Goal: Task Accomplishment & Management: Manage account settings

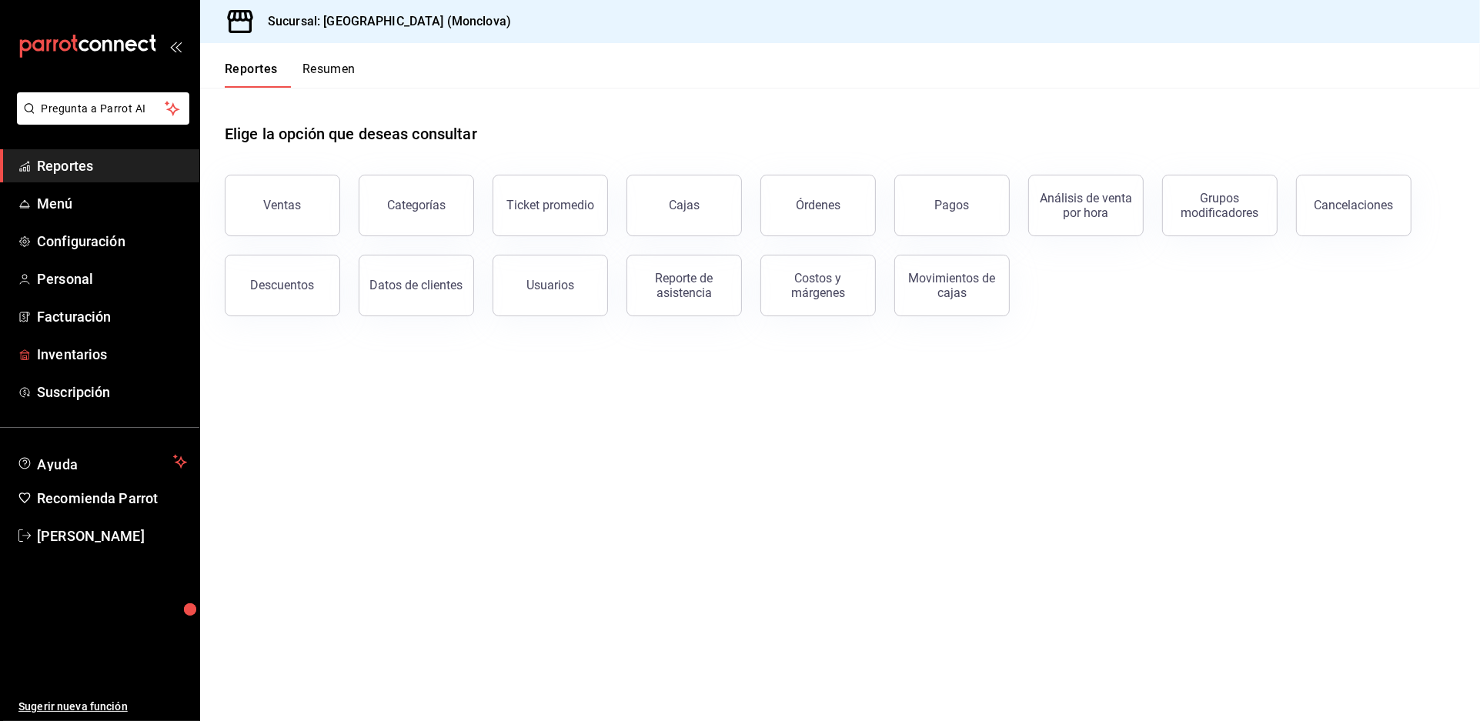
drag, startPoint x: 106, startPoint y: 428, endPoint x: 560, endPoint y: 299, distance: 472.0
click at [106, 365] on span "Inventarios" at bounding box center [112, 354] width 150 height 21
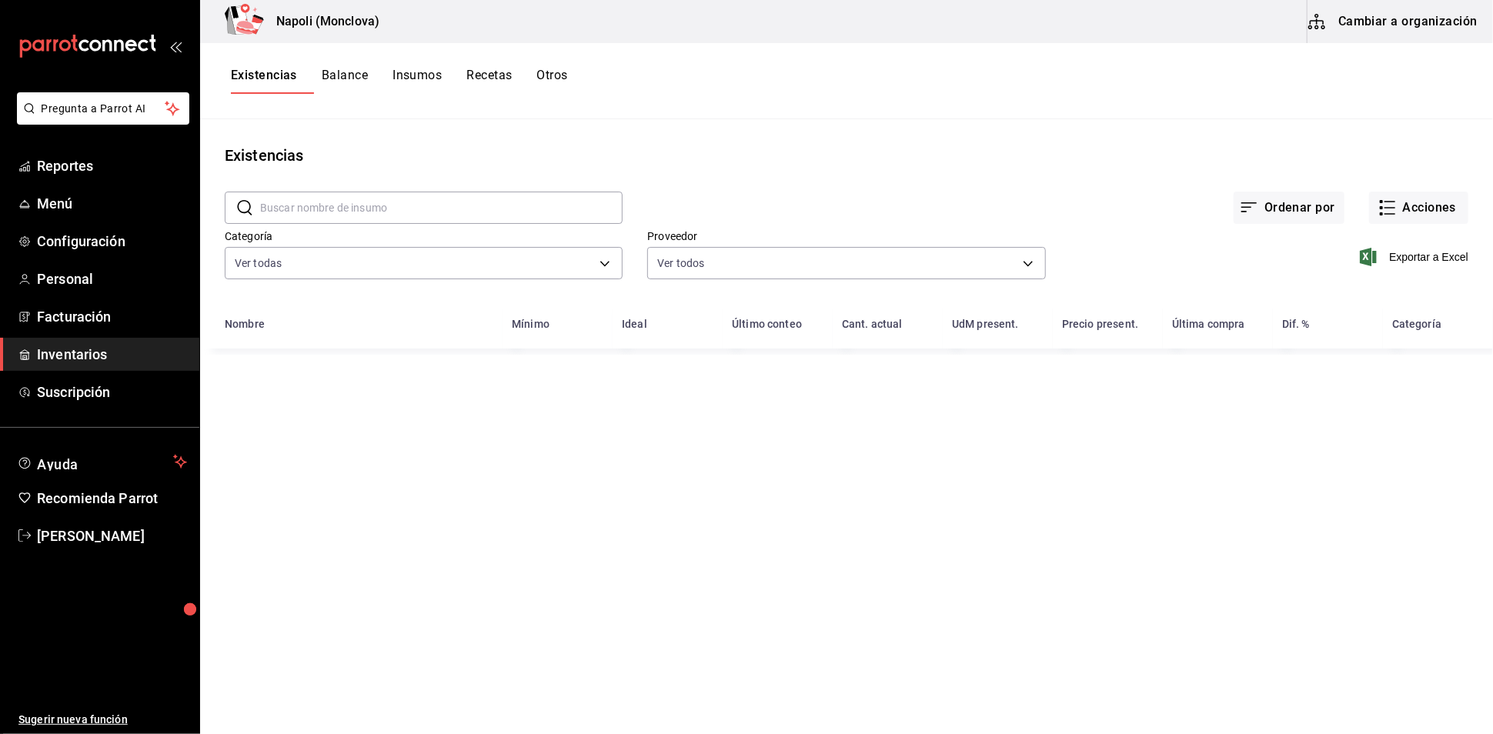
click at [382, 215] on input "text" at bounding box center [441, 207] width 362 height 31
type input "lasa"
click at [86, 176] on span "Reportes" at bounding box center [112, 165] width 150 height 21
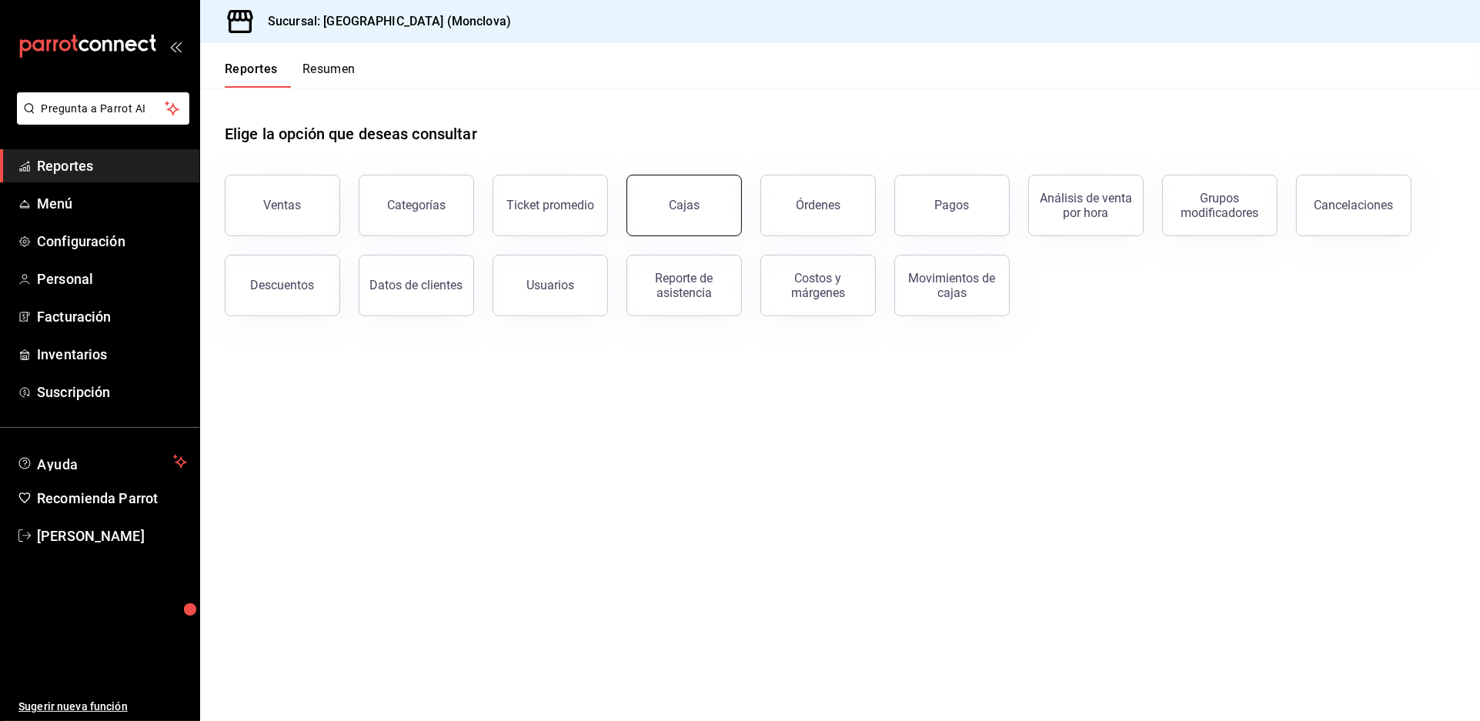
click at [700, 215] on div "Cajas" at bounding box center [685, 205] width 32 height 18
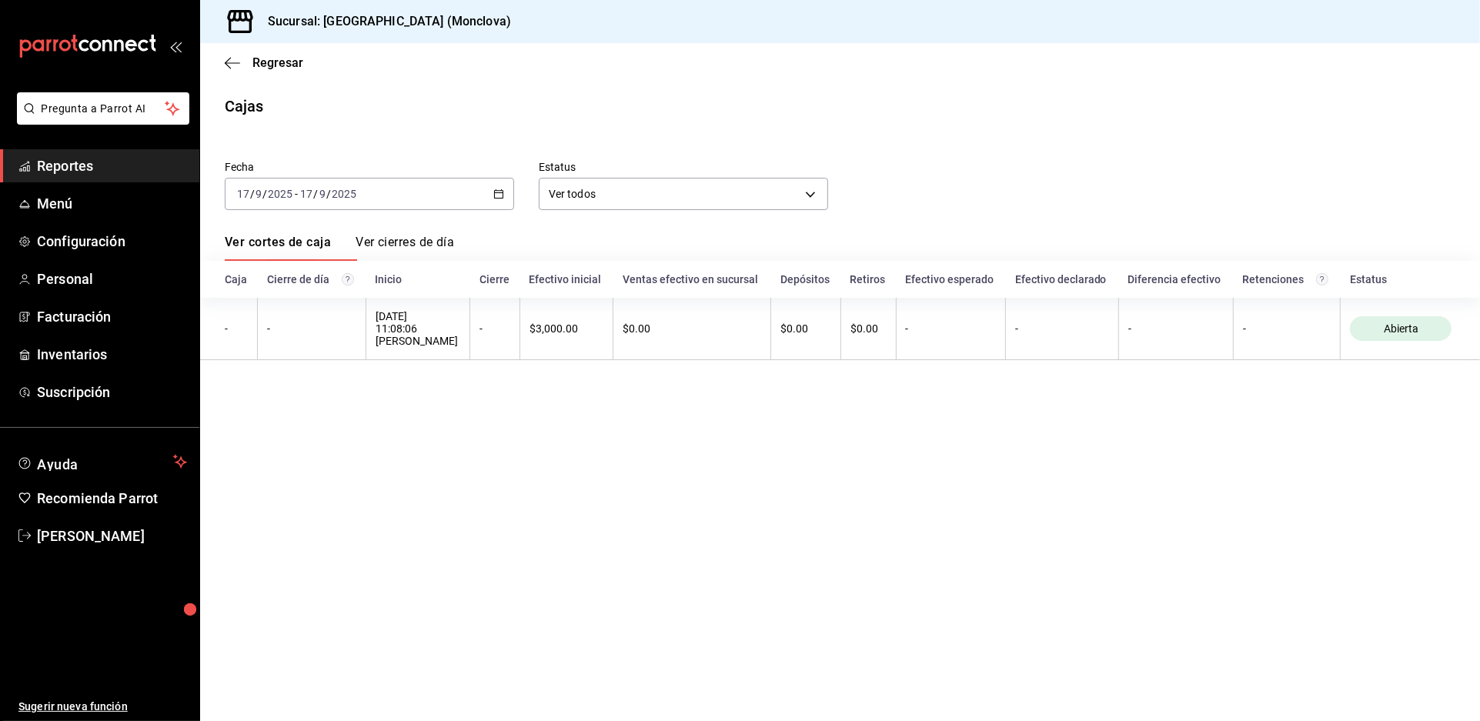
click at [502, 199] on icon "button" at bounding box center [498, 194] width 11 height 11
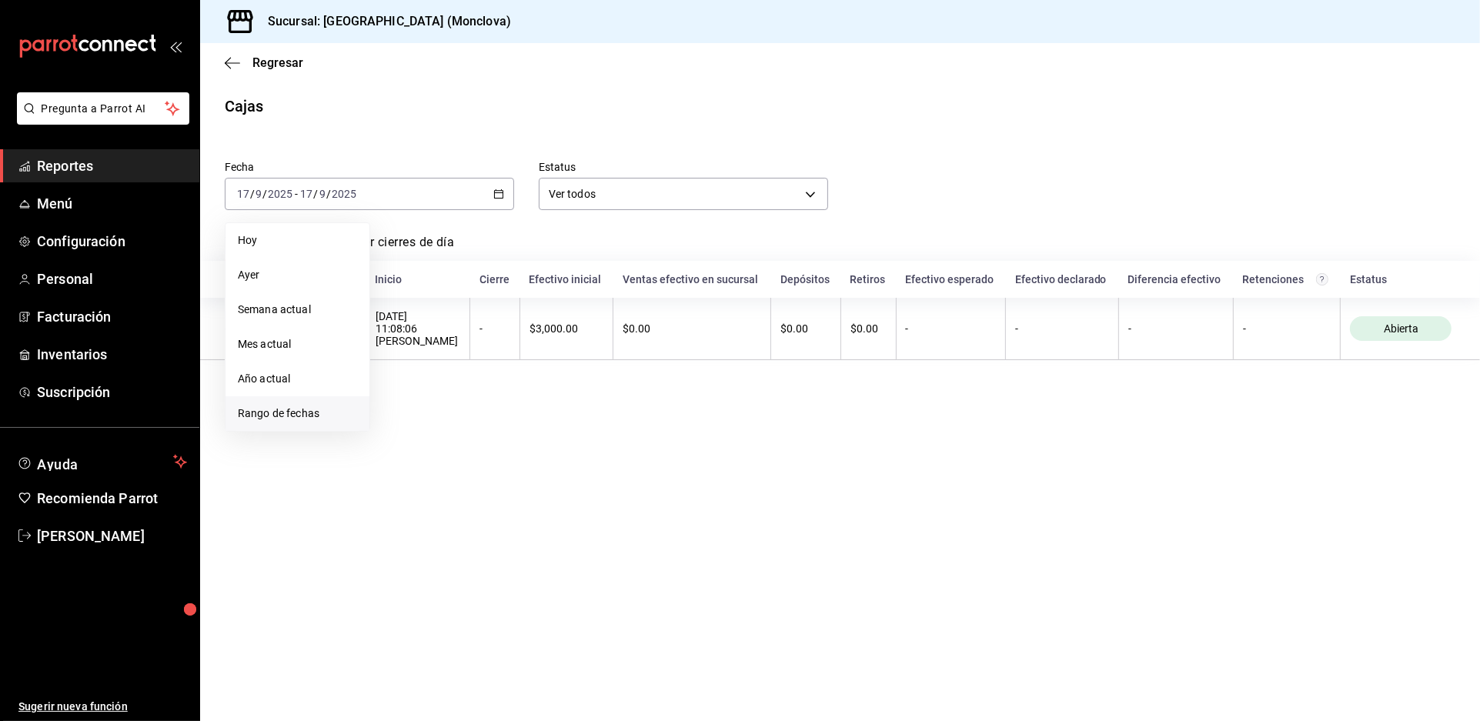
drag, startPoint x: 334, startPoint y: 429, endPoint x: 325, endPoint y: 428, distance: 8.5
click at [333, 432] on ul "[DATE] [DATE] Semana actual Mes actual Año actual Rango de fechas" at bounding box center [297, 326] width 145 height 209
click at [320, 419] on li "Rango de fechas" at bounding box center [297, 413] width 144 height 35
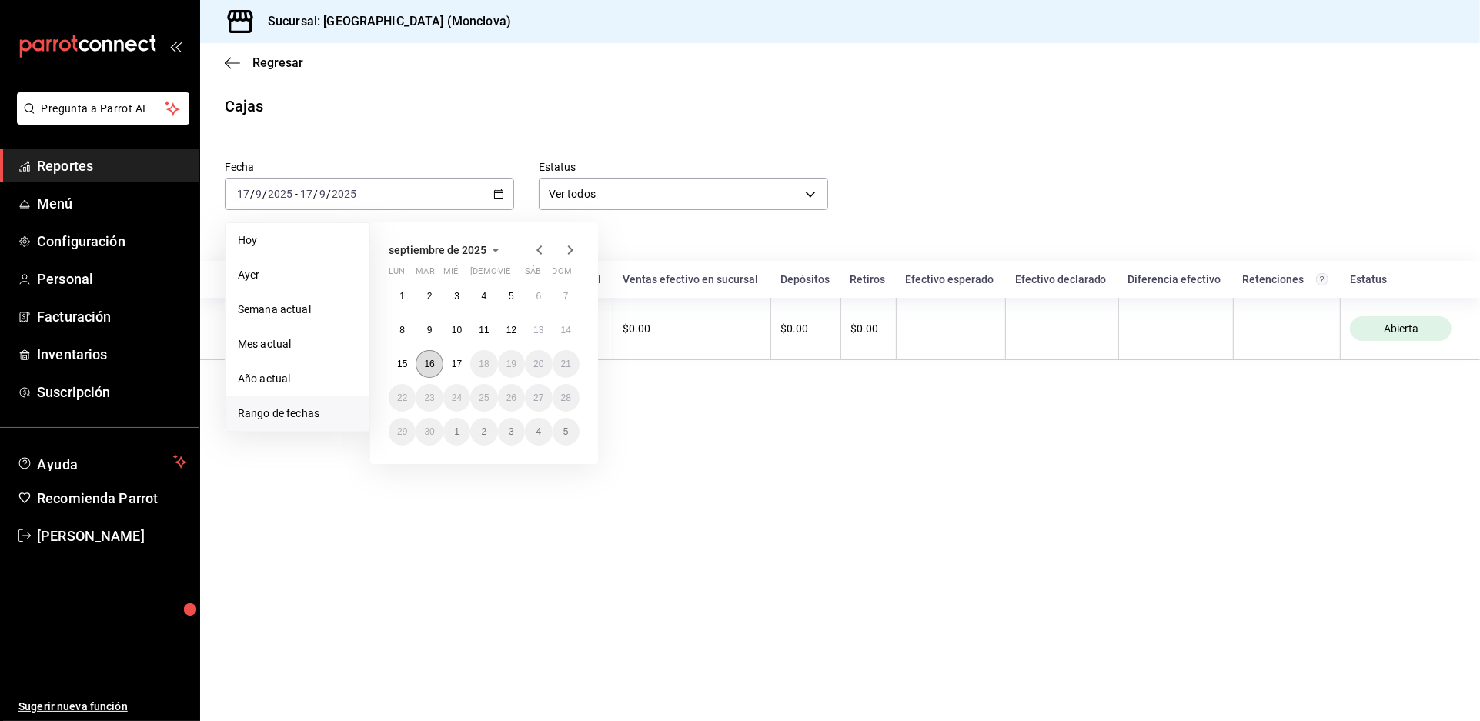
click at [429, 369] on abbr "16" at bounding box center [429, 364] width 10 height 11
click at [415, 374] on button "15" at bounding box center [402, 364] width 27 height 28
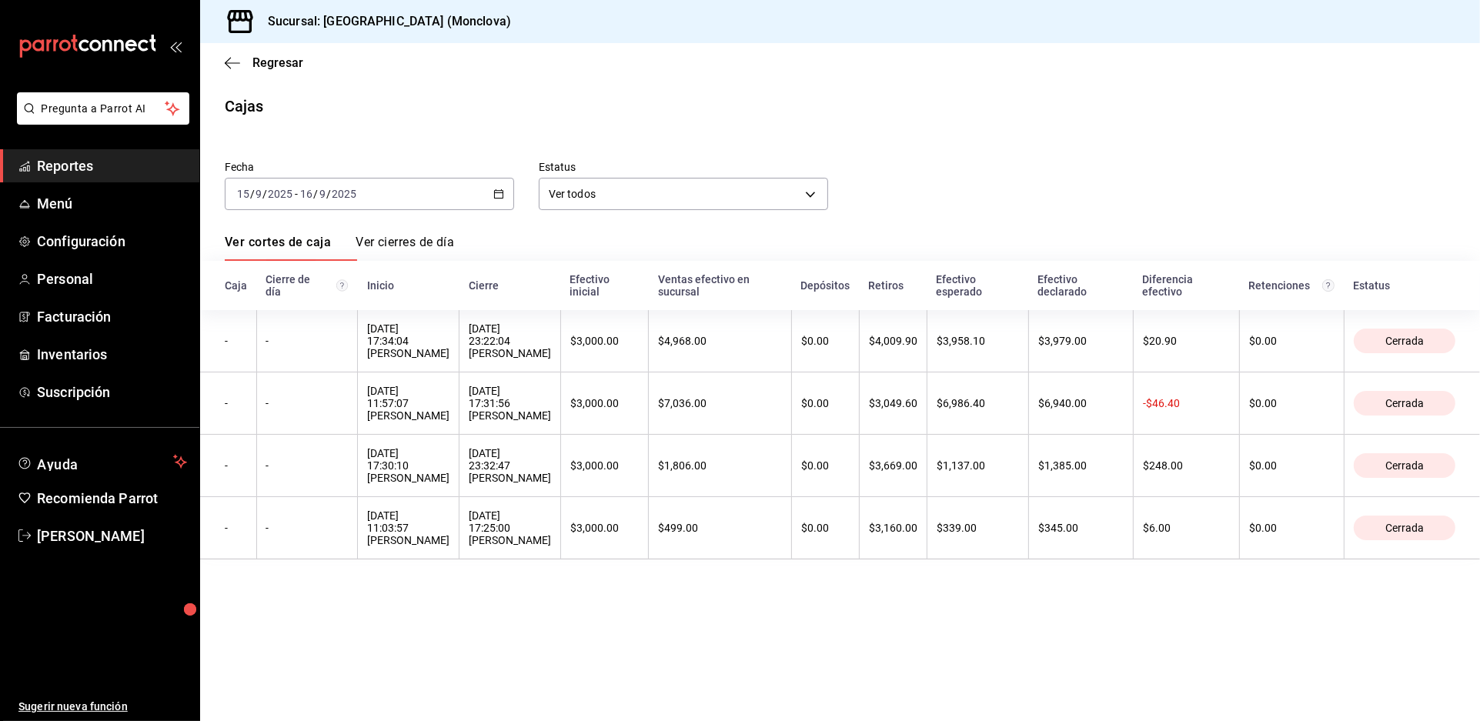
click at [502, 199] on icon "button" at bounding box center [498, 194] width 11 height 11
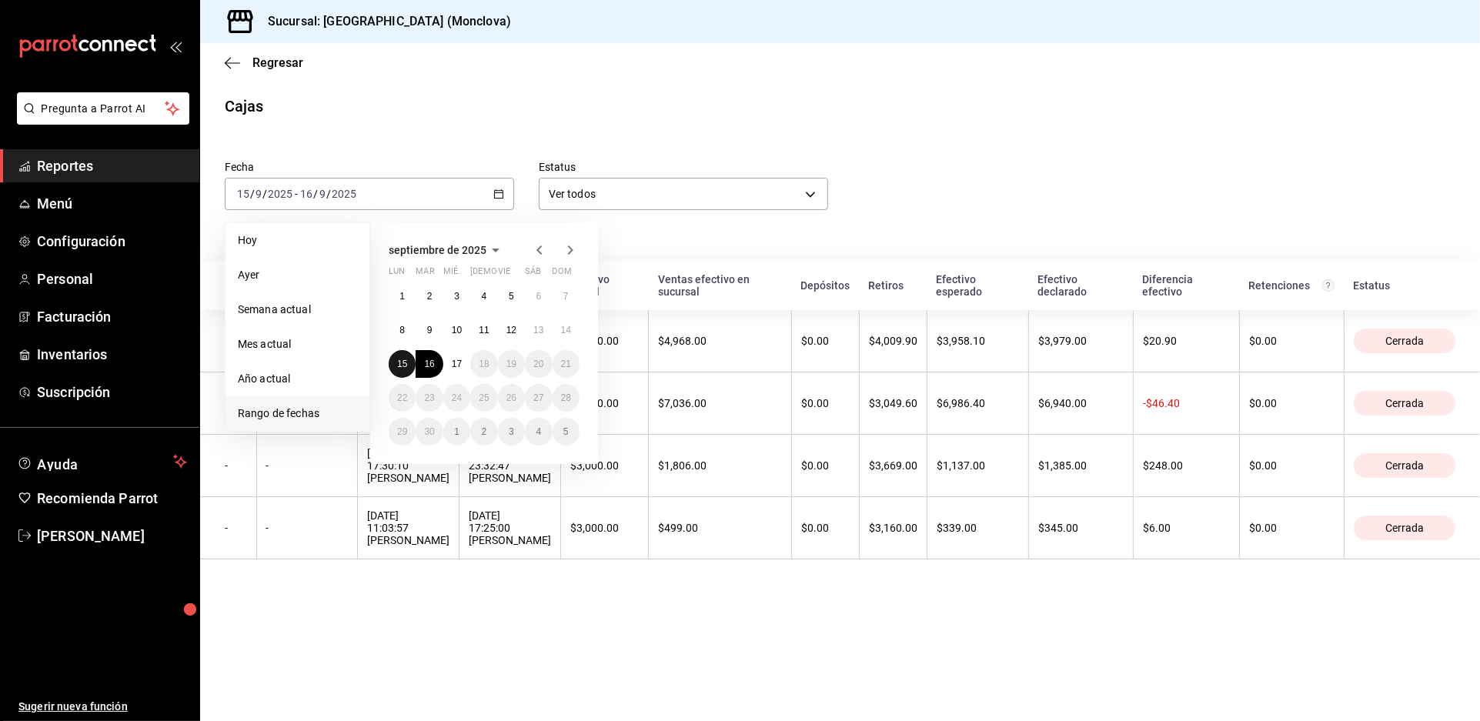
click at [405, 369] on abbr "15" at bounding box center [402, 364] width 10 height 11
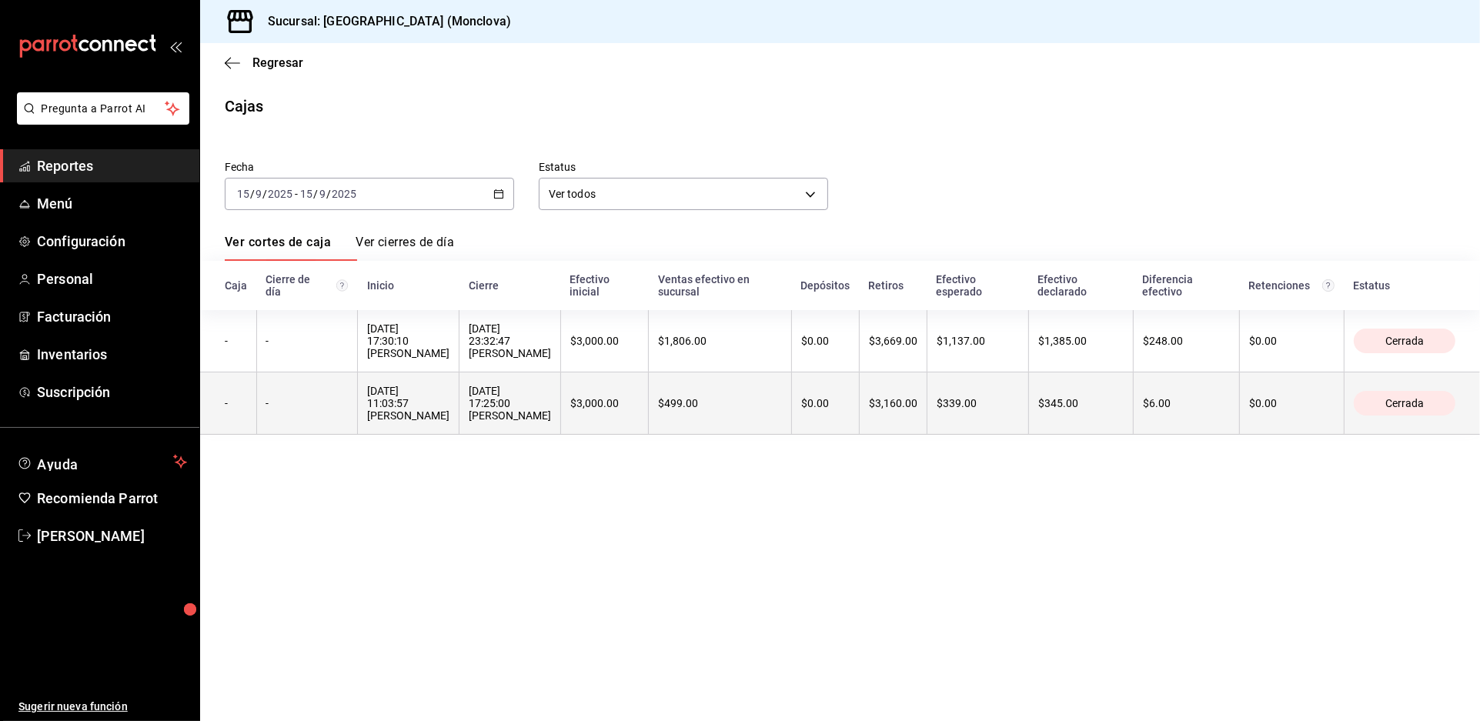
click at [551, 422] on div "[DATE] 17:25:00 [PERSON_NAME]" at bounding box center [510, 403] width 82 height 37
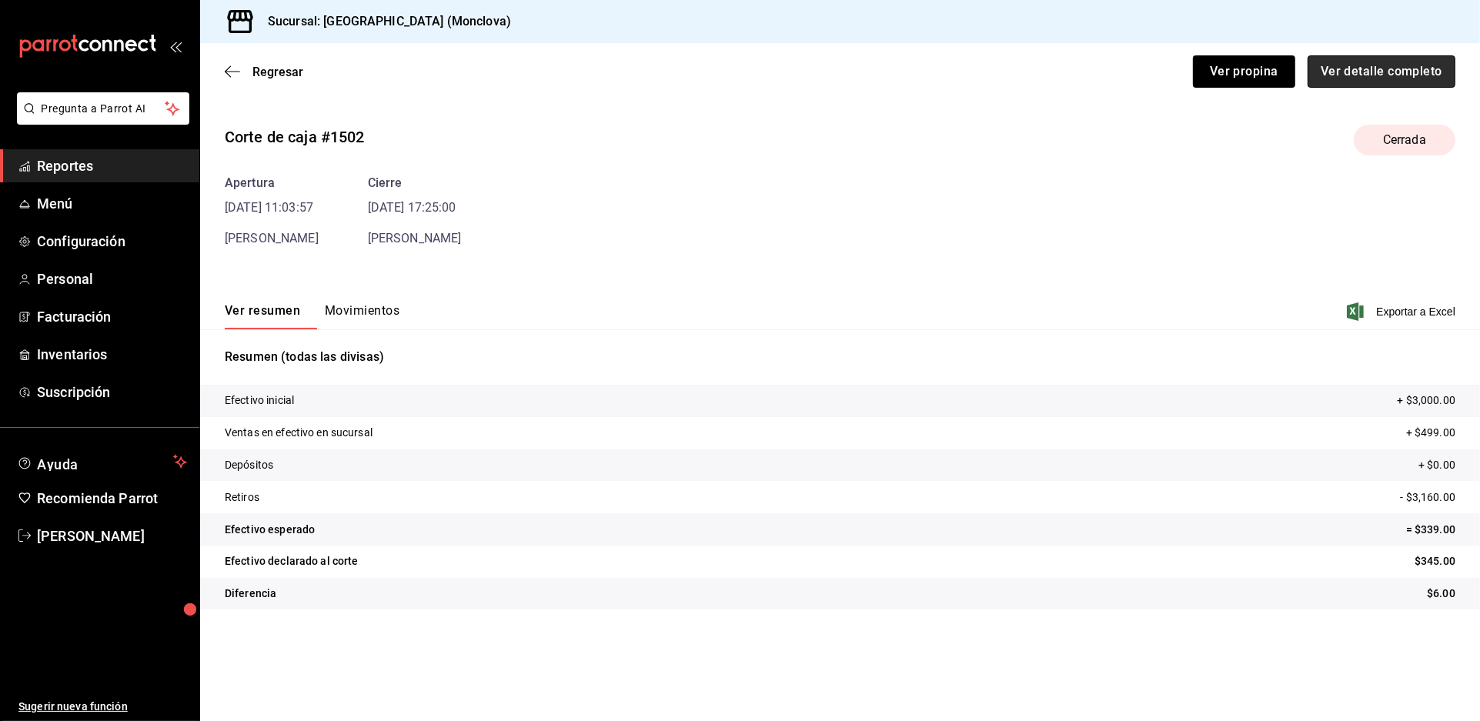
click at [1359, 79] on button "Ver detalle completo" at bounding box center [1381, 71] width 148 height 32
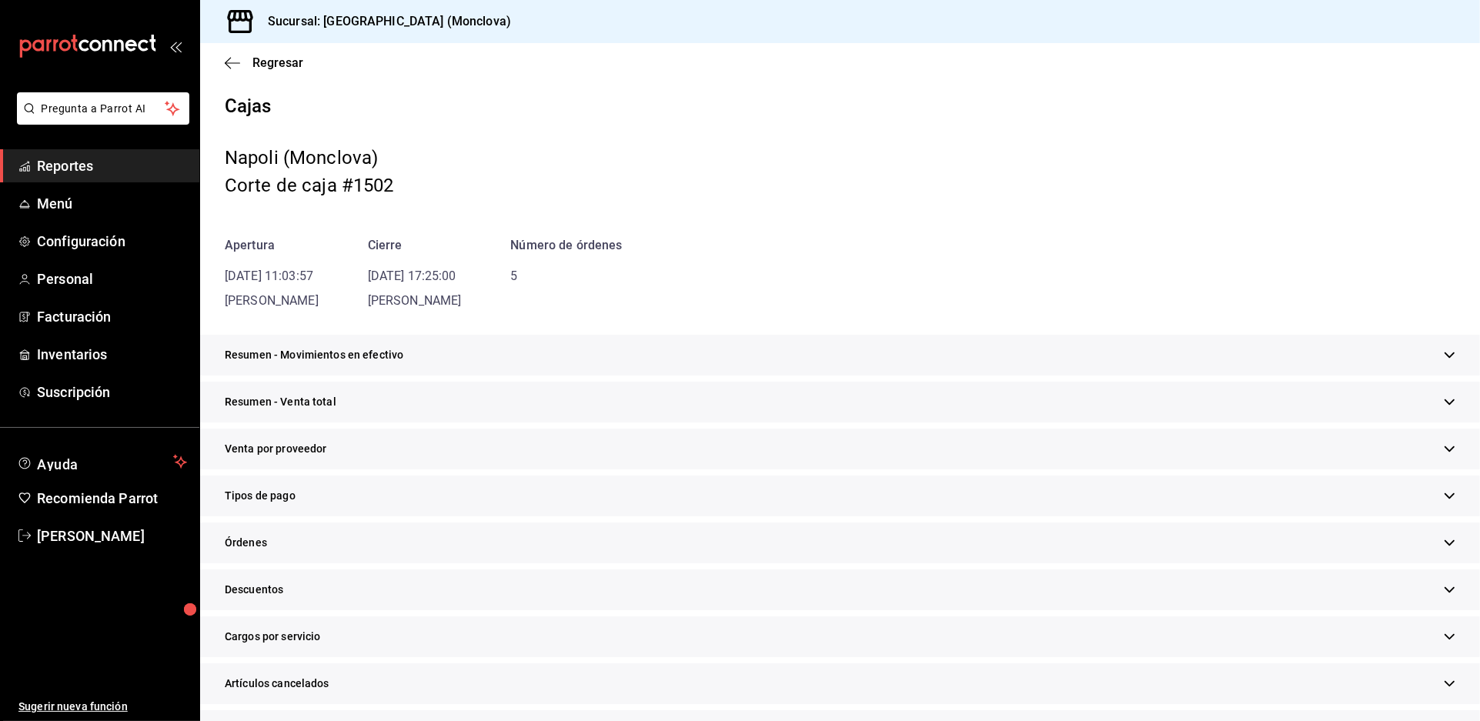
click at [816, 422] on div "Resumen - Venta total" at bounding box center [840, 402] width 1280 height 41
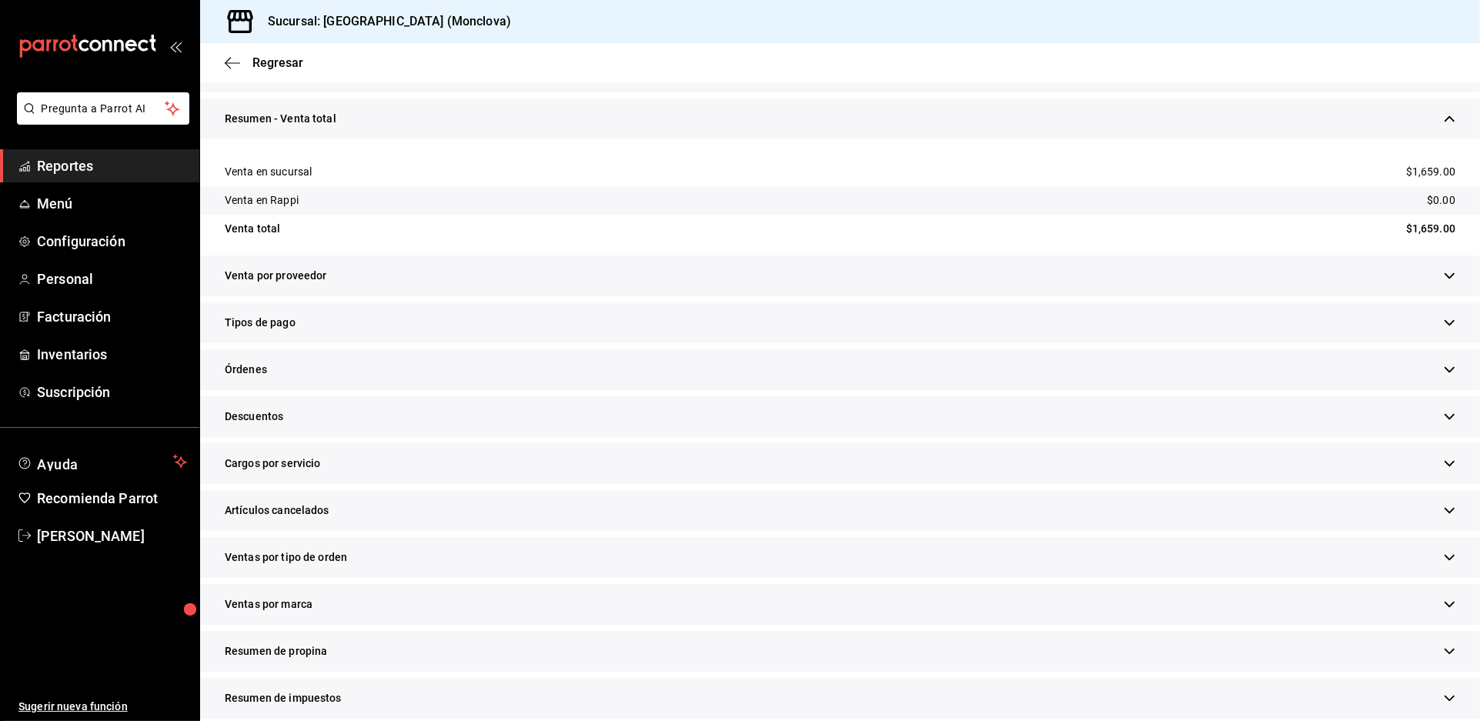
scroll to position [342, 0]
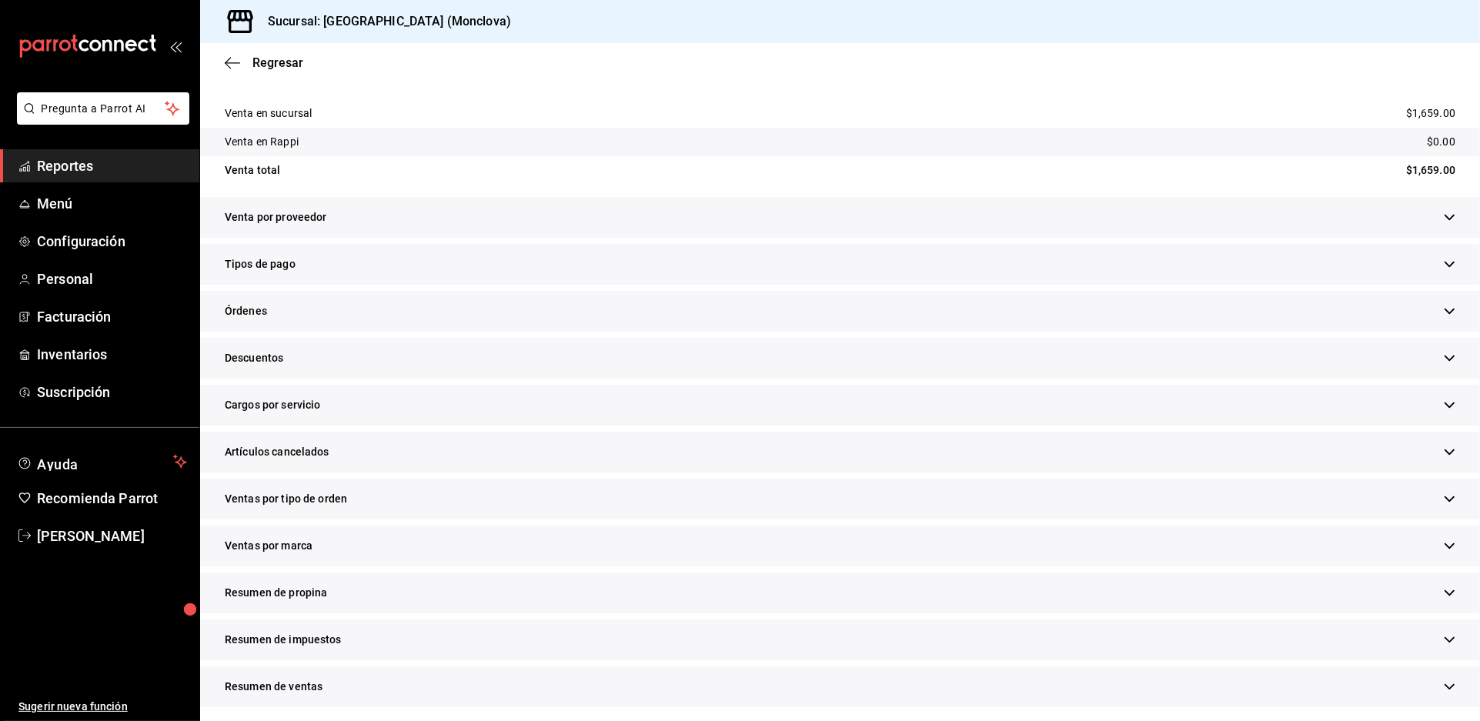
click at [402, 379] on div "Descuentos" at bounding box center [840, 358] width 1280 height 41
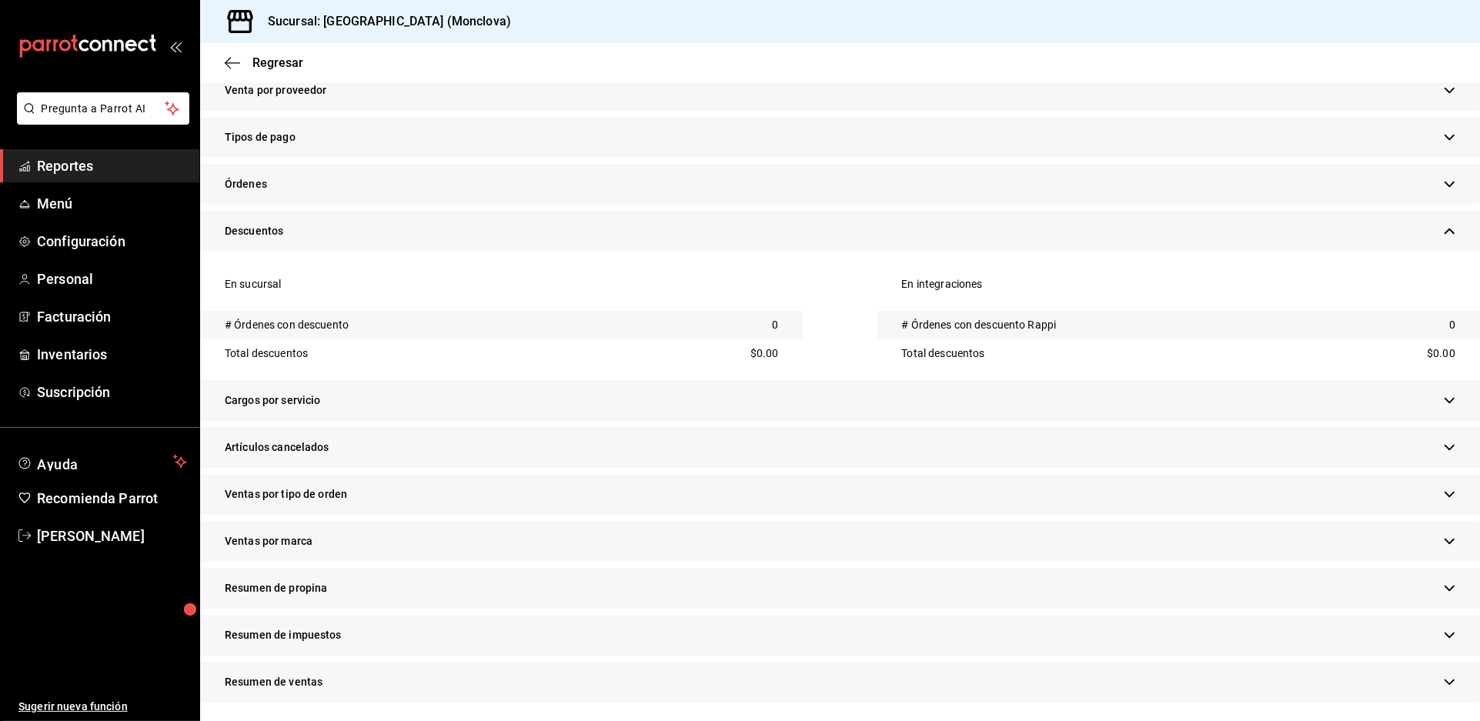
scroll to position [659, 0]
click at [551, 432] on div "Artículos cancelados" at bounding box center [840, 447] width 1280 height 41
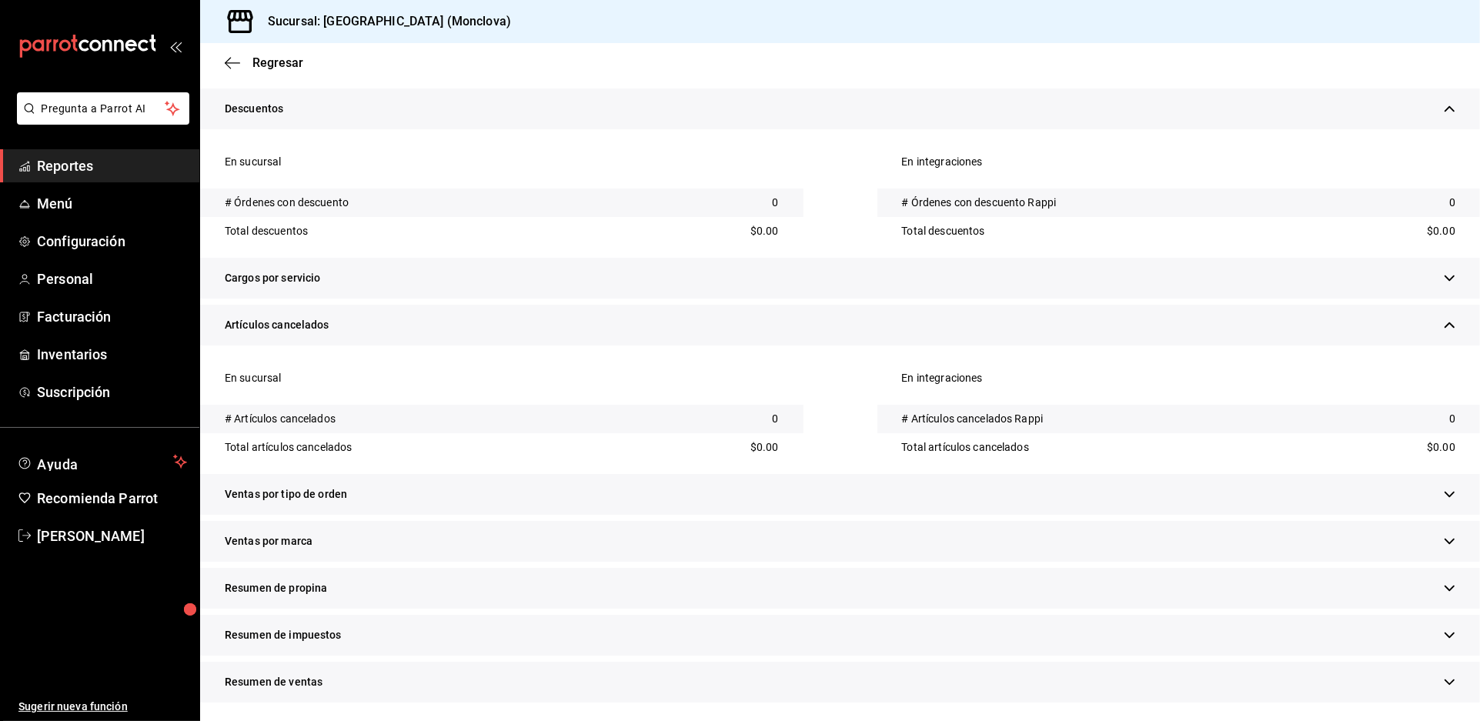
scroll to position [806, 0]
click at [531, 474] on div "Ventas por tipo de orden" at bounding box center [840, 494] width 1280 height 41
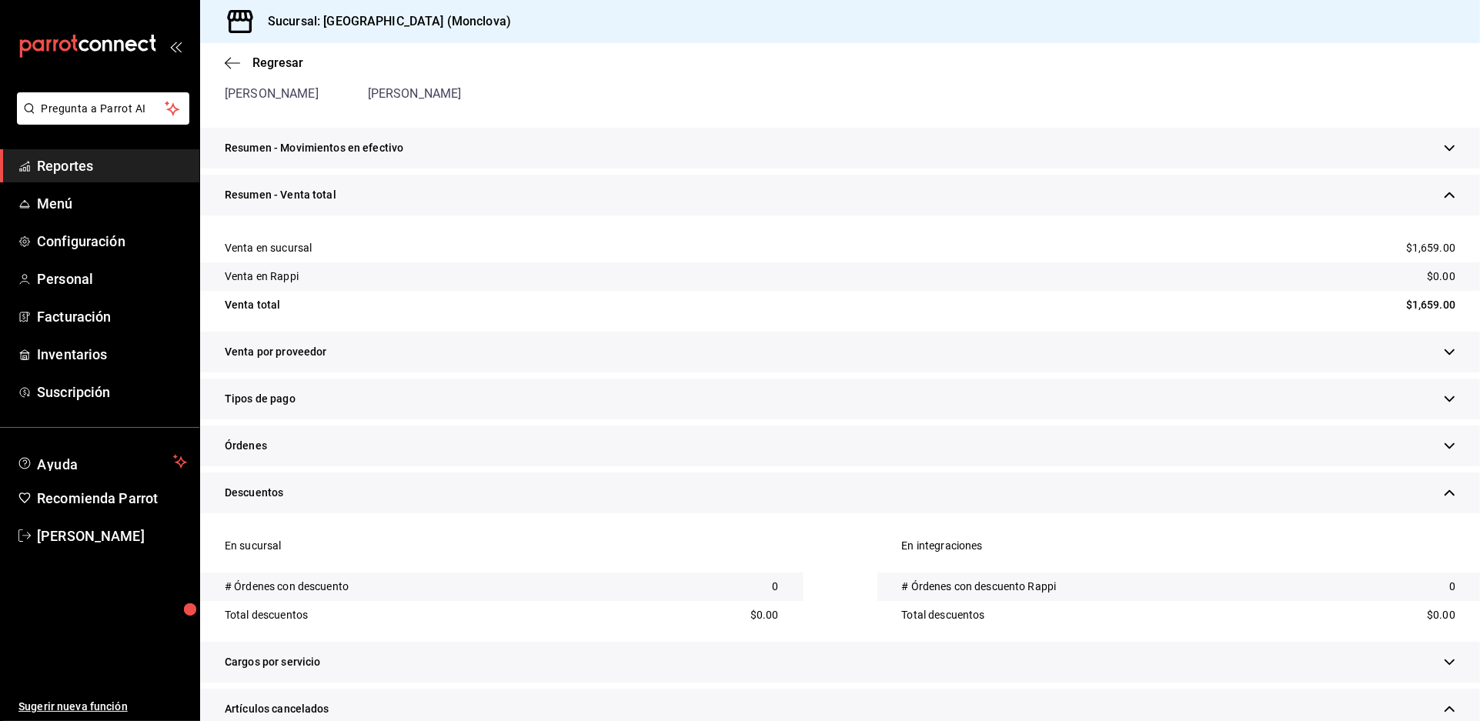
scroll to position [0, 0]
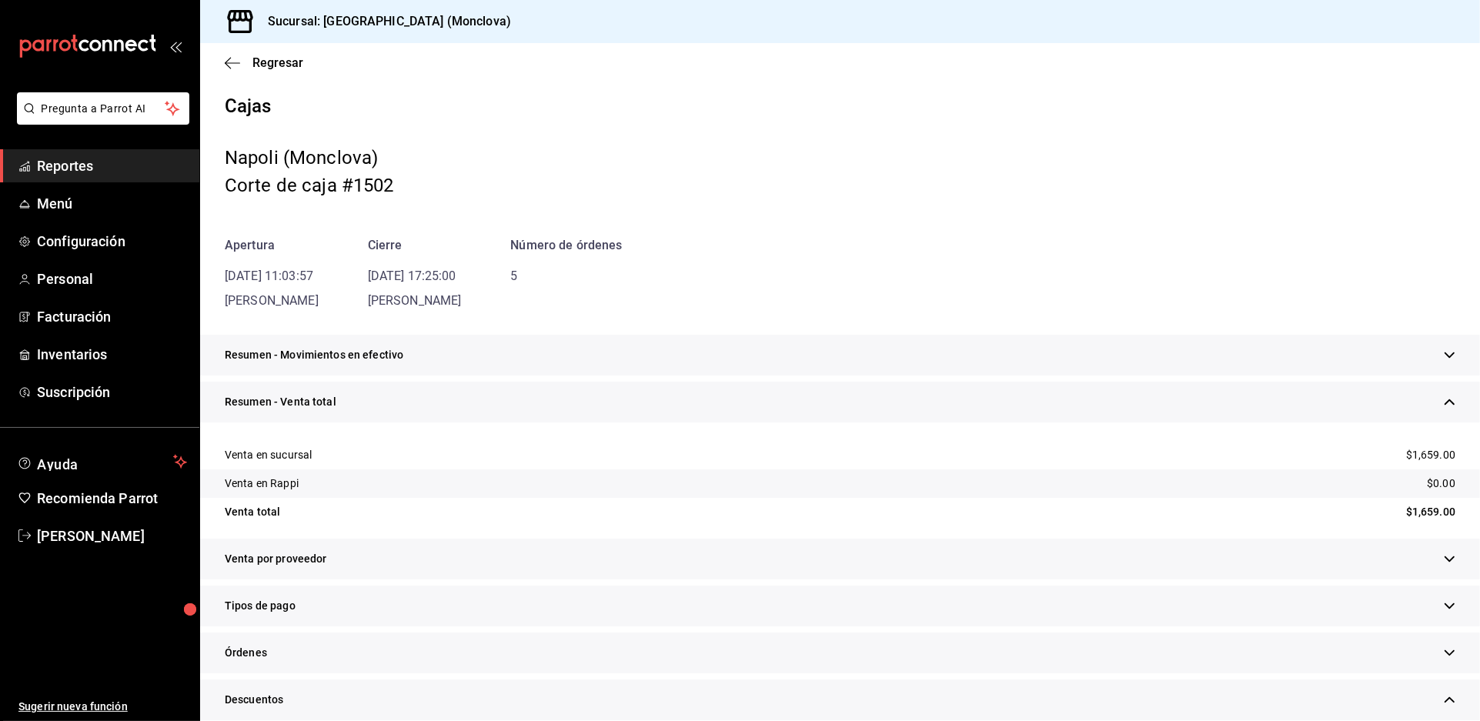
click at [706, 375] on div "Resumen - Movimientos en efectivo" at bounding box center [840, 355] width 1280 height 41
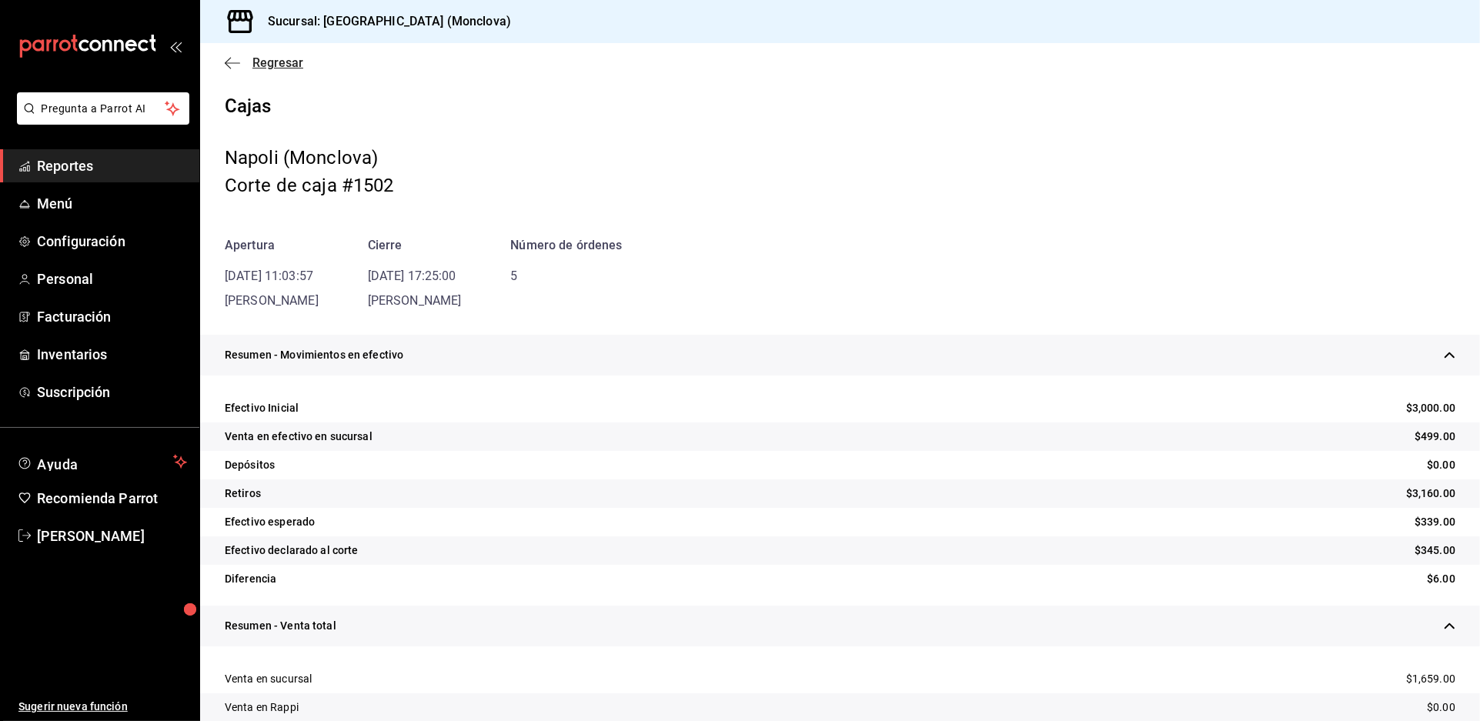
click at [290, 70] on span "Regresar" at bounding box center [277, 62] width 51 height 15
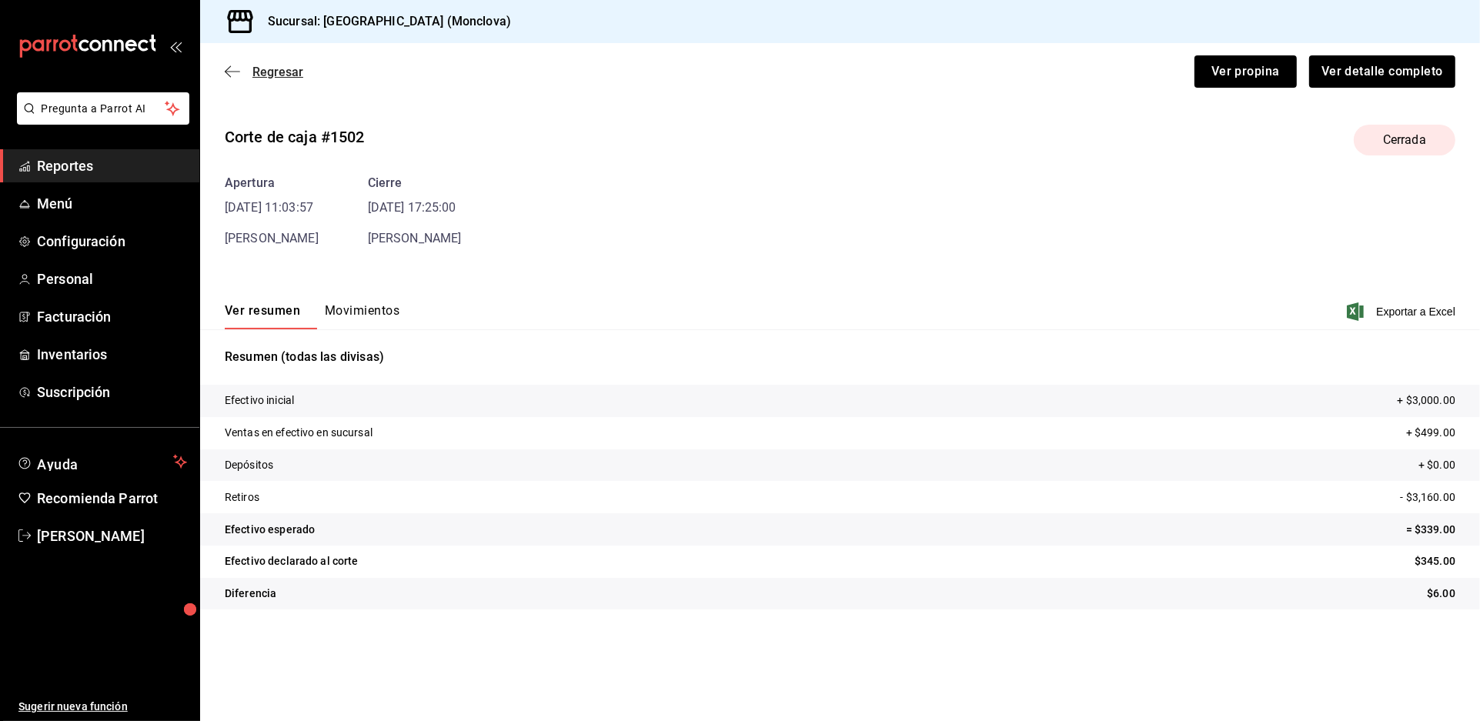
click at [281, 79] on span "Regresar" at bounding box center [277, 72] width 51 height 15
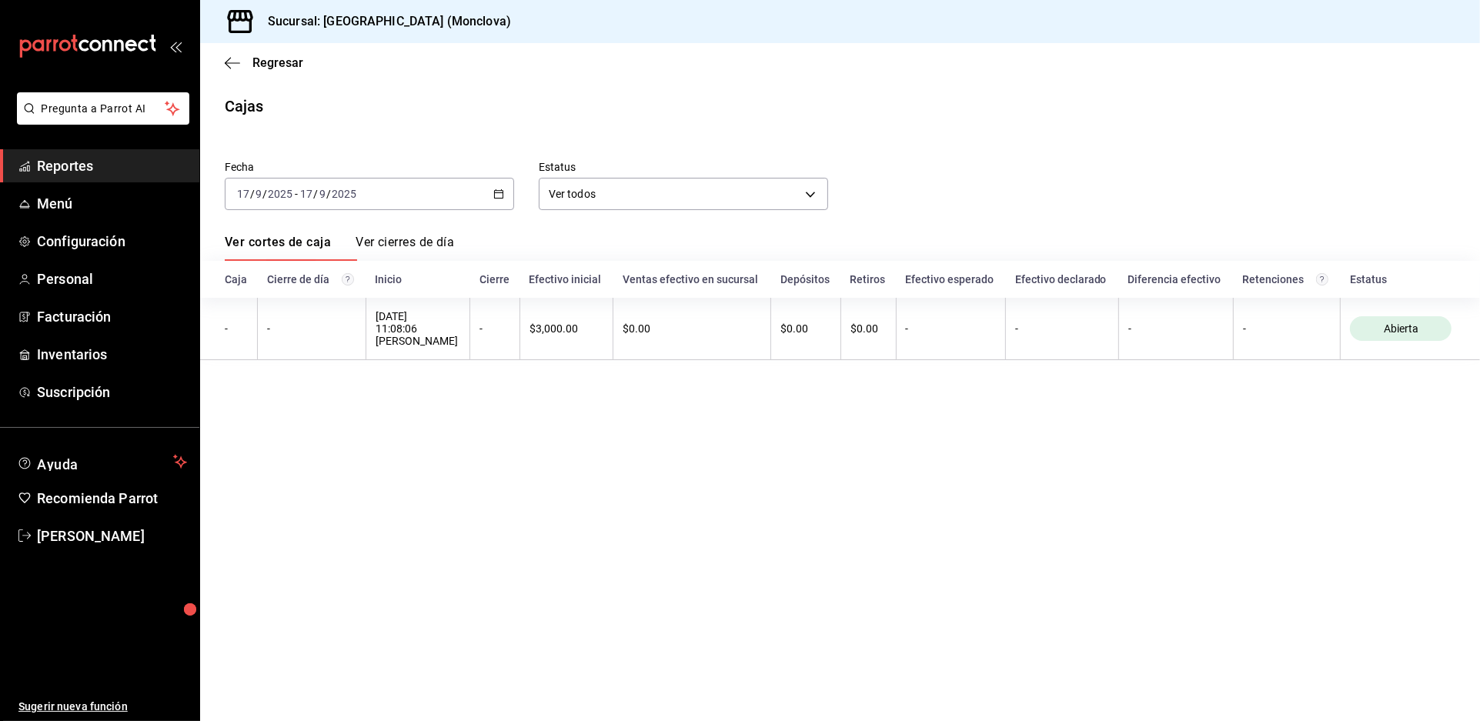
click at [512, 208] on div "[DATE] [DATE] - [DATE] [DATE]" at bounding box center [369, 194] width 289 height 32
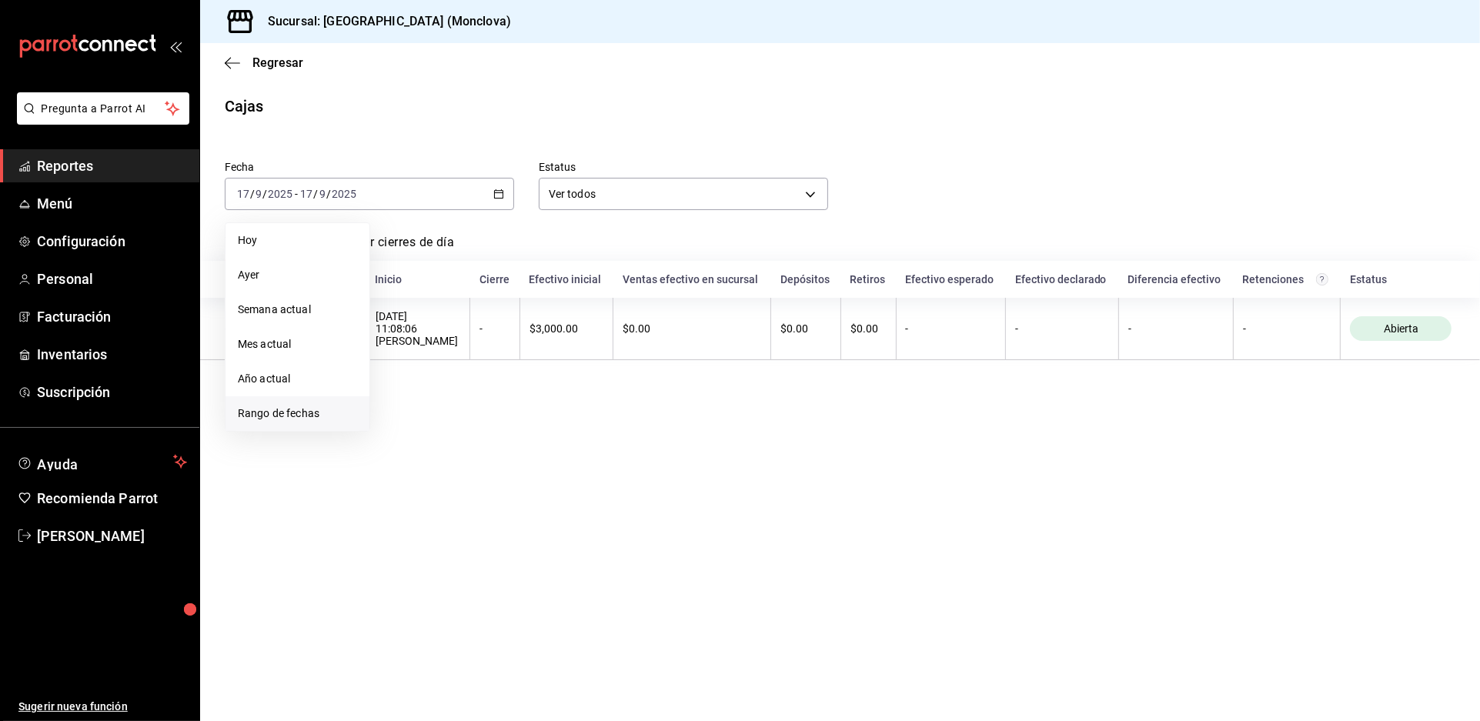
click at [327, 422] on span "Rango de fechas" at bounding box center [297, 413] width 119 height 16
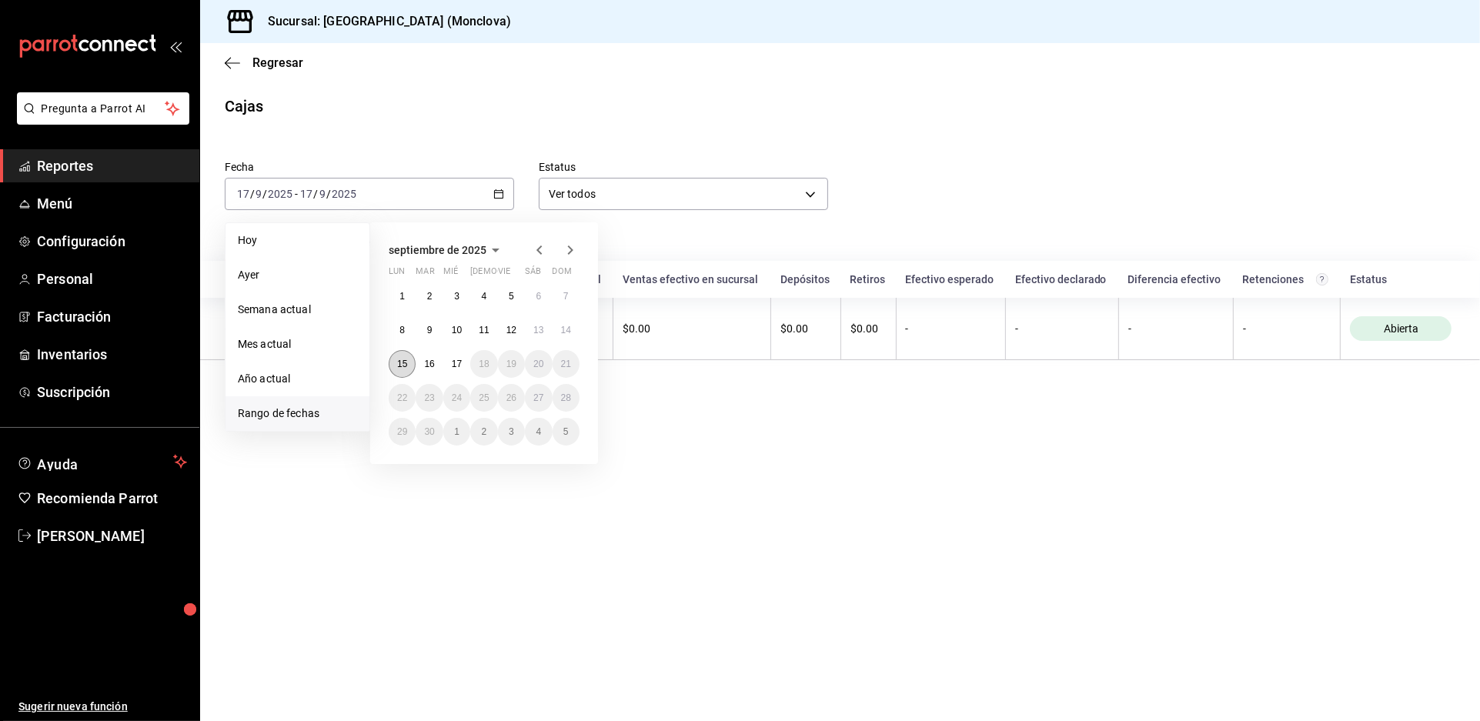
click at [407, 369] on abbr "15" at bounding box center [402, 364] width 10 height 11
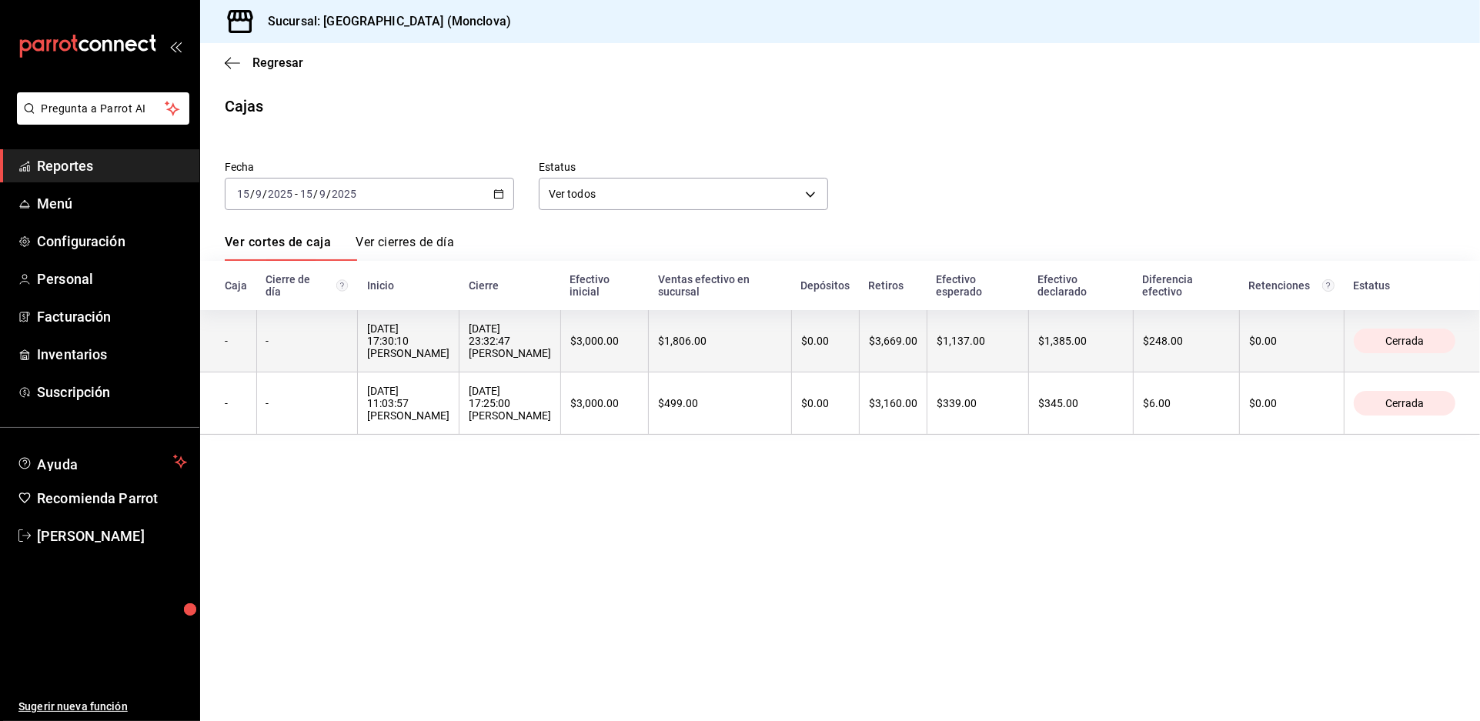
click at [551, 359] on div "[DATE] 23:32:47 [PERSON_NAME]" at bounding box center [510, 340] width 82 height 37
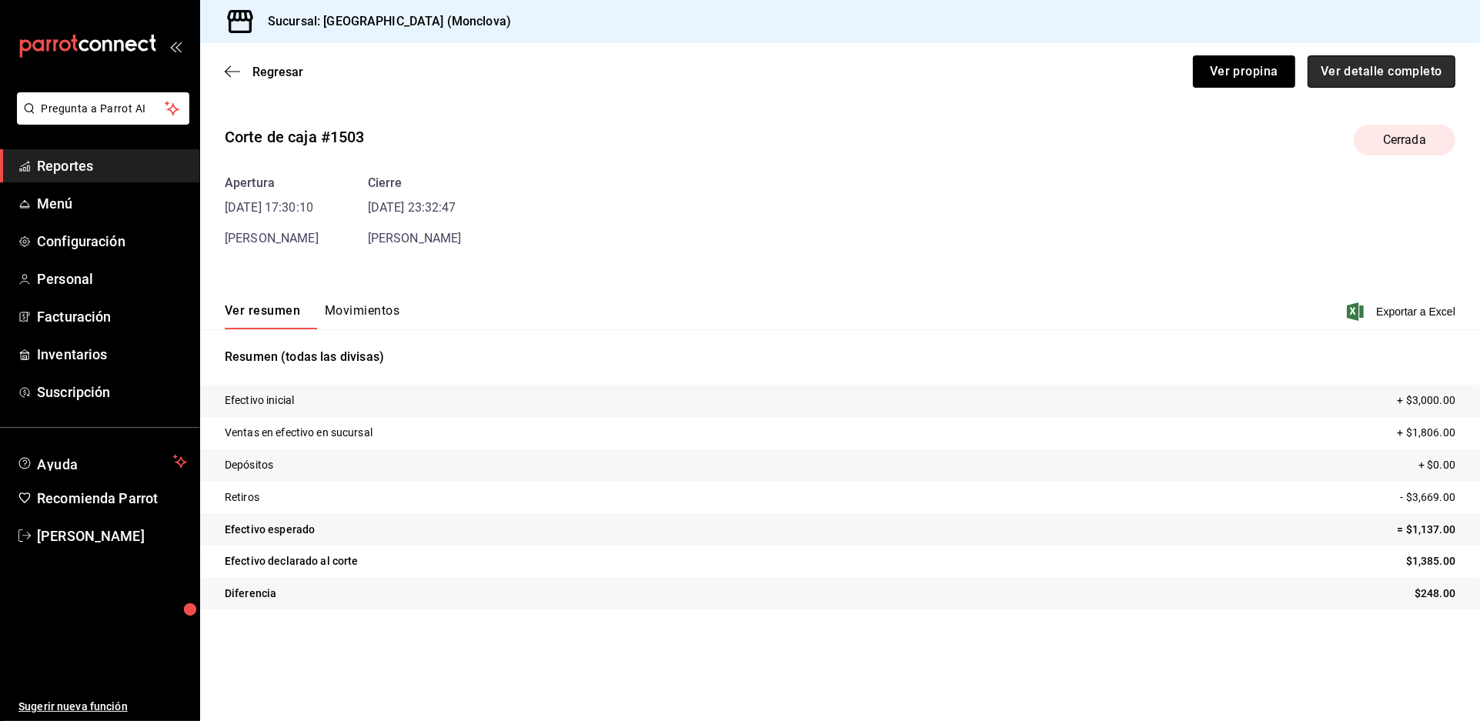
click at [1389, 88] on button "Ver detalle completo" at bounding box center [1381, 71] width 148 height 32
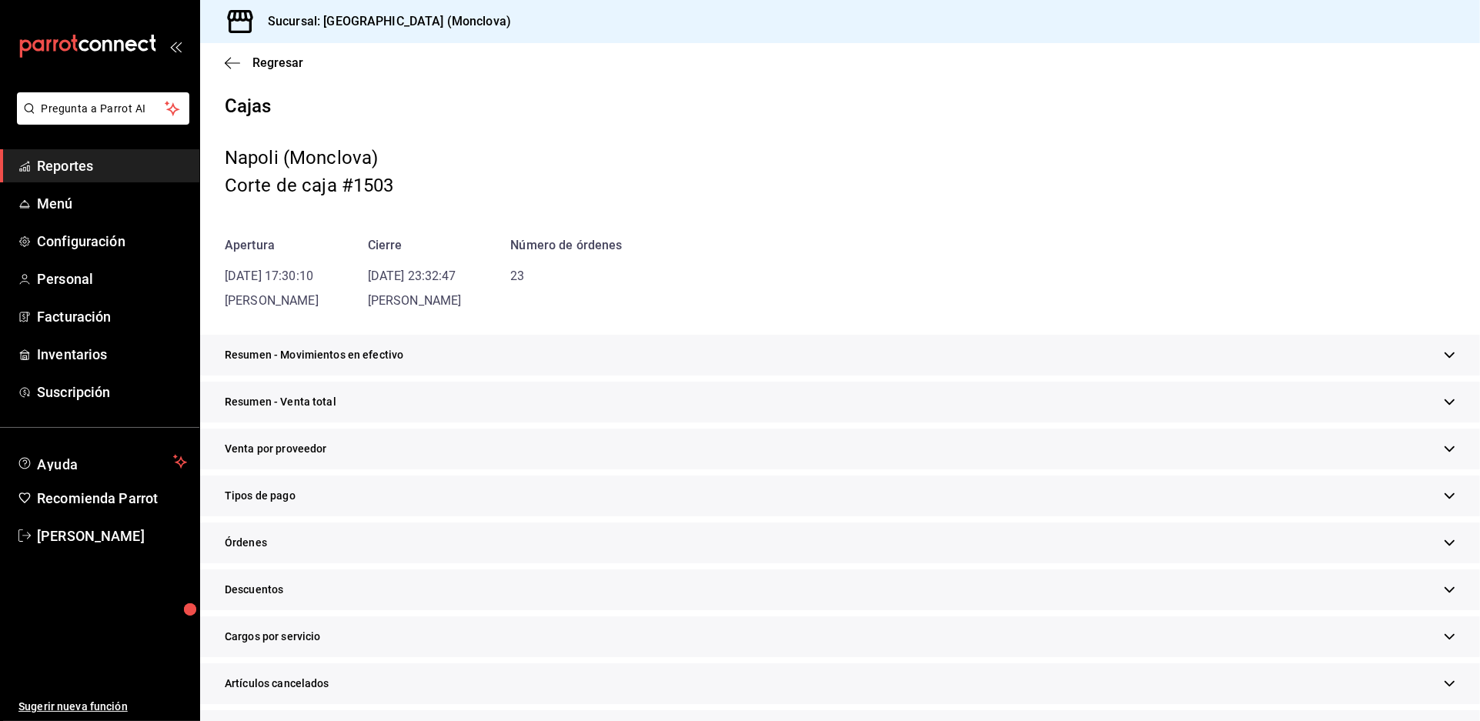
drag, startPoint x: 420, startPoint y: 452, endPoint x: 460, endPoint y: 473, distance: 45.4
click at [421, 422] on div "Resumen - Venta total" at bounding box center [840, 402] width 1280 height 41
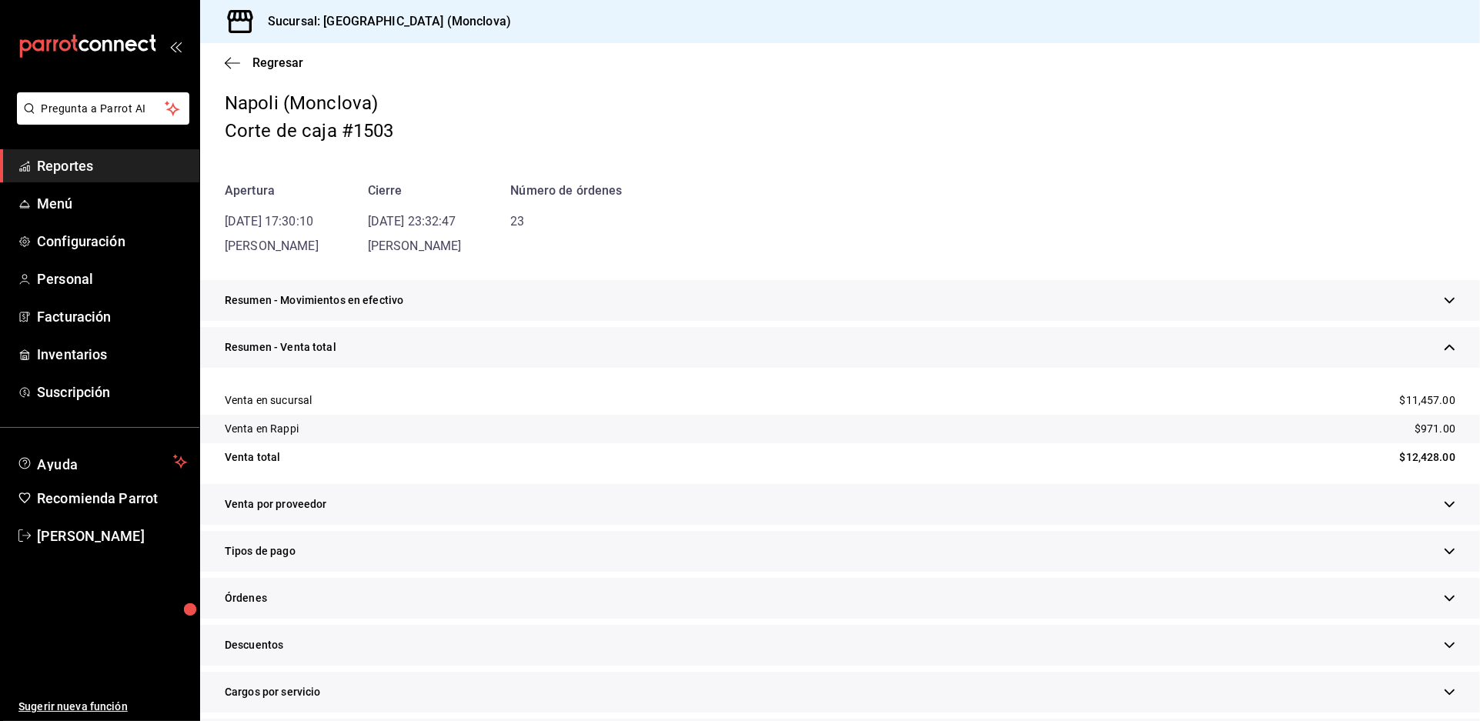
scroll to position [85, 0]
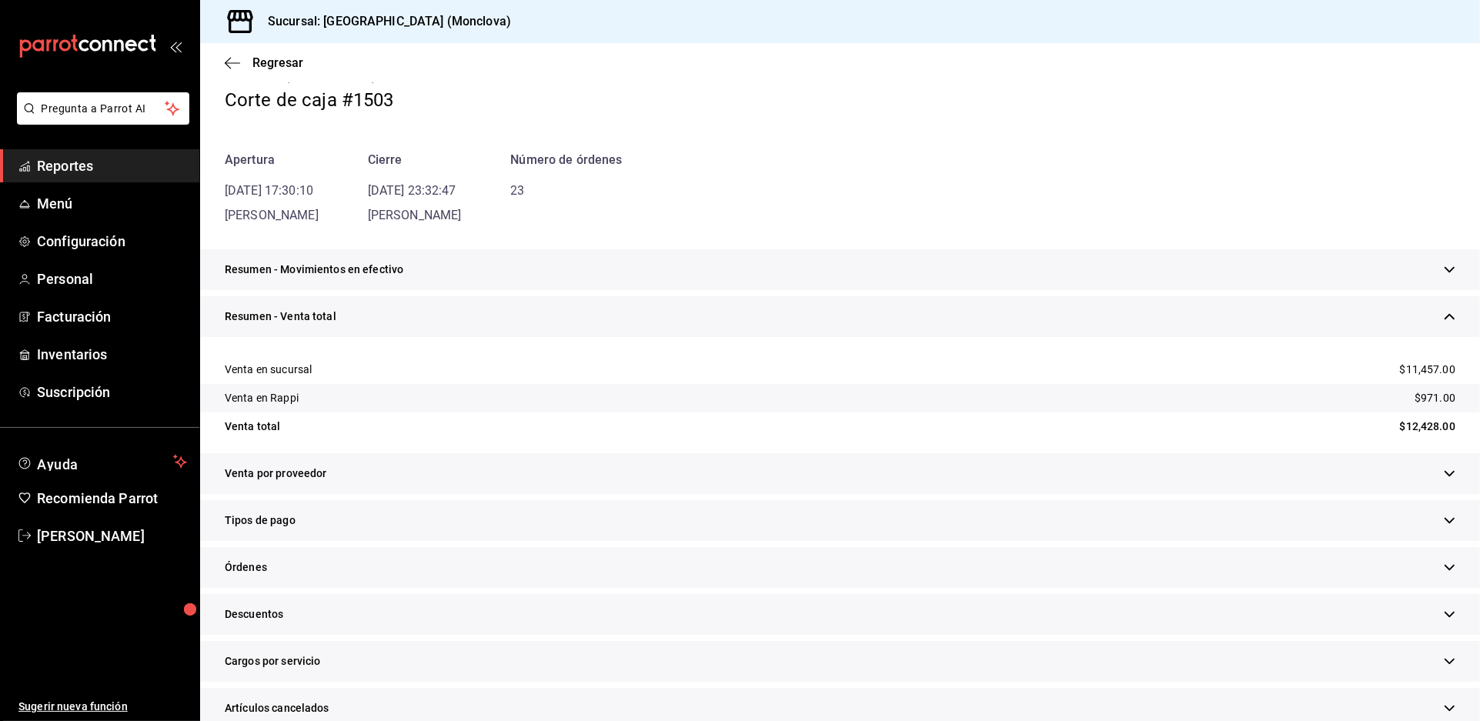
click at [716, 290] on div "Resumen - Movimientos en efectivo" at bounding box center [840, 269] width 1280 height 41
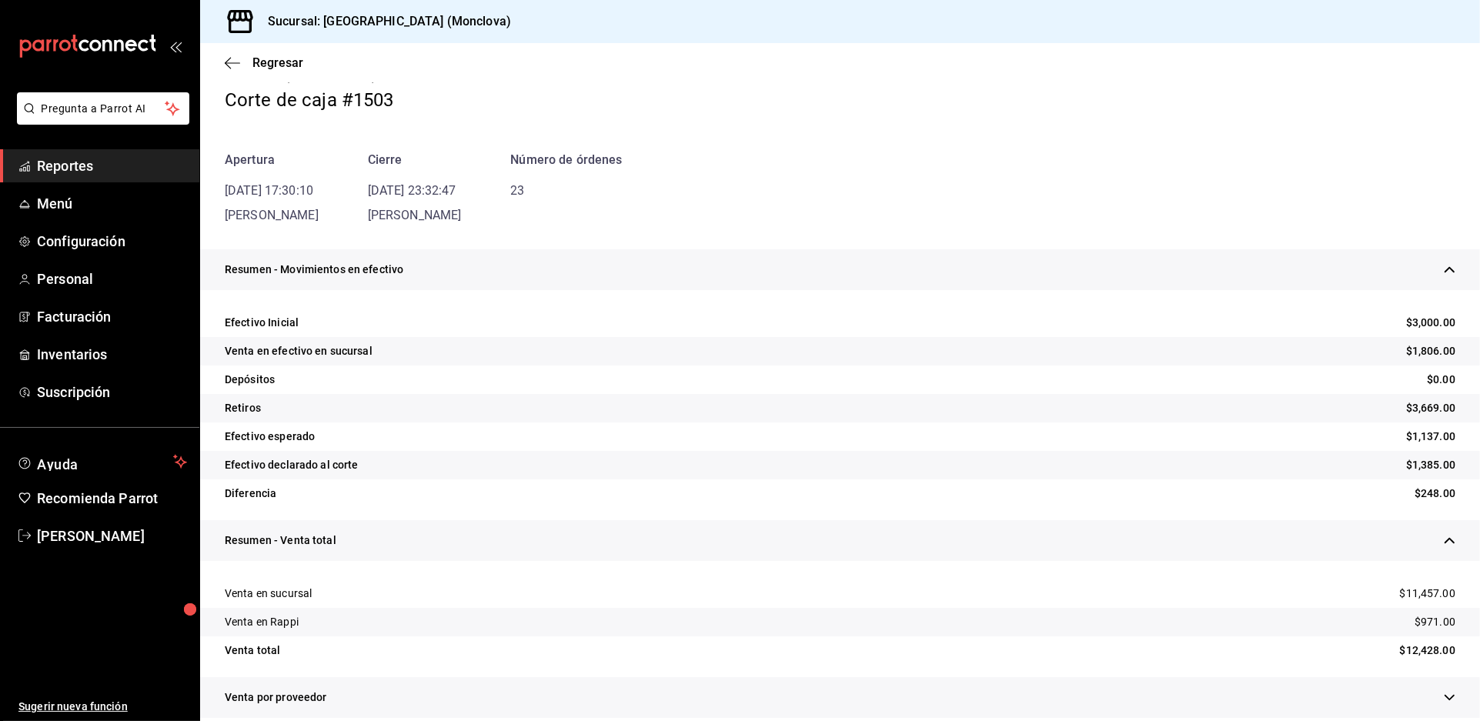
click at [716, 290] on div "Resumen - Movimientos en efectivo" at bounding box center [840, 269] width 1280 height 41
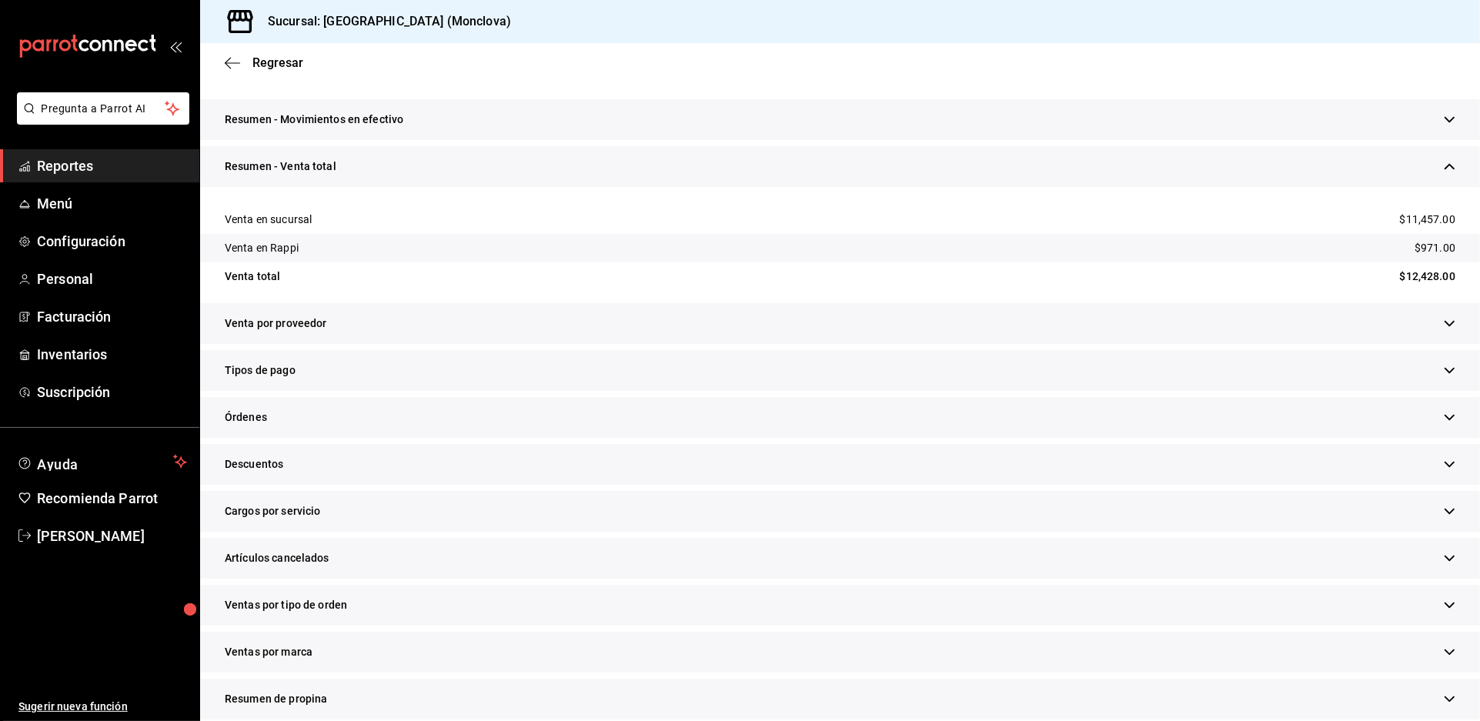
scroll to position [256, 0]
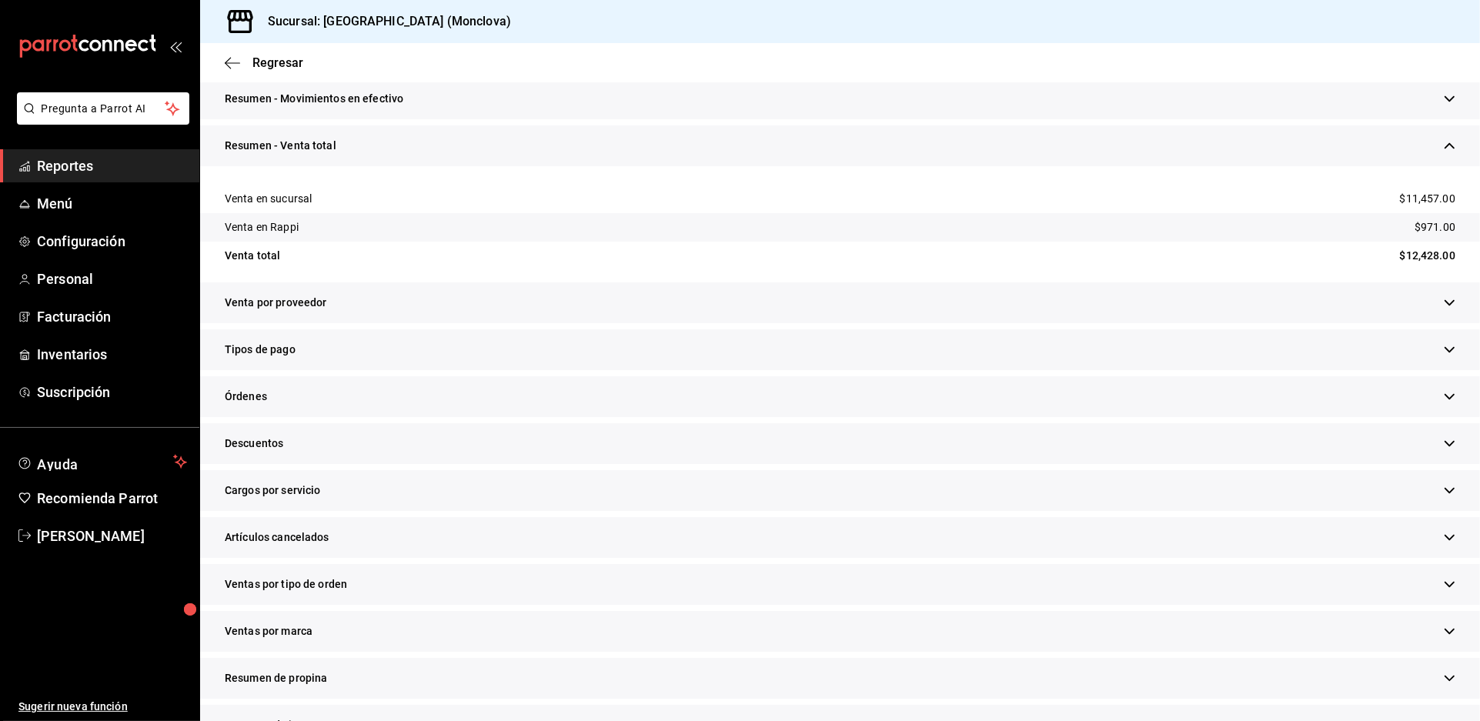
click at [518, 464] on div "Descuentos" at bounding box center [840, 443] width 1280 height 41
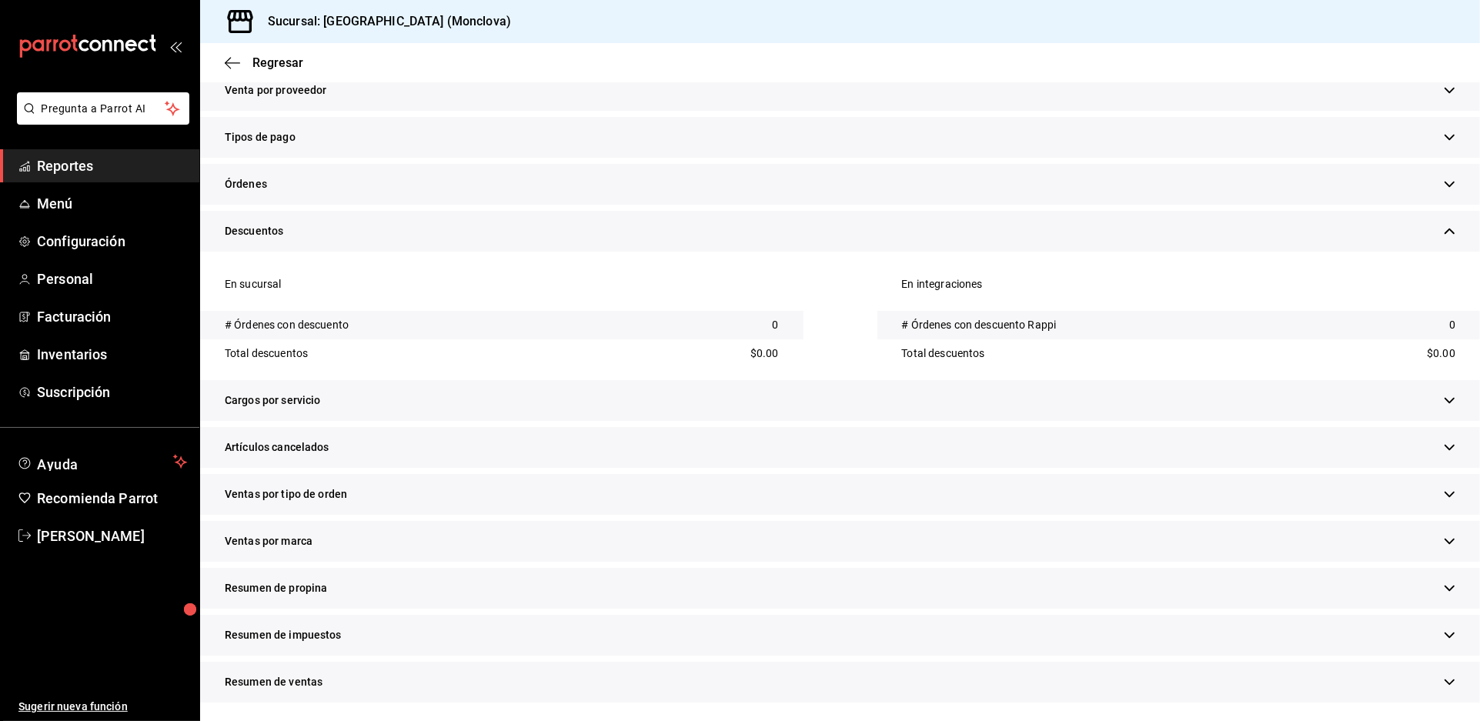
scroll to position [512, 0]
click at [516, 468] on div "Artículos cancelados" at bounding box center [840, 447] width 1280 height 41
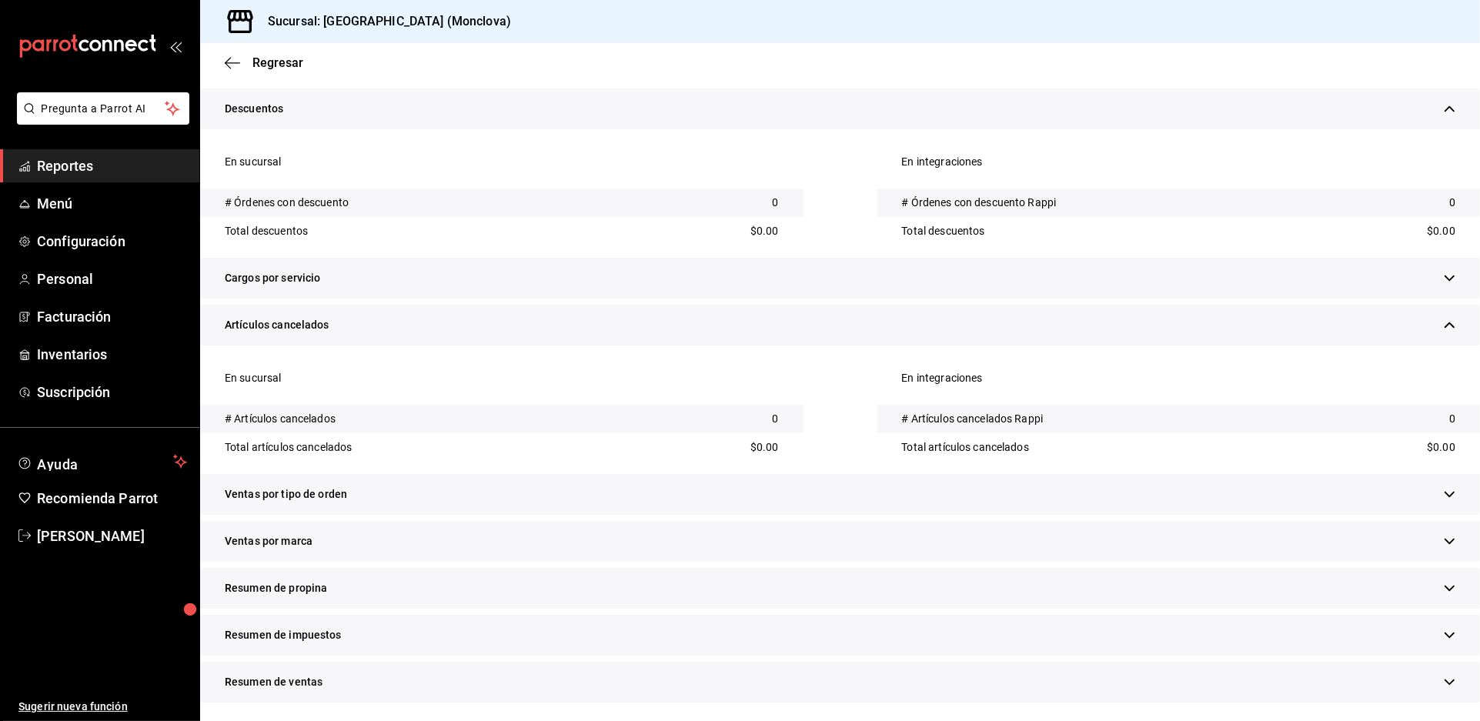
click at [564, 474] on div "Ventas por tipo de orden" at bounding box center [840, 494] width 1280 height 41
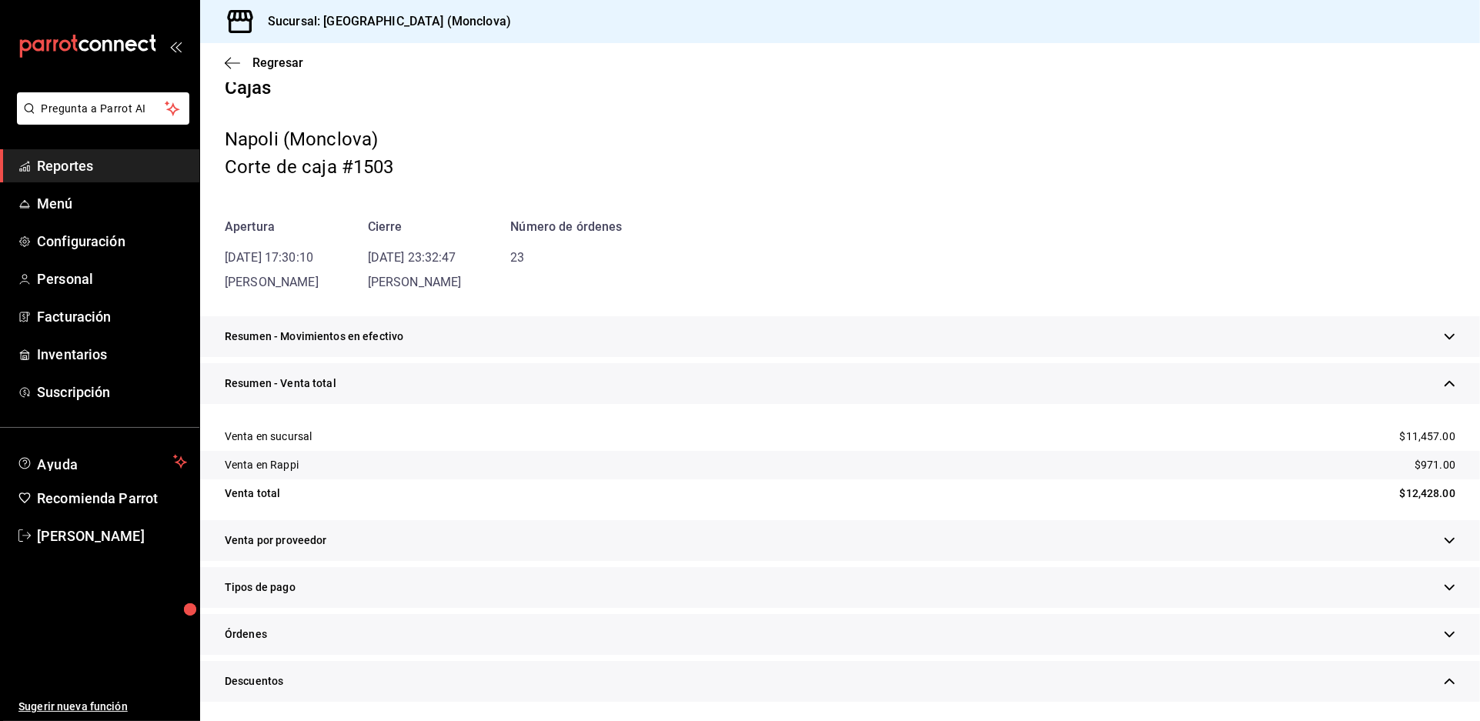
scroll to position [0, 0]
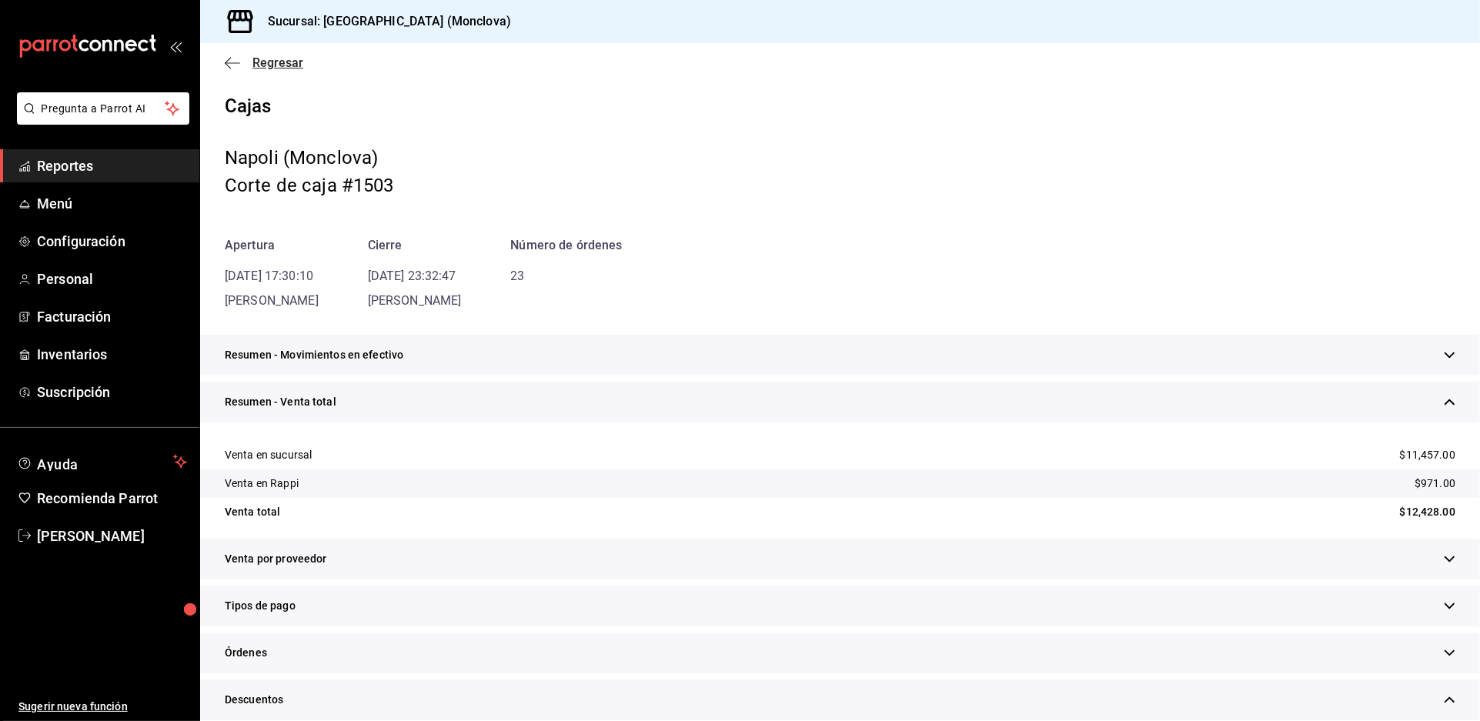
click at [276, 70] on span "Regresar" at bounding box center [277, 62] width 51 height 15
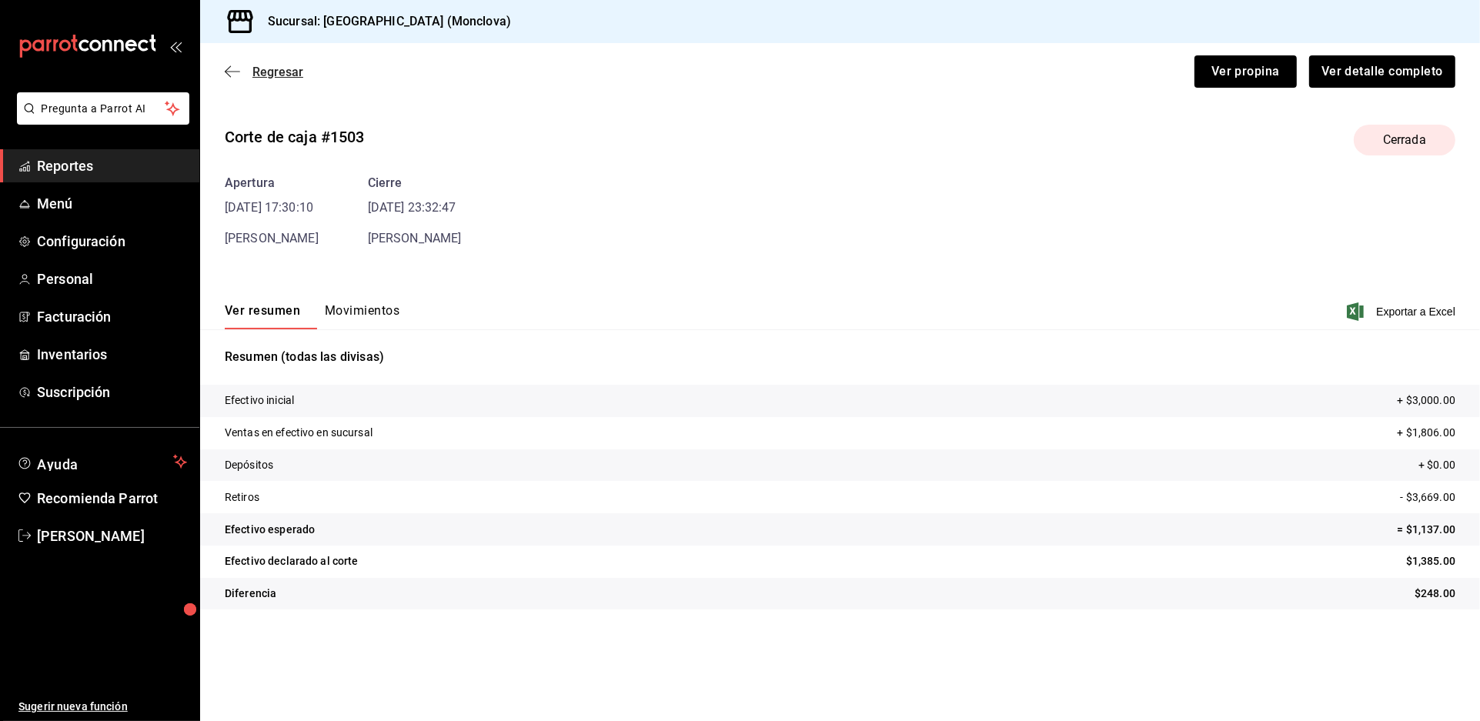
click at [282, 79] on span "Regresar" at bounding box center [277, 72] width 51 height 15
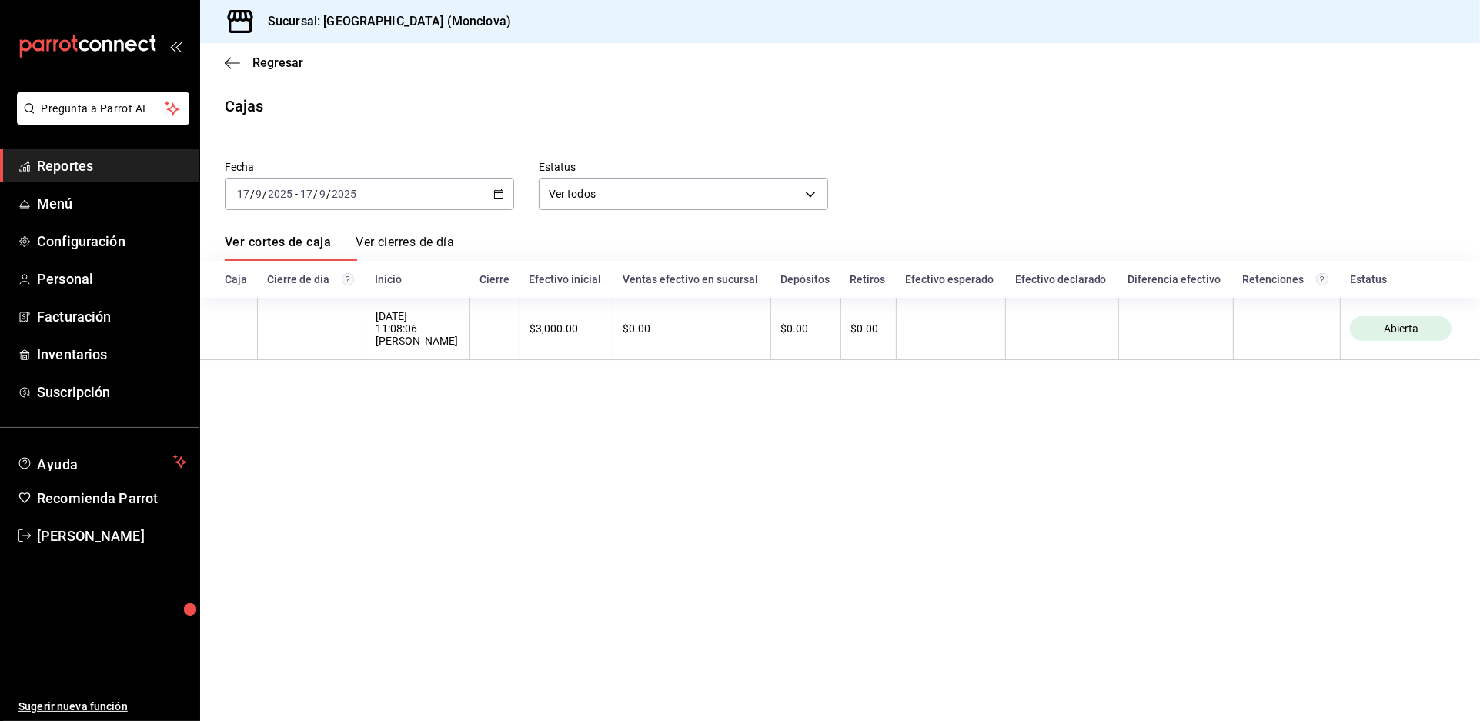
click at [496, 210] on div "[DATE] [DATE] - [DATE] [DATE]" at bounding box center [369, 194] width 289 height 32
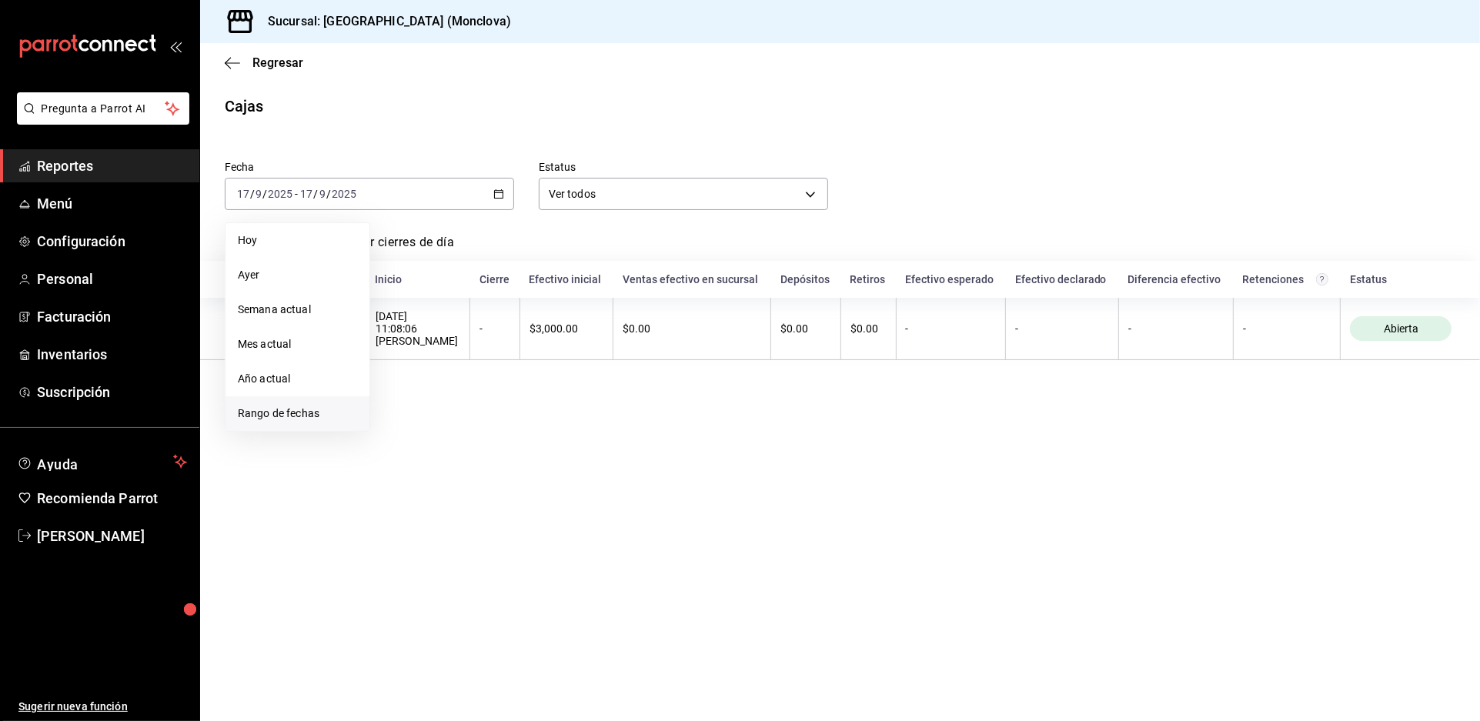
click at [338, 420] on li "Rango de fechas" at bounding box center [297, 413] width 144 height 35
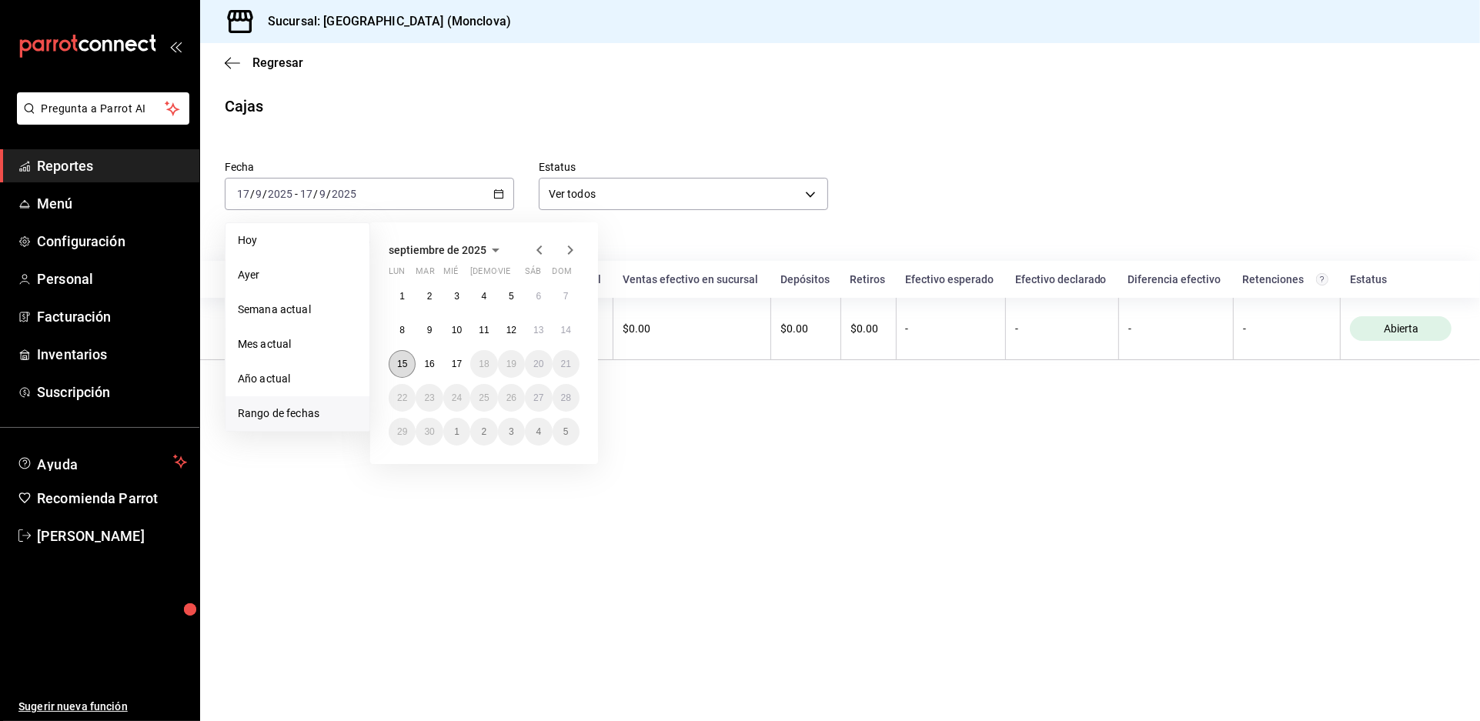
click at [415, 378] on button "15" at bounding box center [402, 364] width 27 height 28
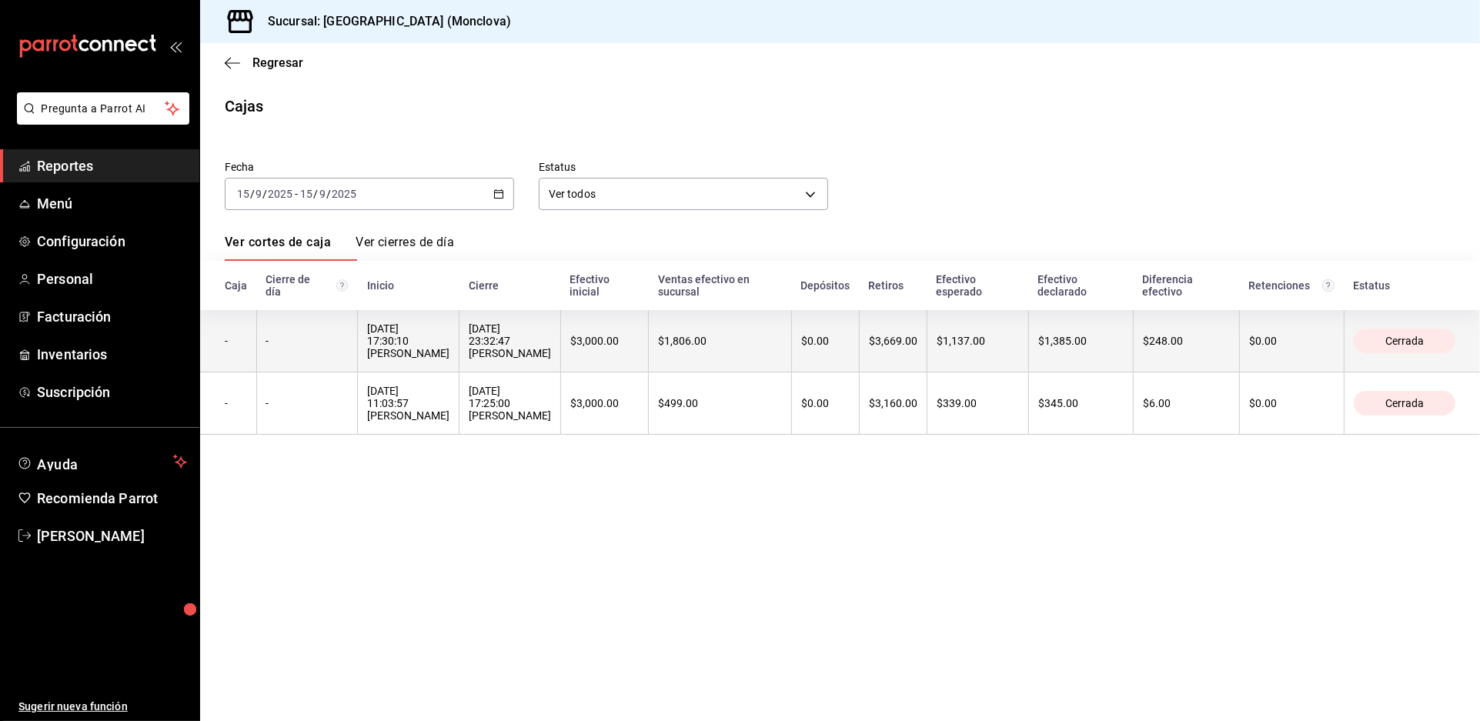
click at [561, 372] on th "[DATE] 23:32:47 [PERSON_NAME]" at bounding box center [510, 341] width 102 height 62
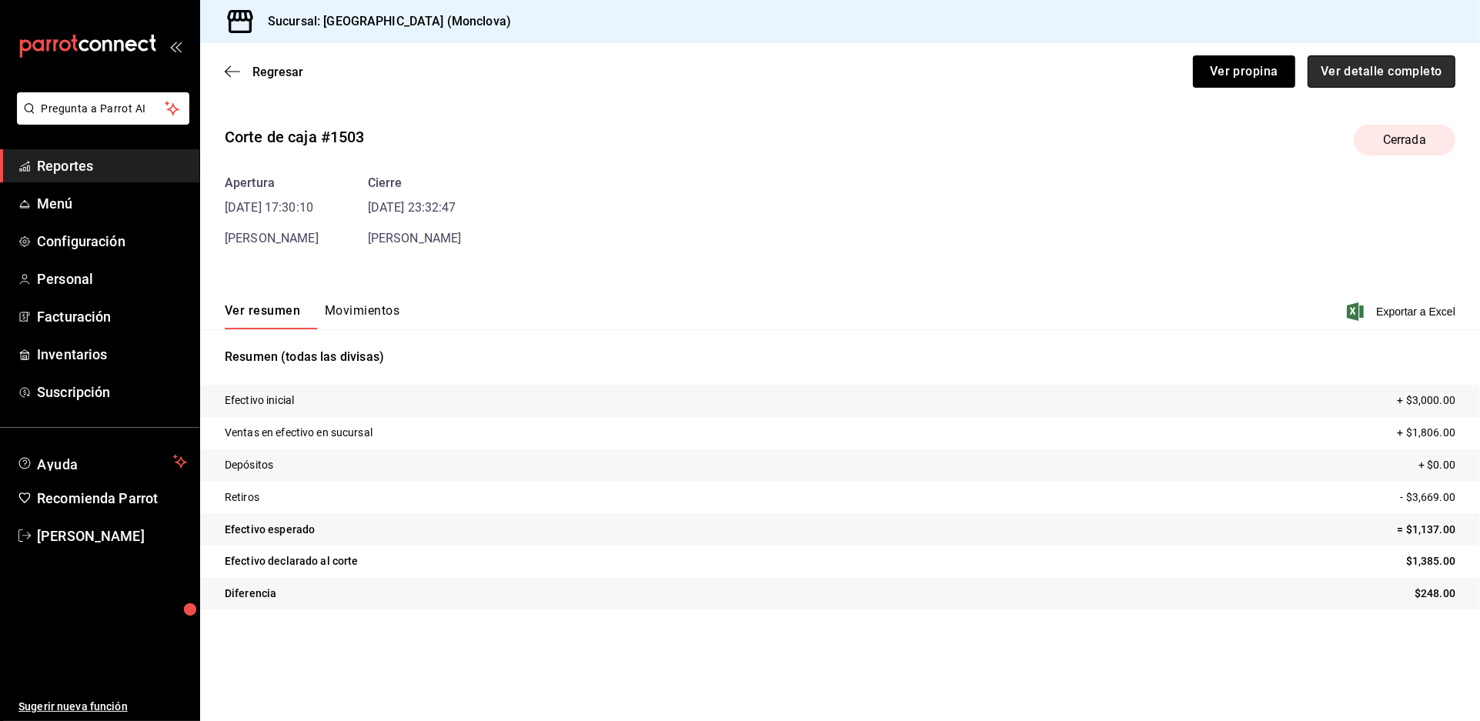
click at [1440, 84] on button "Ver detalle completo" at bounding box center [1381, 71] width 148 height 32
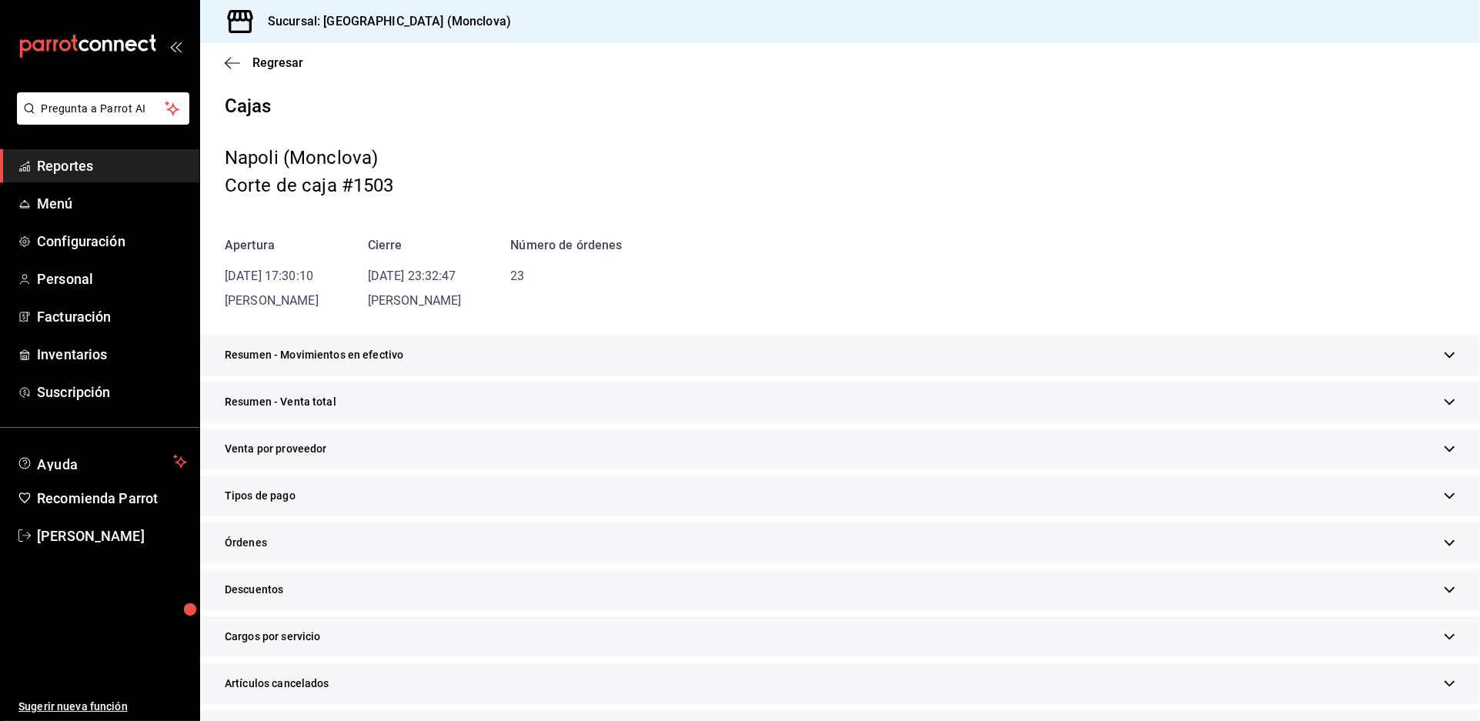
click at [777, 422] on div "Resumen - Venta total" at bounding box center [840, 402] width 1280 height 41
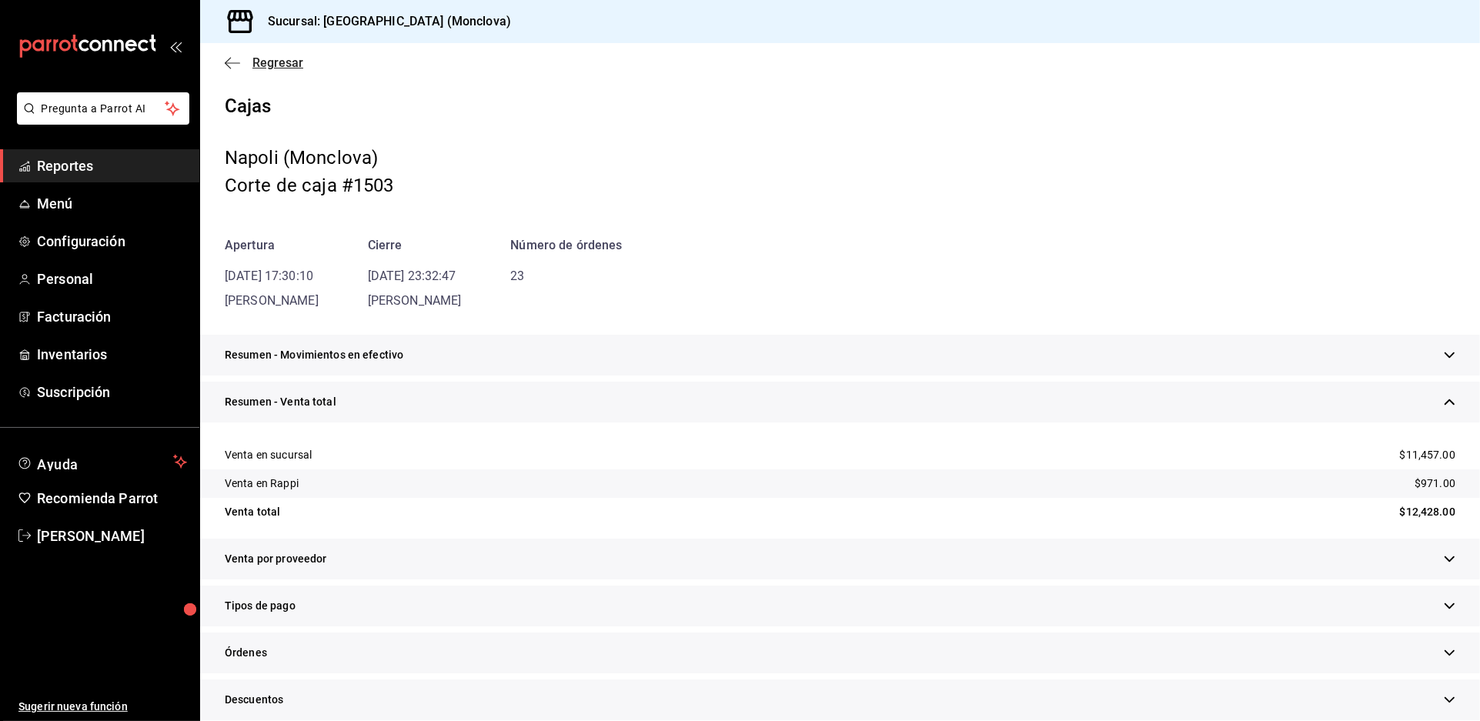
click at [259, 70] on span "Regresar" at bounding box center [277, 62] width 51 height 15
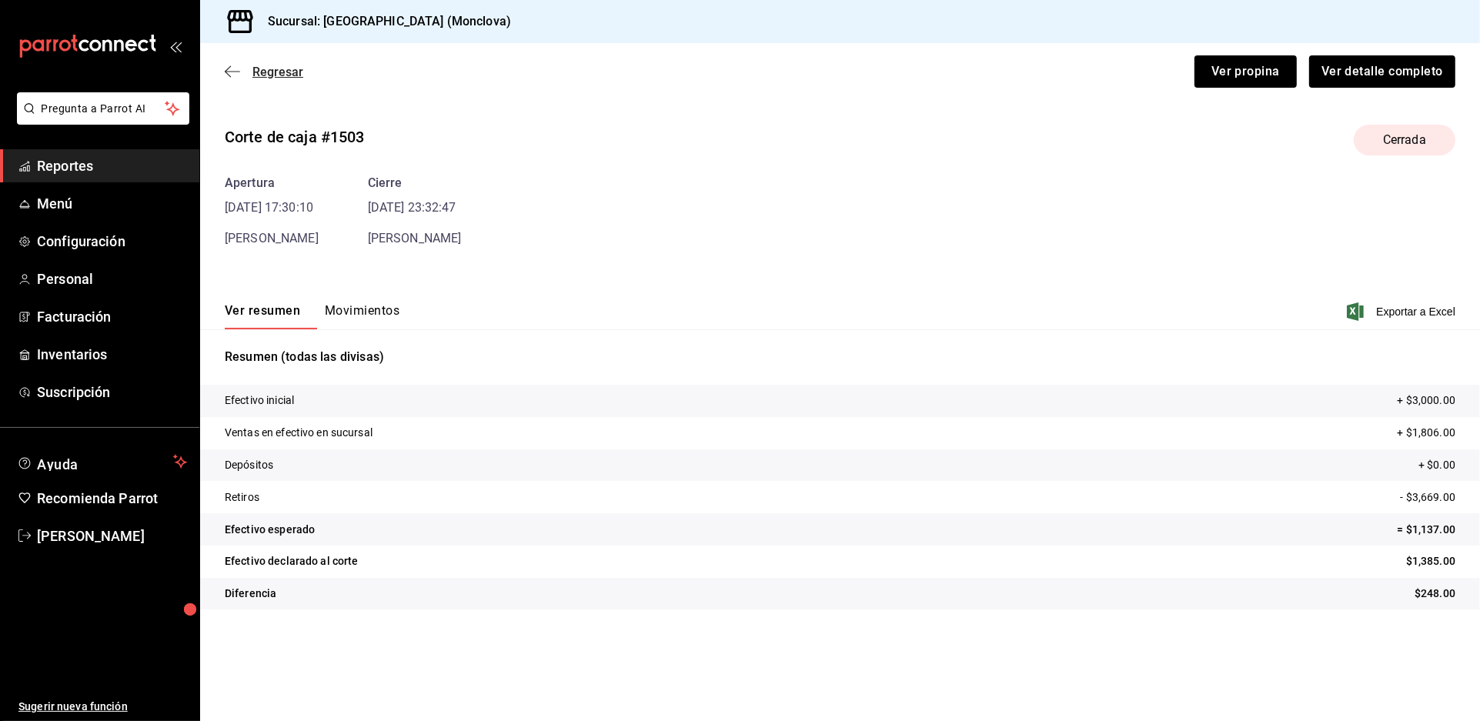
click at [269, 79] on span "Regresar" at bounding box center [277, 72] width 51 height 15
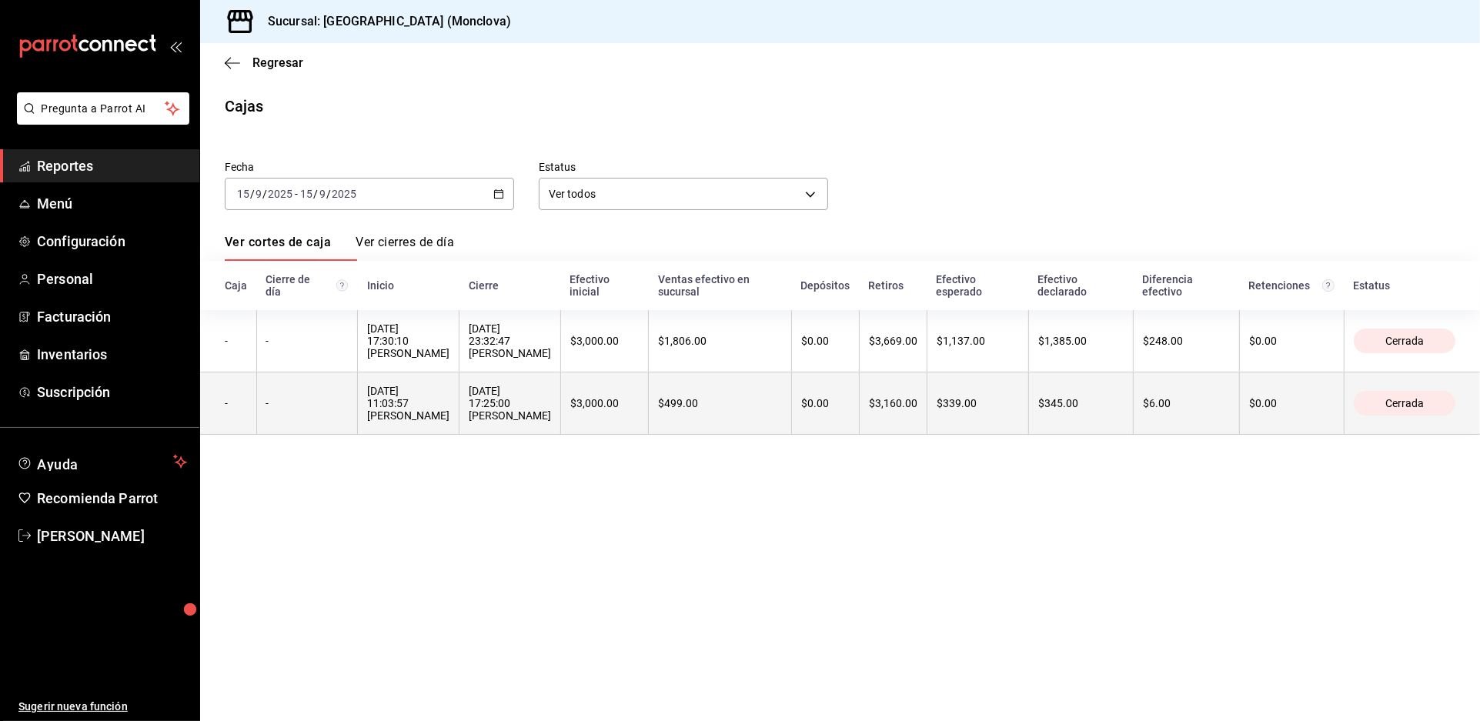
click at [551, 422] on div "[DATE] 17:25:00 [PERSON_NAME]" at bounding box center [510, 403] width 82 height 37
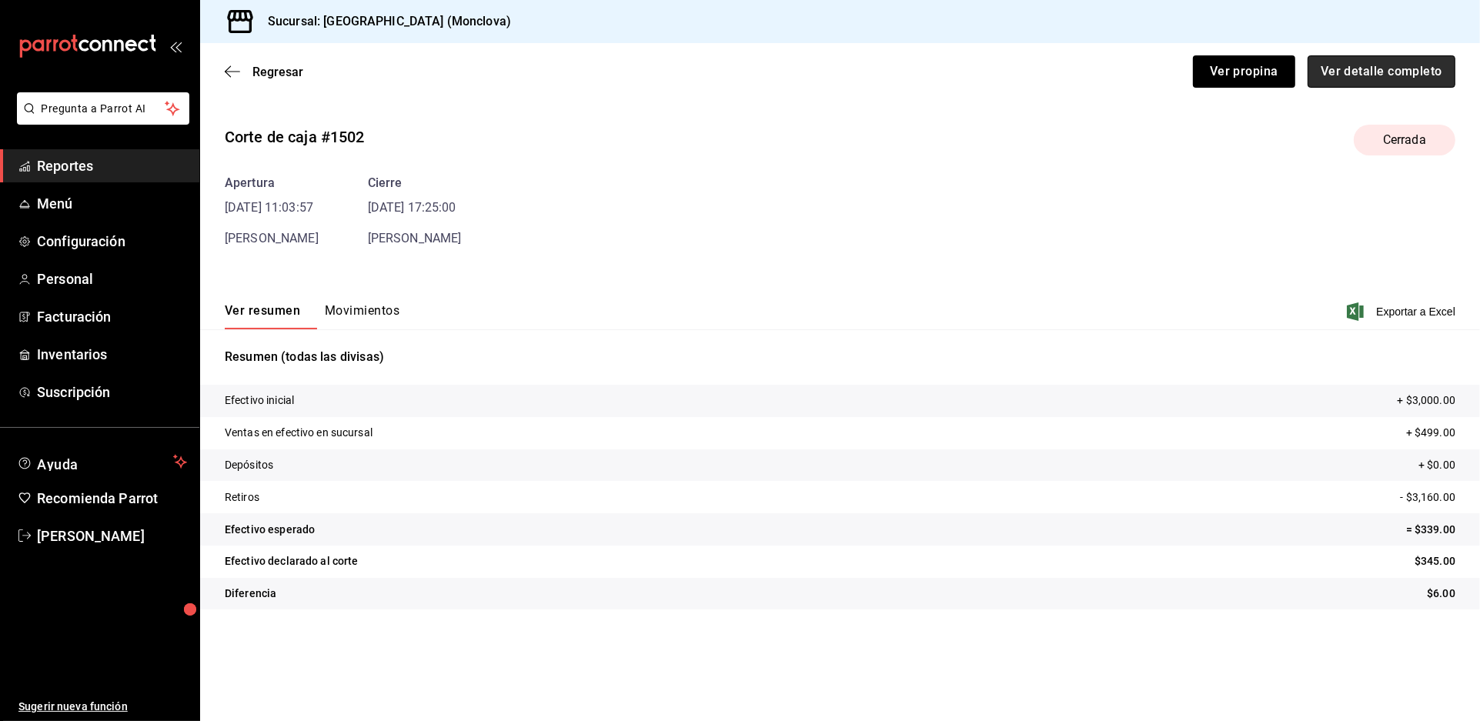
click at [1315, 86] on button "Ver detalle completo" at bounding box center [1381, 71] width 148 height 32
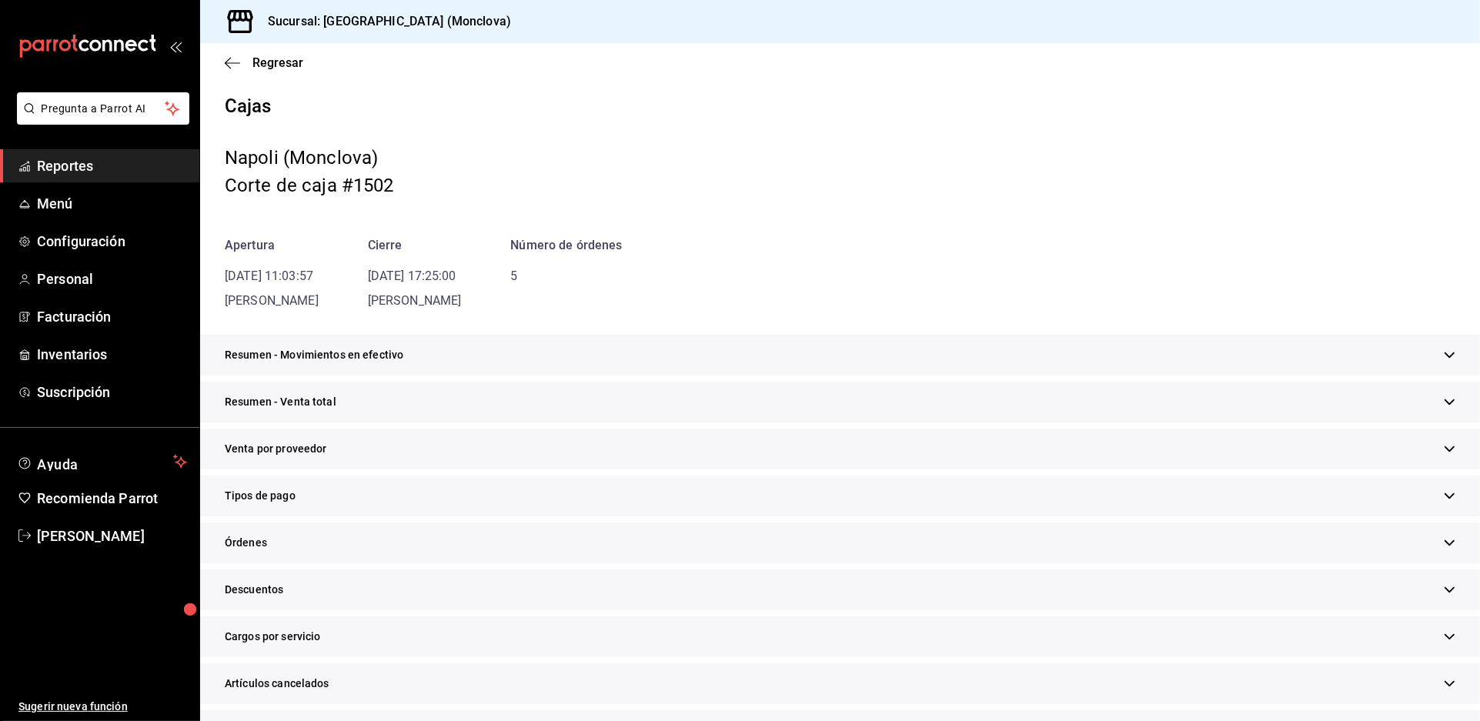
click at [554, 422] on div "Resumen - Venta total" at bounding box center [840, 402] width 1280 height 41
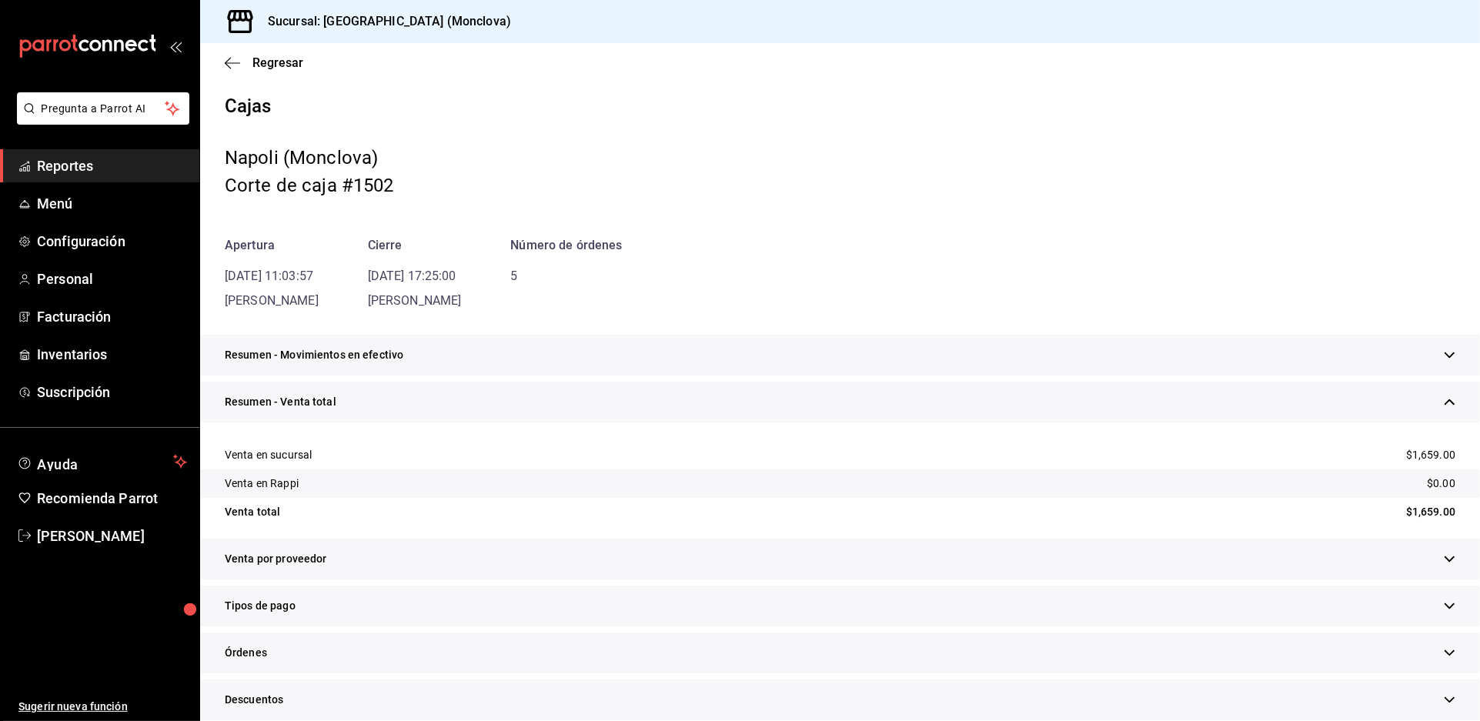
click at [714, 348] on div "Cajas [PERSON_NAME] (Monclova) Corte de caja #1502 Apertura [DATE] 11:03:57 [PE…" at bounding box center [840, 575] width 1280 height 960
click at [756, 375] on div "Resumen - Movimientos en efectivo" at bounding box center [840, 355] width 1280 height 41
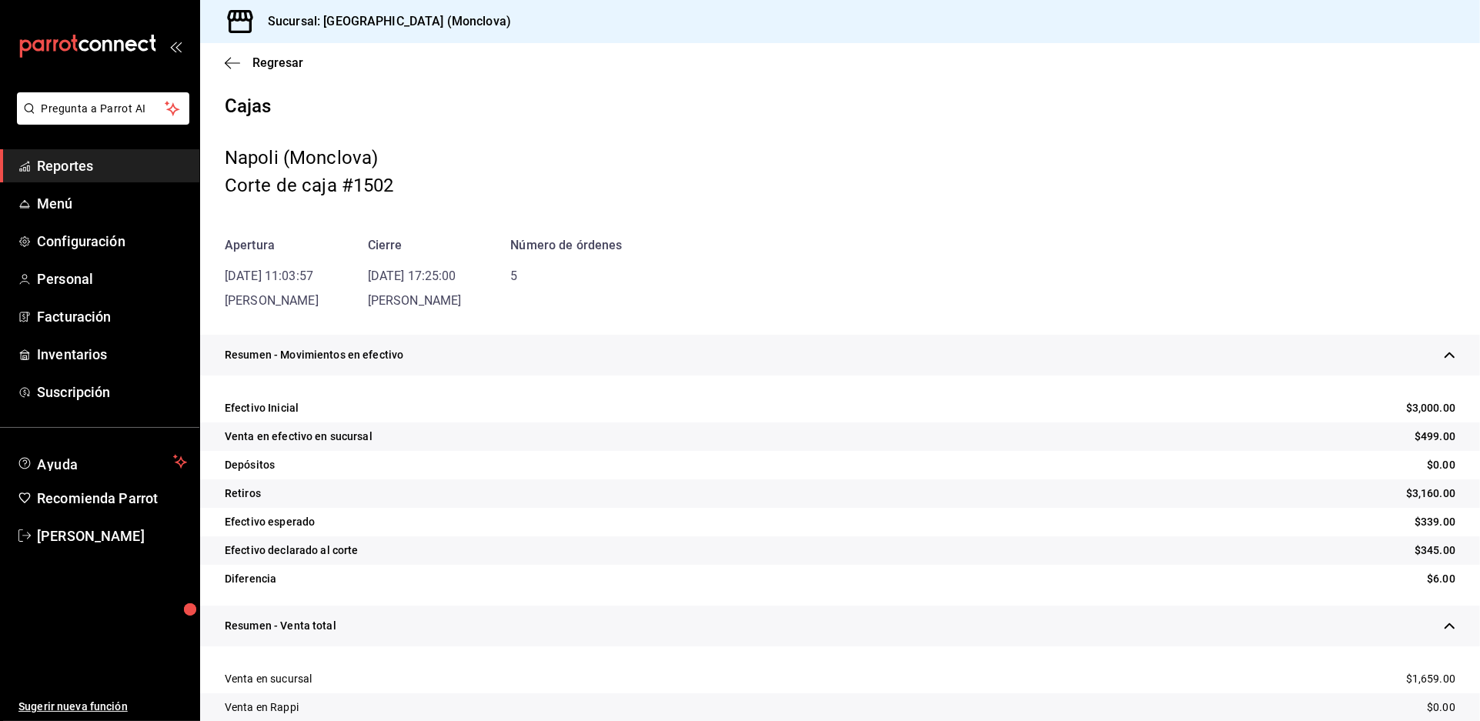
click at [756, 375] on div "Resumen - Movimientos en efectivo" at bounding box center [840, 355] width 1280 height 41
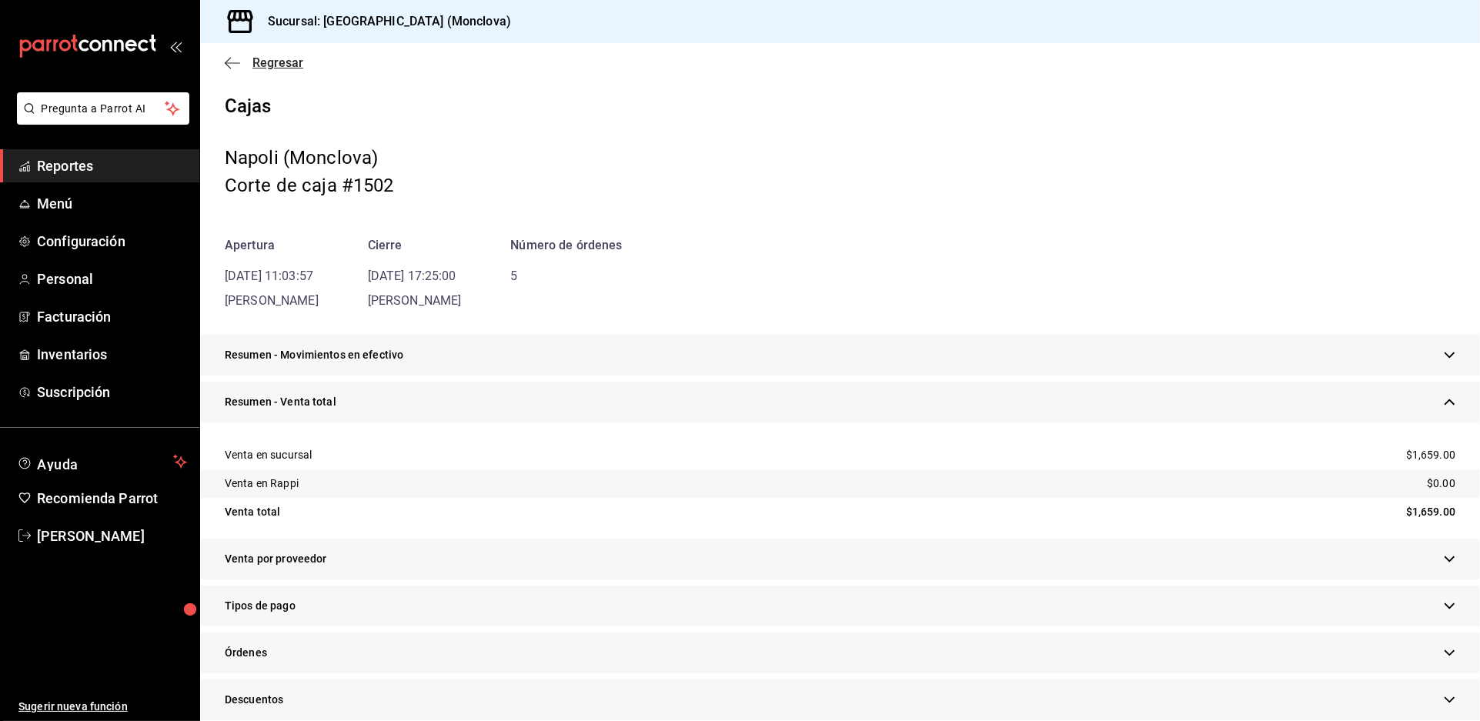
click at [285, 70] on span "Regresar" at bounding box center [277, 62] width 51 height 15
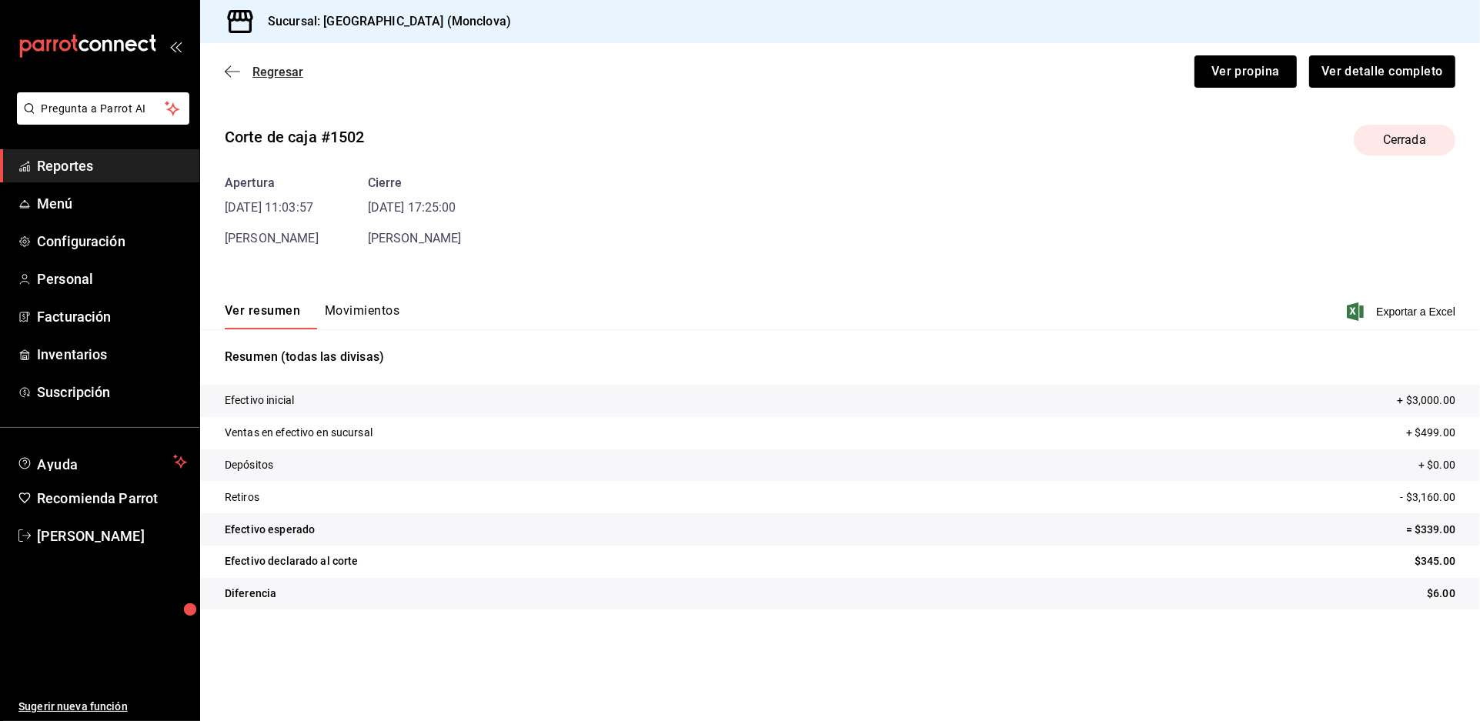
click at [279, 79] on span "Regresar" at bounding box center [277, 72] width 51 height 15
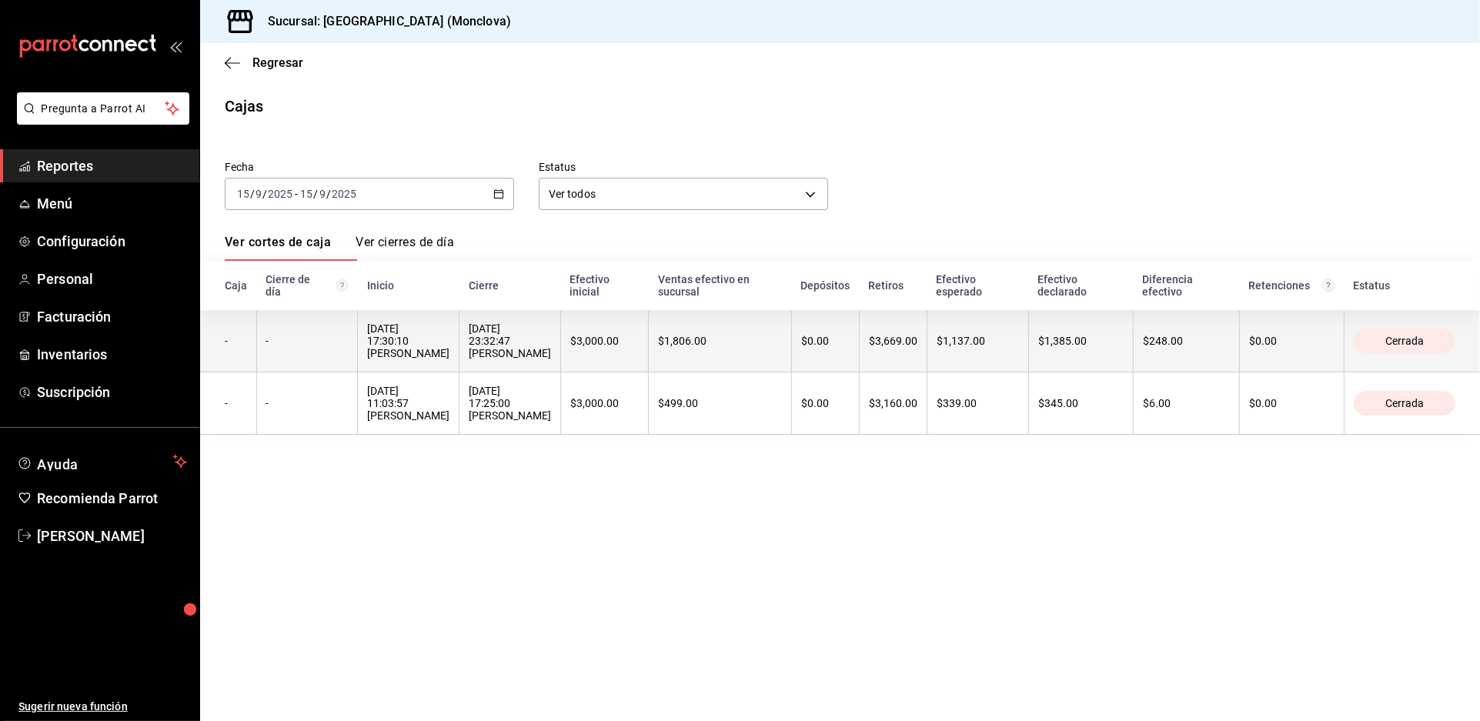
click at [561, 372] on th "[DATE] 23:32:47 [PERSON_NAME]" at bounding box center [510, 341] width 102 height 62
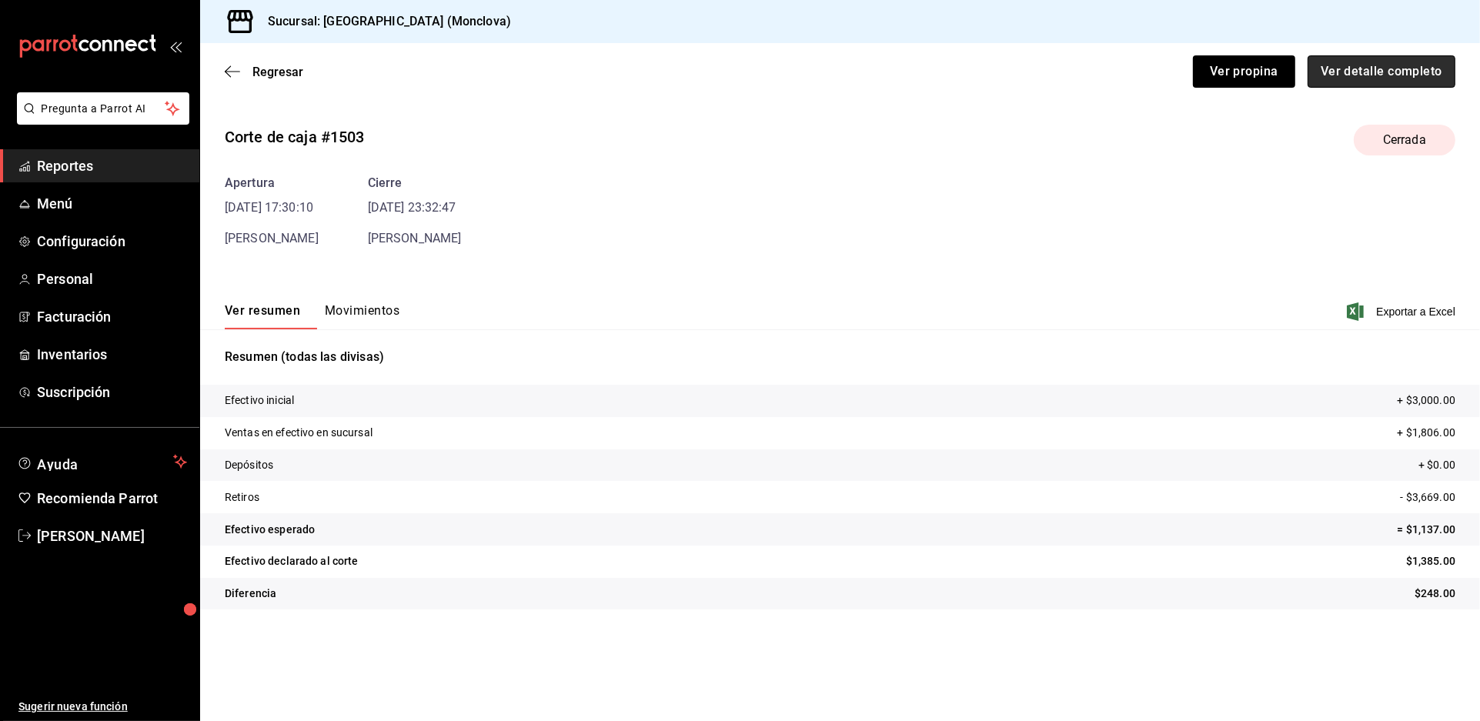
click at [1353, 88] on button "Ver detalle completo" at bounding box center [1381, 71] width 148 height 32
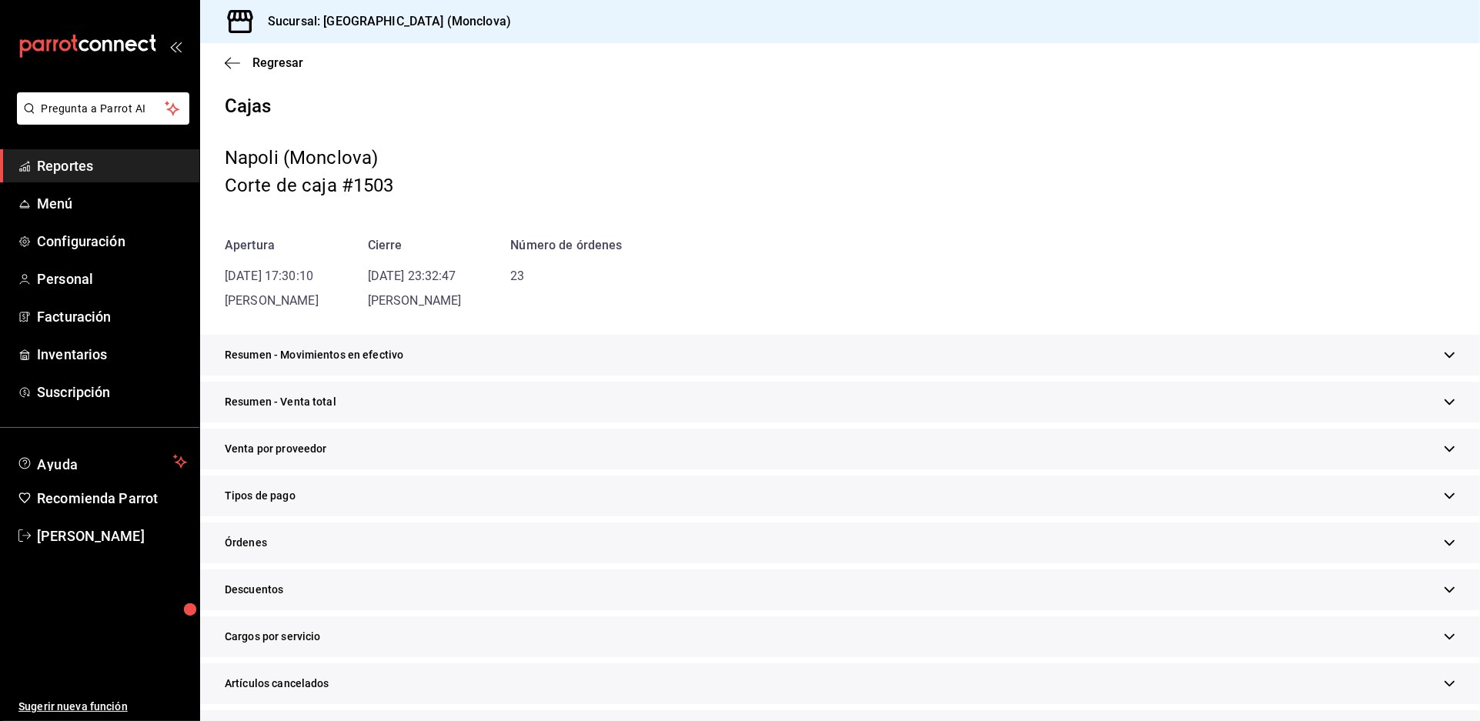
click at [870, 375] on div "Resumen - Movimientos en efectivo" at bounding box center [840, 355] width 1280 height 41
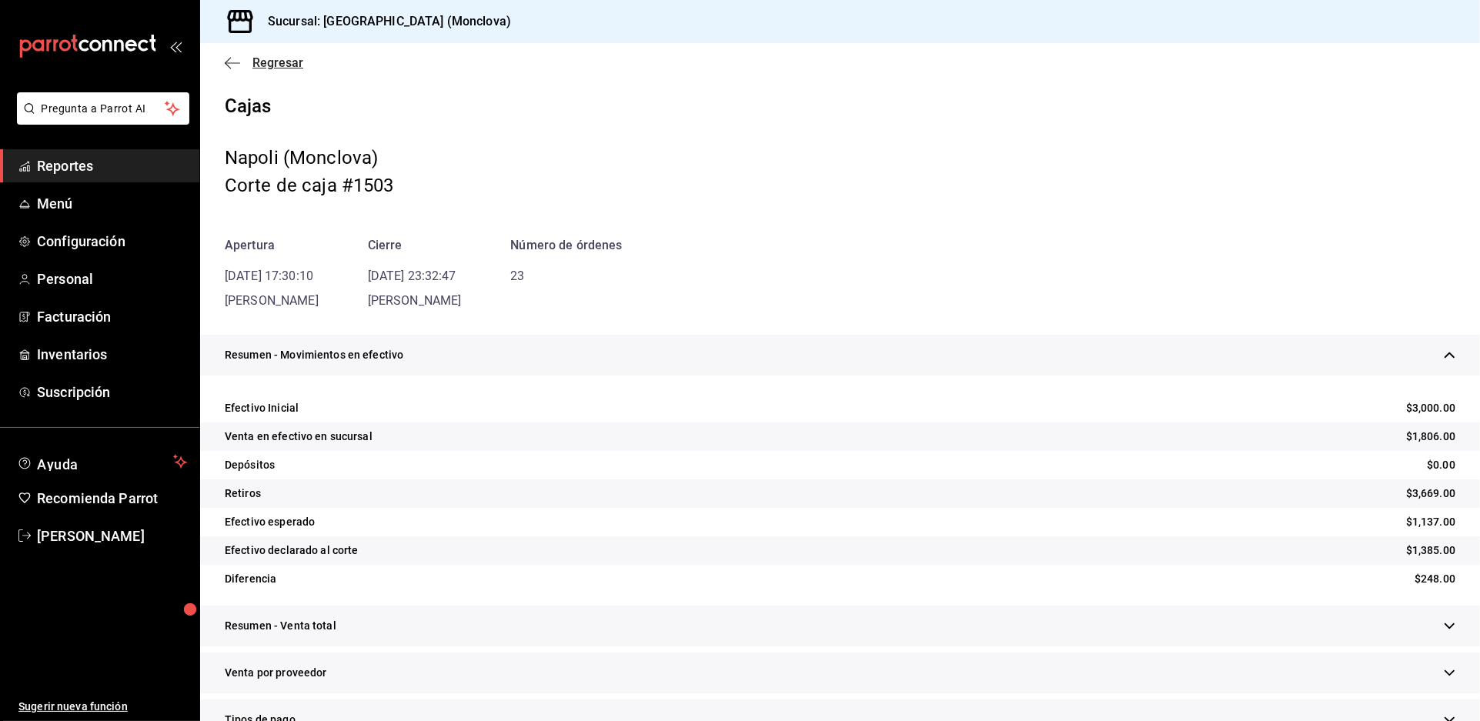
click at [286, 70] on span "Regresar" at bounding box center [277, 62] width 51 height 15
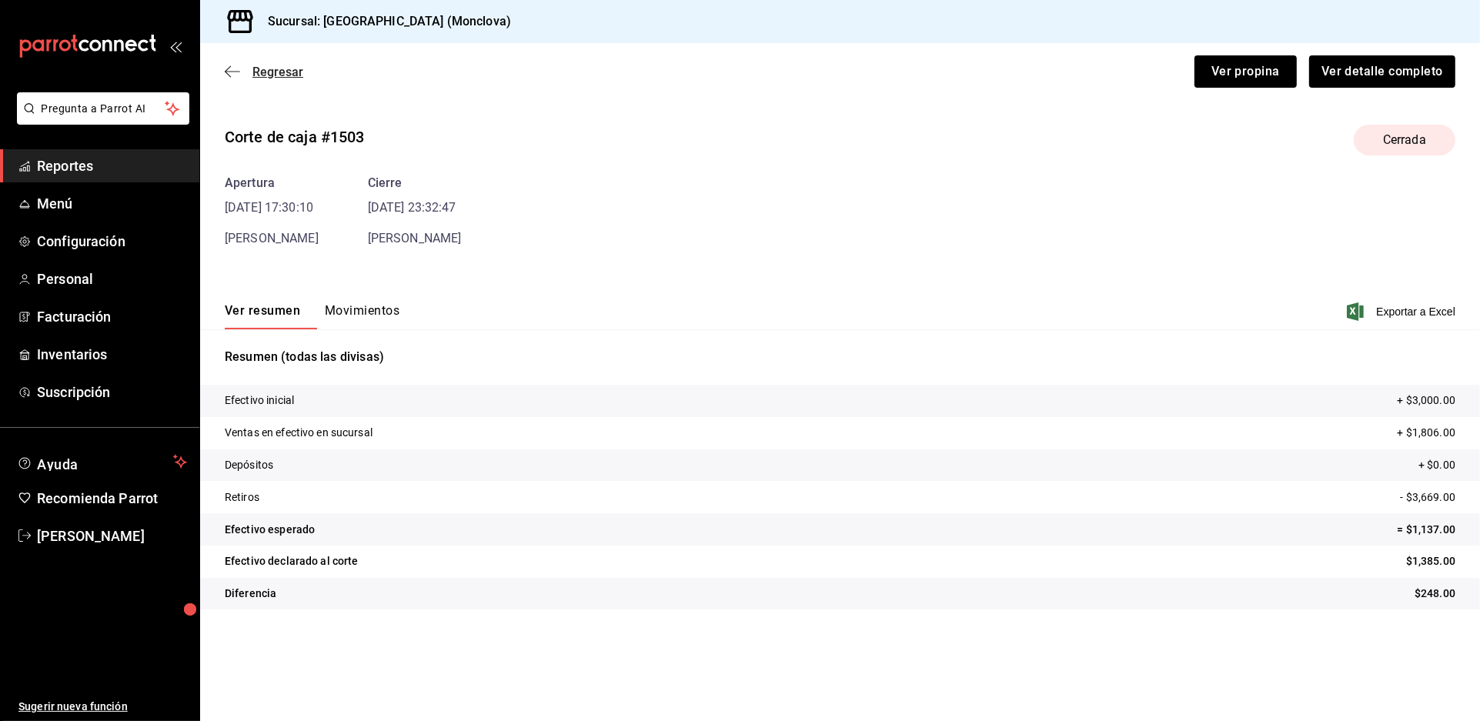
click at [276, 79] on span "Regresar" at bounding box center [277, 72] width 51 height 15
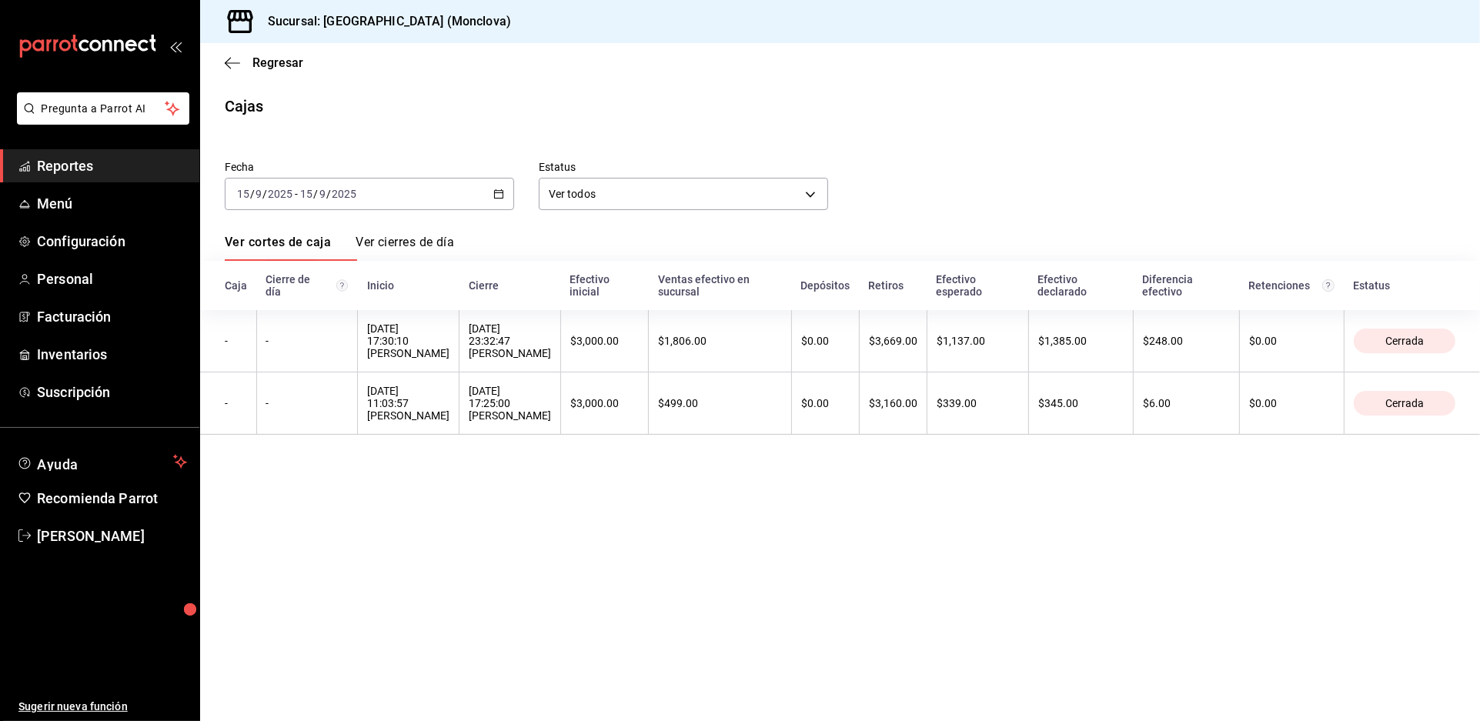
click at [499, 199] on icon "button" at bounding box center [498, 194] width 11 height 11
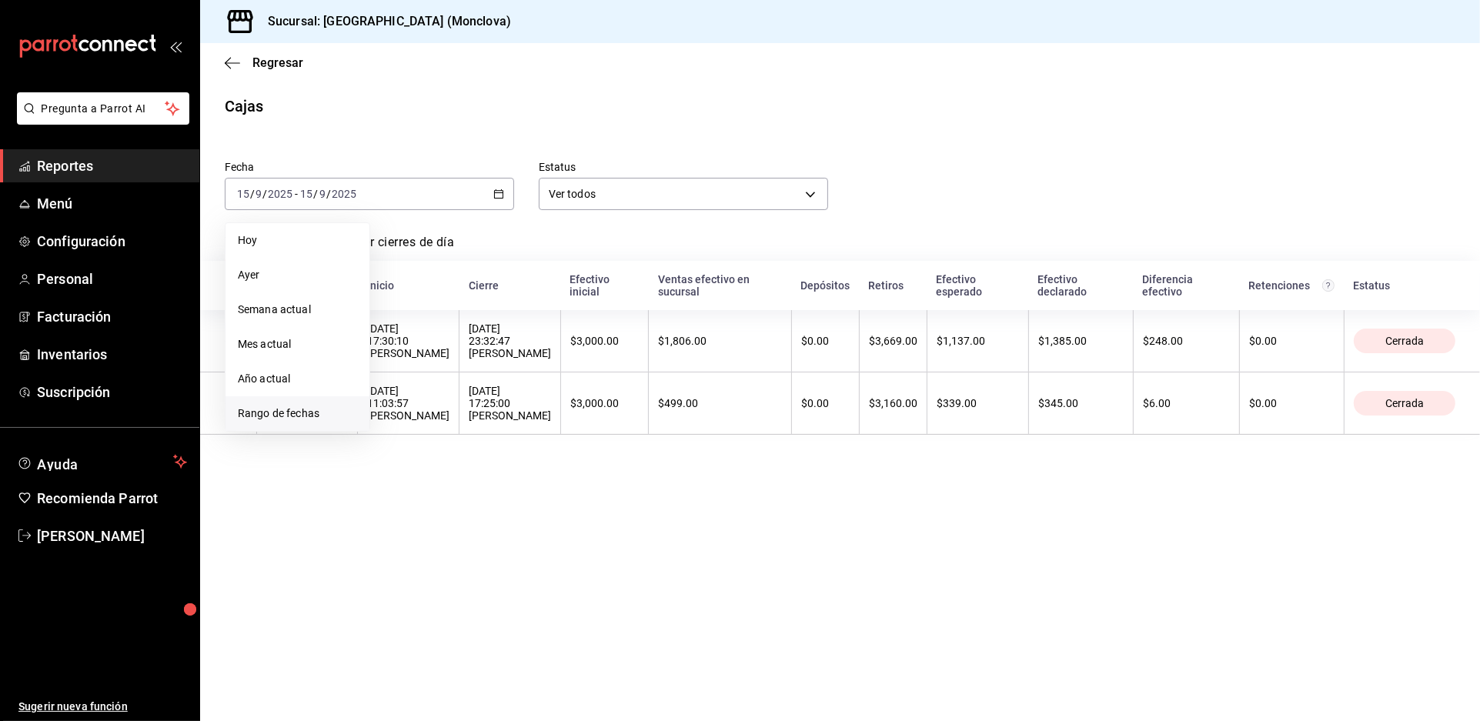
drag, startPoint x: 343, startPoint y: 419, endPoint x: 335, endPoint y: 421, distance: 7.8
click at [335, 421] on li "Rango de fechas" at bounding box center [297, 413] width 144 height 35
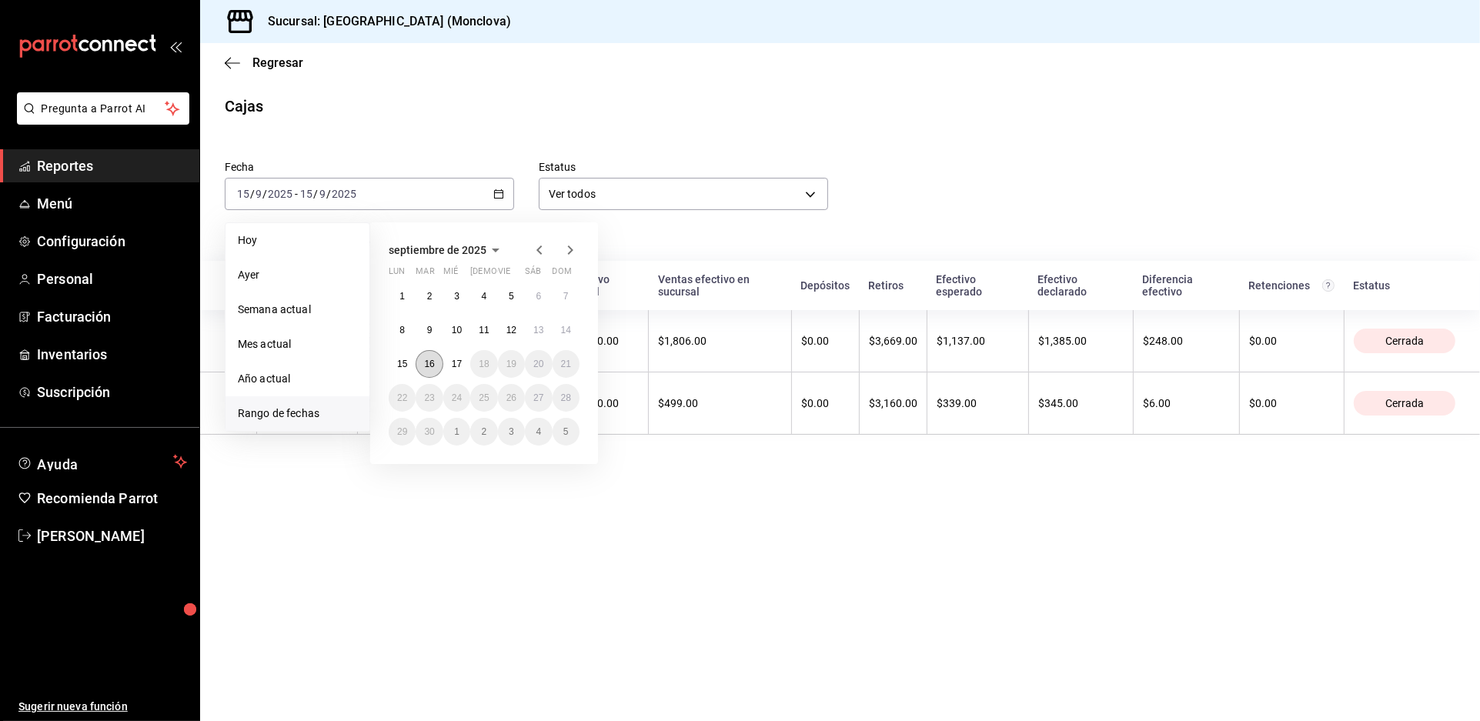
click at [434, 369] on abbr "16" at bounding box center [429, 364] width 10 height 11
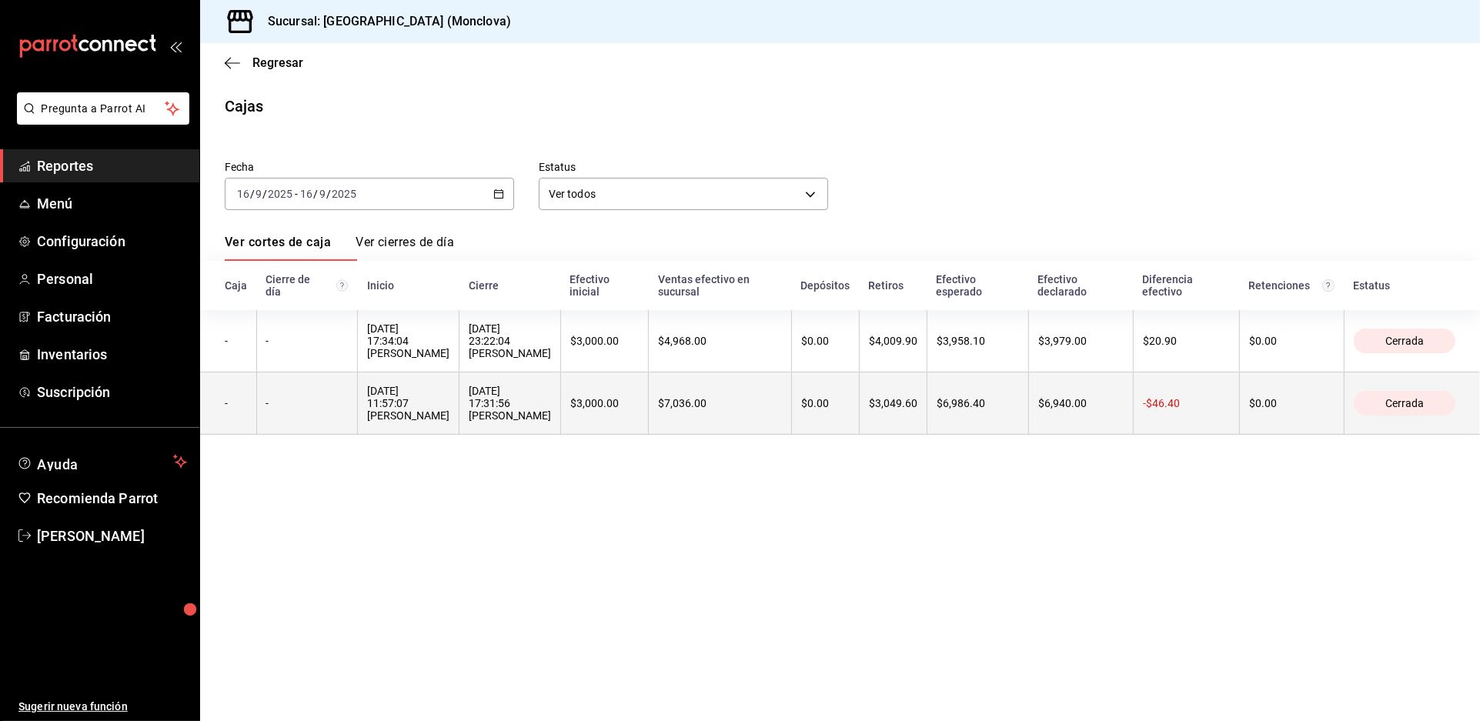
click at [551, 422] on div "[DATE] 17:31:56 [PERSON_NAME]" at bounding box center [510, 403] width 82 height 37
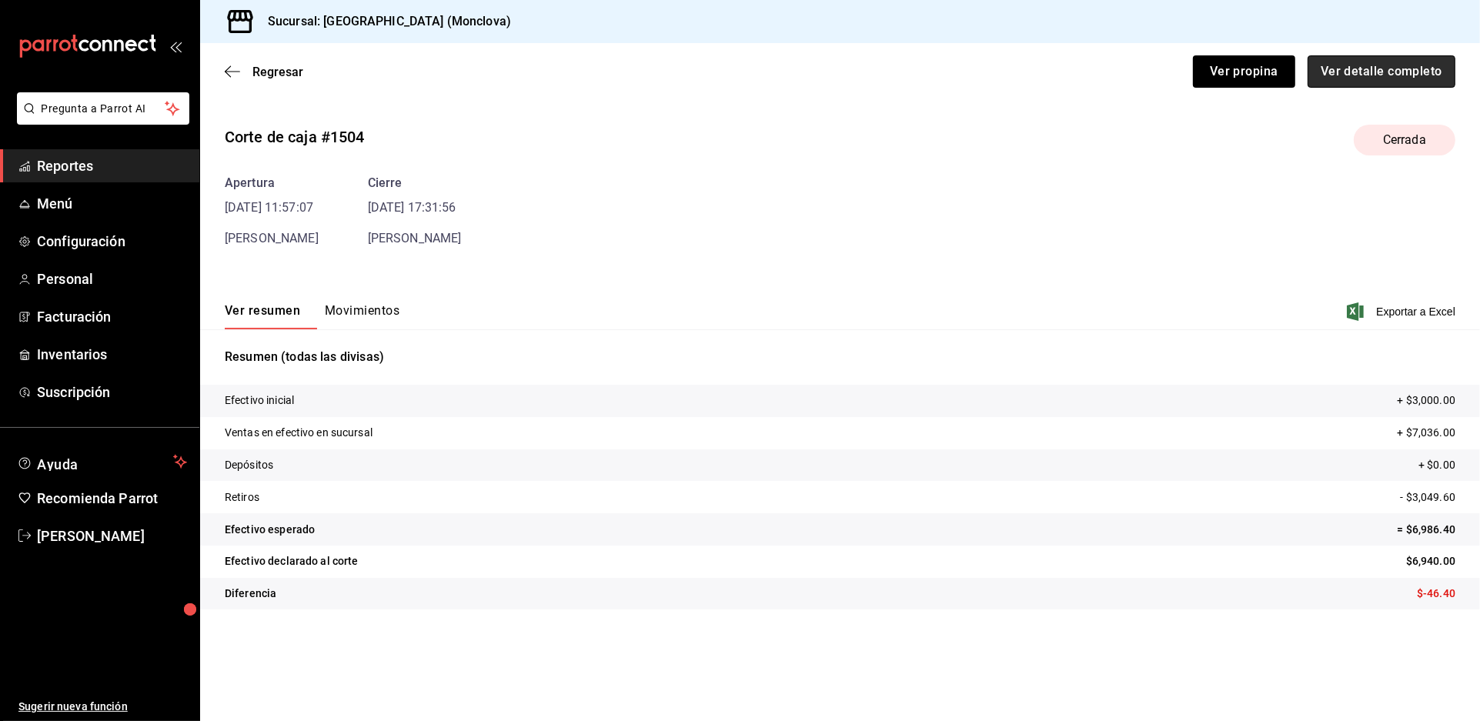
click at [1371, 68] on button "Ver detalle completo" at bounding box center [1381, 71] width 148 height 32
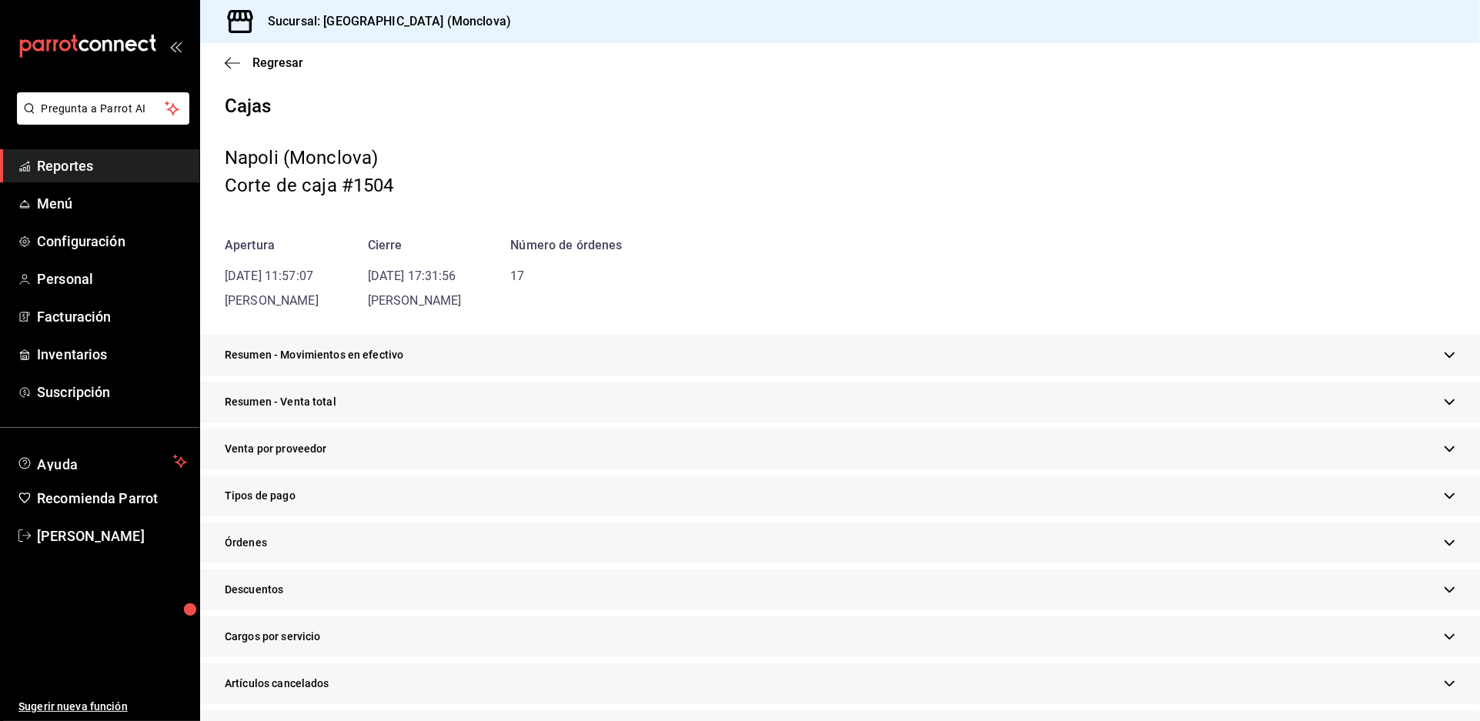
drag, startPoint x: 761, startPoint y: 475, endPoint x: 862, endPoint y: 401, distance: 125.0
click at [759, 422] on div "Resumen - Venta total" at bounding box center [840, 402] width 1280 height 41
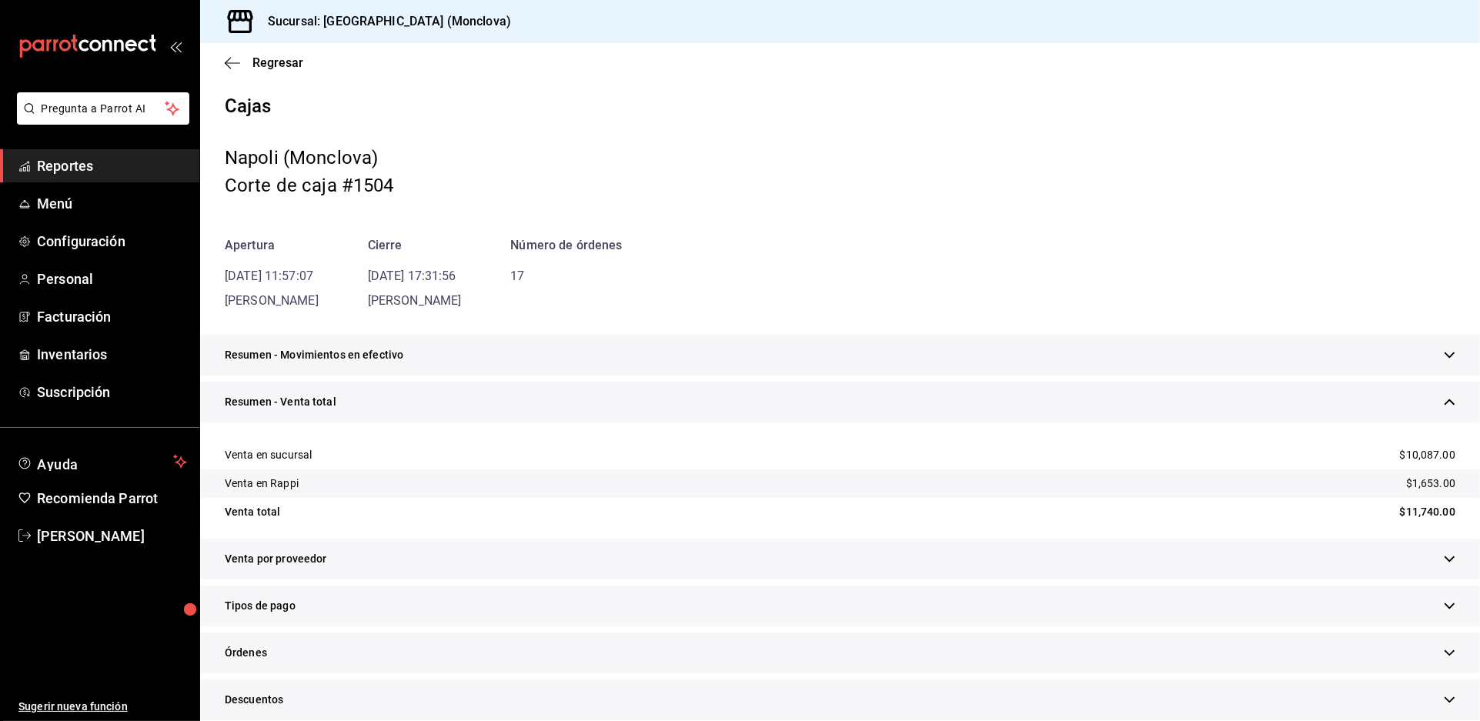
click at [272, 62] on div "Regresar" at bounding box center [840, 62] width 1280 height 39
click at [276, 70] on span "Regresar" at bounding box center [277, 62] width 51 height 15
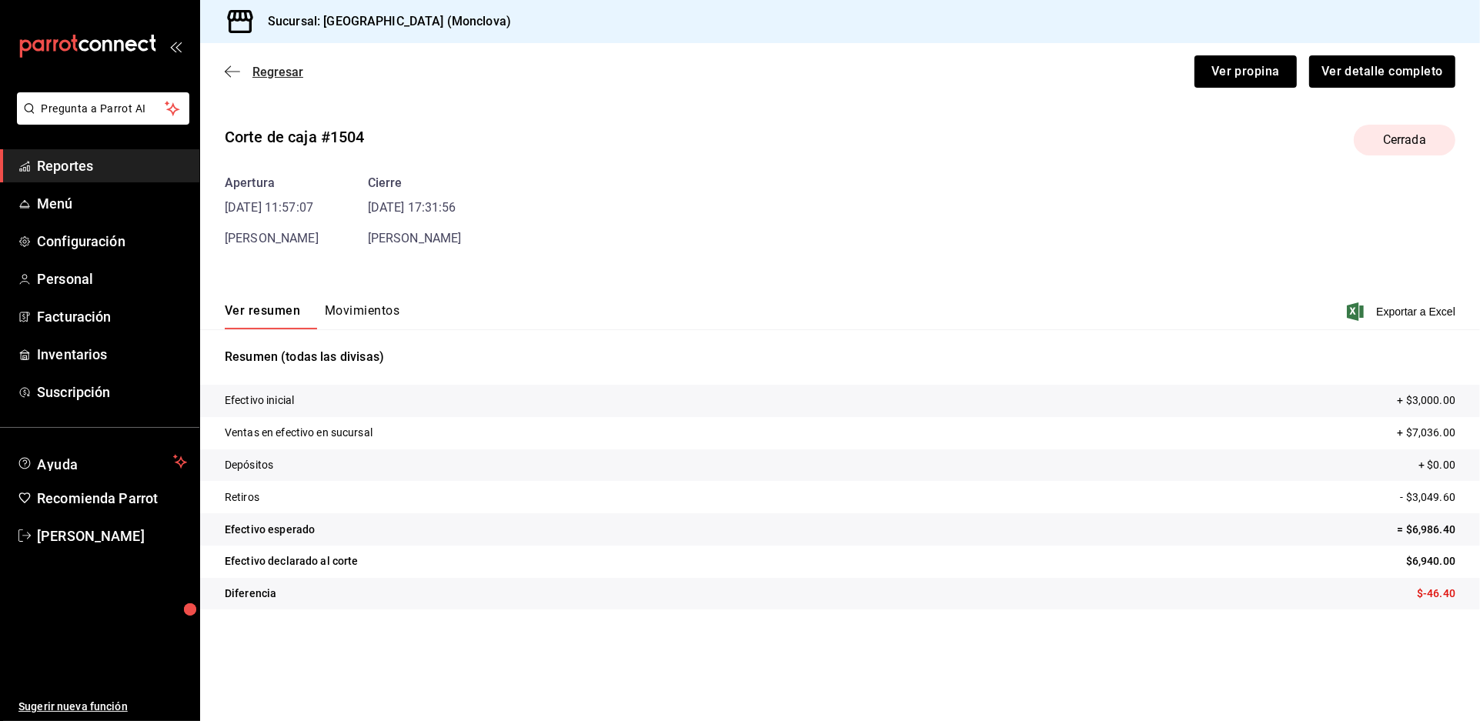
click at [281, 79] on span "Regresar" at bounding box center [277, 72] width 51 height 15
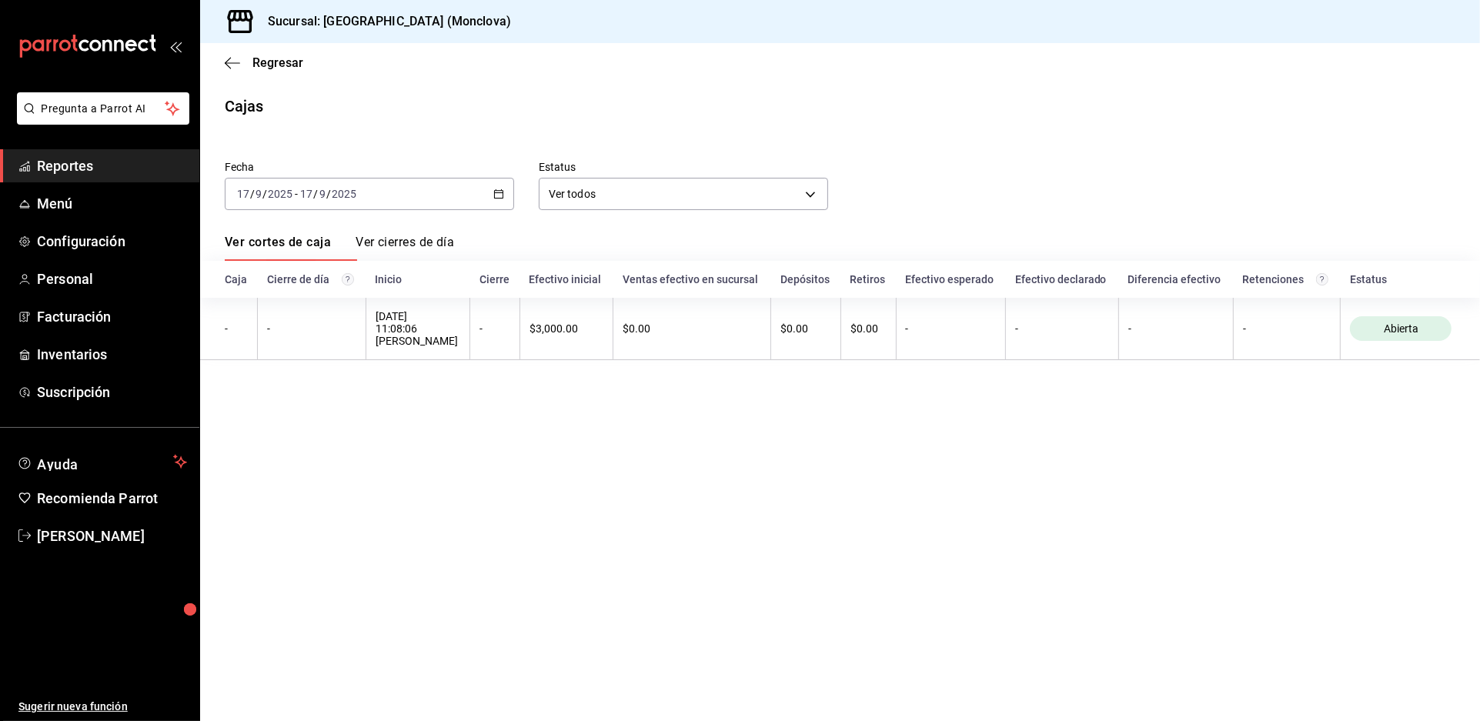
click at [504, 199] on icon "button" at bounding box center [498, 194] width 11 height 11
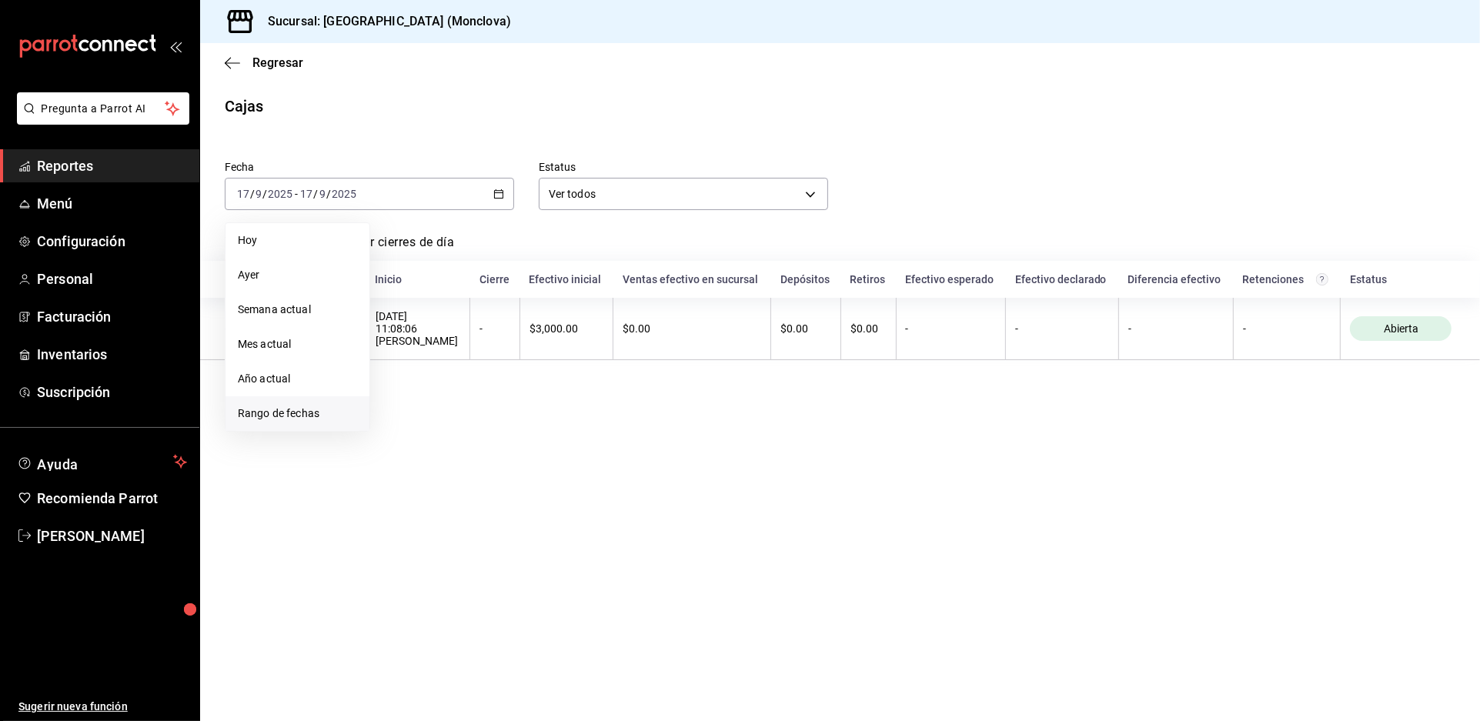
click at [342, 422] on span "Rango de fechas" at bounding box center [297, 413] width 119 height 16
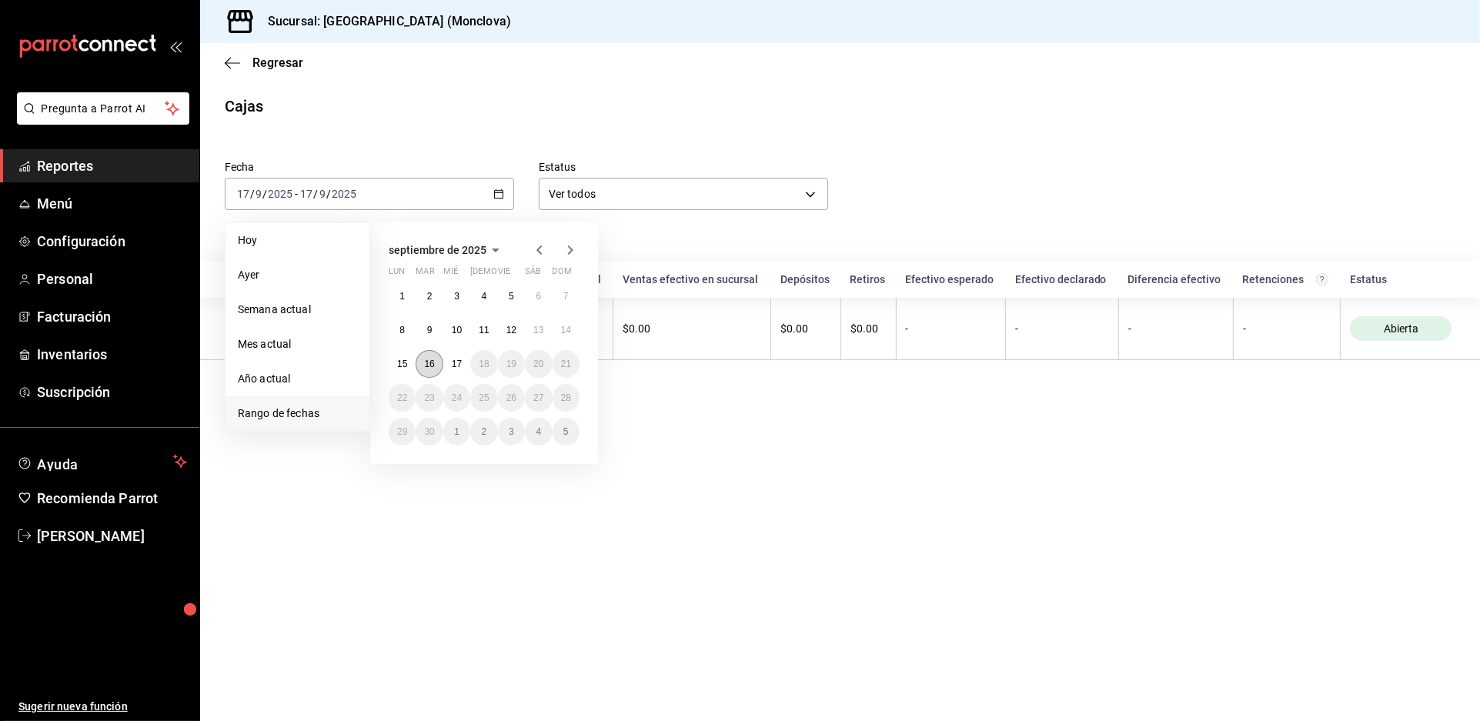
click at [429, 369] on abbr "16" at bounding box center [429, 364] width 10 height 11
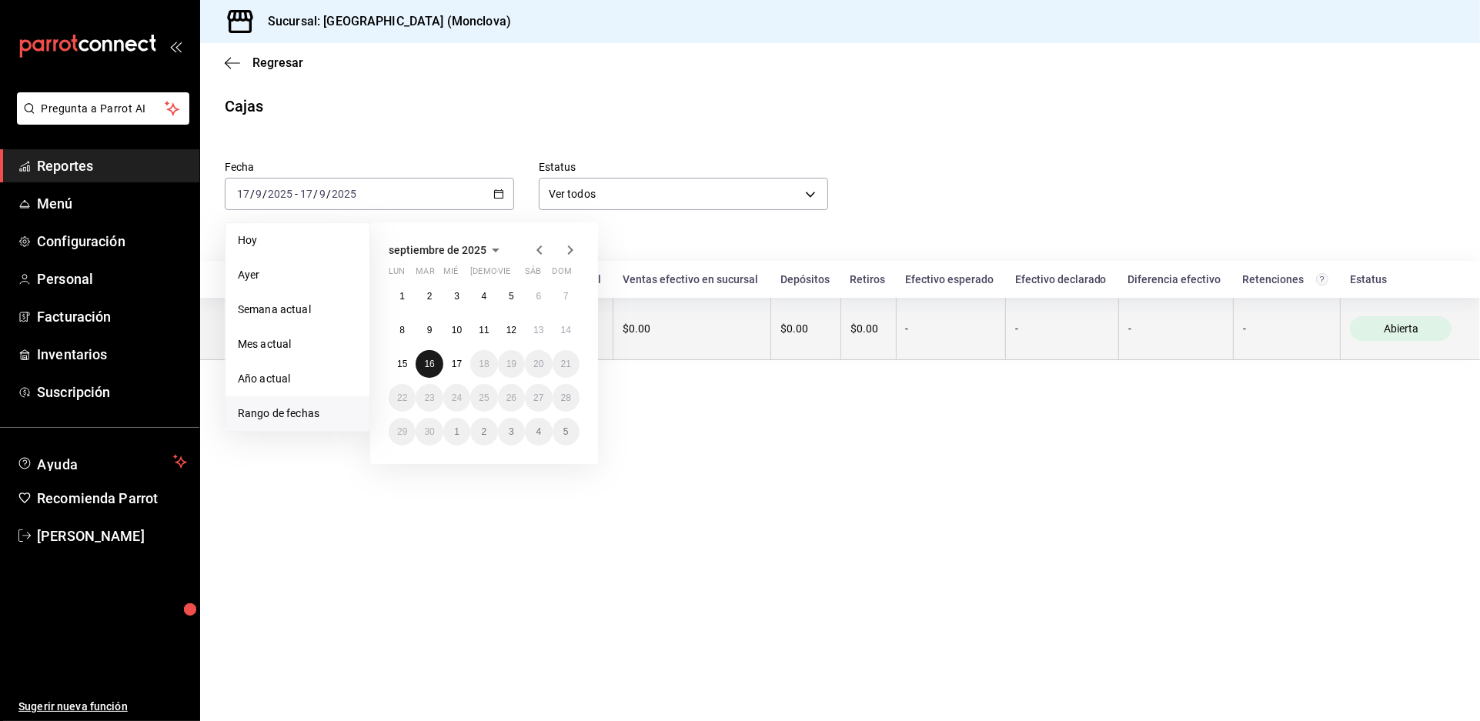
click at [429, 369] on abbr "16" at bounding box center [429, 364] width 10 height 11
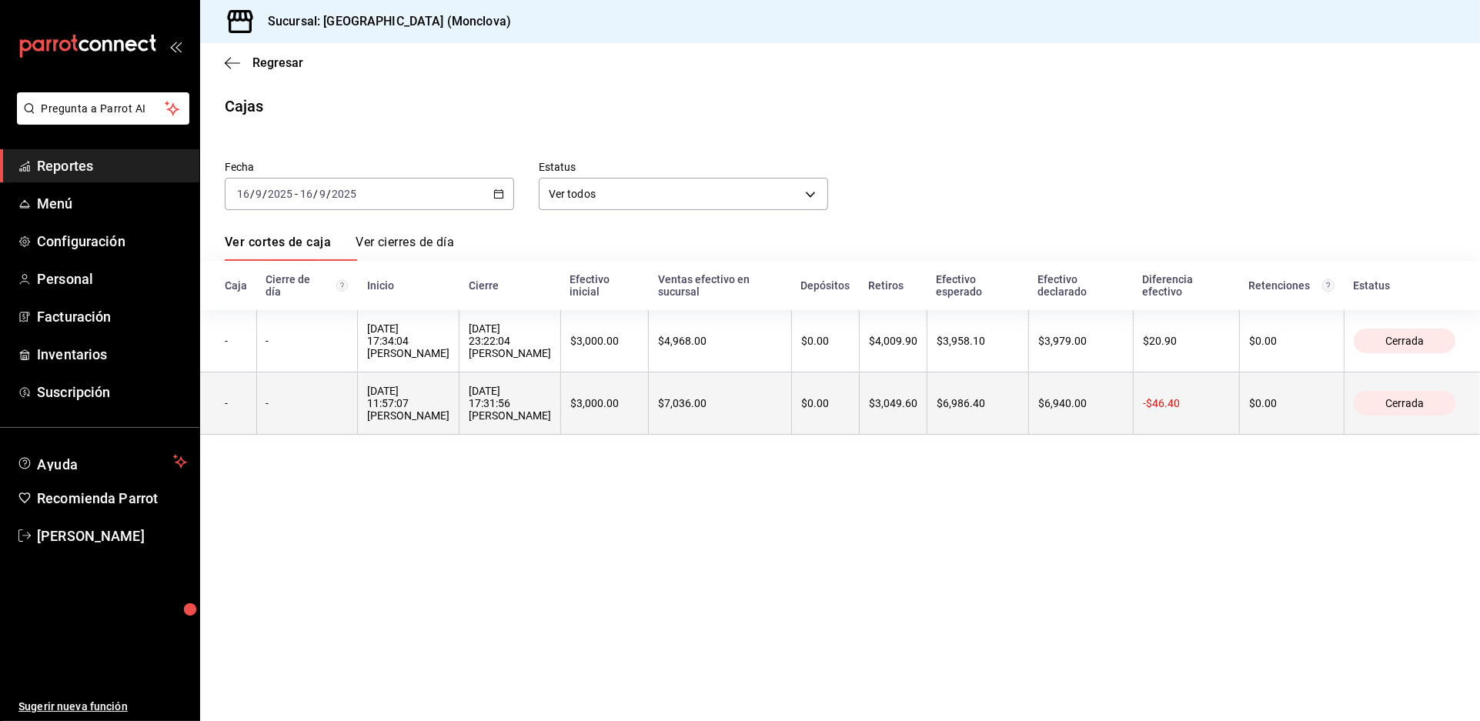
click at [551, 422] on div "[DATE] 17:31:56 [PERSON_NAME]" at bounding box center [510, 403] width 82 height 37
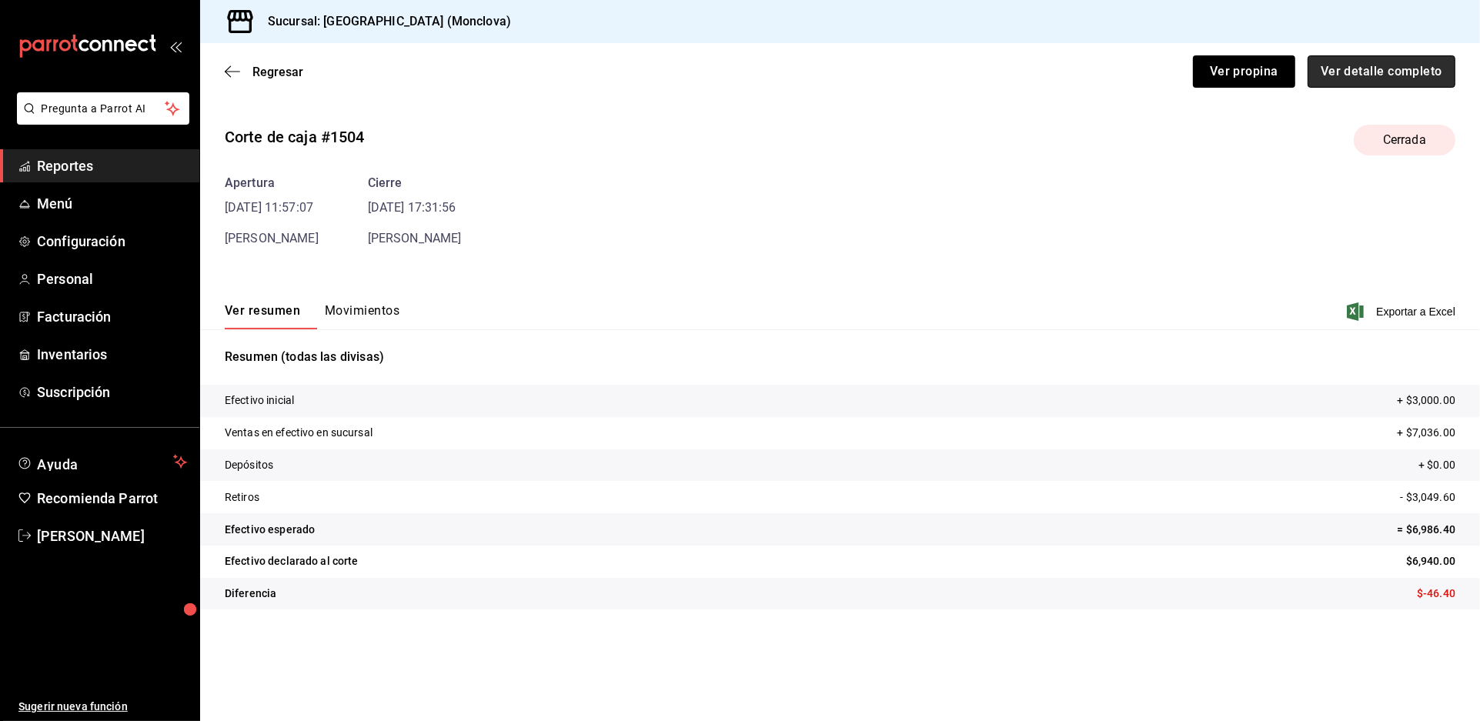
click at [1307, 88] on button "Ver detalle completo" at bounding box center [1381, 71] width 148 height 32
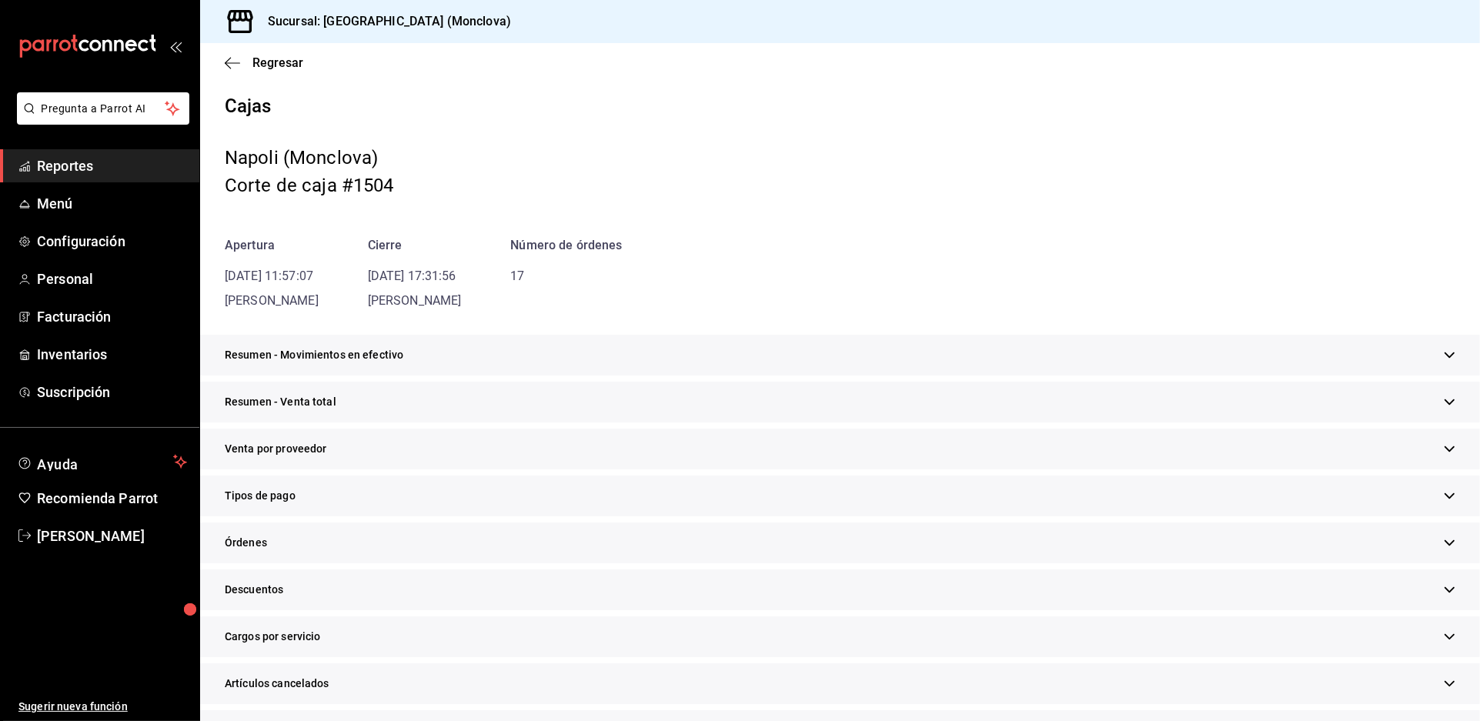
click at [757, 422] on div "Resumen - Venta total" at bounding box center [840, 402] width 1280 height 41
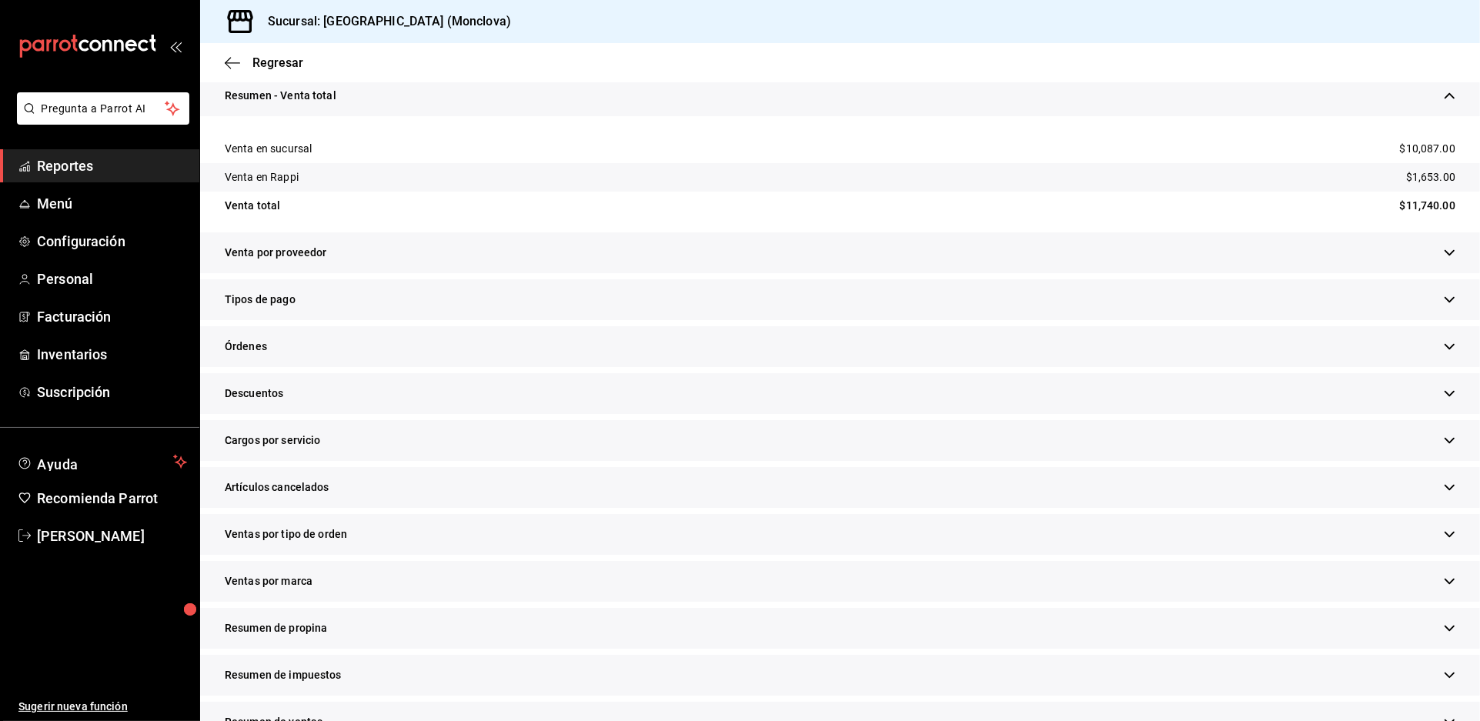
scroll to position [342, 0]
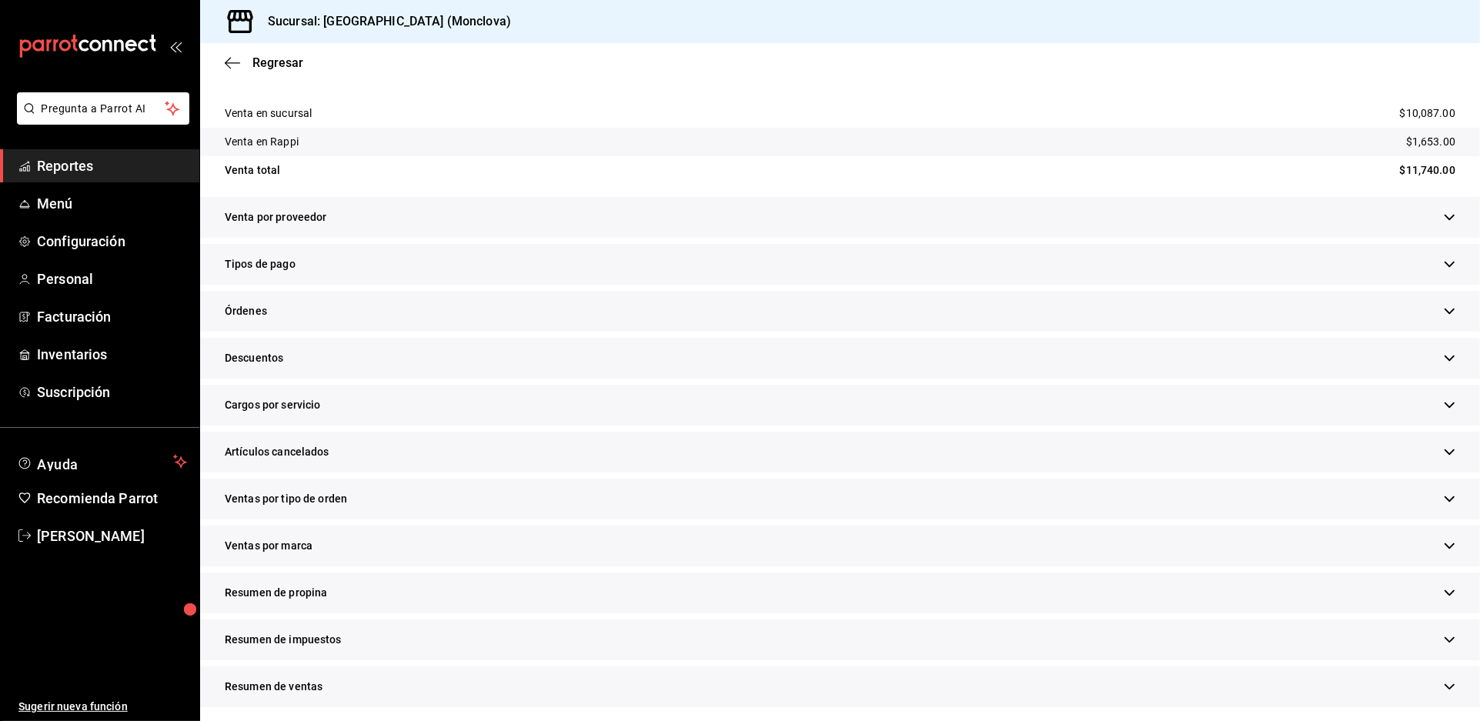
click at [450, 379] on div "Descuentos" at bounding box center [840, 358] width 1280 height 41
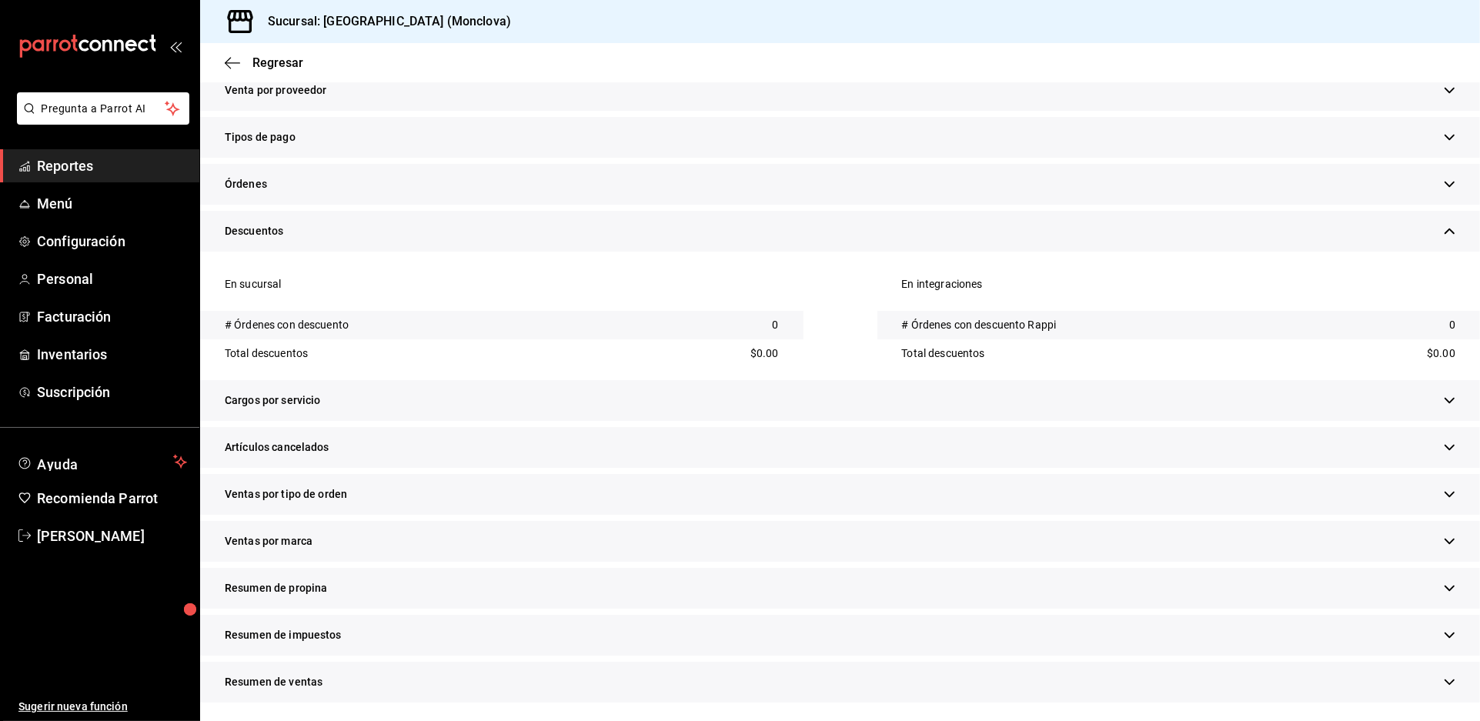
scroll to position [659, 0]
click at [519, 427] on div "Artículos cancelados" at bounding box center [840, 447] width 1280 height 41
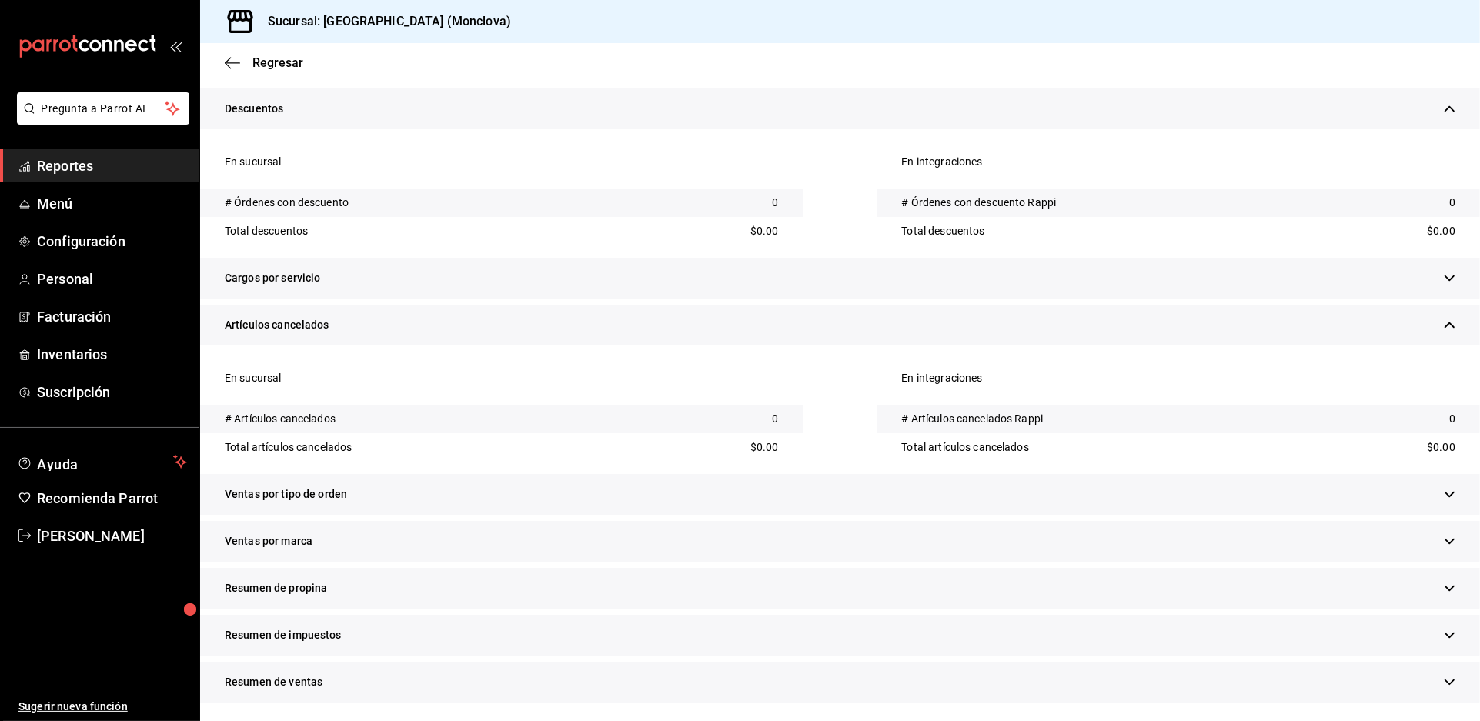
scroll to position [806, 0]
click at [587, 474] on div "Ventas por tipo de orden" at bounding box center [840, 494] width 1280 height 41
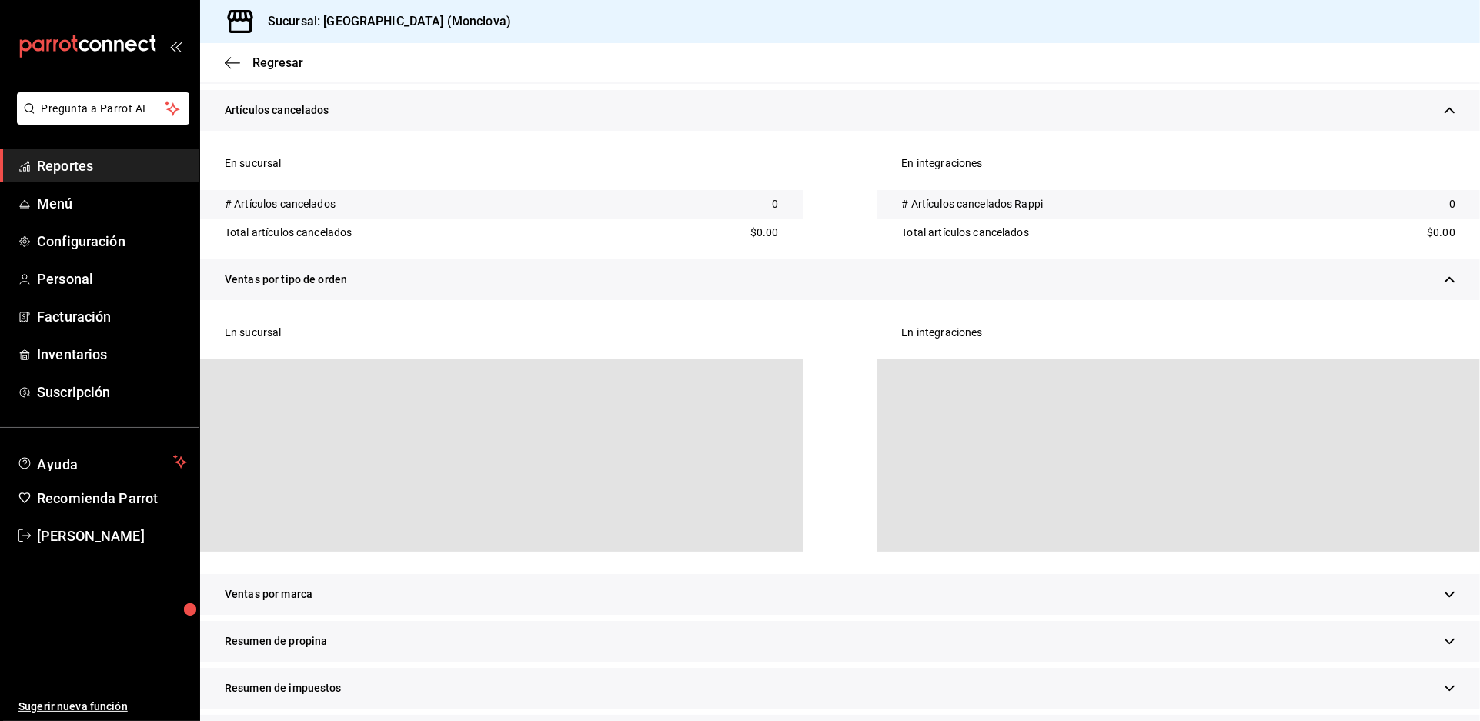
click at [589, 502] on div "Ventas por tipo de orden En sucursal En integraciones" at bounding box center [840, 416] width 1280 height 315
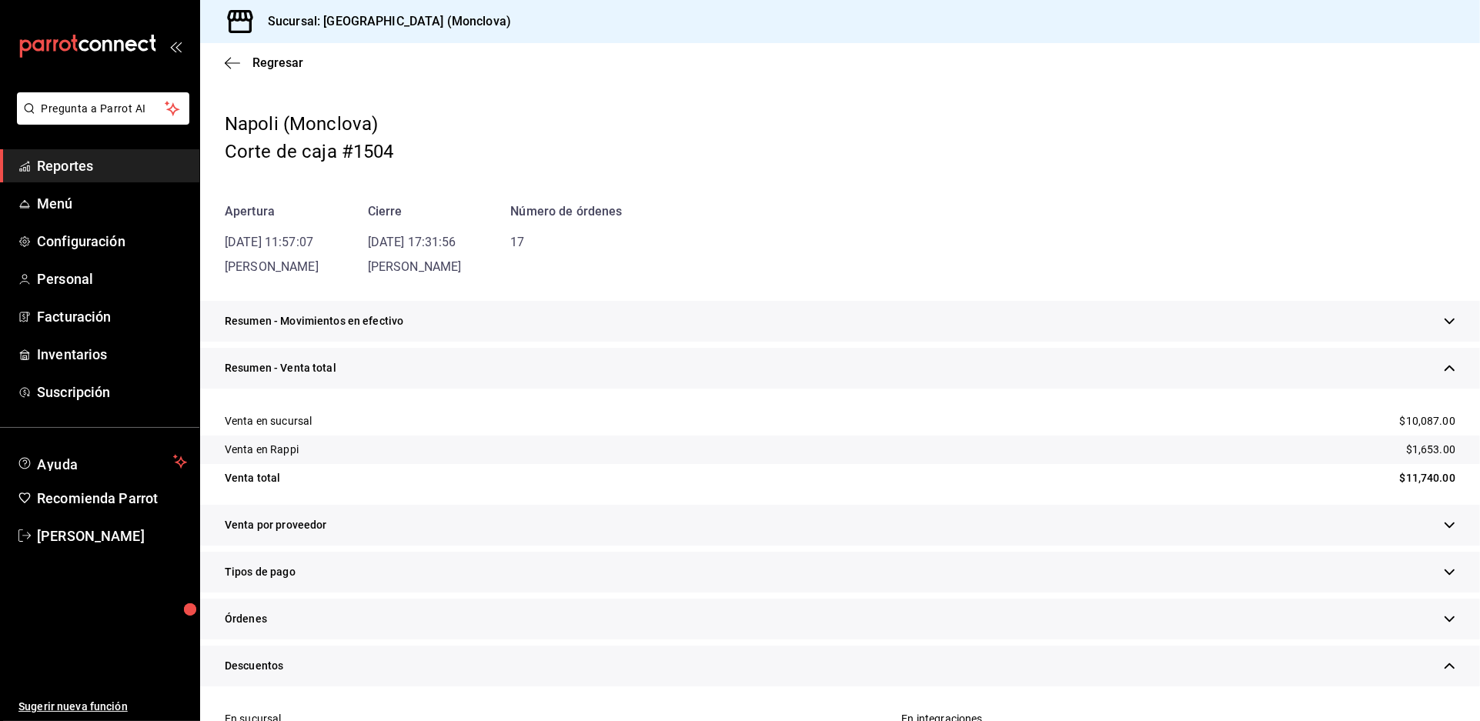
scroll to position [0, 0]
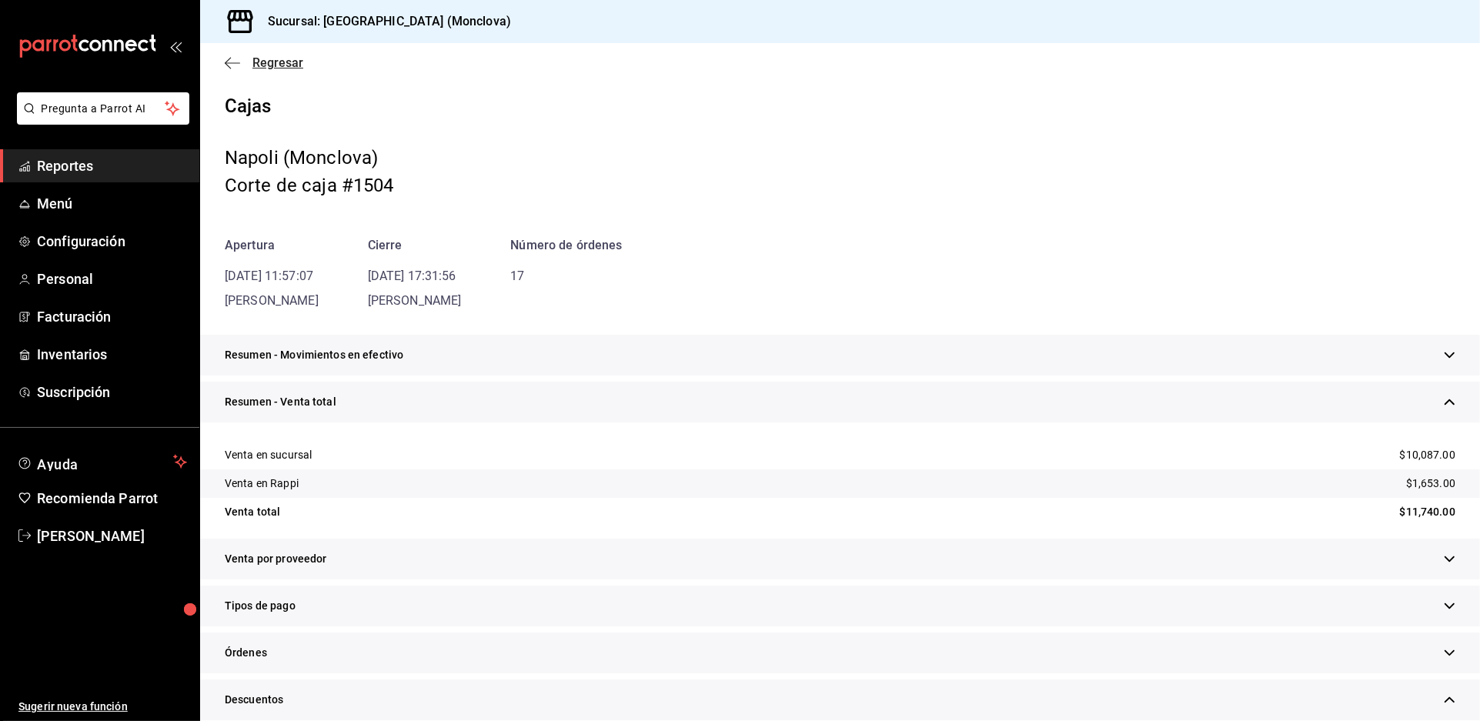
click at [281, 70] on span "Regresar" at bounding box center [277, 62] width 51 height 15
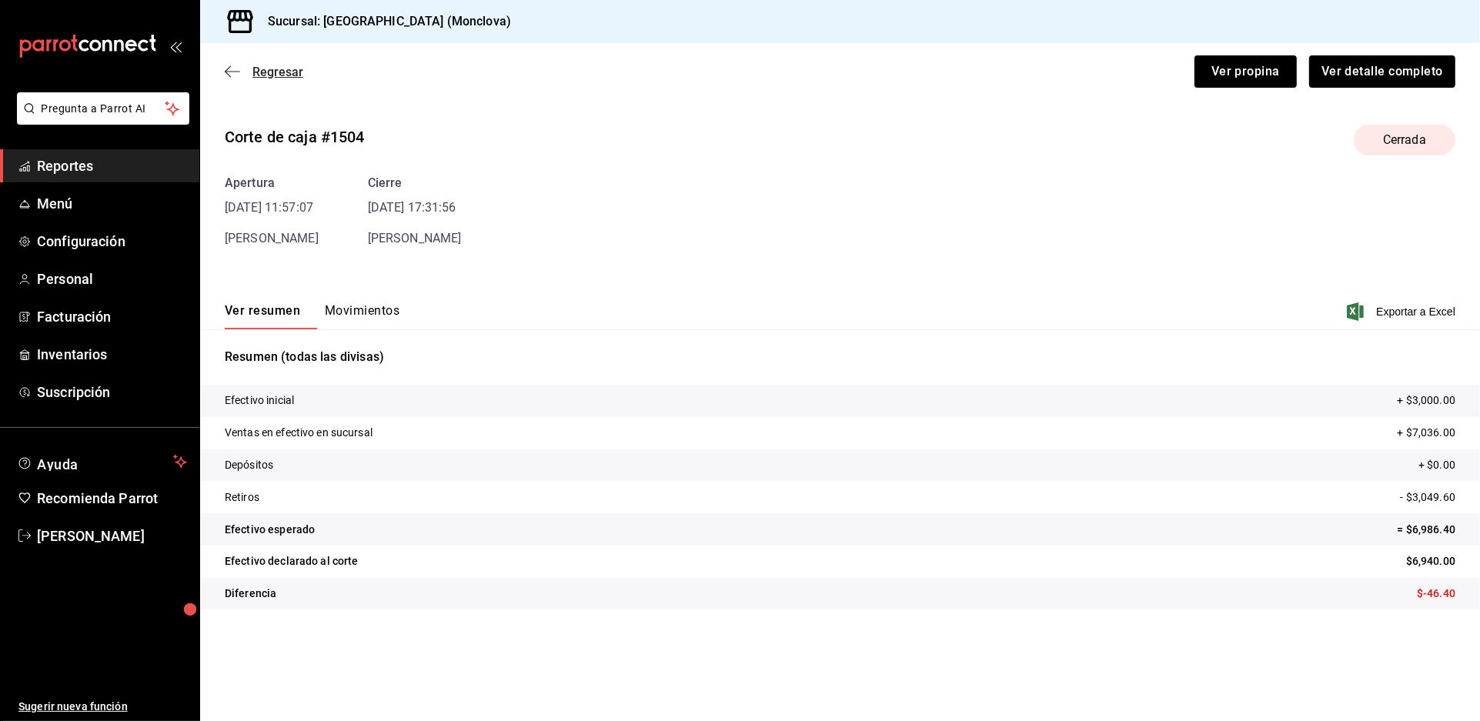
click at [281, 79] on span "Regresar" at bounding box center [277, 72] width 51 height 15
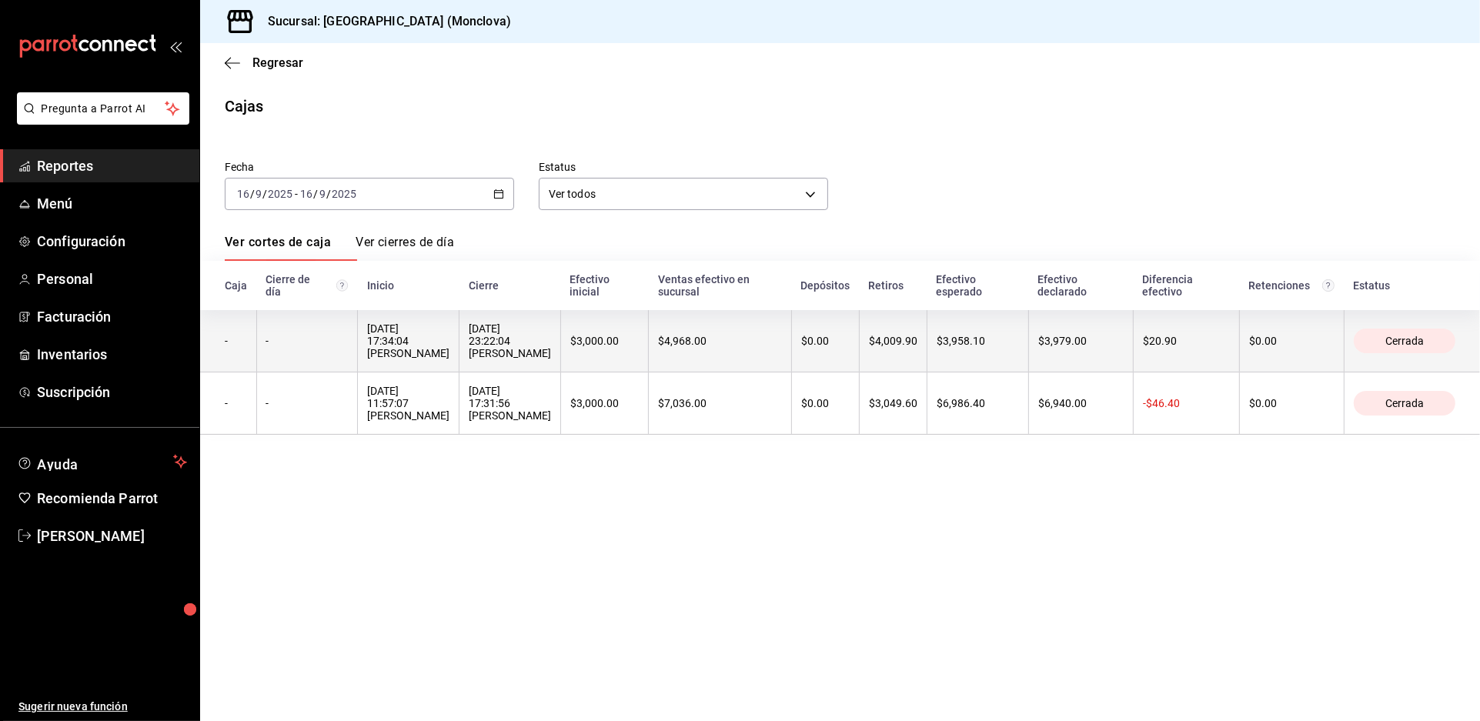
click at [449, 359] on div "[DATE] 17:34:04 [PERSON_NAME]" at bounding box center [408, 340] width 82 height 37
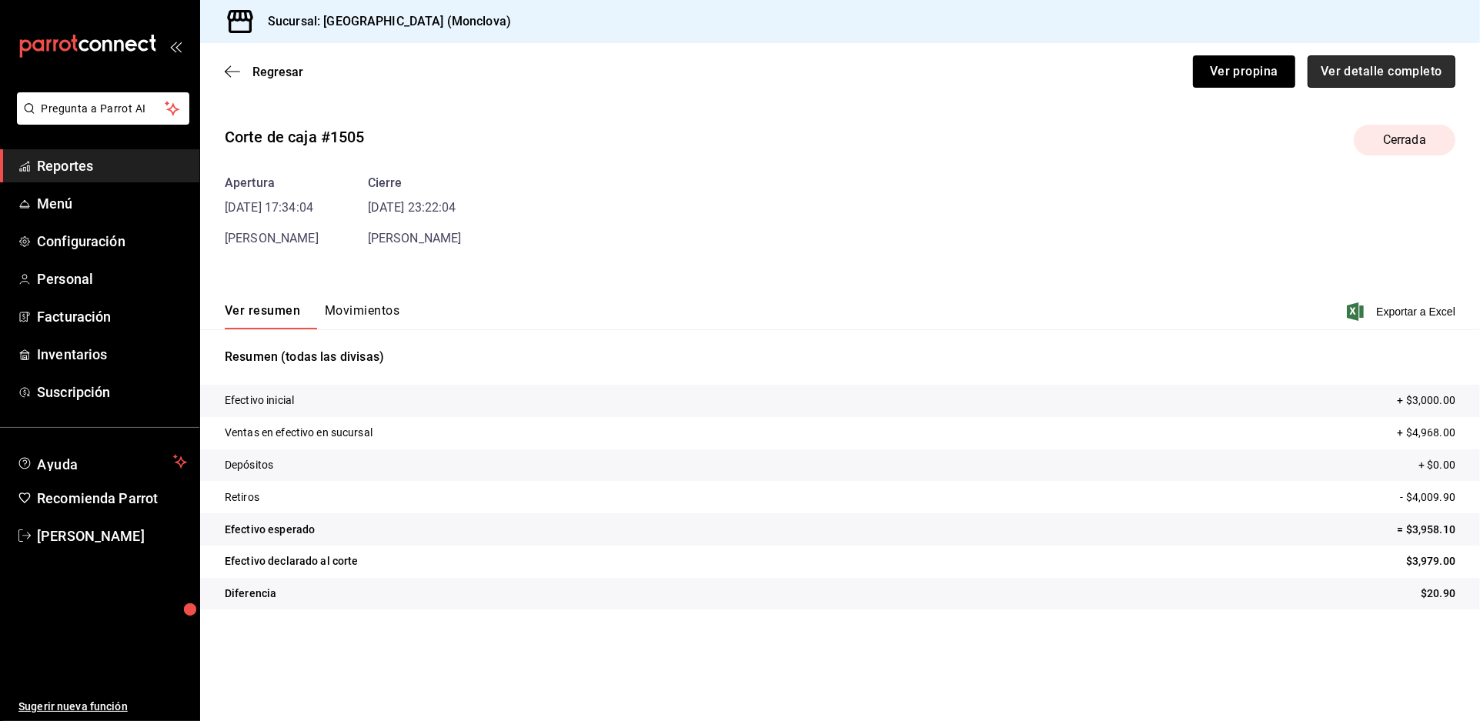
click at [1314, 88] on button "Ver detalle completo" at bounding box center [1381, 71] width 148 height 32
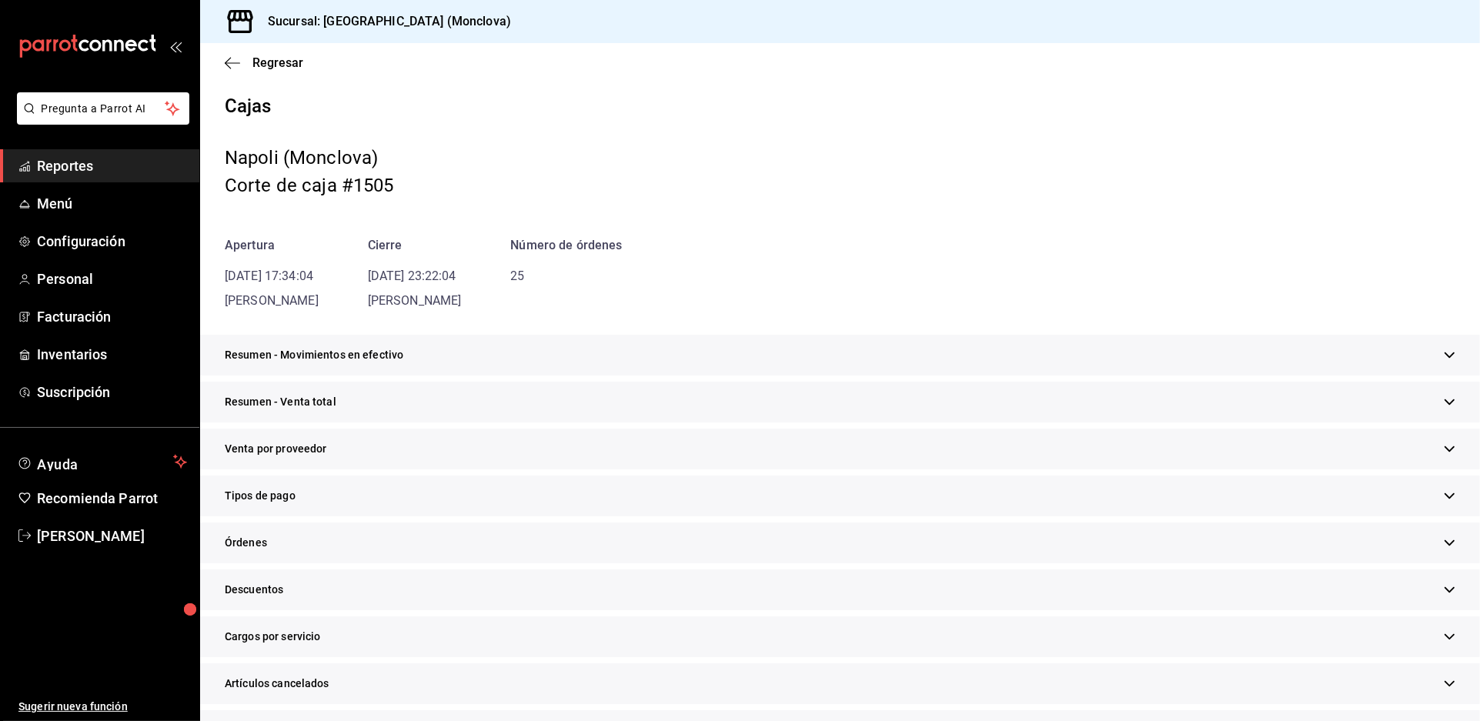
click at [809, 422] on div "Resumen - Venta total" at bounding box center [840, 402] width 1280 height 41
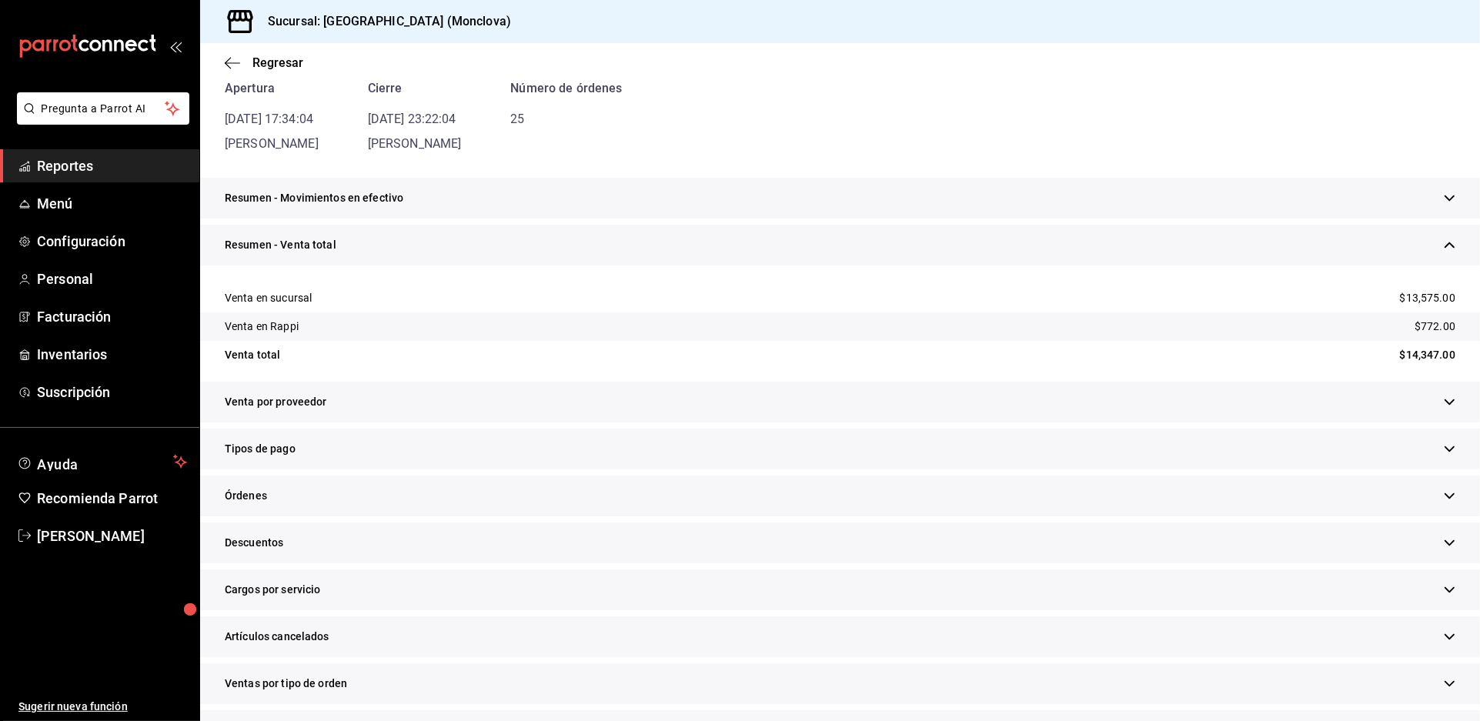
scroll to position [256, 0]
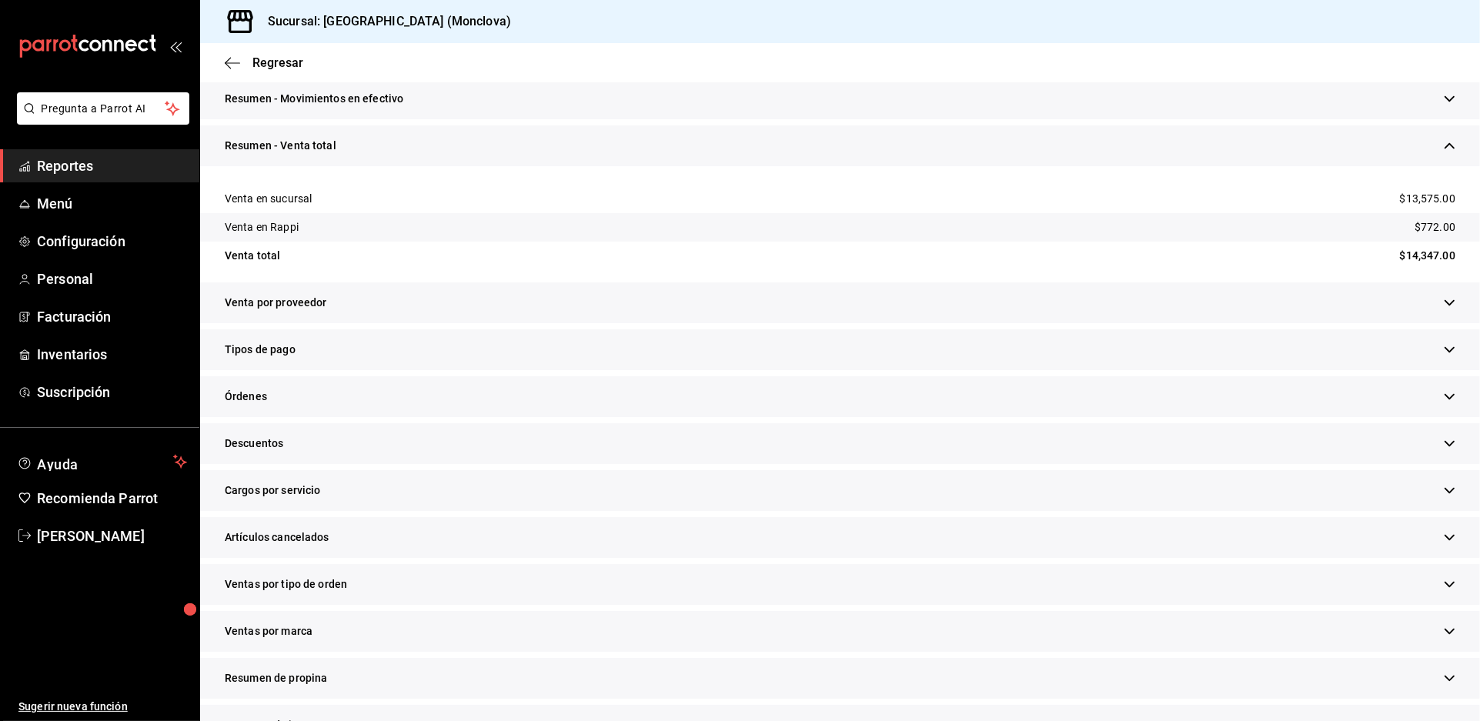
click at [563, 464] on div "Descuentos" at bounding box center [840, 443] width 1280 height 41
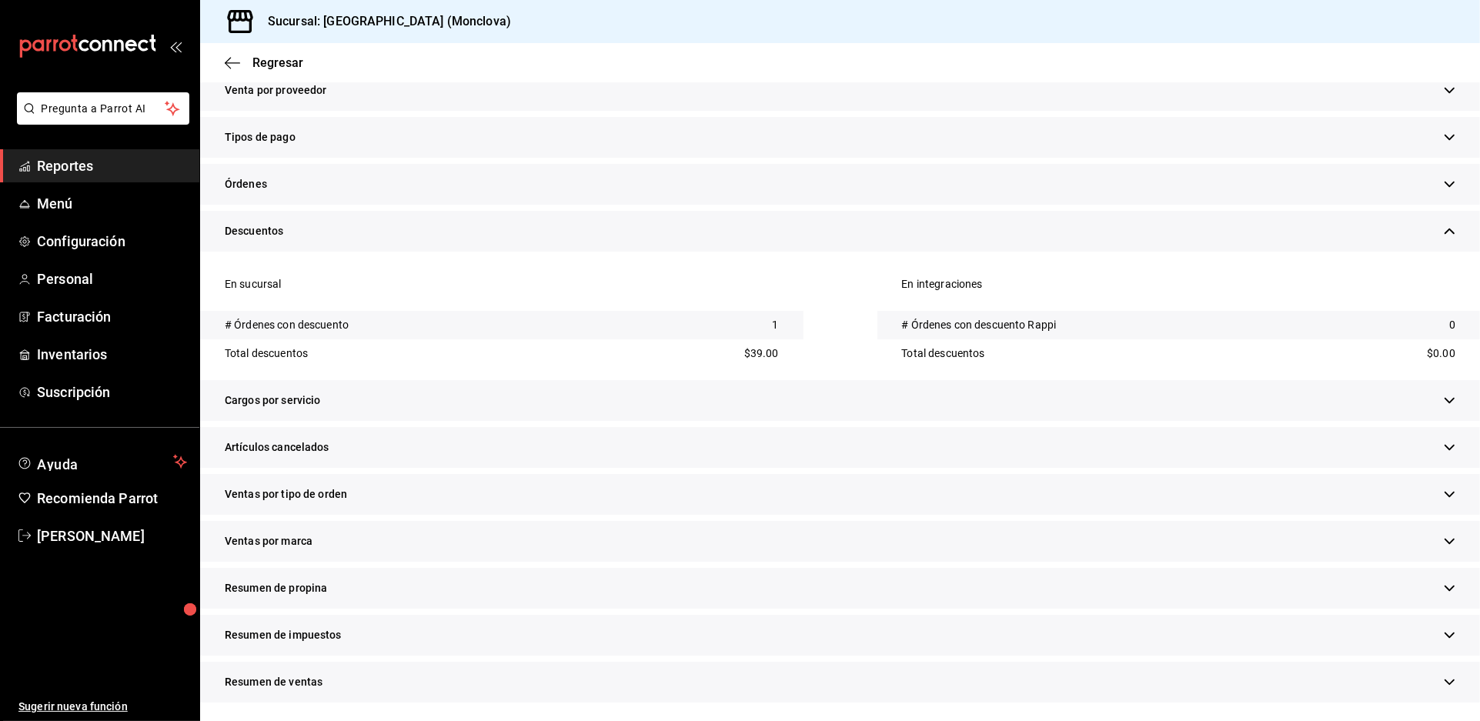
scroll to position [659, 0]
click at [534, 433] on div "Artículos cancelados" at bounding box center [840, 447] width 1280 height 41
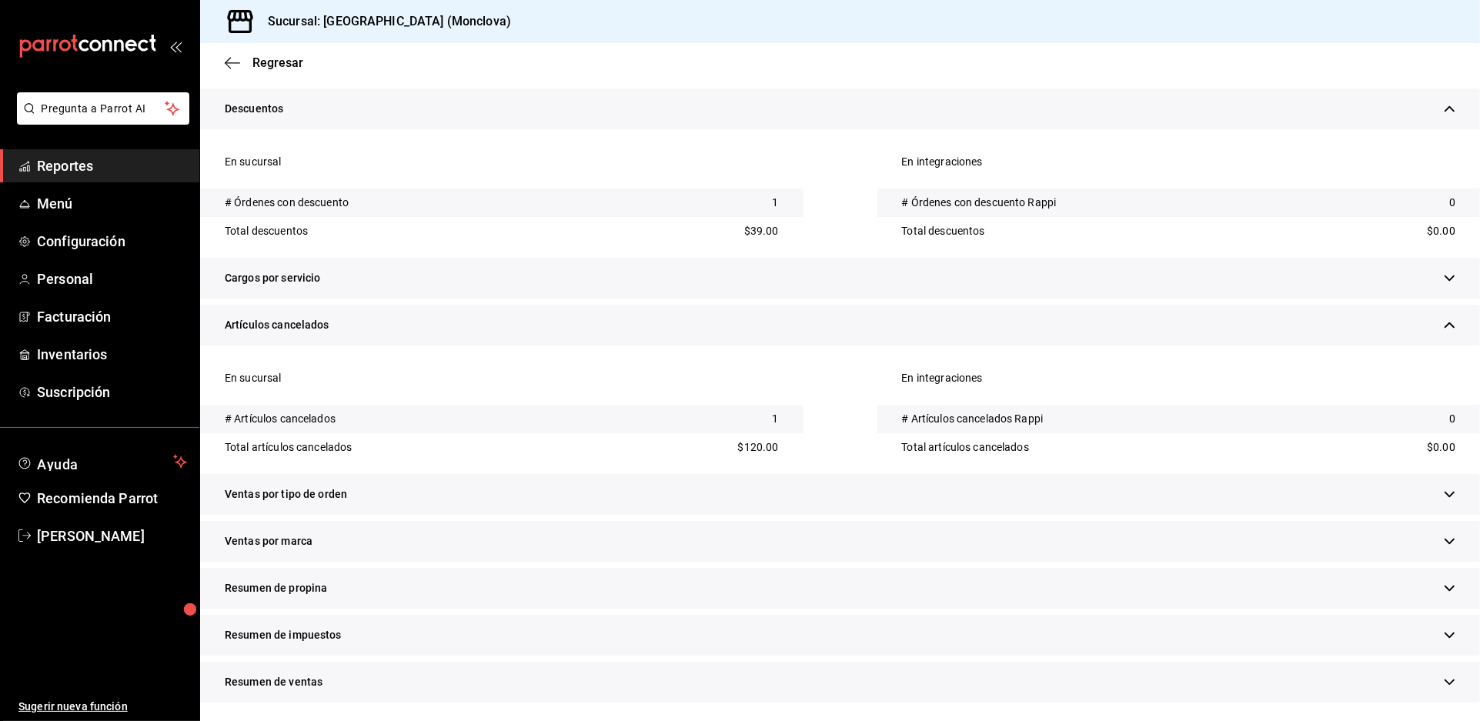
scroll to position [744, 0]
click at [519, 511] on div "Ventas por tipo de orden" at bounding box center [840, 494] width 1280 height 41
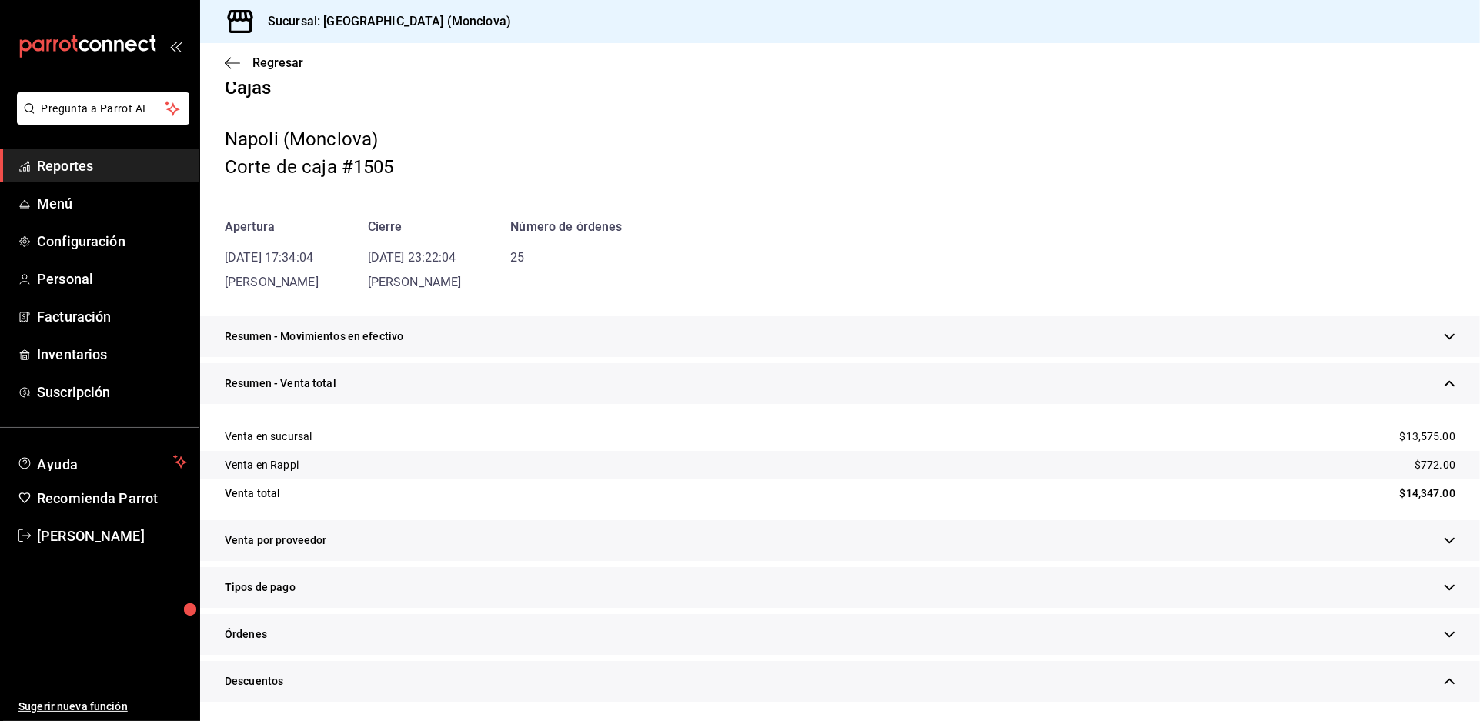
scroll to position [0, 0]
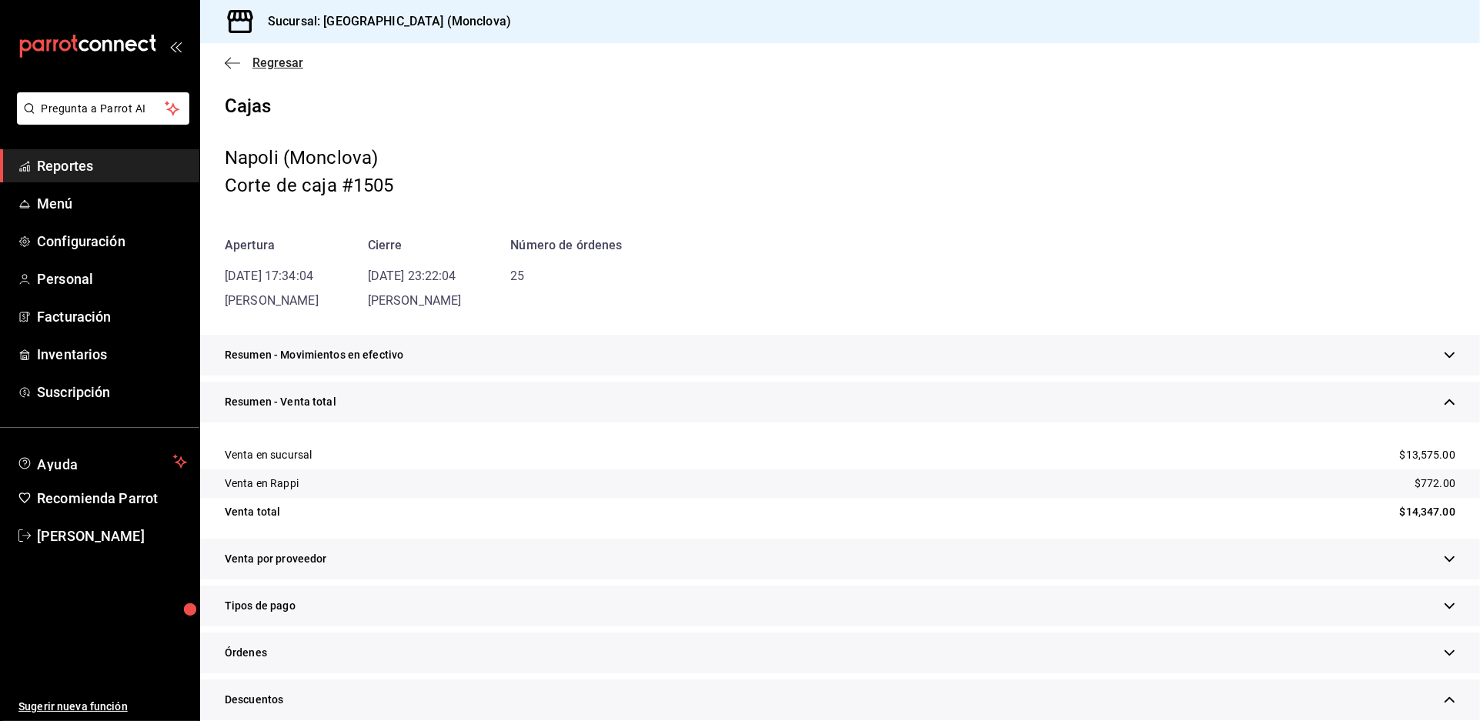
click at [282, 70] on span "Regresar" at bounding box center [277, 62] width 51 height 15
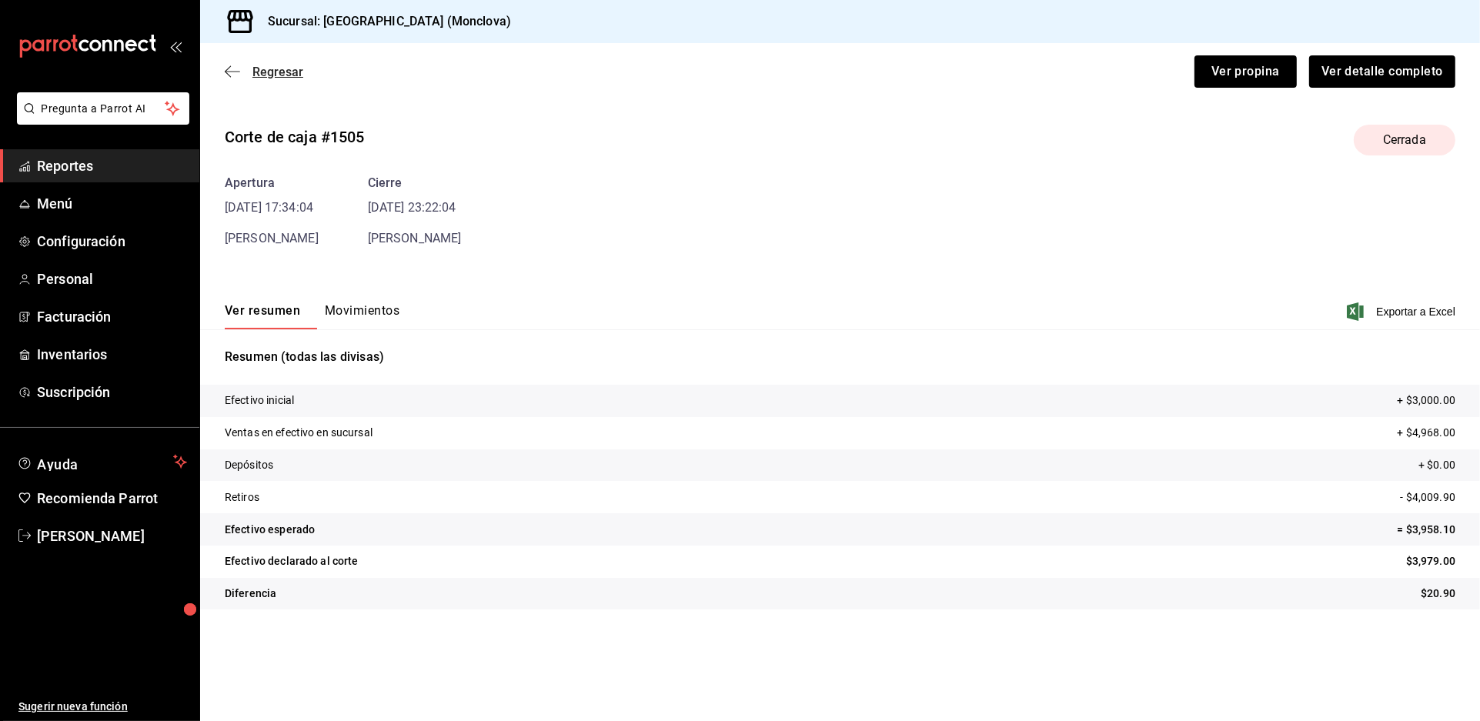
click at [294, 79] on span "Regresar" at bounding box center [277, 72] width 51 height 15
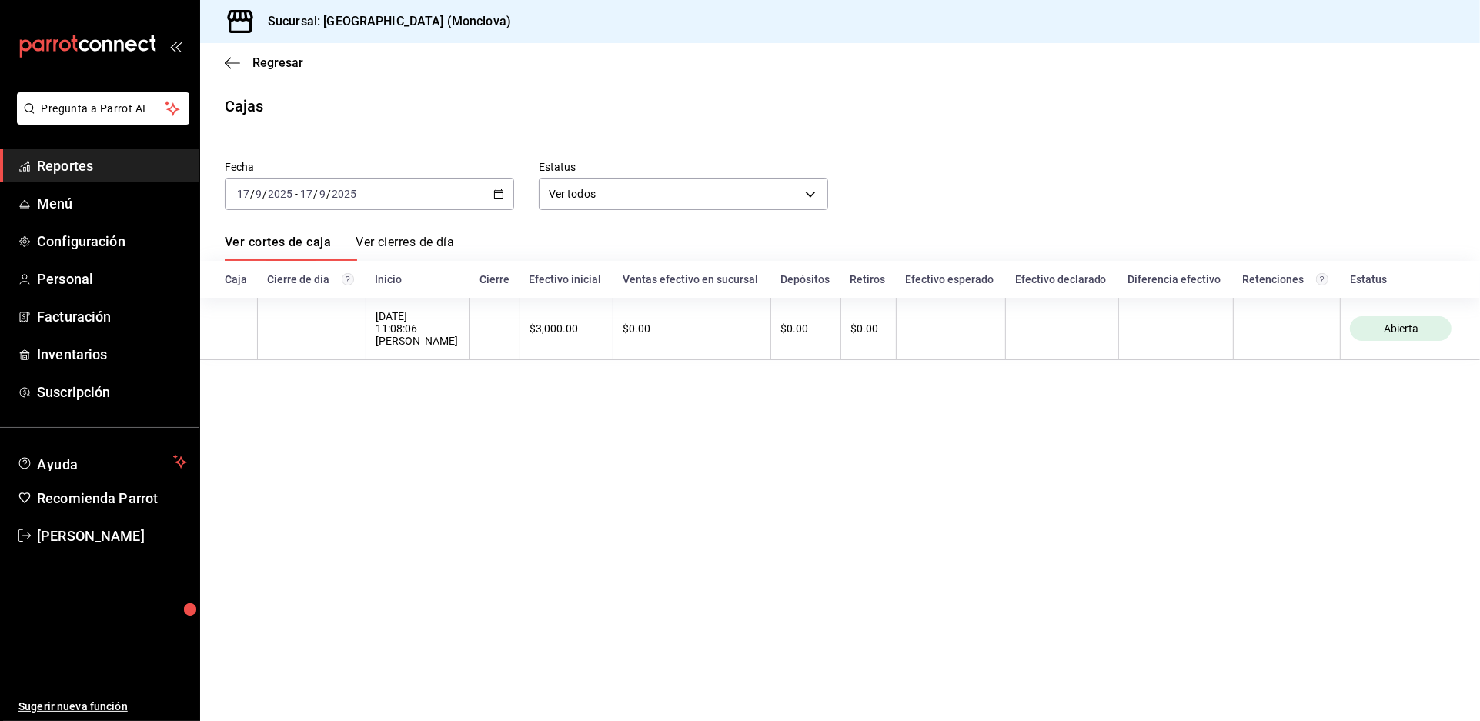
click at [510, 210] on div "[DATE] [DATE] - [DATE] [DATE]" at bounding box center [369, 194] width 289 height 32
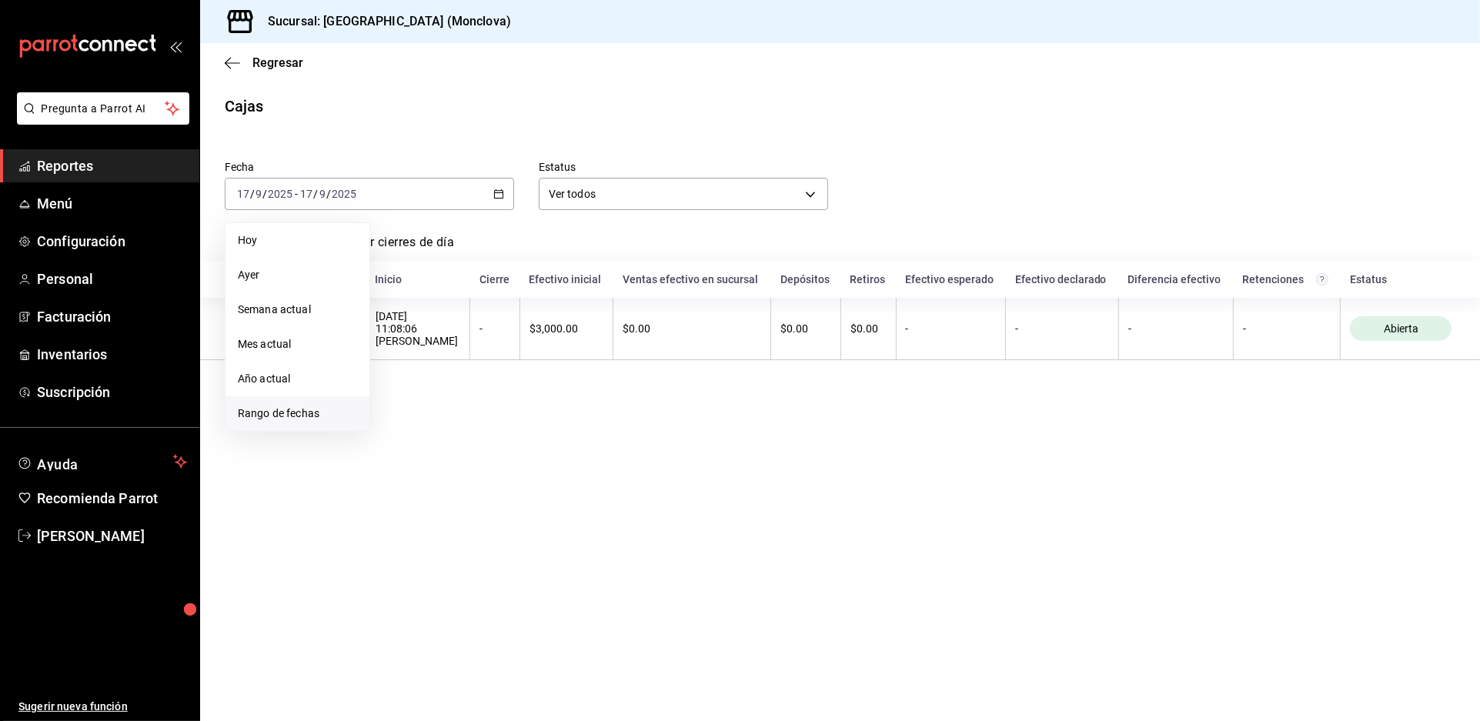
click at [325, 415] on li "Rango de fechas" at bounding box center [297, 413] width 144 height 35
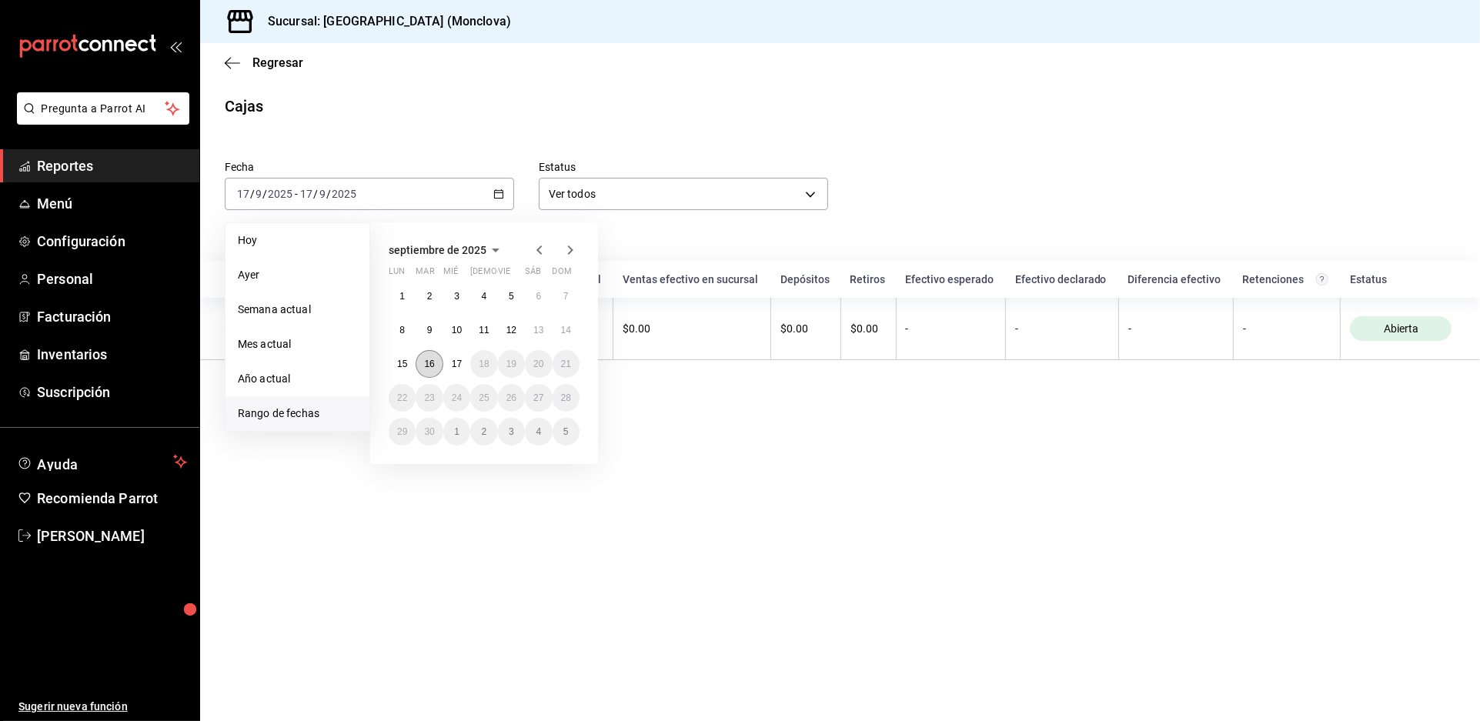
click at [434, 369] on abbr "16" at bounding box center [429, 364] width 10 height 11
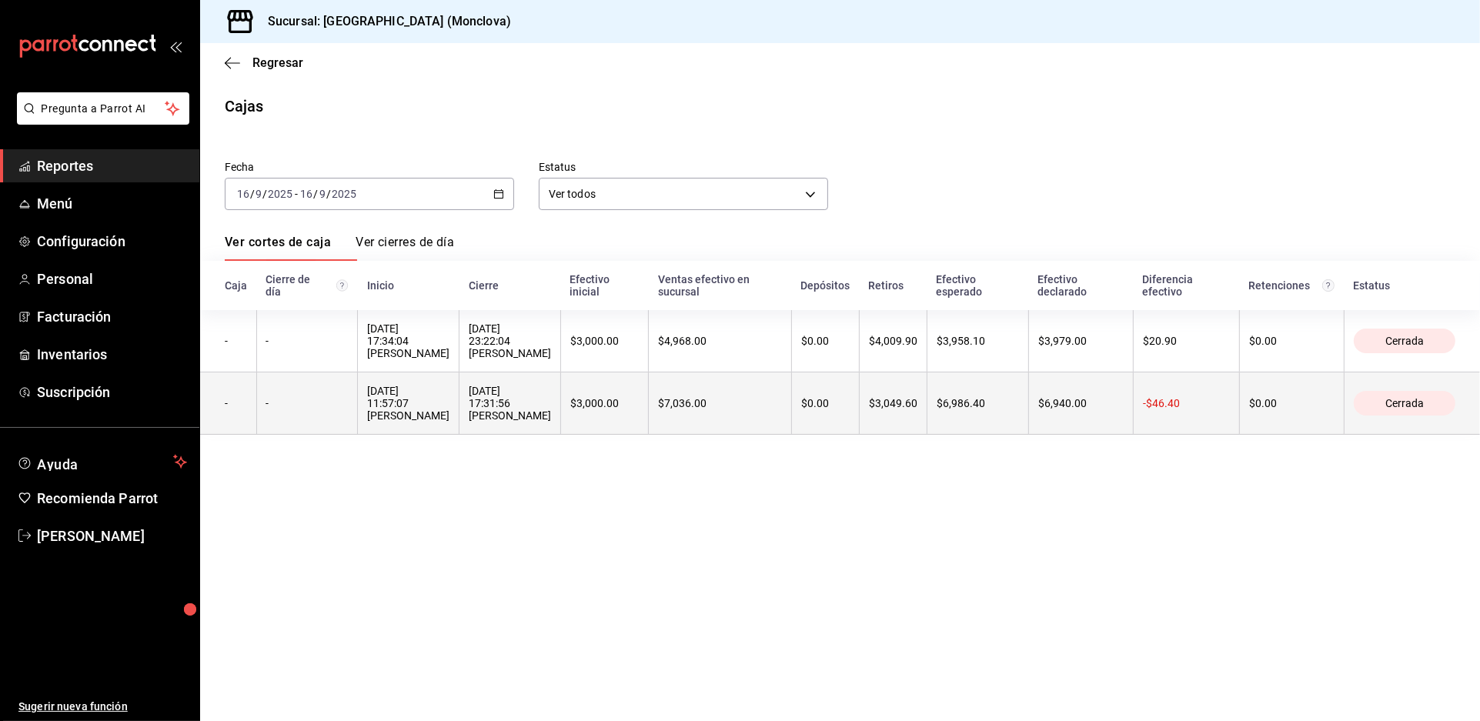
click at [449, 422] on div "[DATE] 11:57:07 [PERSON_NAME]" at bounding box center [408, 403] width 82 height 37
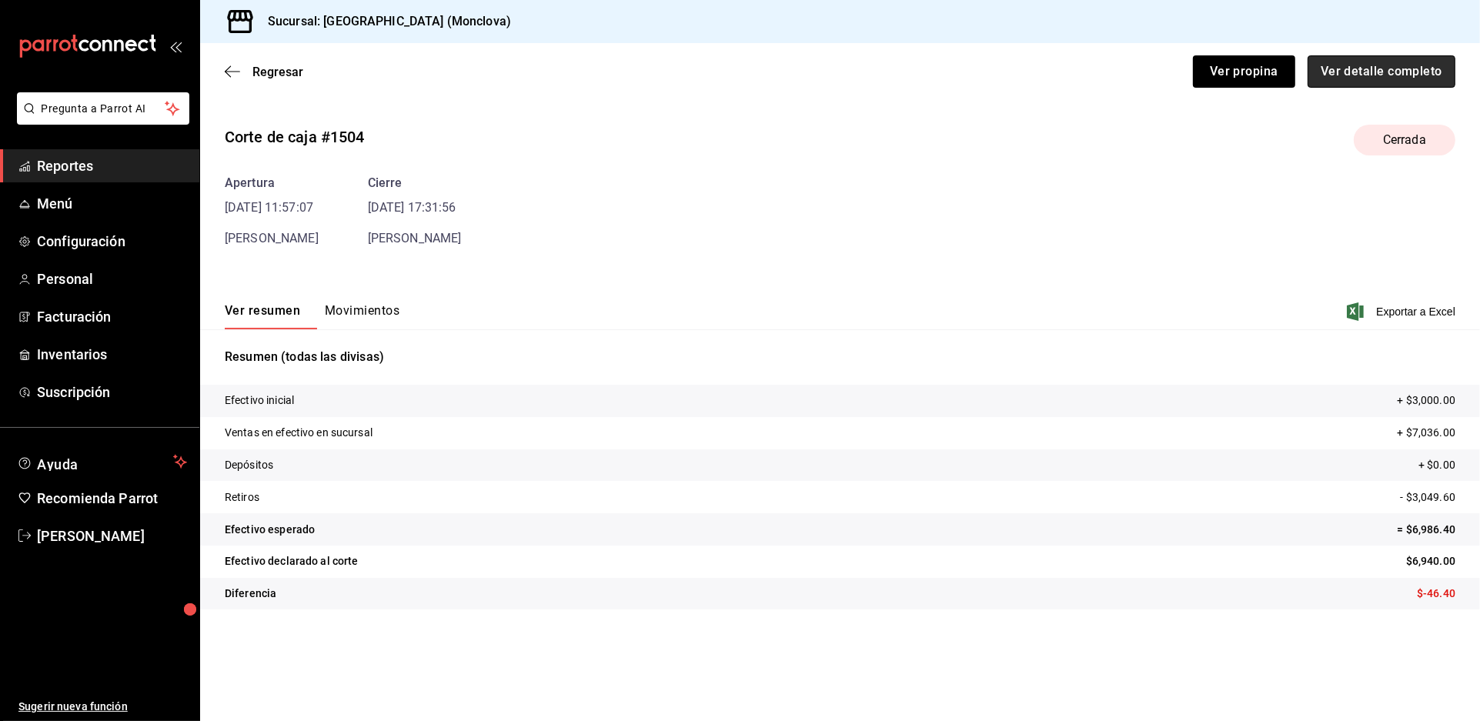
click at [1307, 85] on button "Ver detalle completo" at bounding box center [1381, 71] width 148 height 32
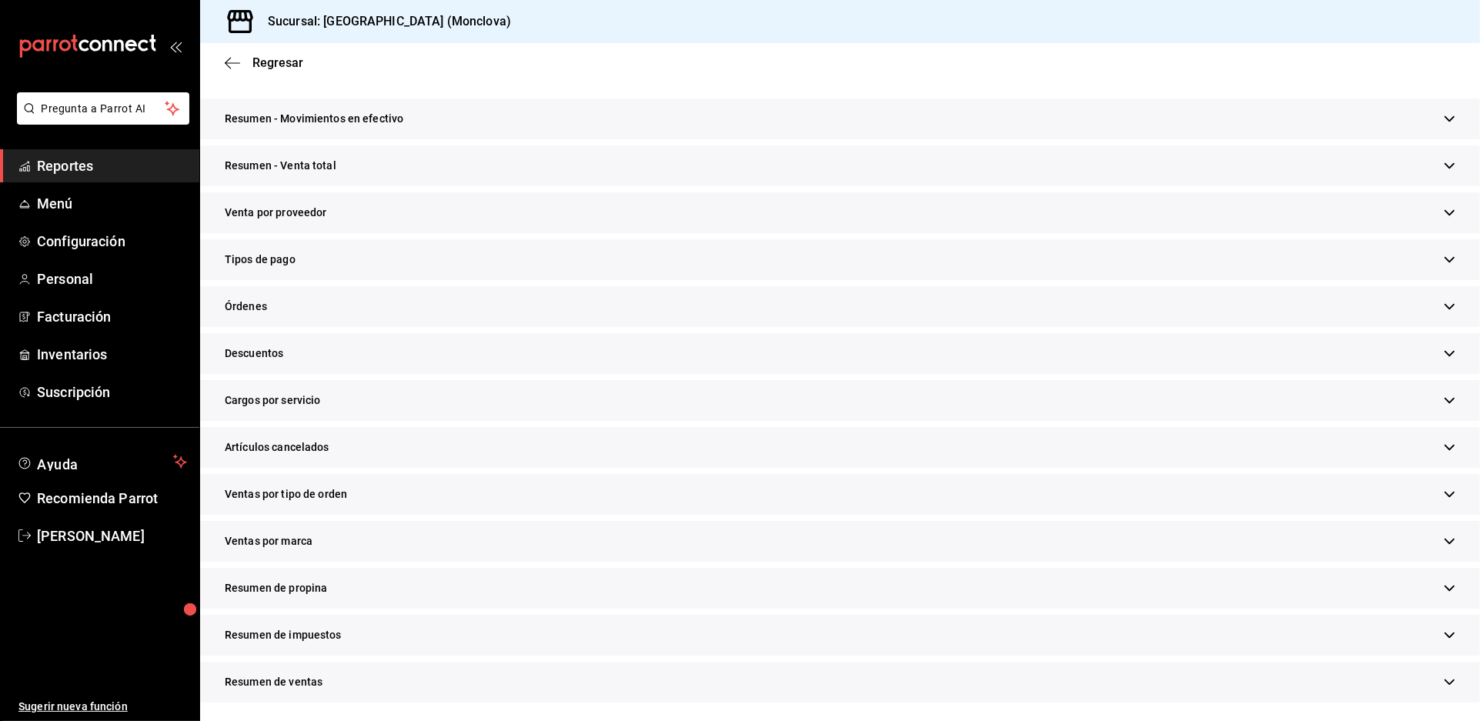
scroll to position [24, 0]
click at [540, 474] on div "Ventas por tipo de orden" at bounding box center [840, 494] width 1280 height 41
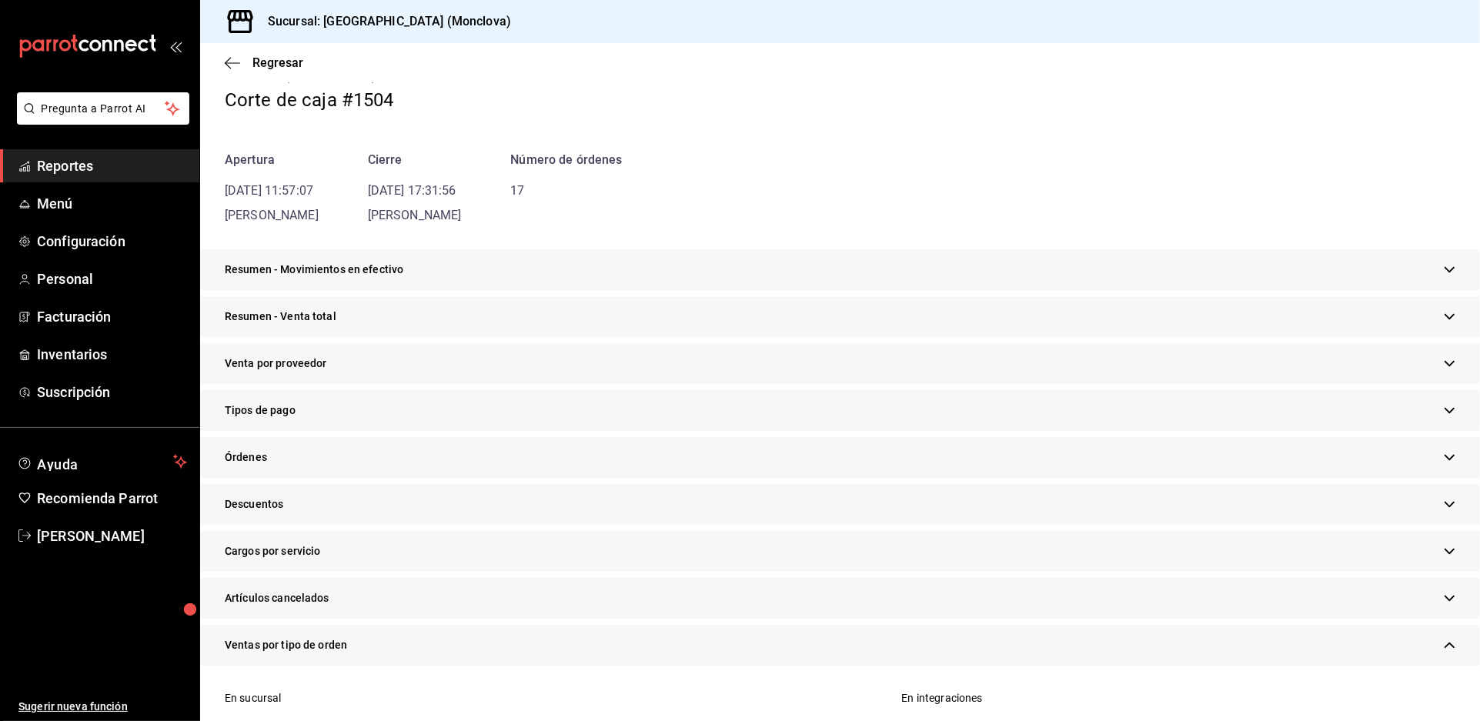
scroll to position [0, 0]
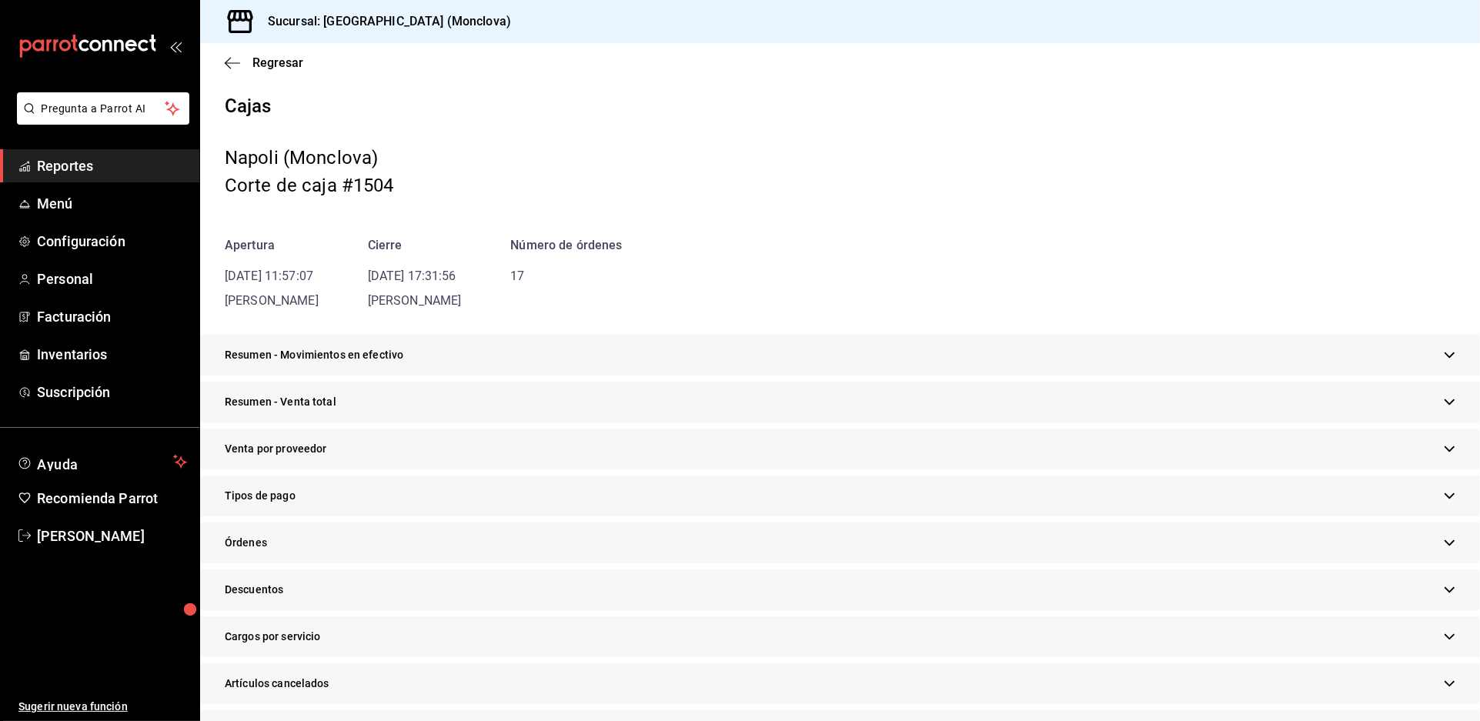
click at [494, 422] on div "Resumen - Venta total" at bounding box center [840, 402] width 1280 height 41
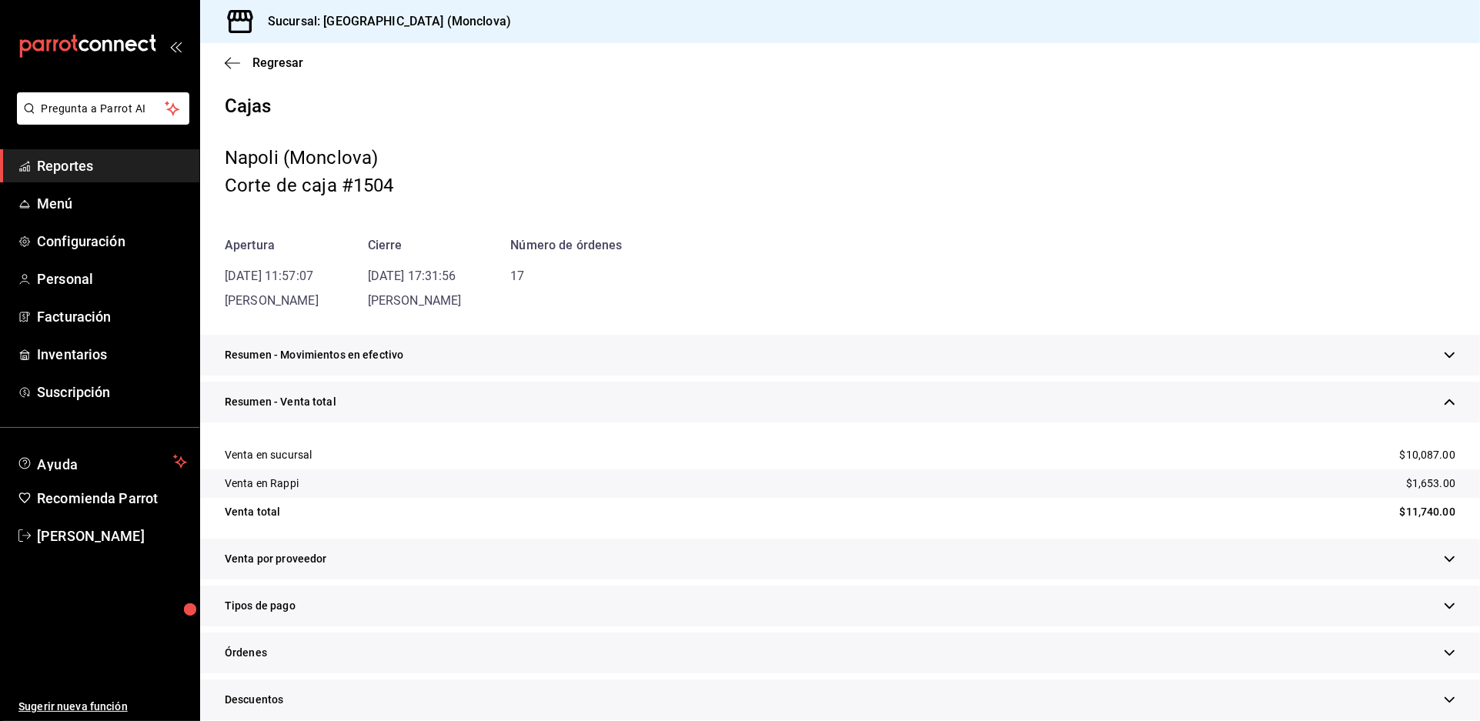
click at [269, 60] on div "Regresar" at bounding box center [840, 62] width 1280 height 39
click at [275, 55] on span "Regresar" at bounding box center [277, 62] width 51 height 15
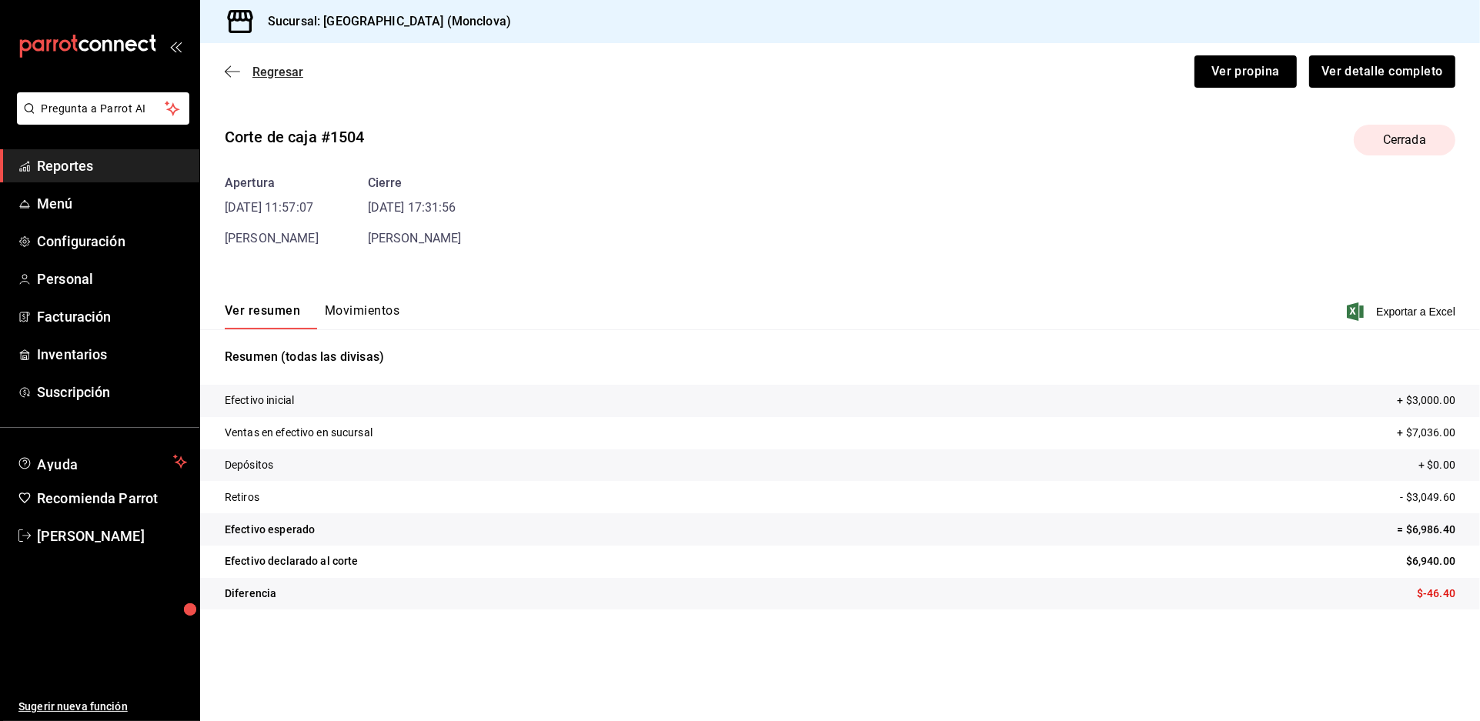
click at [274, 65] on span "Regresar" at bounding box center [277, 72] width 51 height 15
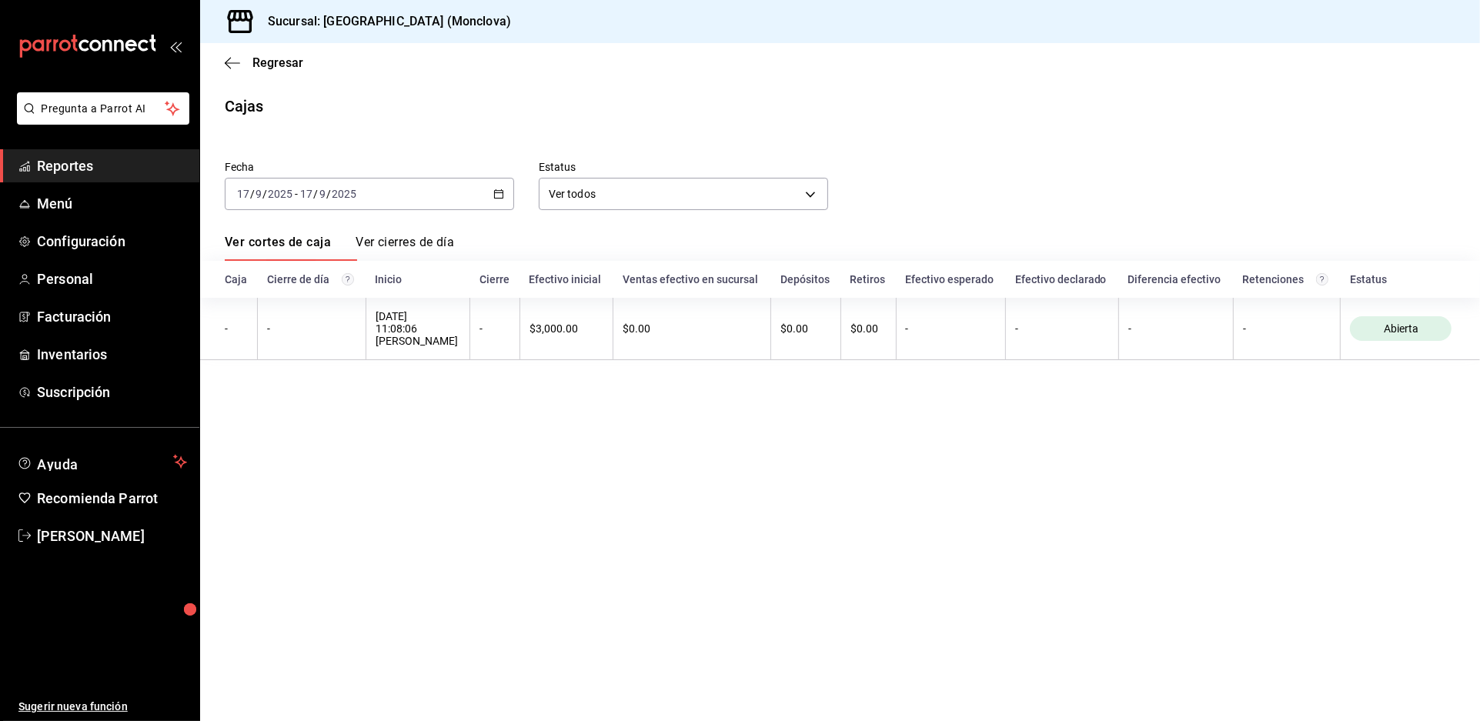
click at [506, 179] on div "[DATE] [DATE] - [DATE] [DATE]" at bounding box center [369, 194] width 289 height 32
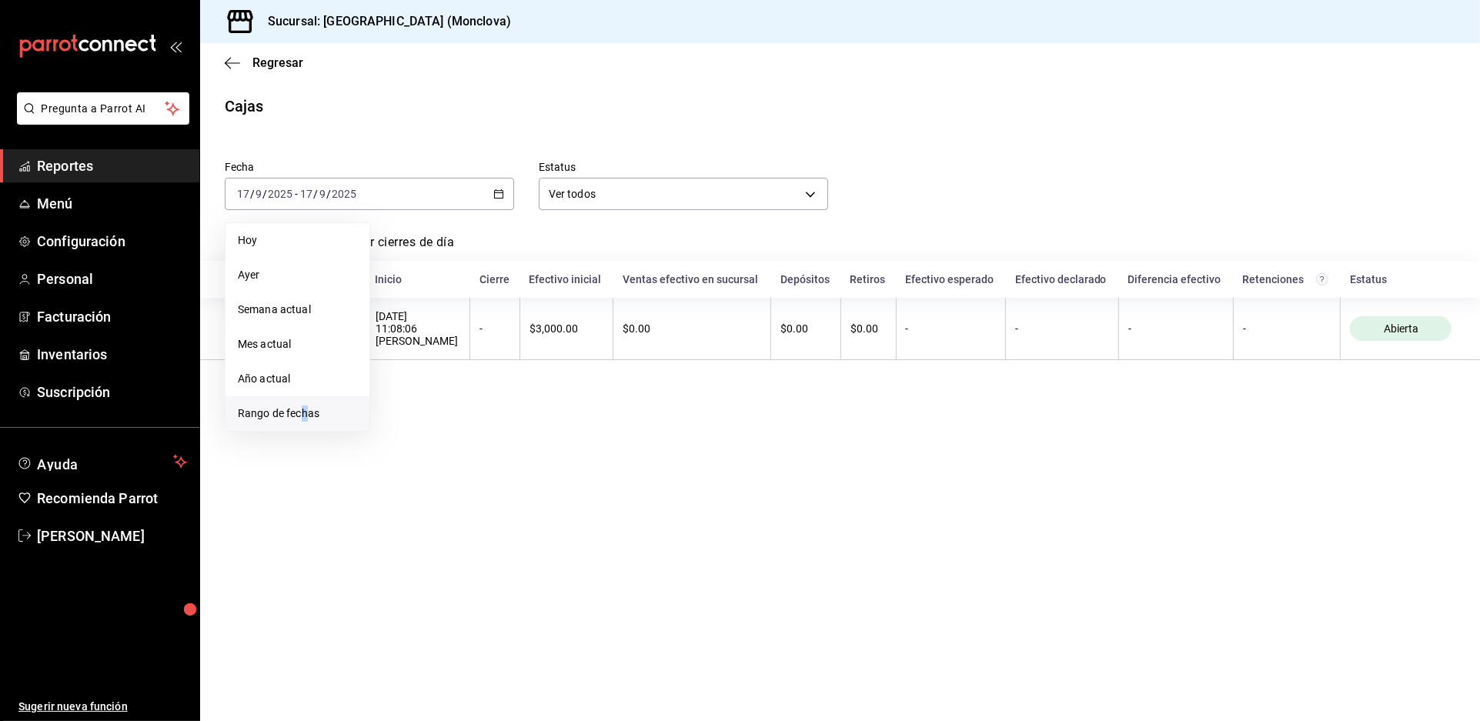
click at [311, 409] on span "Rango de fechas" at bounding box center [297, 413] width 119 height 16
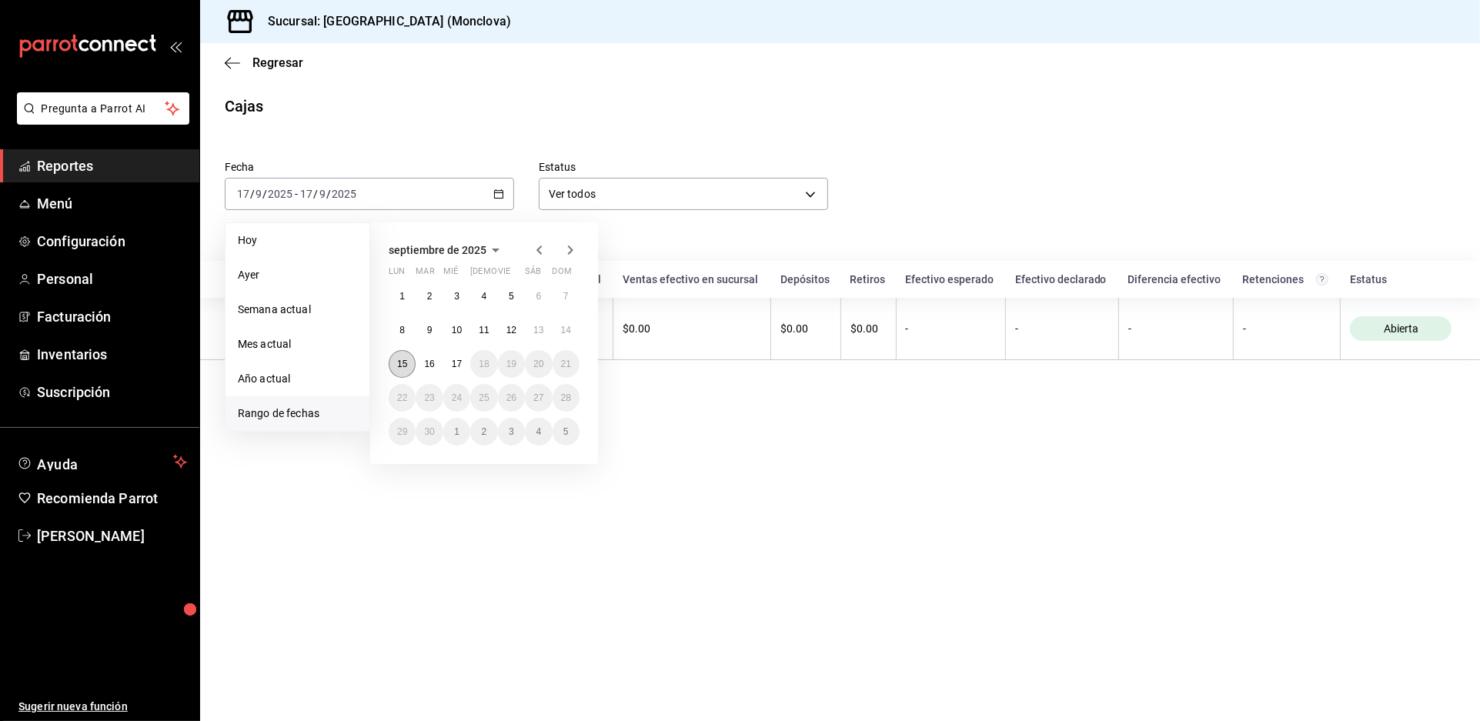
click at [407, 359] on abbr "15" at bounding box center [402, 364] width 10 height 11
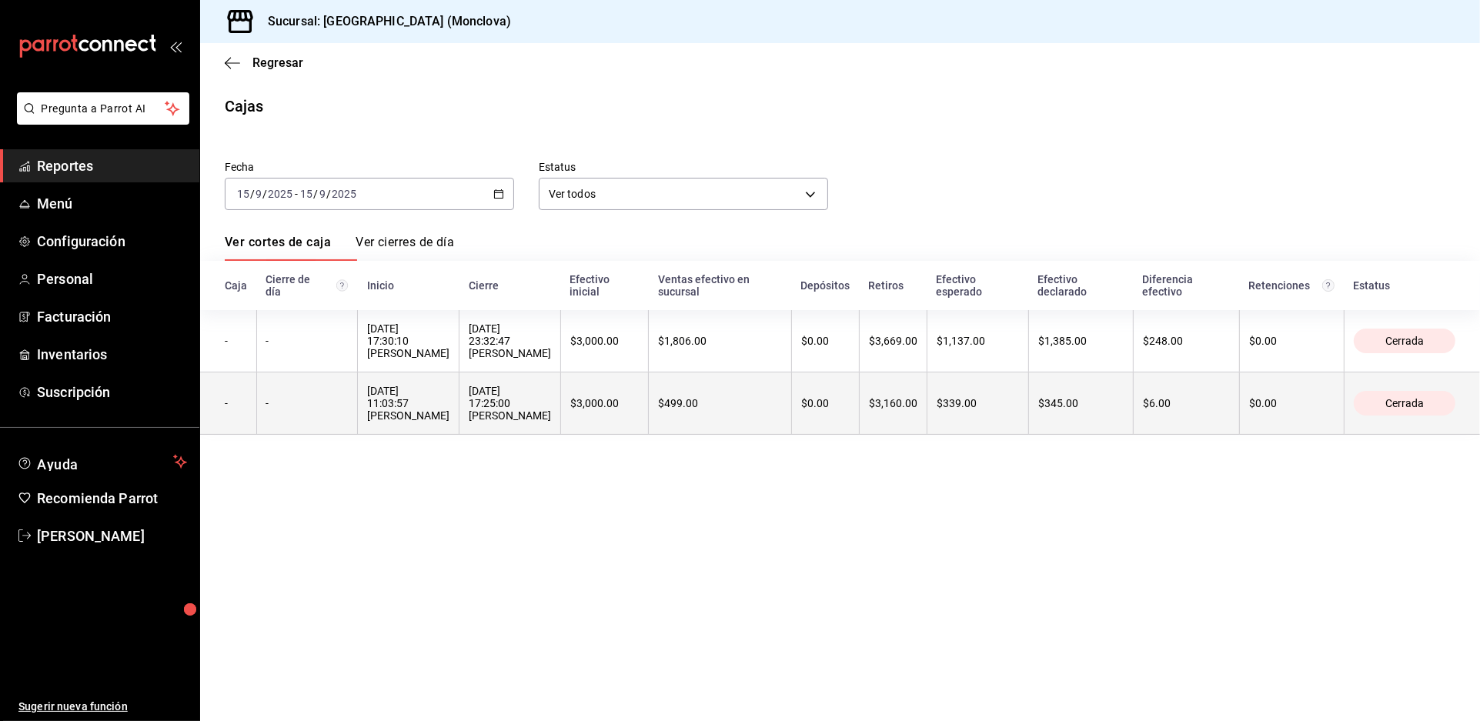
click at [516, 422] on div "[DATE] 17:25:00 [PERSON_NAME]" at bounding box center [510, 403] width 82 height 37
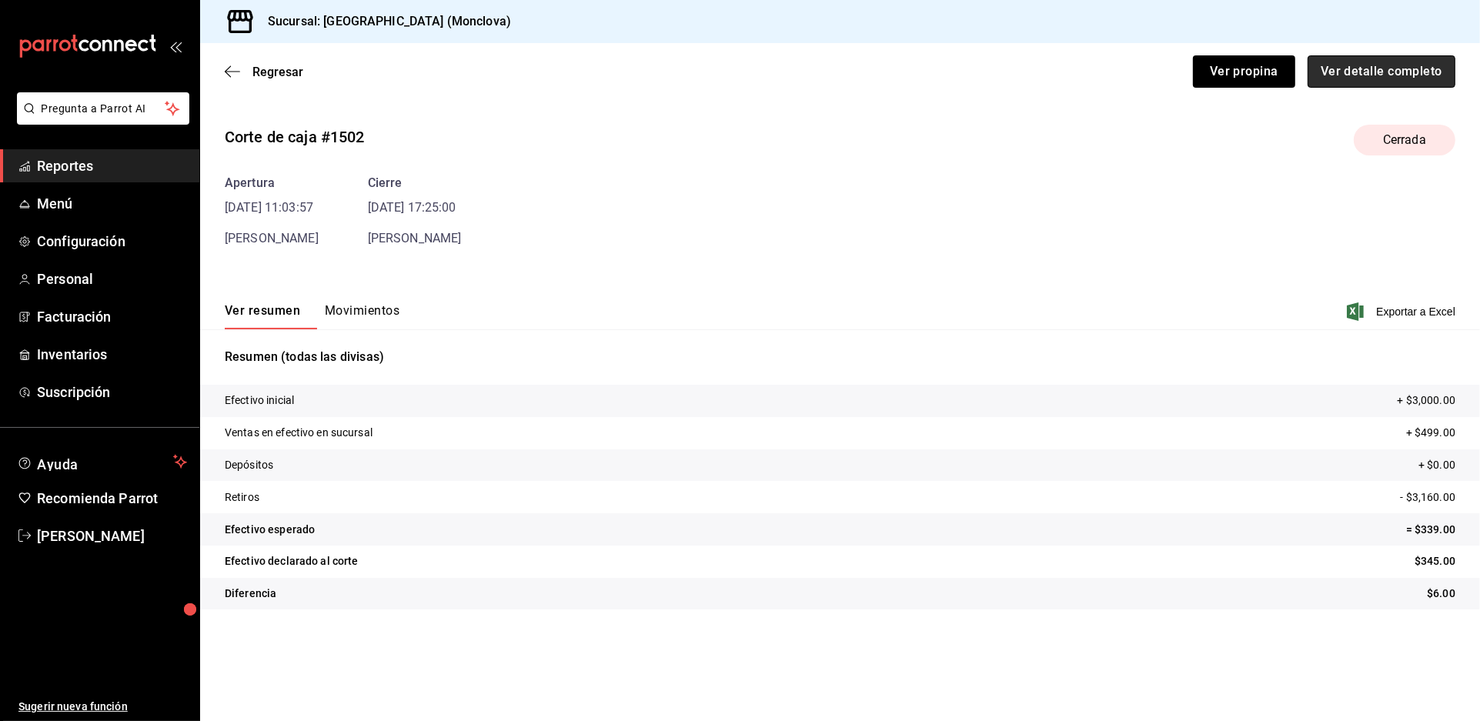
click at [1316, 79] on button "Ver detalle completo" at bounding box center [1381, 71] width 148 height 32
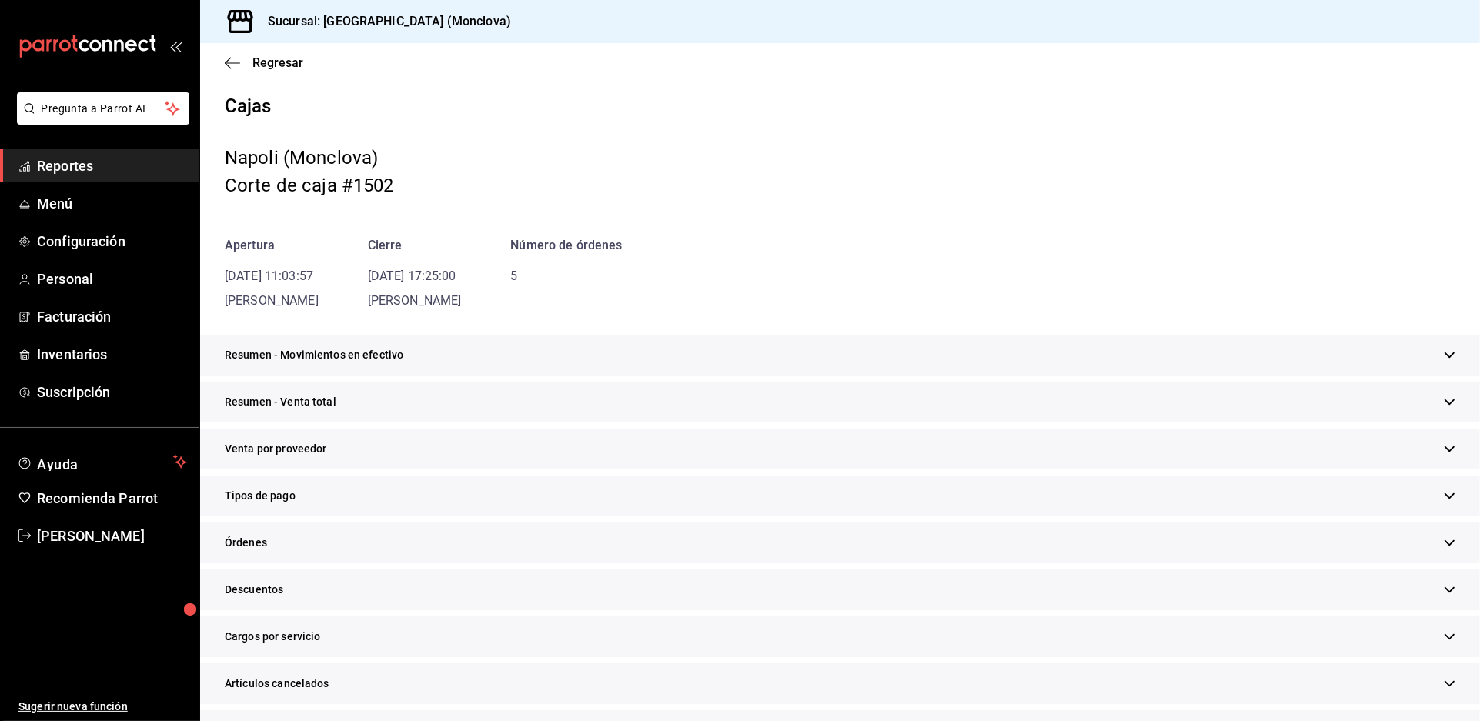
click at [622, 417] on div "Resumen - Venta total" at bounding box center [840, 402] width 1280 height 41
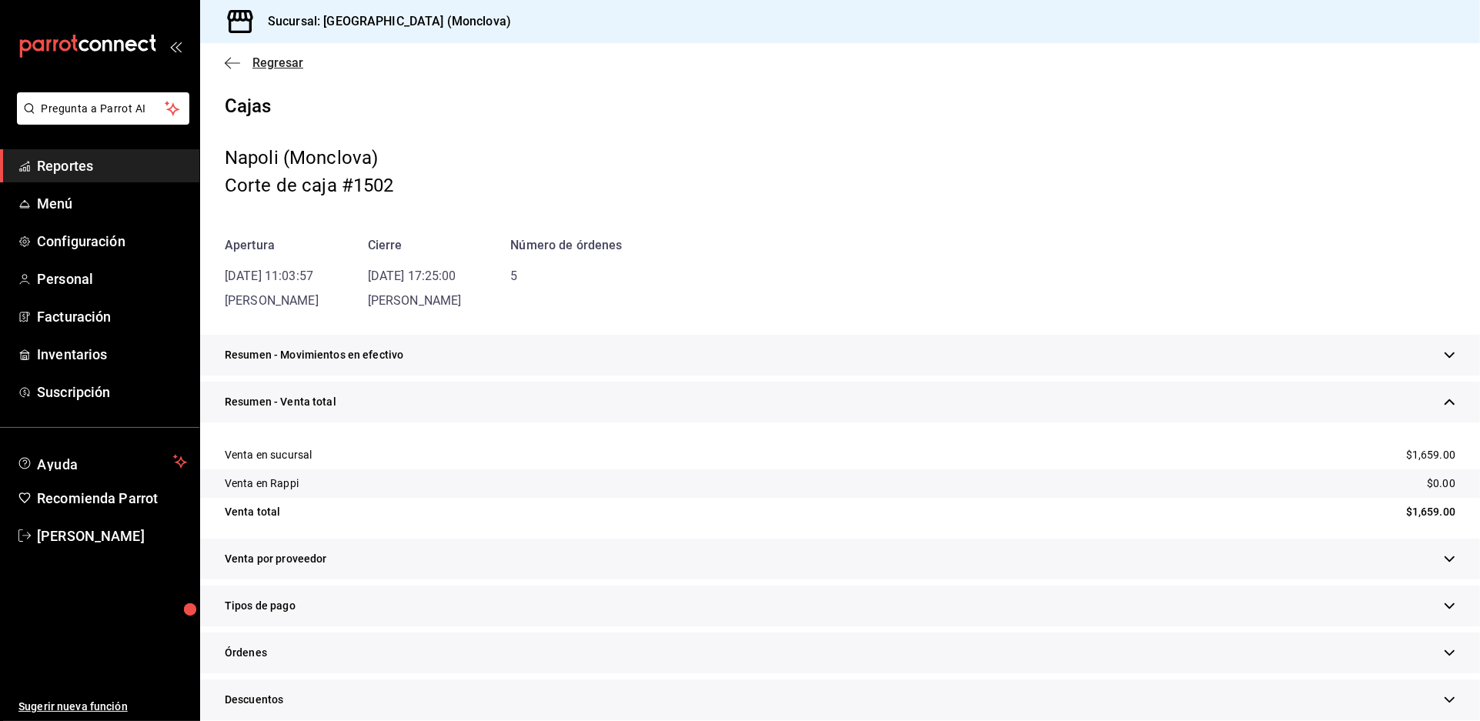
click at [277, 70] on span "Regresar" at bounding box center [277, 62] width 51 height 15
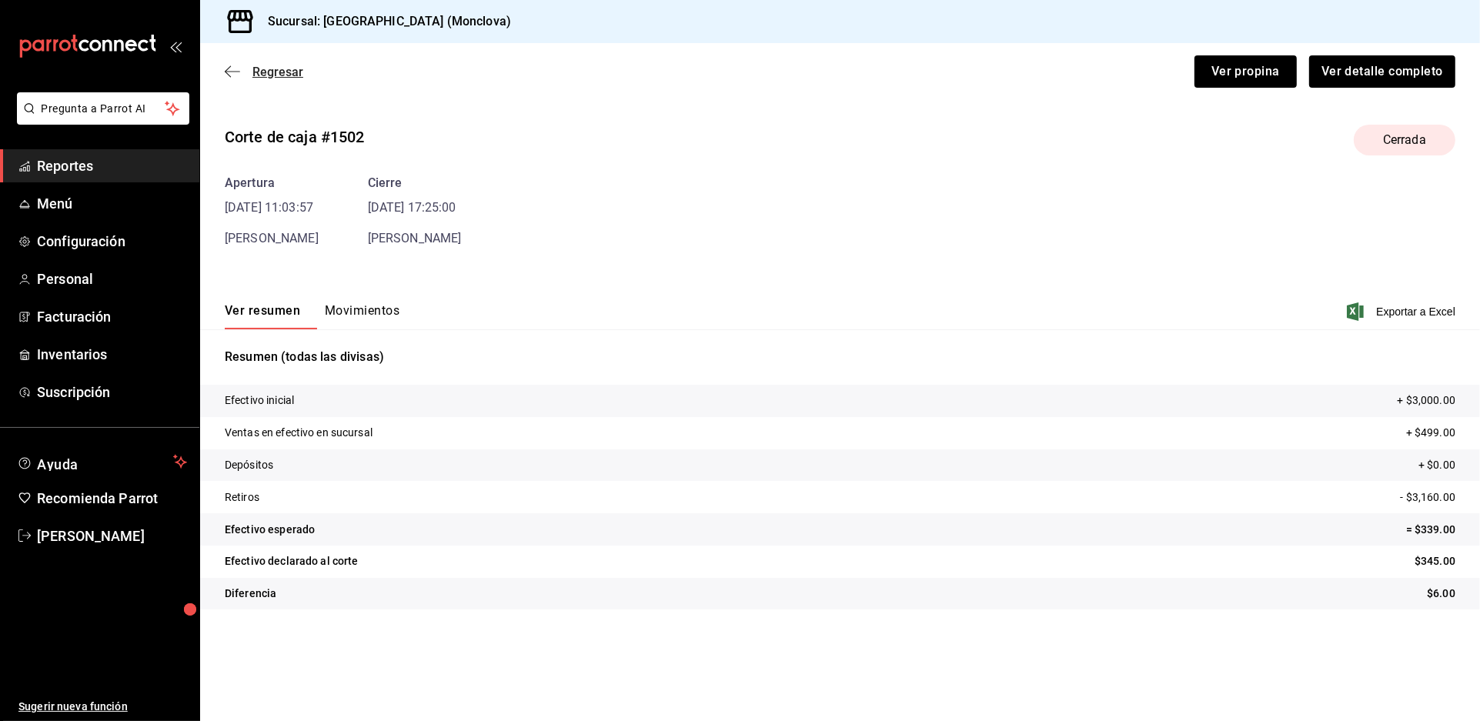
click at [282, 79] on span "Regresar" at bounding box center [277, 72] width 51 height 15
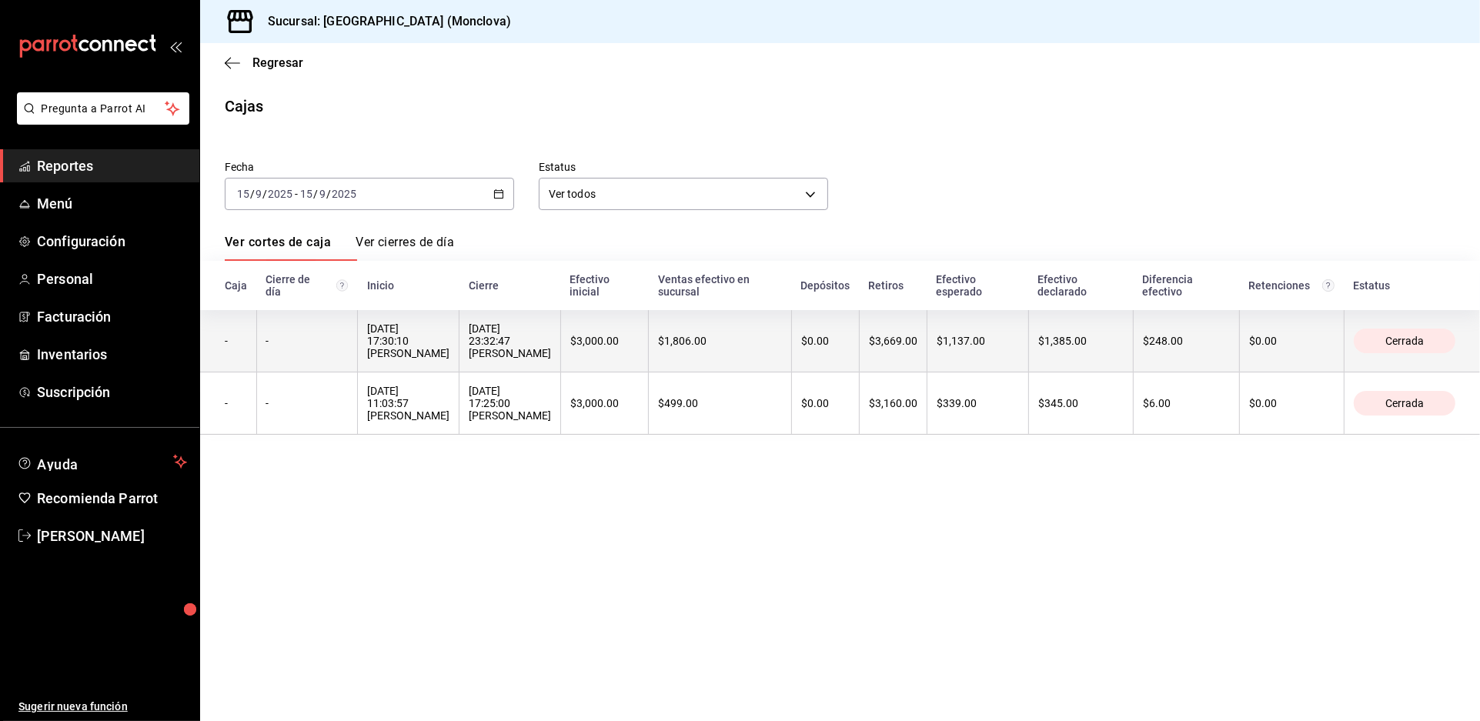
click at [537, 372] on th "[DATE] 23:32:47 [PERSON_NAME]" at bounding box center [510, 341] width 102 height 62
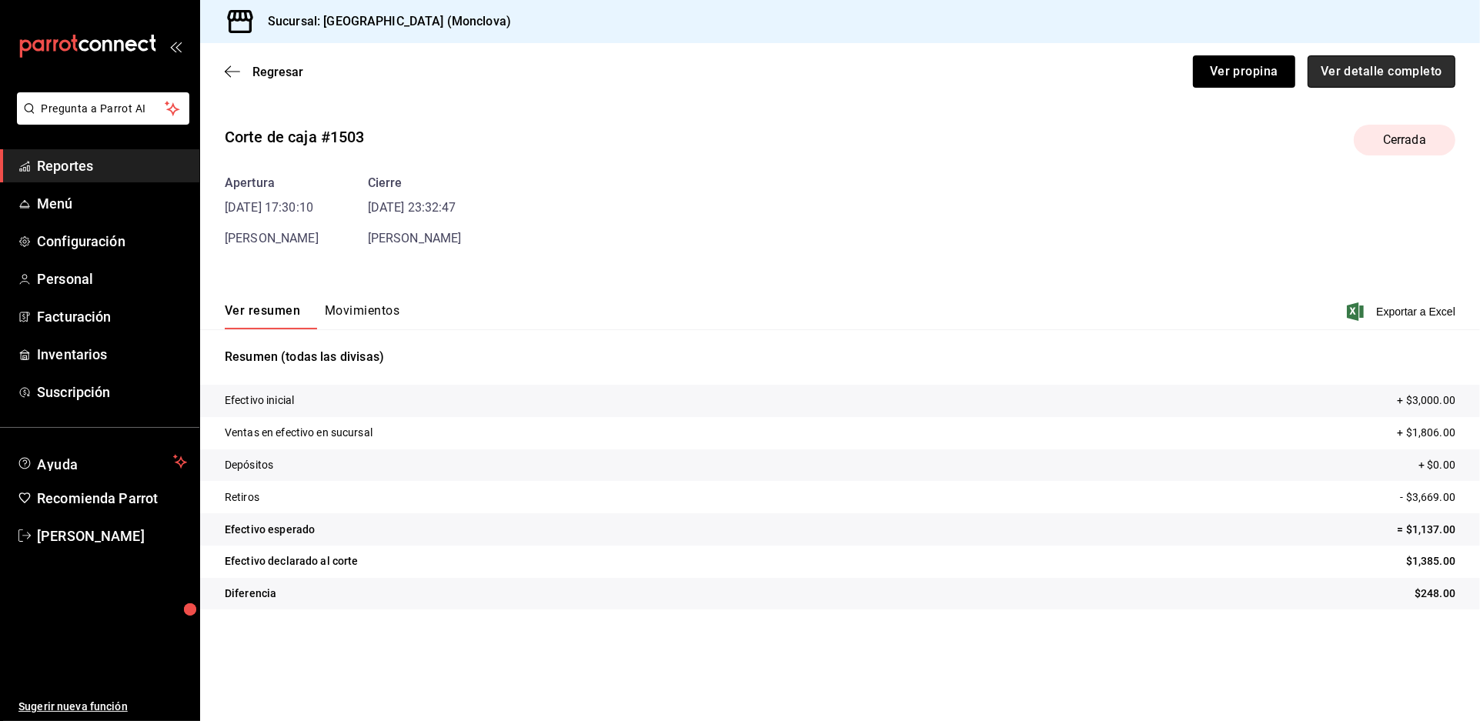
click at [1343, 88] on button "Ver detalle completo" at bounding box center [1381, 71] width 148 height 32
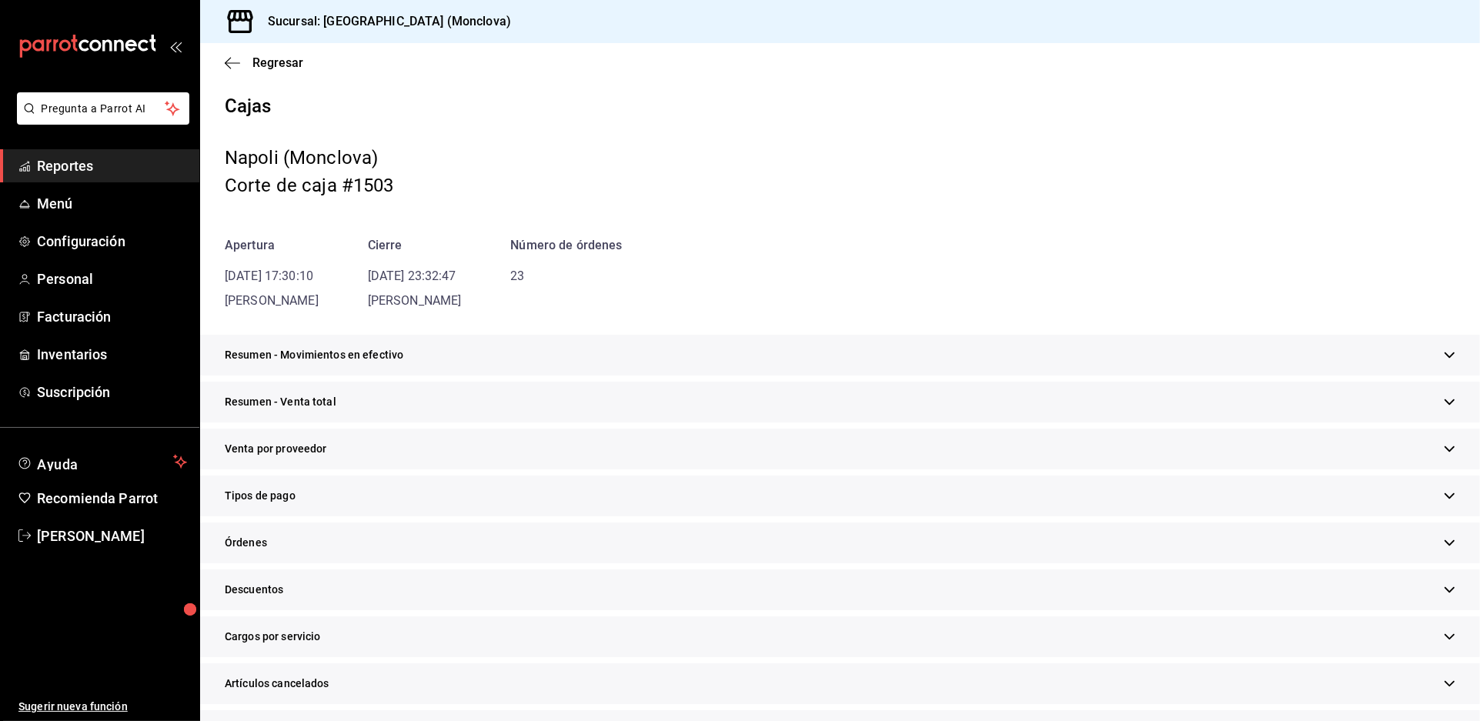
click at [642, 422] on div "Resumen - Venta total" at bounding box center [840, 402] width 1280 height 41
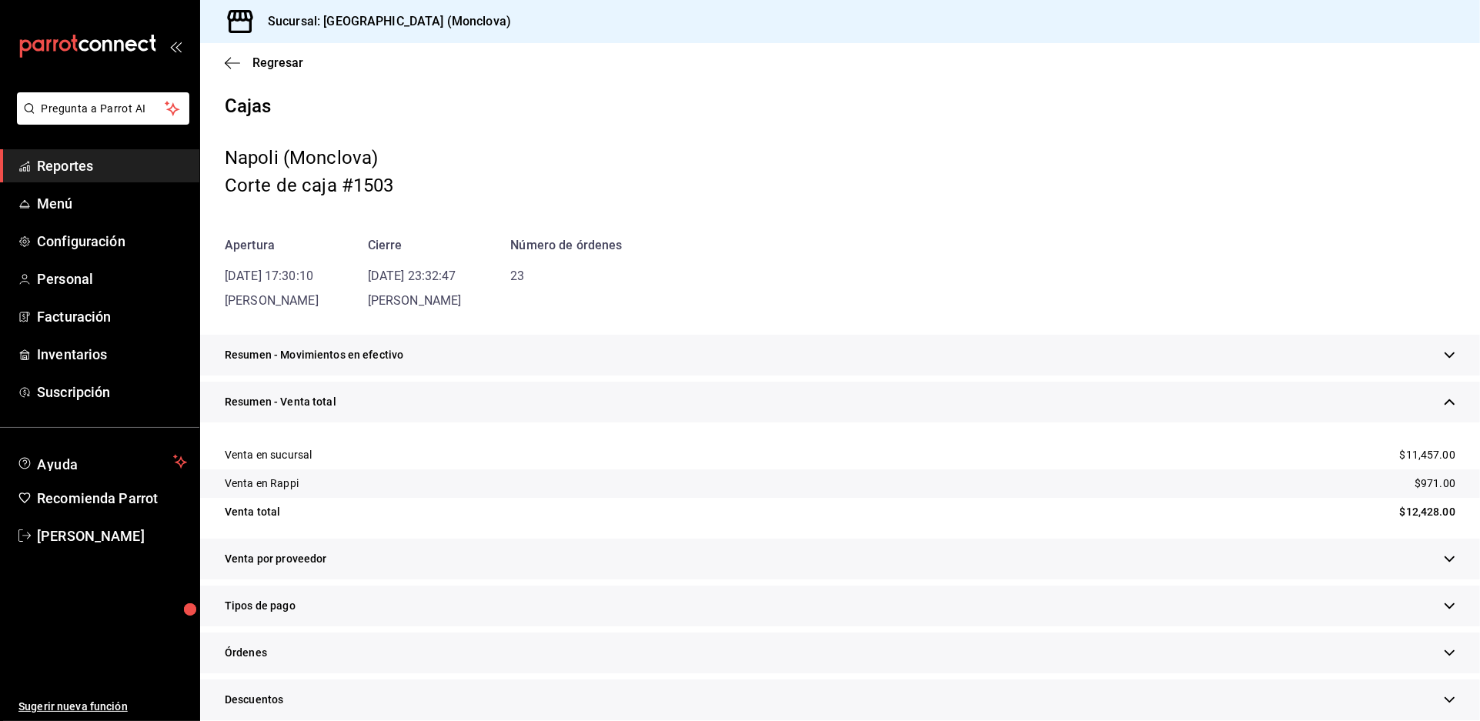
click at [86, 176] on span "Reportes" at bounding box center [112, 165] width 150 height 21
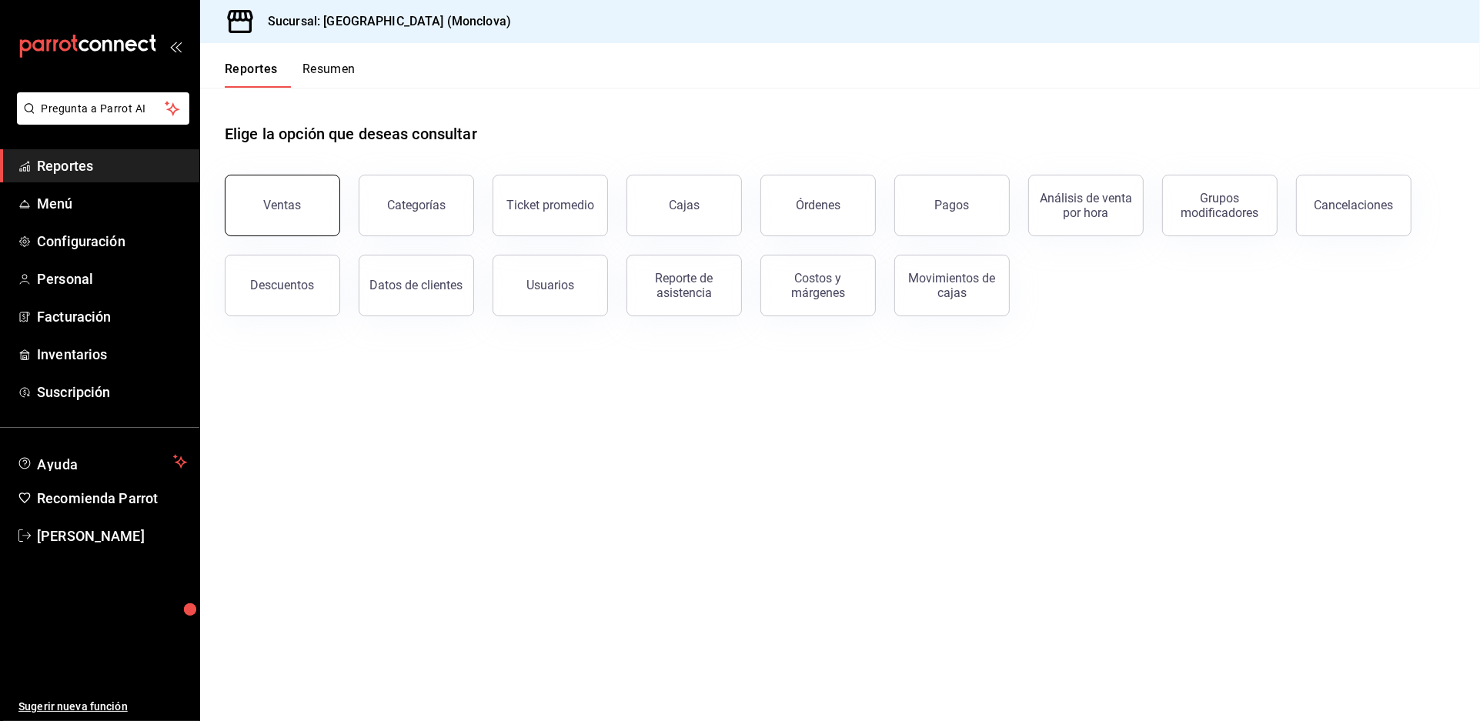
click at [311, 218] on button "Ventas" at bounding box center [282, 206] width 115 height 62
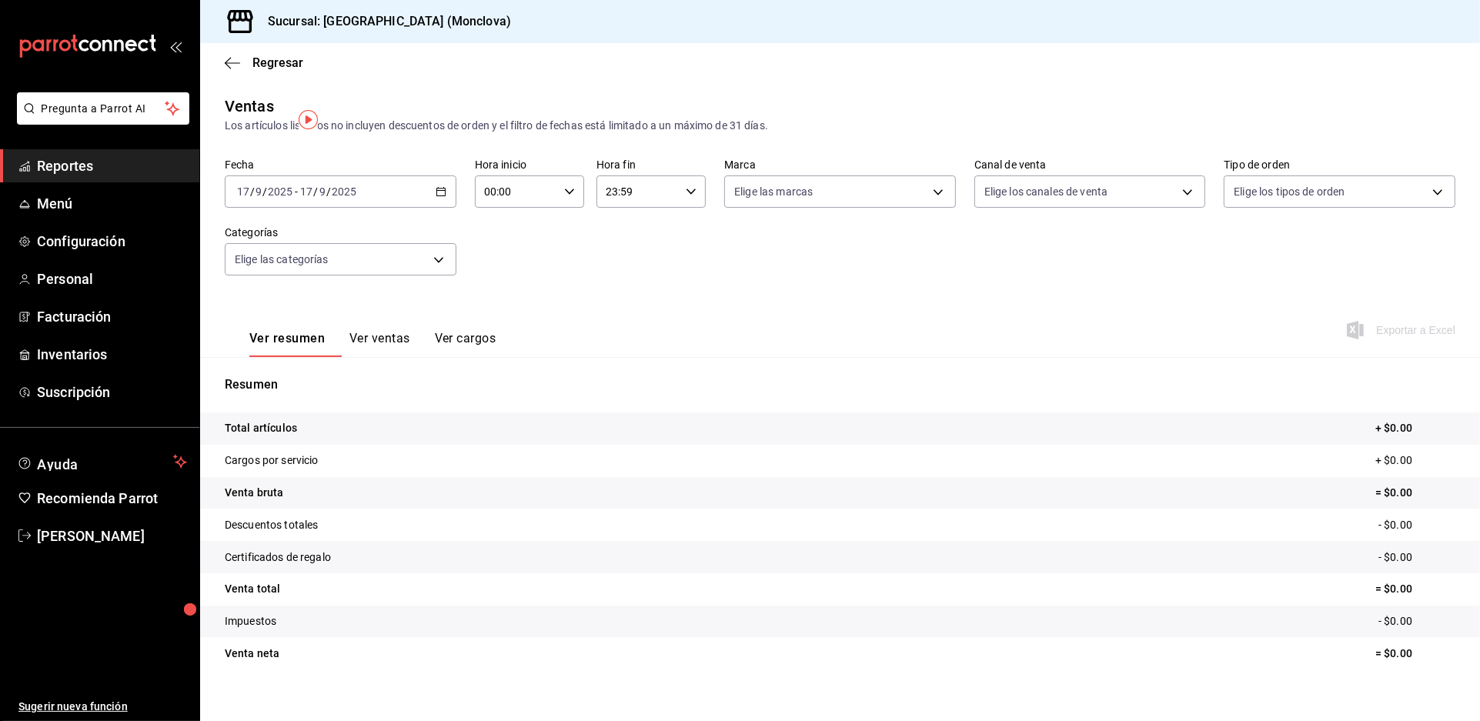
click at [438, 197] on icon "button" at bounding box center [440, 191] width 11 height 11
click at [311, 385] on span "Rango de fechas" at bounding box center [297, 377] width 119 height 16
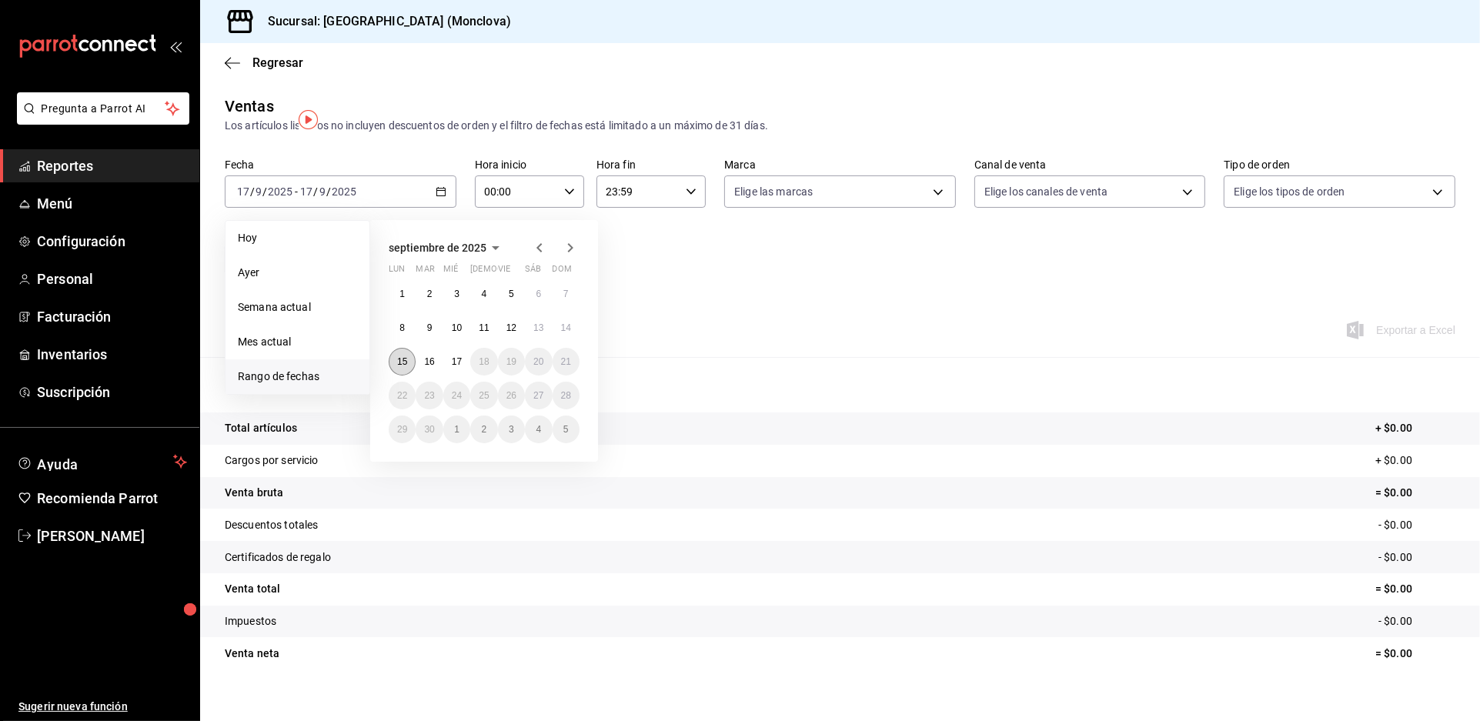
click at [404, 367] on abbr "15" at bounding box center [402, 361] width 10 height 11
click at [432, 367] on abbr "16" at bounding box center [429, 361] width 10 height 11
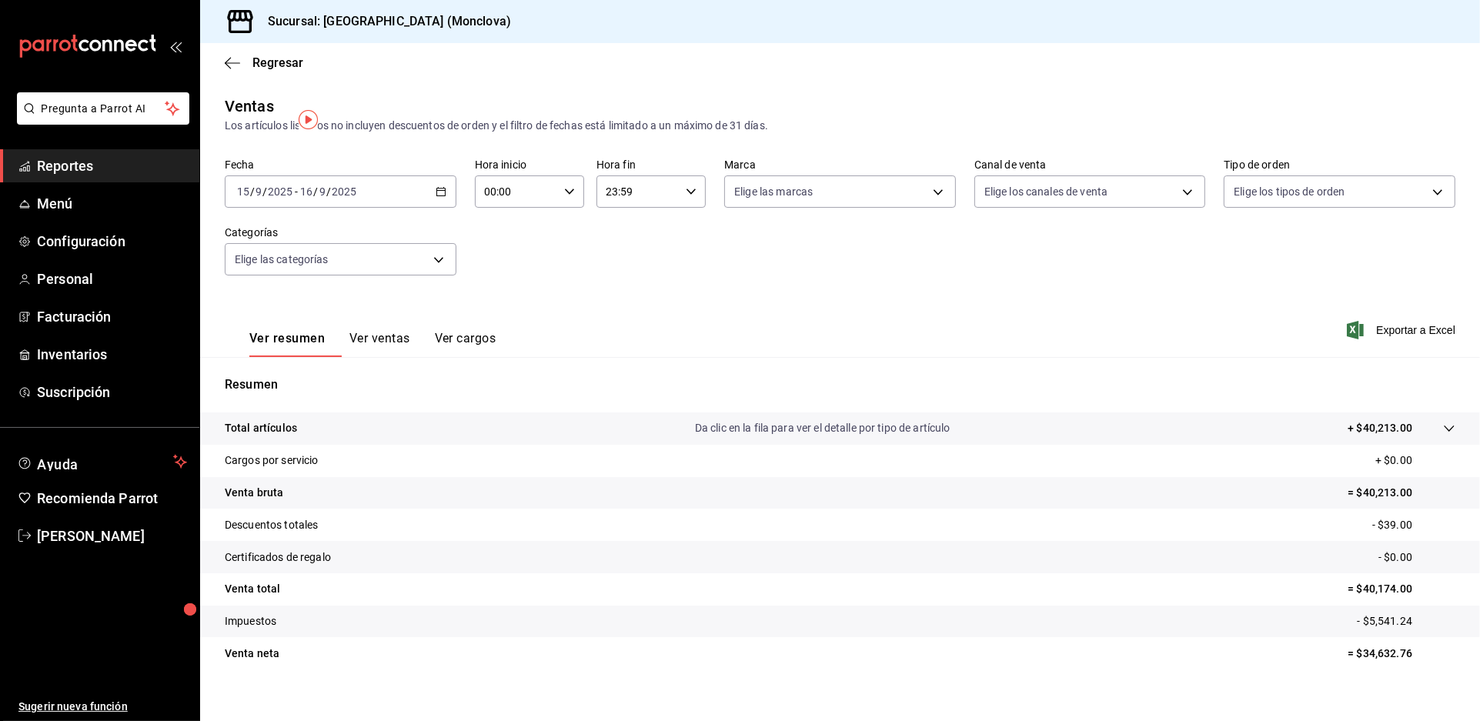
click at [156, 176] on span "Reportes" at bounding box center [112, 165] width 150 height 21
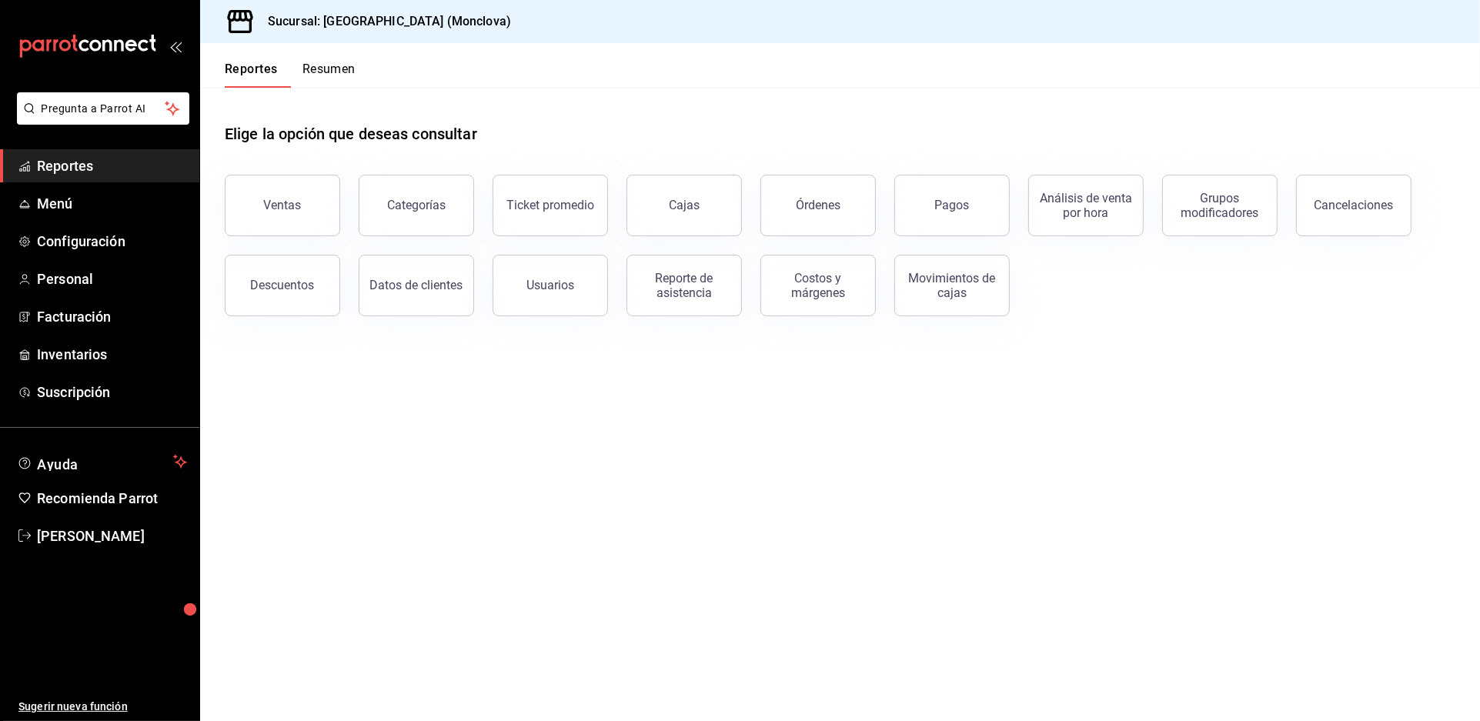
drag, startPoint x: 634, startPoint y: 135, endPoint x: 613, endPoint y: 219, distance: 87.1
click at [634, 135] on div "Elige la opción que deseas consultar" at bounding box center [840, 122] width 1230 height 68
click at [1276, 423] on main "Elige la opción que deseas consultar Ventas Categorías Ticket promedio Cajas Ór…" at bounding box center [840, 404] width 1280 height 633
click at [639, 416] on main "Elige la opción que deseas consultar Ventas Categorías Ticket promedio Cajas Ór…" at bounding box center [840, 404] width 1280 height 633
click at [144, 365] on span "Inventarios" at bounding box center [112, 354] width 150 height 21
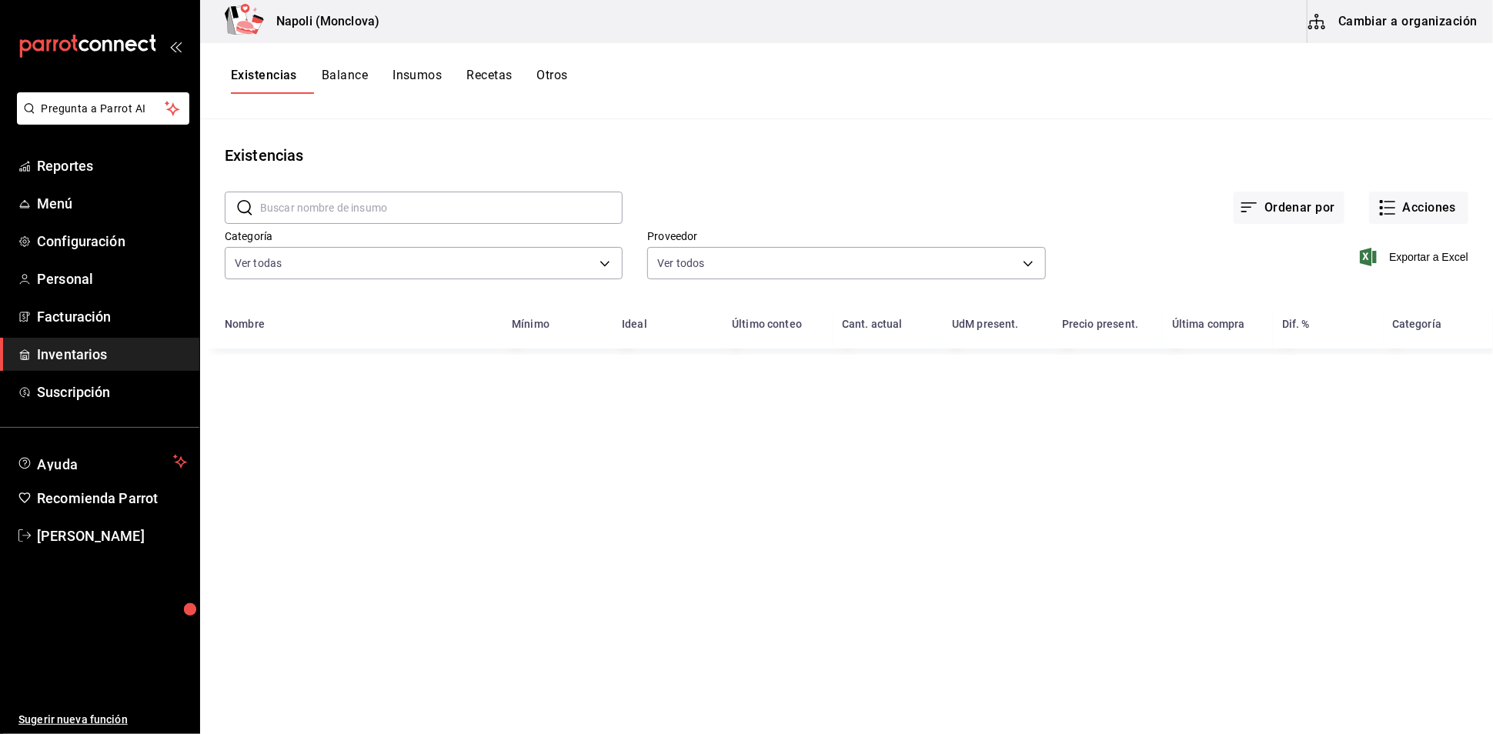
click at [306, 218] on input "text" at bounding box center [441, 207] width 362 height 31
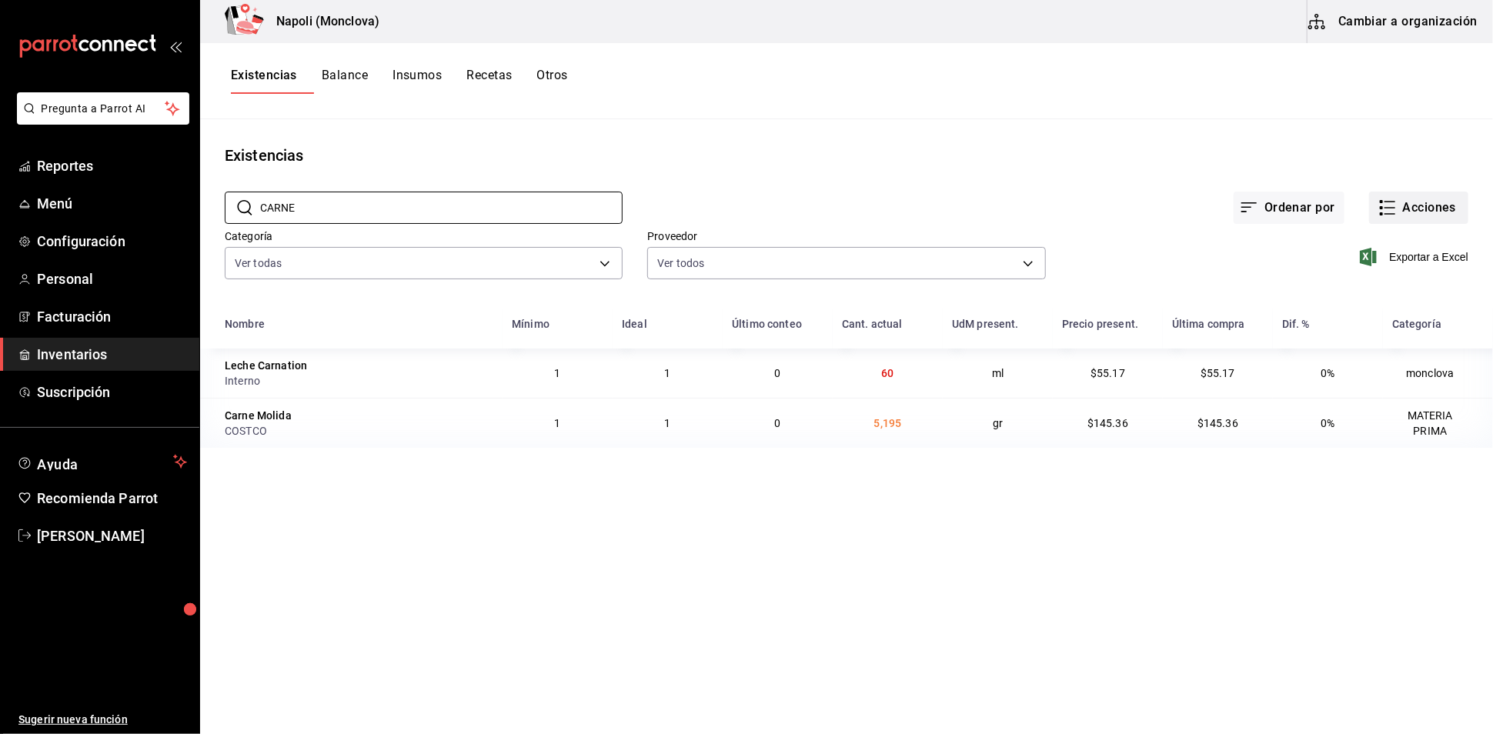
type input "CARNE"
click at [1423, 224] on button "Acciones" at bounding box center [1418, 208] width 99 height 32
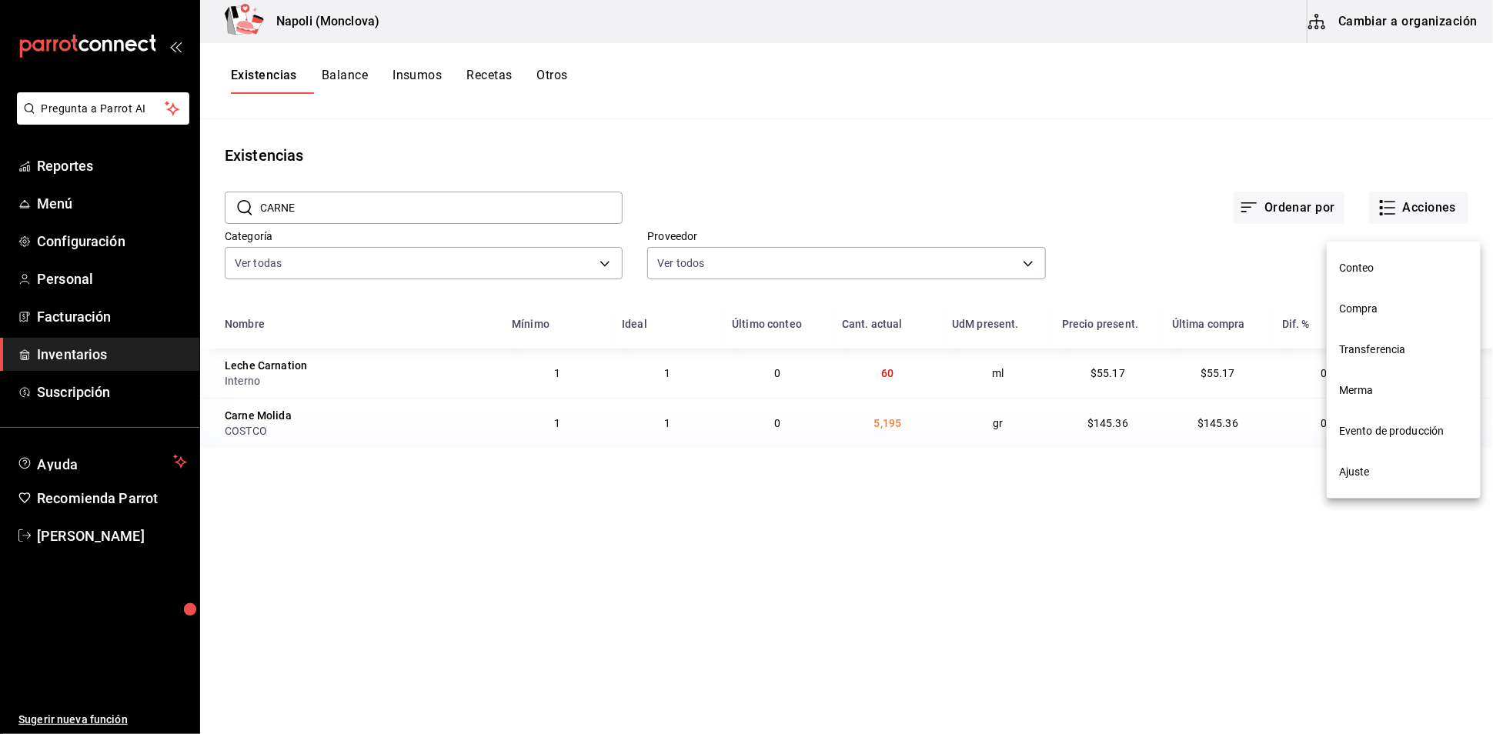
click at [1408, 304] on span "Compra" at bounding box center [1403, 309] width 129 height 16
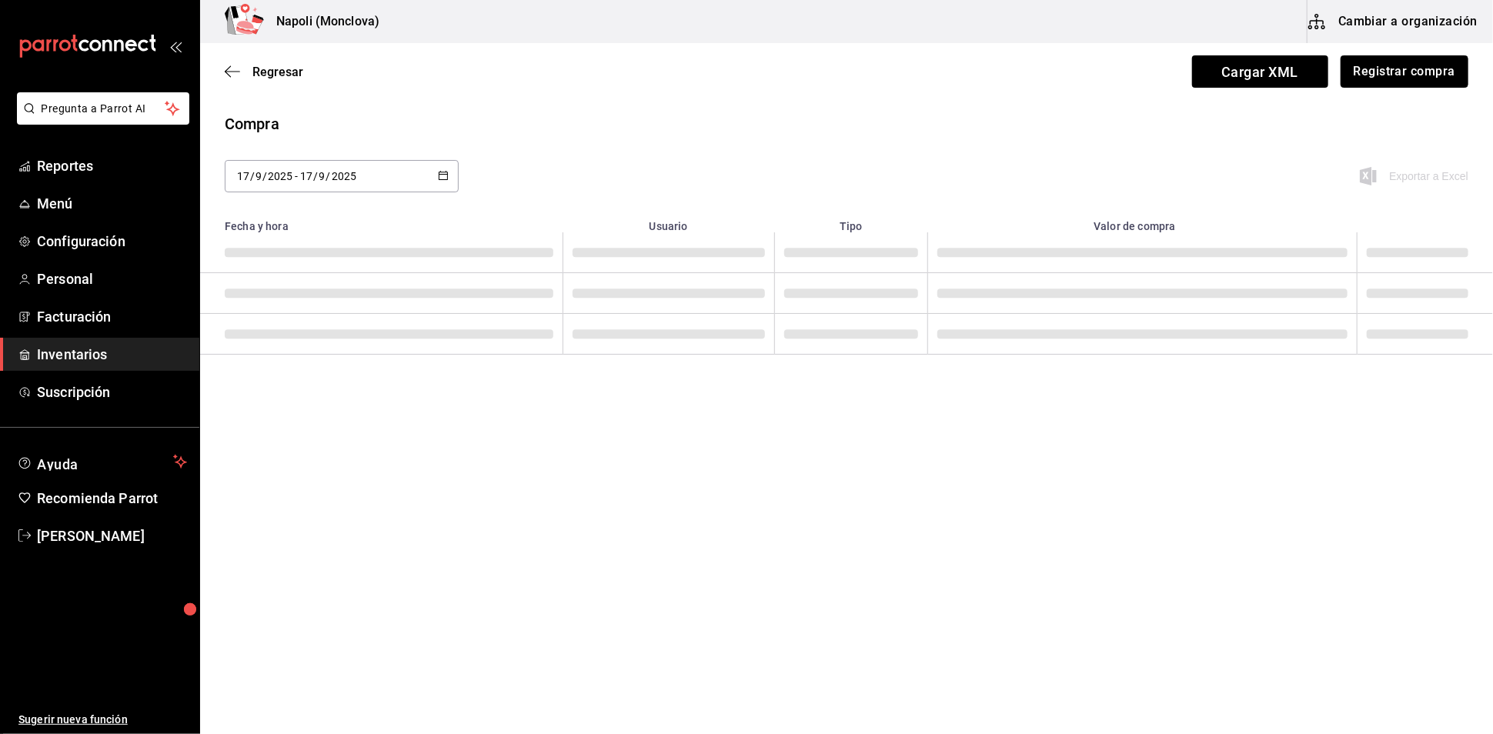
click at [1410, 67] on button "Registrar compra" at bounding box center [1404, 71] width 128 height 32
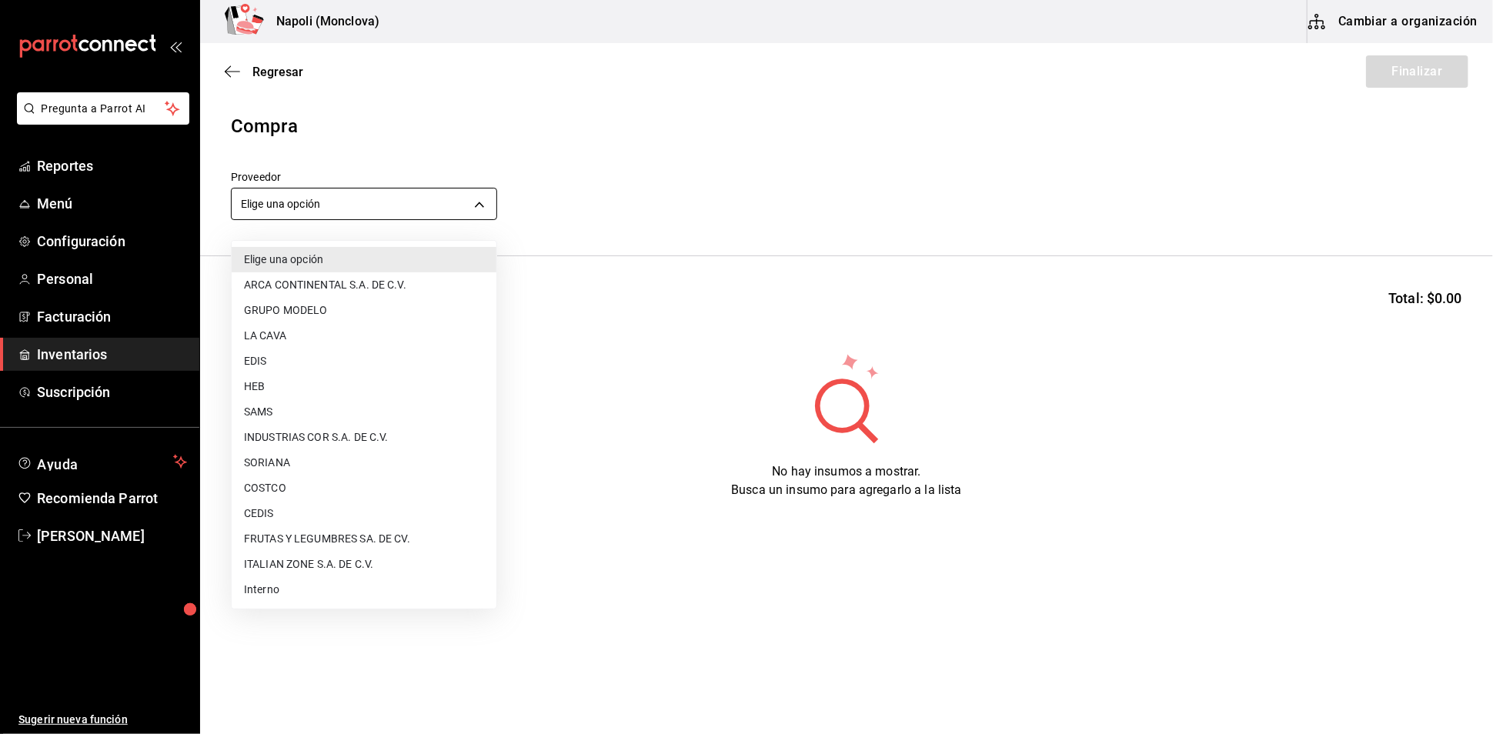
click at [483, 209] on body "Pregunta a Parrot AI Reportes Menú Configuración Personal Facturación Inventari…" at bounding box center [746, 323] width 1493 height 647
click at [337, 480] on li "COSTCO" at bounding box center [364, 487] width 265 height 25
type input "297da1de-2487-48f5-9e1b-f813c29ab2ab"
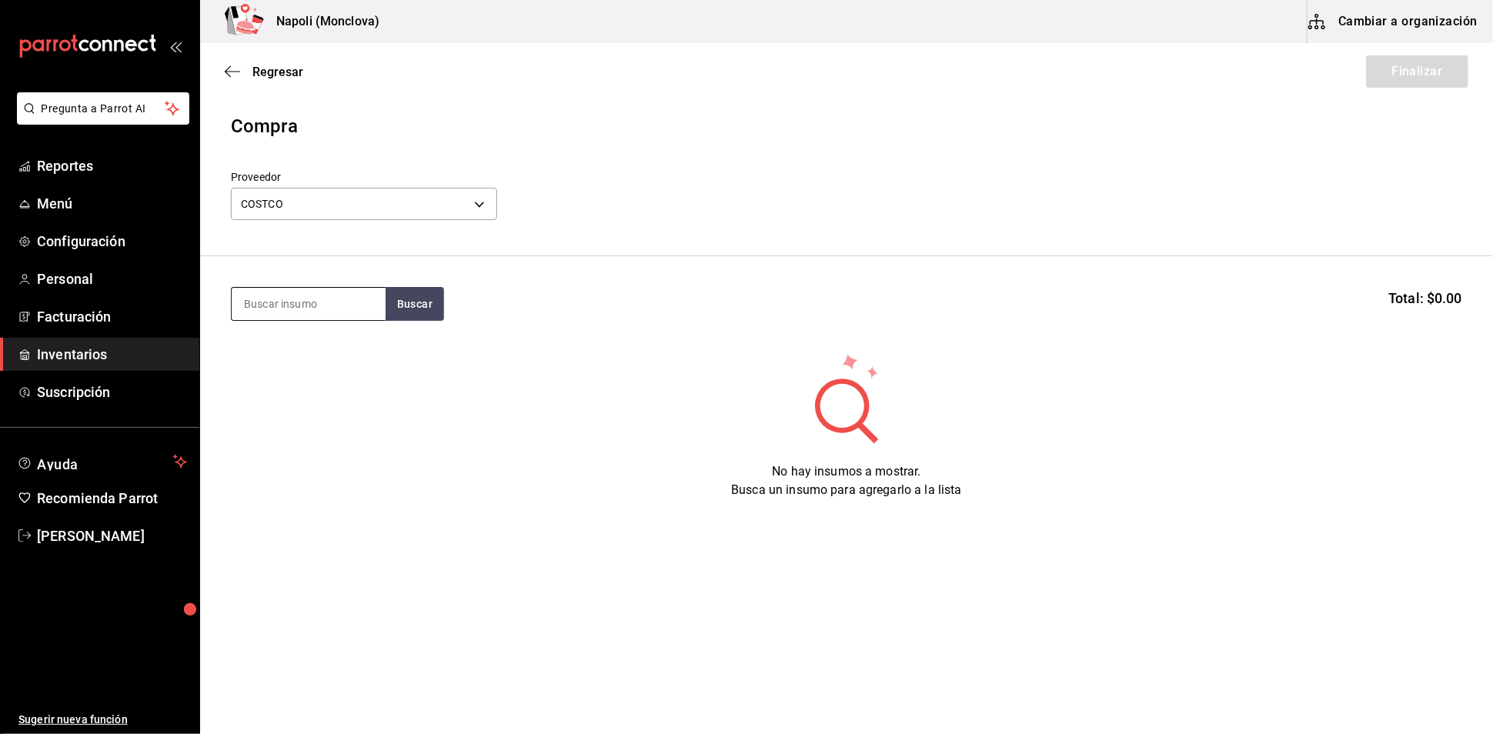
click at [330, 316] on input at bounding box center [309, 304] width 154 height 32
type input "CARN"
click at [409, 312] on button "Buscar" at bounding box center [414, 304] width 58 height 34
click at [310, 366] on div "gr - COSTCO" at bounding box center [280, 373] width 74 height 16
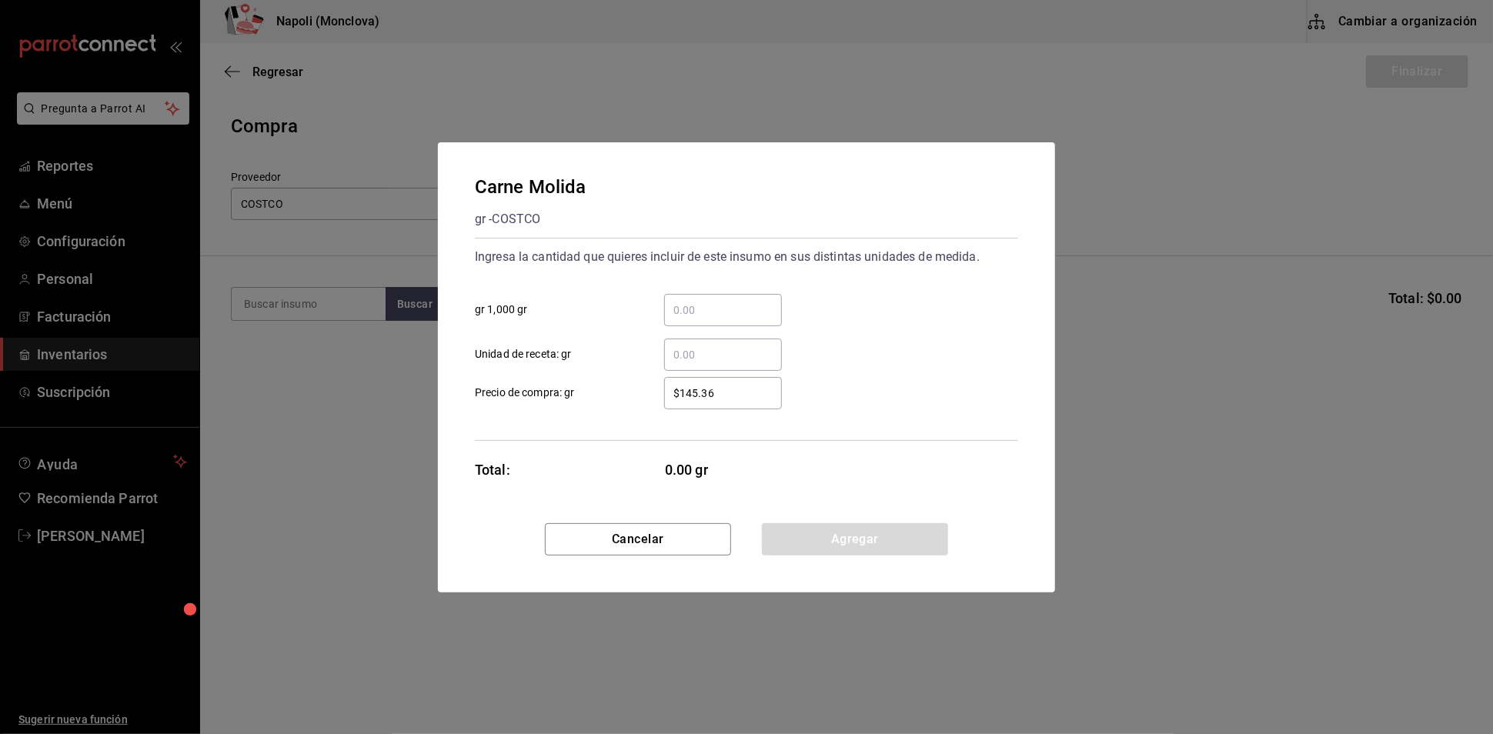
click at [723, 309] on div "​" at bounding box center [723, 310] width 118 height 32
click at [723, 309] on input "​ gr 1,000 gr" at bounding box center [723, 310] width 118 height 18
click at [729, 301] on input "​ gr 1,000 gr" at bounding box center [723, 310] width 118 height 18
type input "4"
type input "2"
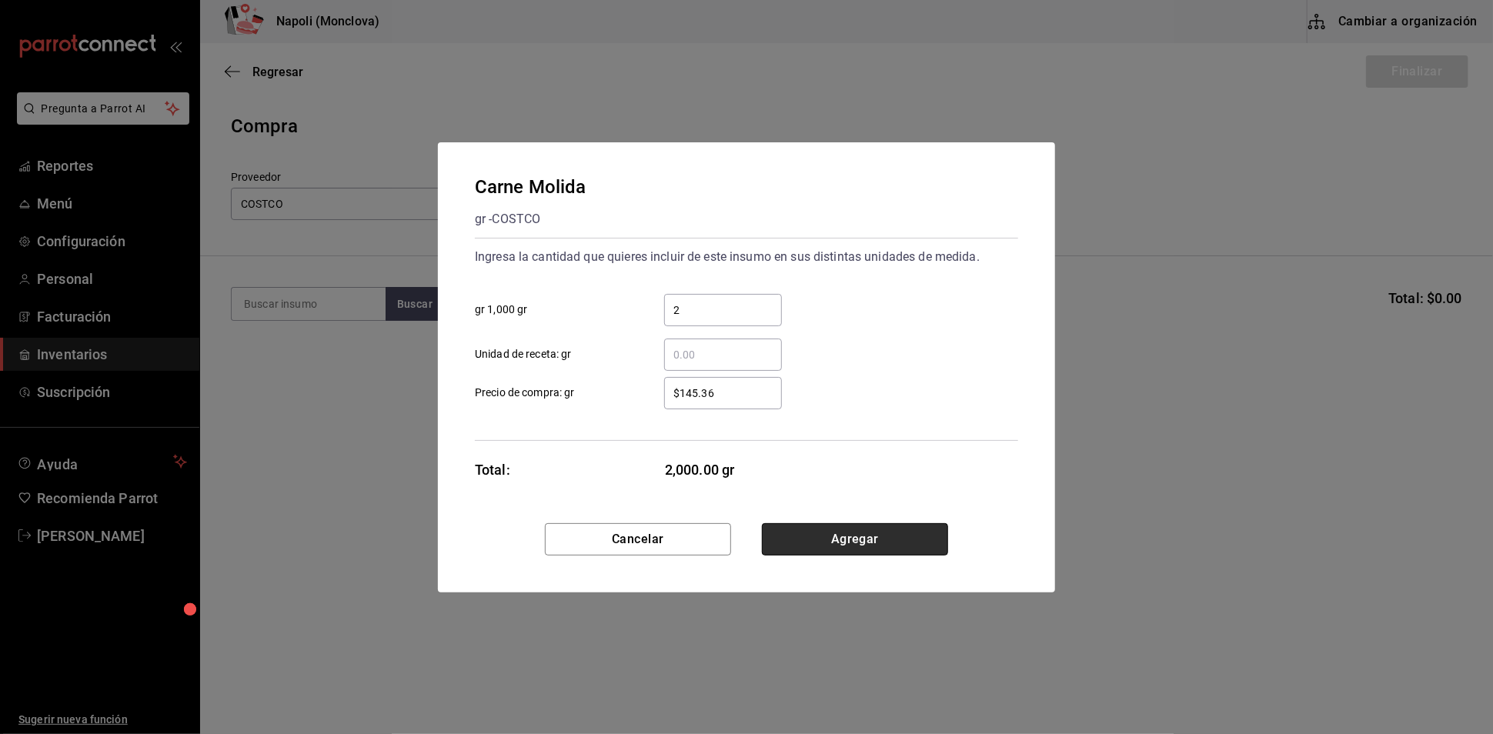
click at [867, 556] on button "Agregar" at bounding box center [855, 539] width 186 height 32
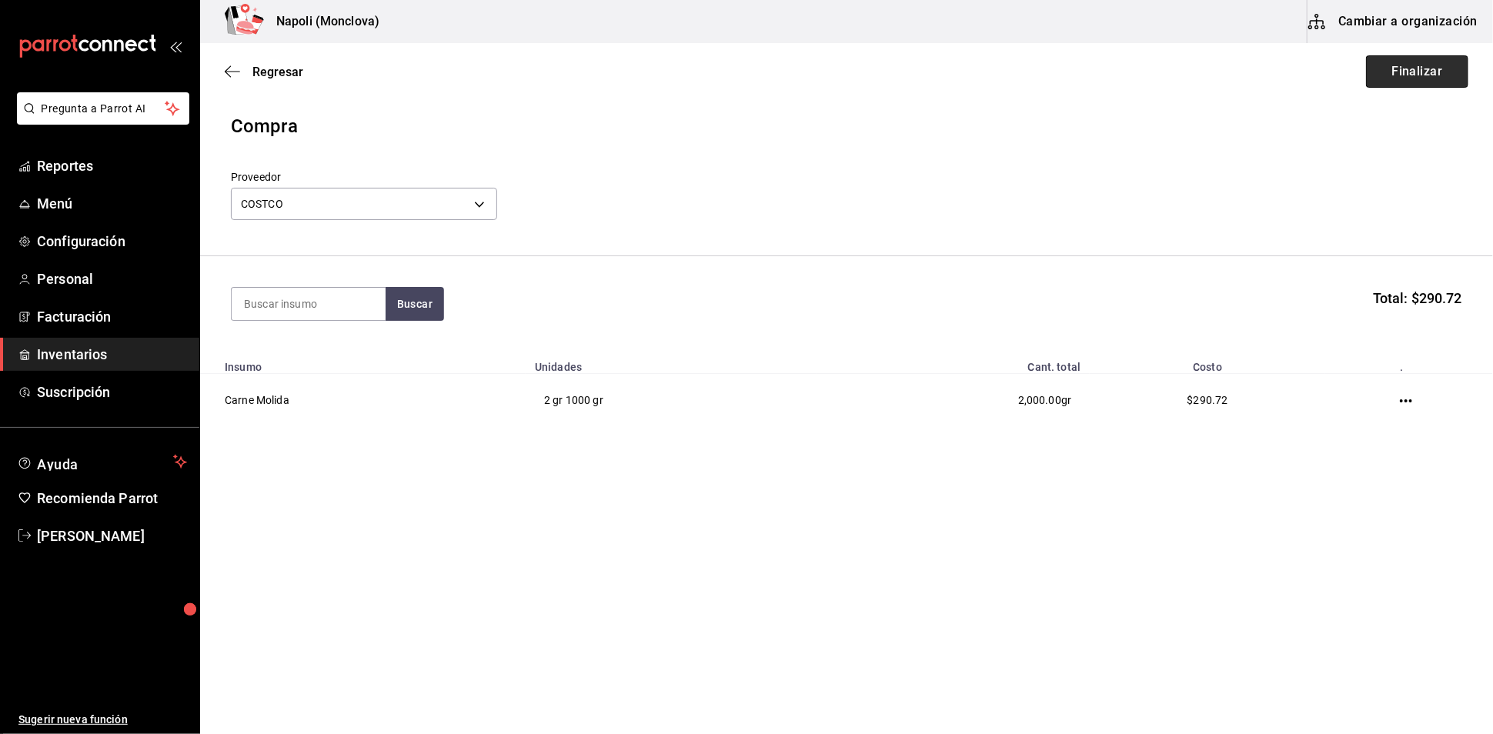
click at [1366, 67] on button "Finalizar" at bounding box center [1417, 71] width 102 height 32
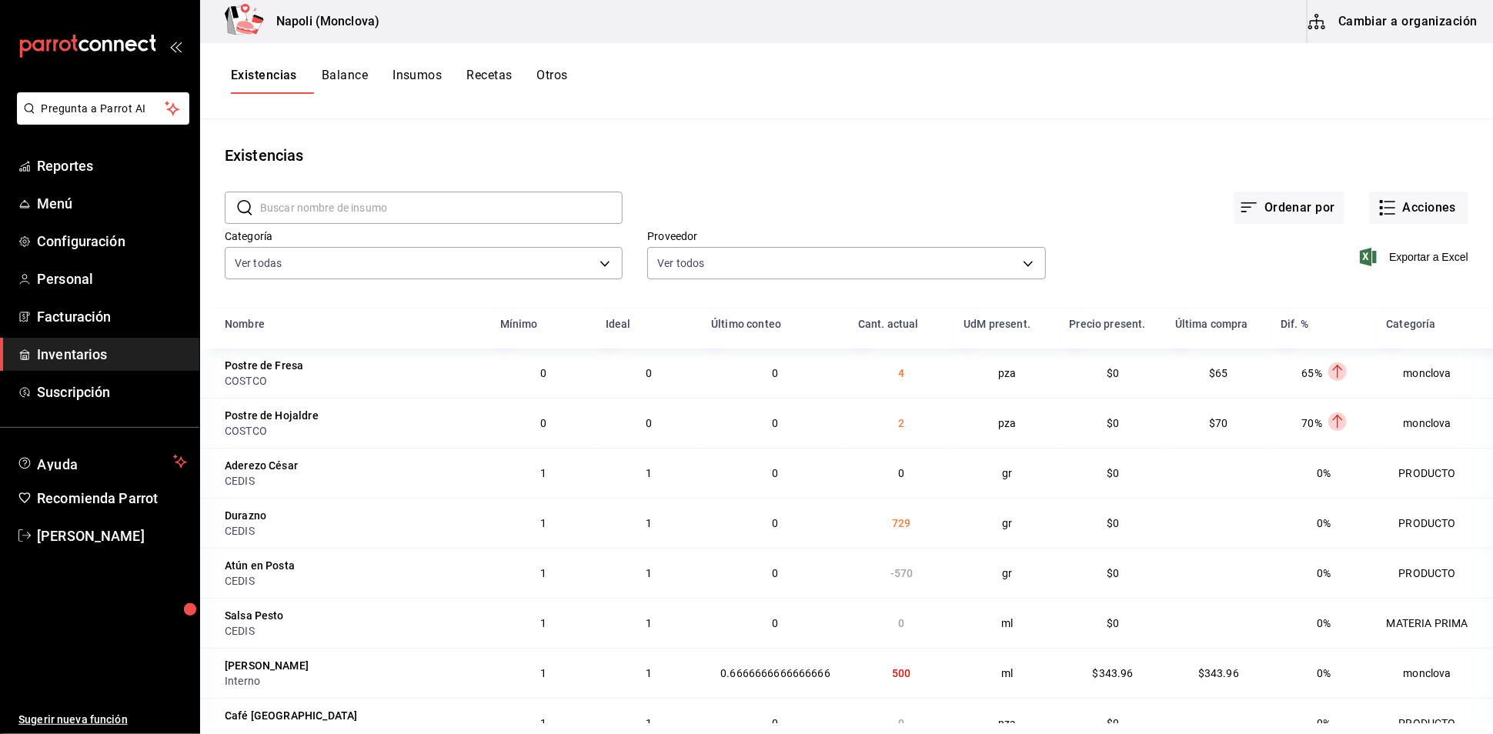
click at [332, 223] on input "text" at bounding box center [441, 207] width 362 height 31
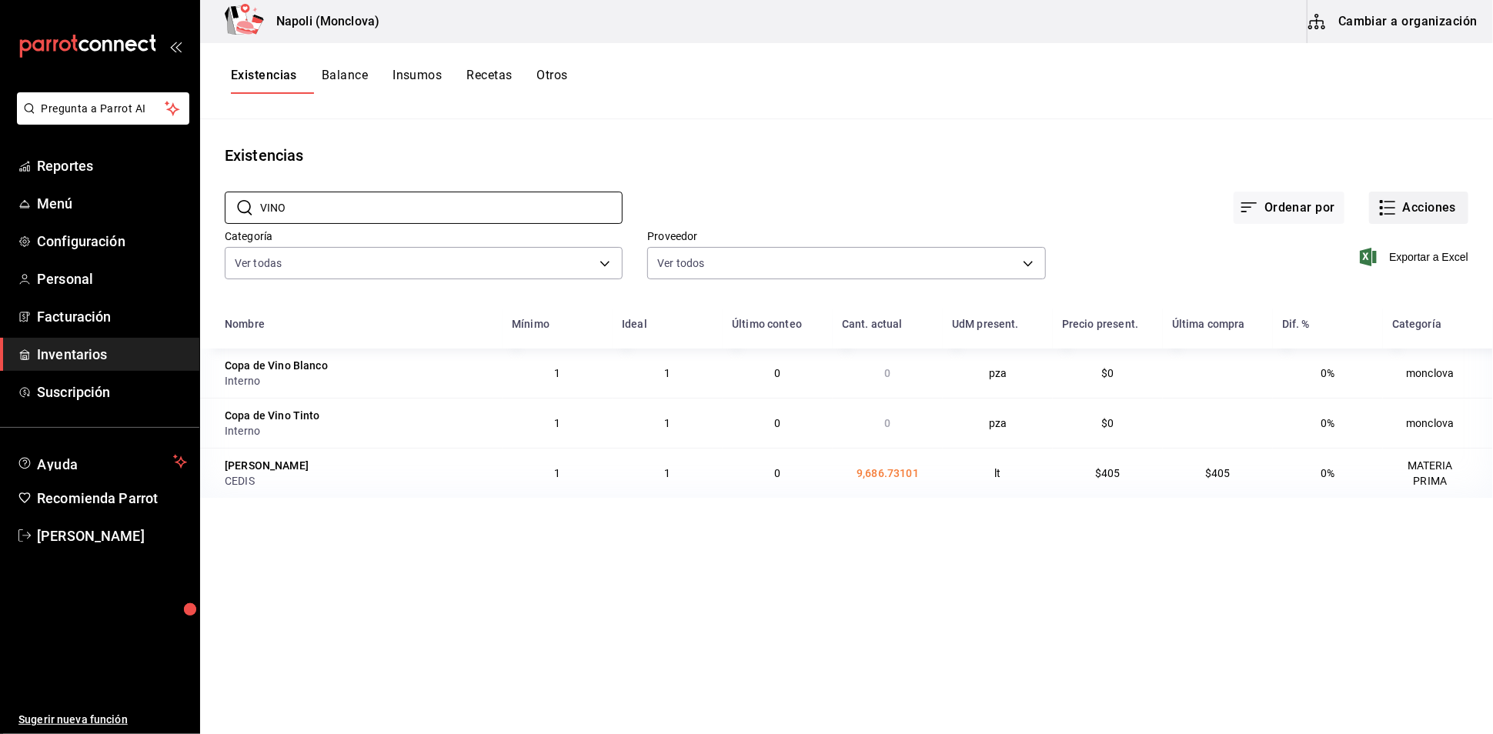
type input "VINO"
click at [1378, 217] on icon "button" at bounding box center [1387, 208] width 18 height 18
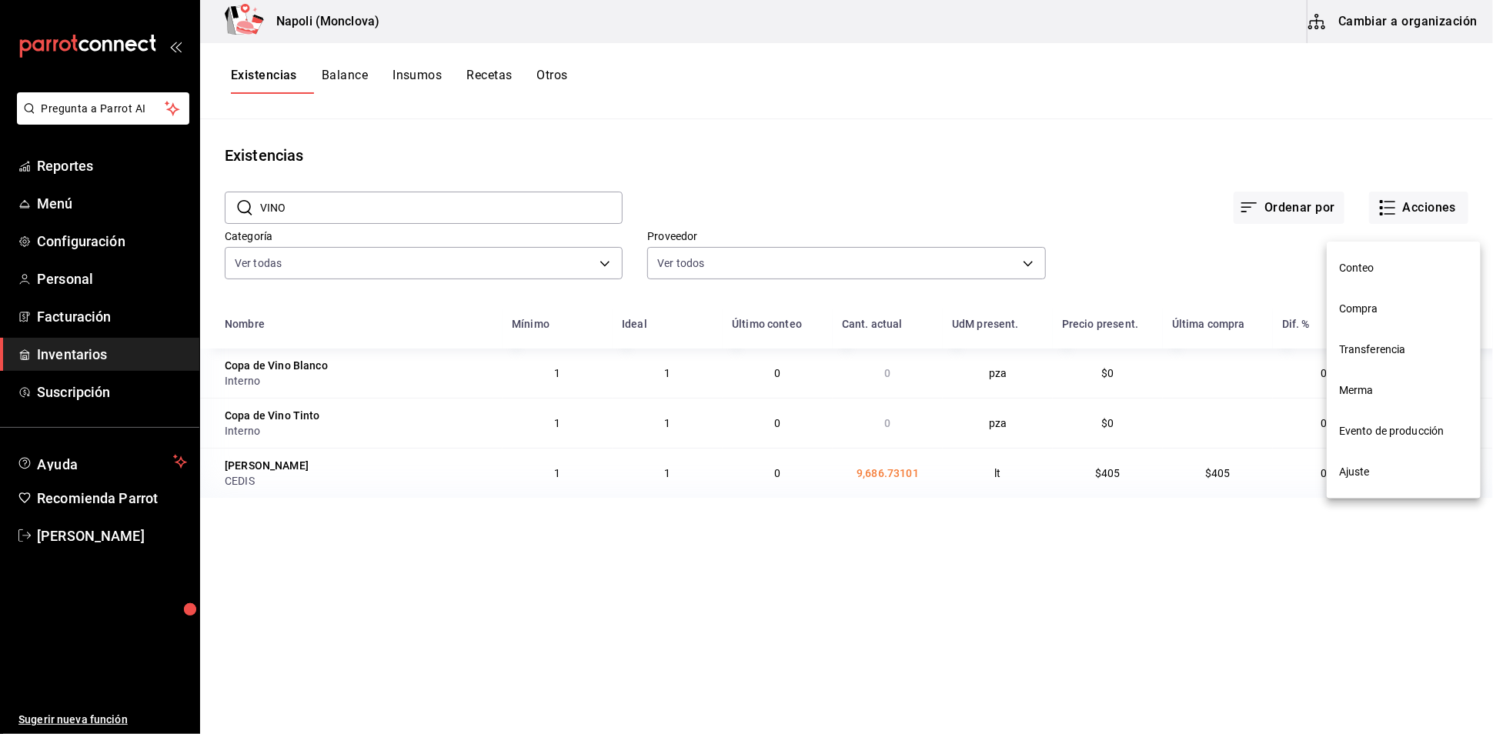
click at [1393, 303] on span "Compra" at bounding box center [1403, 309] width 129 height 16
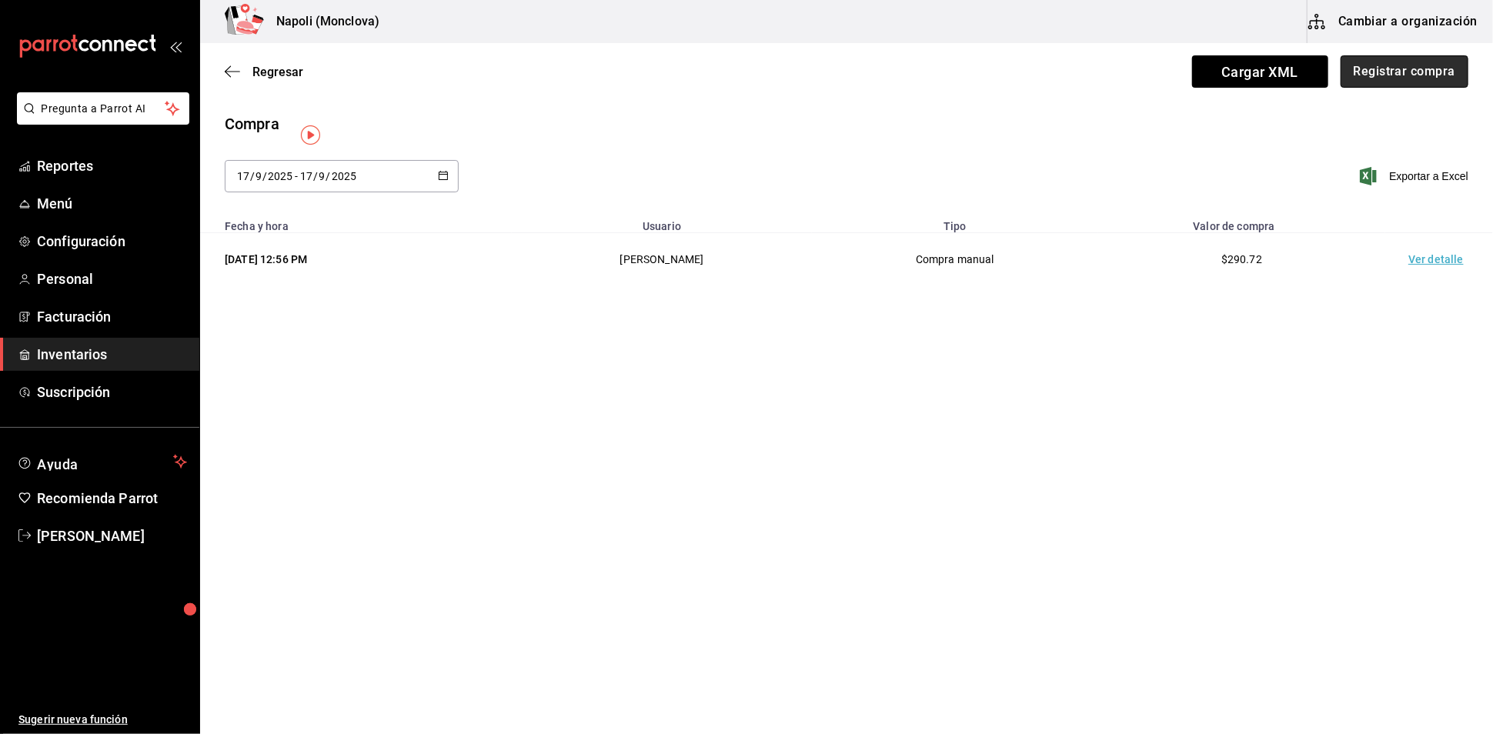
click at [1388, 67] on button "Registrar compra" at bounding box center [1404, 71] width 128 height 32
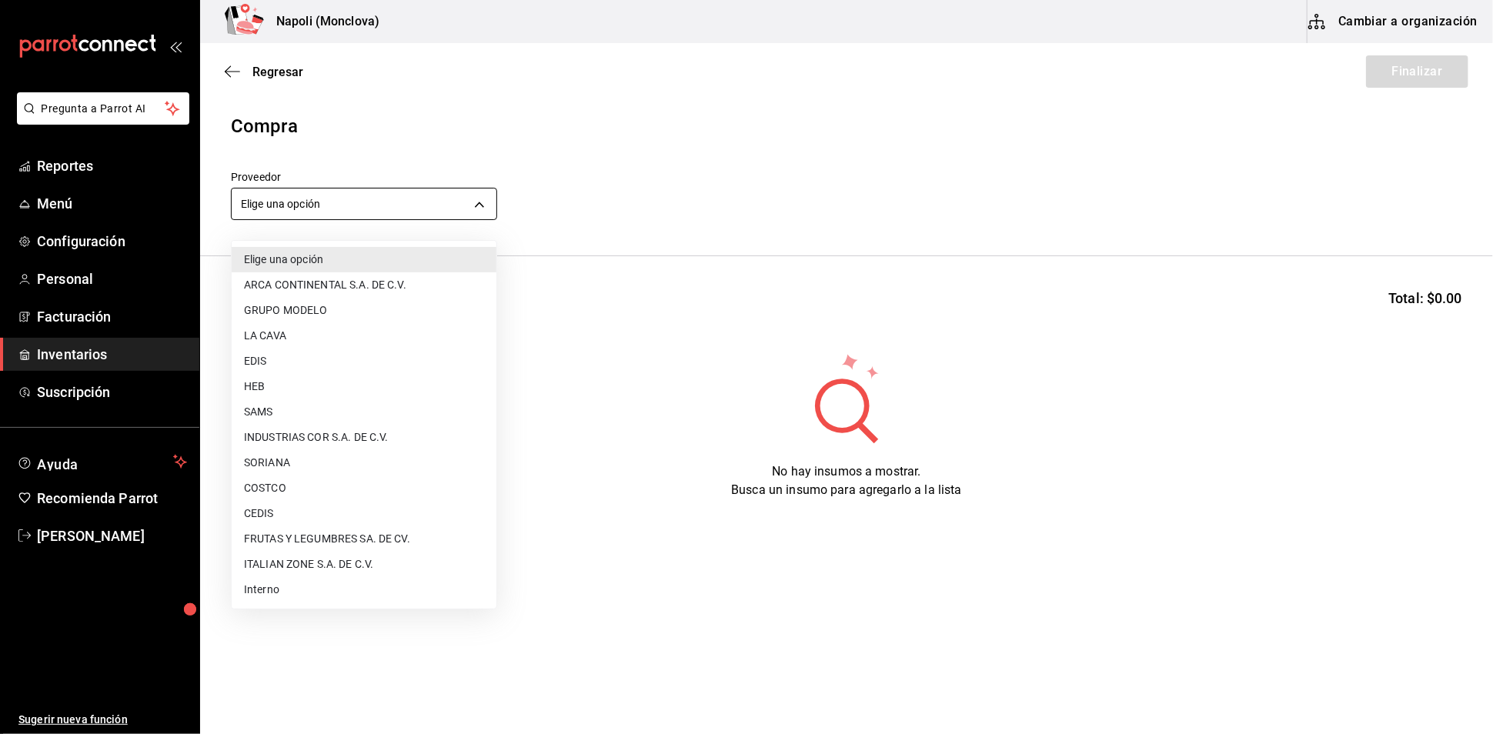
click at [474, 215] on body "Pregunta a Parrot AI Reportes Menú Configuración Personal Facturación Inventari…" at bounding box center [746, 323] width 1493 height 647
drag, startPoint x: 290, startPoint y: 502, endPoint x: 289, endPoint y: 355, distance: 147.0
click at [290, 506] on li "CEDIS" at bounding box center [364, 513] width 265 height 25
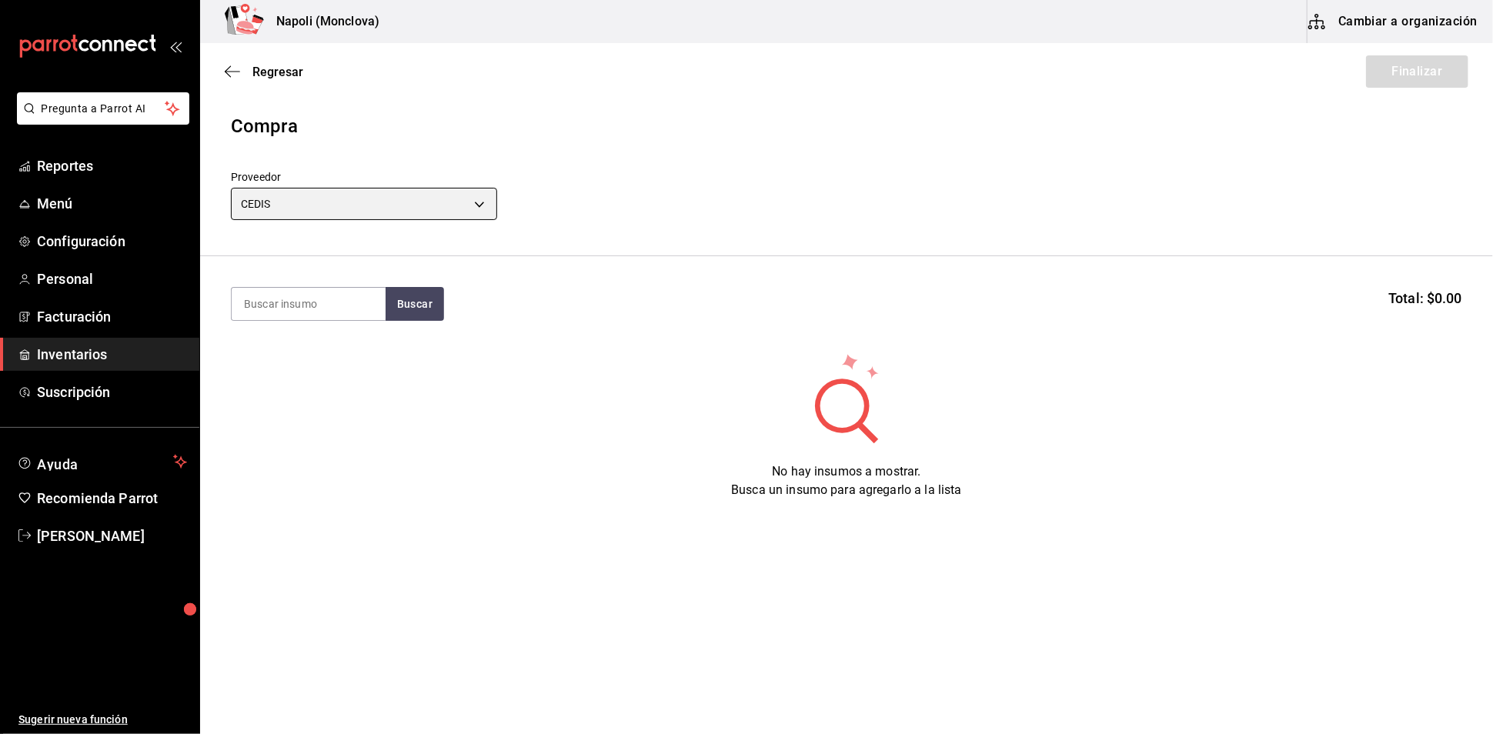
type input "8bbbf040-4be4-464d-a164-6baf154bd563"
click at [307, 306] on input at bounding box center [309, 304] width 154 height 32
type input "VINO"
click at [422, 316] on button "Buscar" at bounding box center [414, 304] width 58 height 34
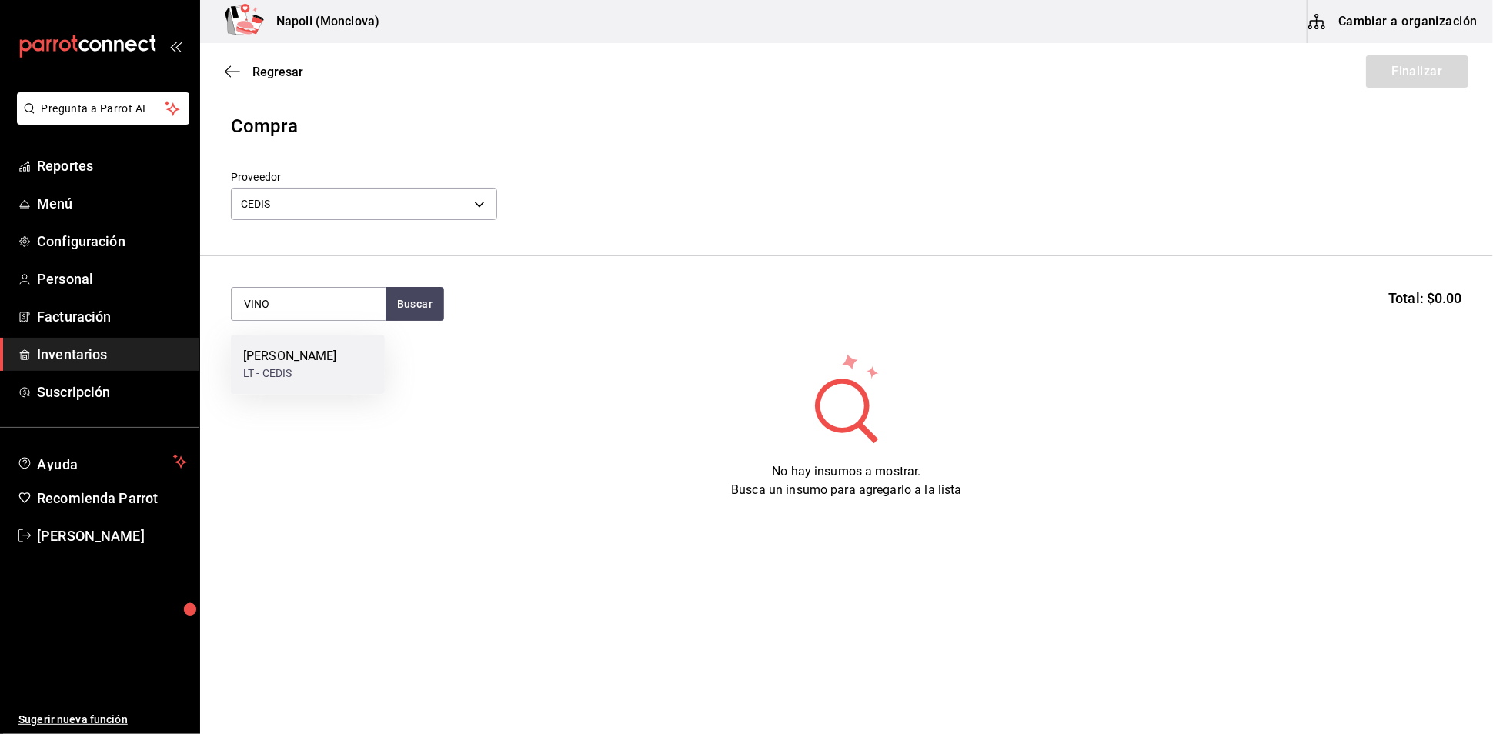
click at [279, 352] on div "[PERSON_NAME]" at bounding box center [290, 356] width 94 height 18
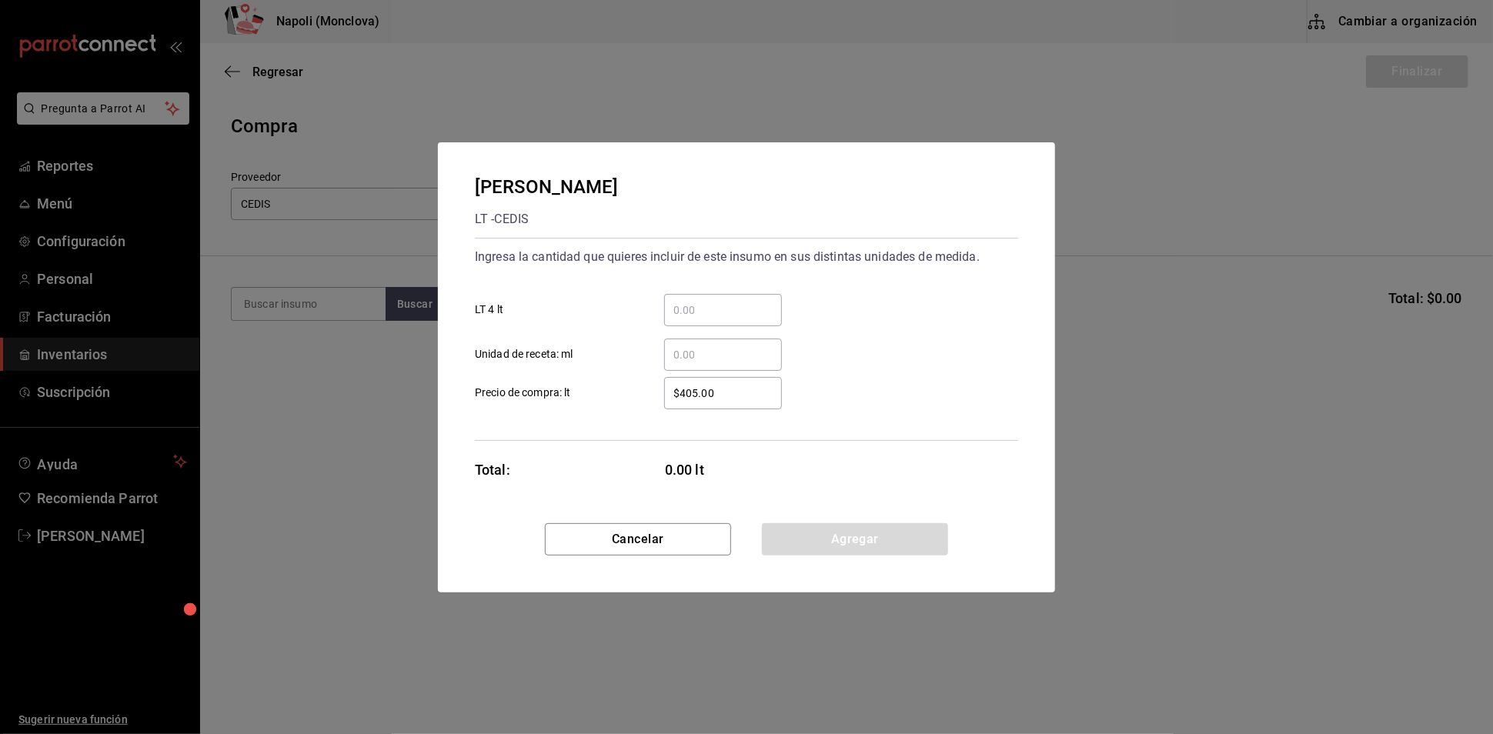
click at [689, 301] on input "​ LT 4 lt" at bounding box center [723, 310] width 118 height 18
type input "2"
click at [865, 556] on button "Agregar" at bounding box center [855, 539] width 186 height 32
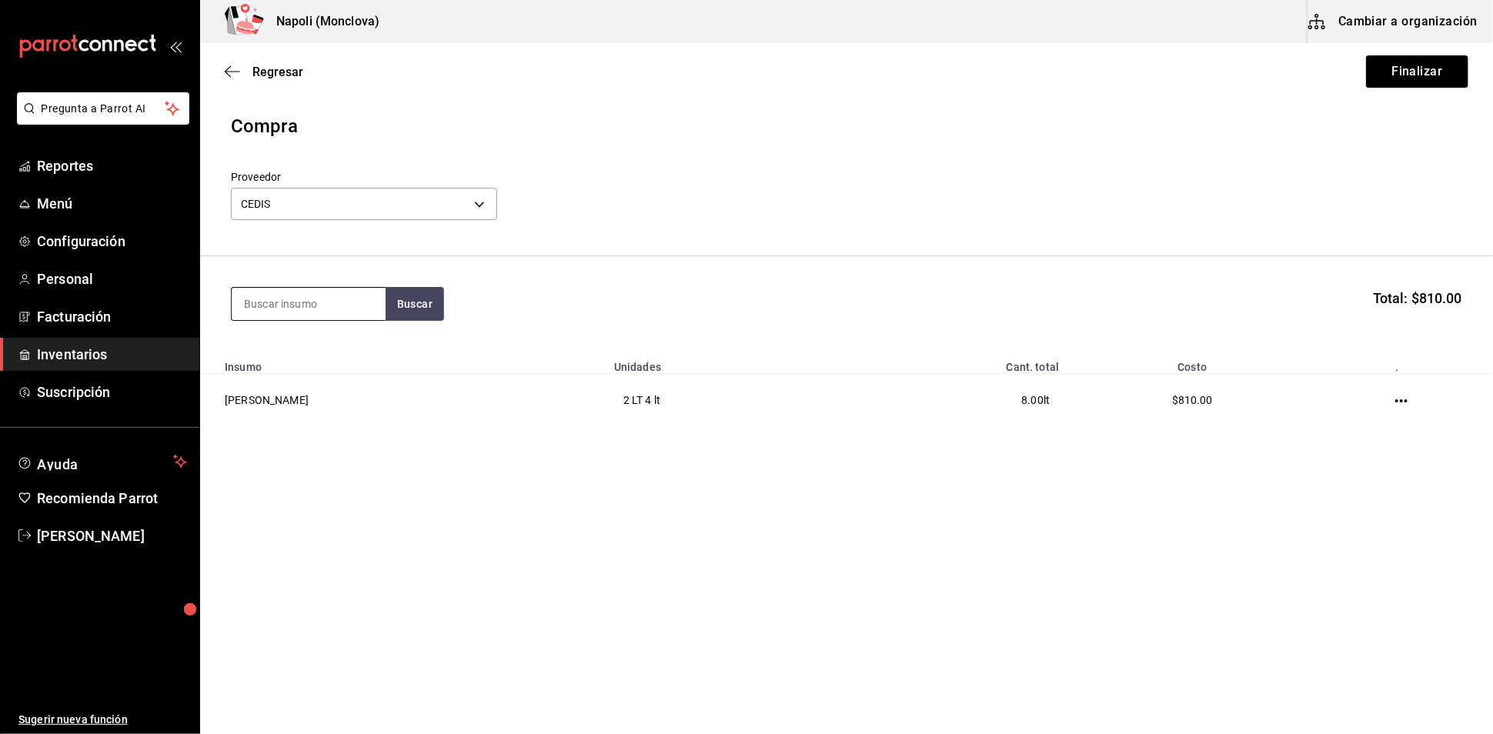
click at [337, 315] on input at bounding box center [309, 304] width 154 height 32
click at [1422, 52] on div "Regresar Finalizar" at bounding box center [846, 71] width 1293 height 57
click at [1426, 75] on button "Finalizar" at bounding box center [1417, 71] width 102 height 32
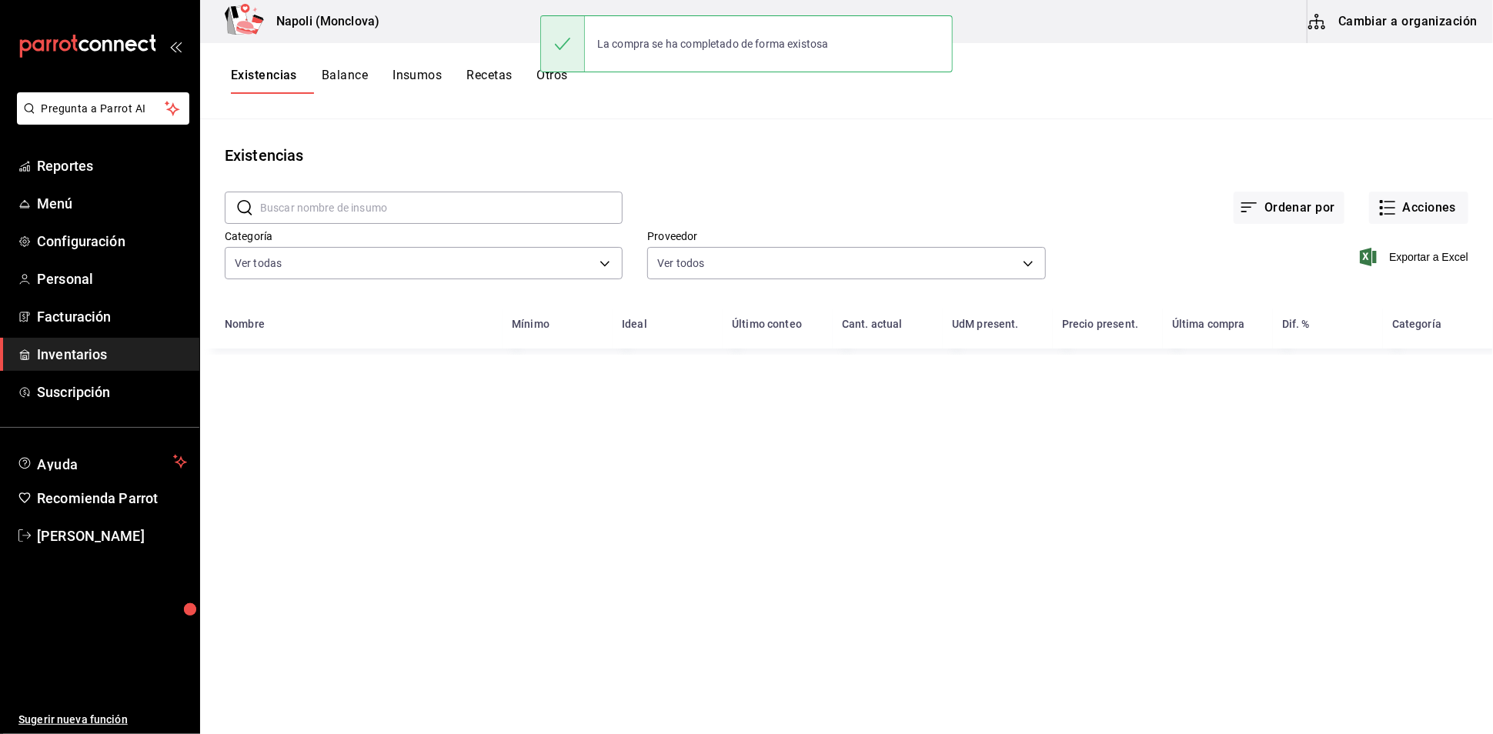
click at [410, 212] on input "text" at bounding box center [441, 207] width 362 height 31
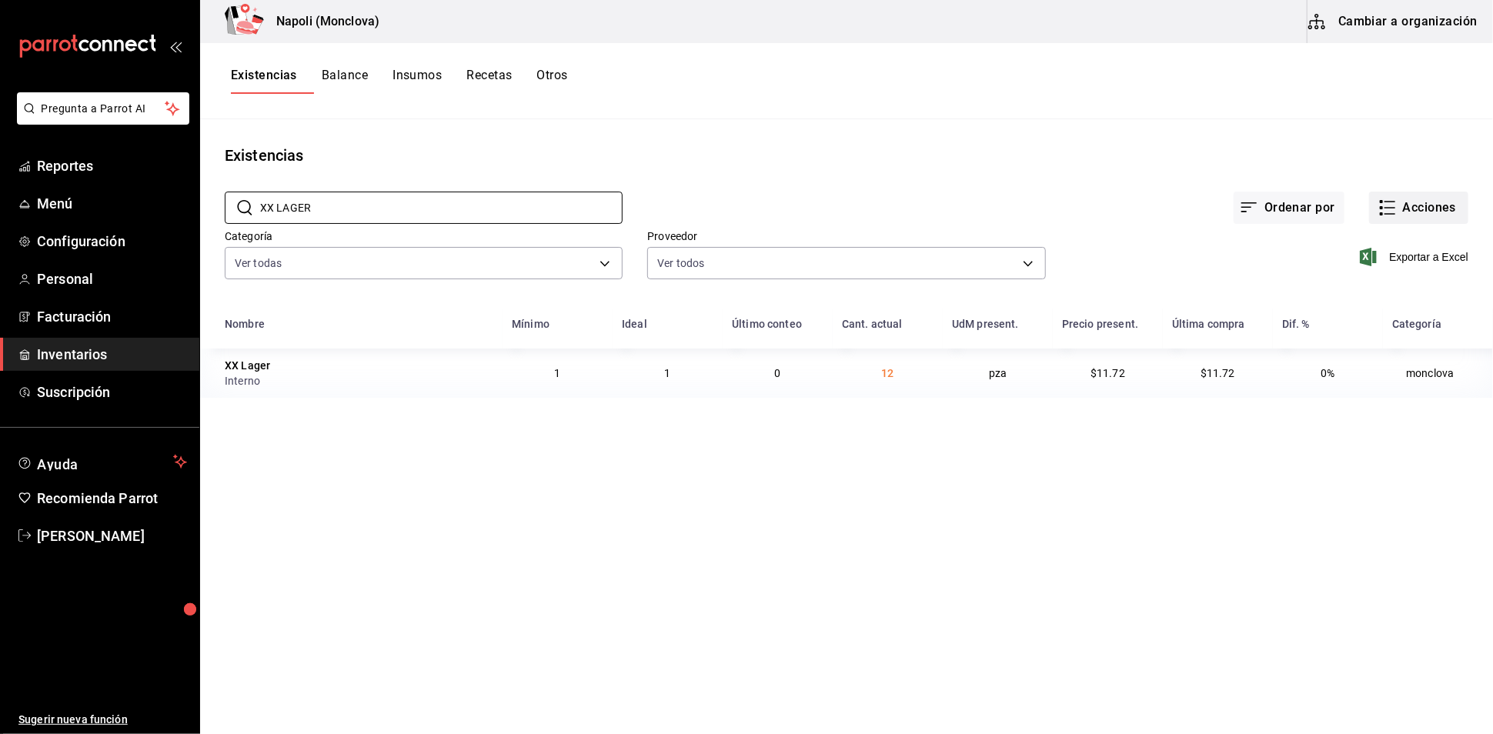
type input "XX LAGER"
click at [1401, 215] on button "Acciones" at bounding box center [1418, 208] width 99 height 32
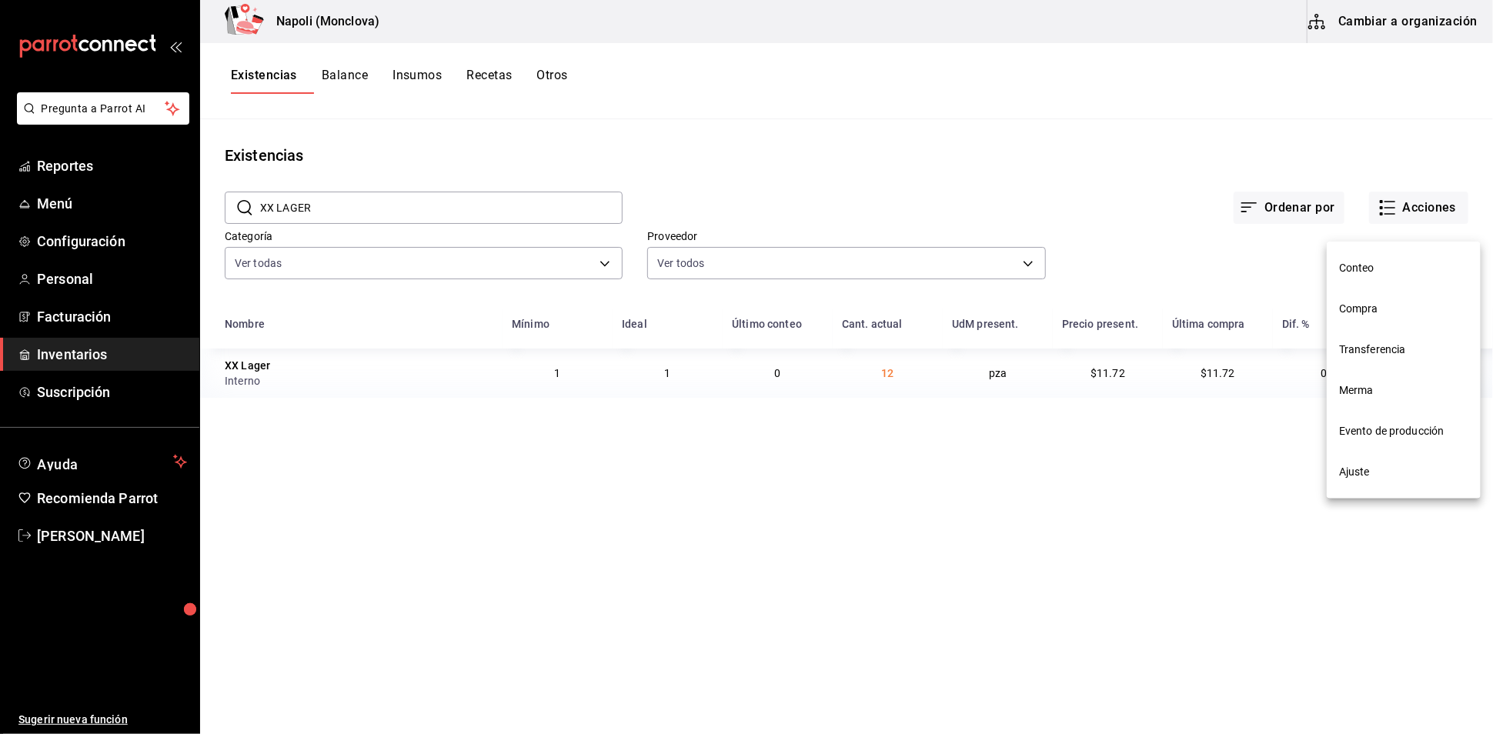
click at [1398, 299] on li "Compra" at bounding box center [1403, 309] width 154 height 41
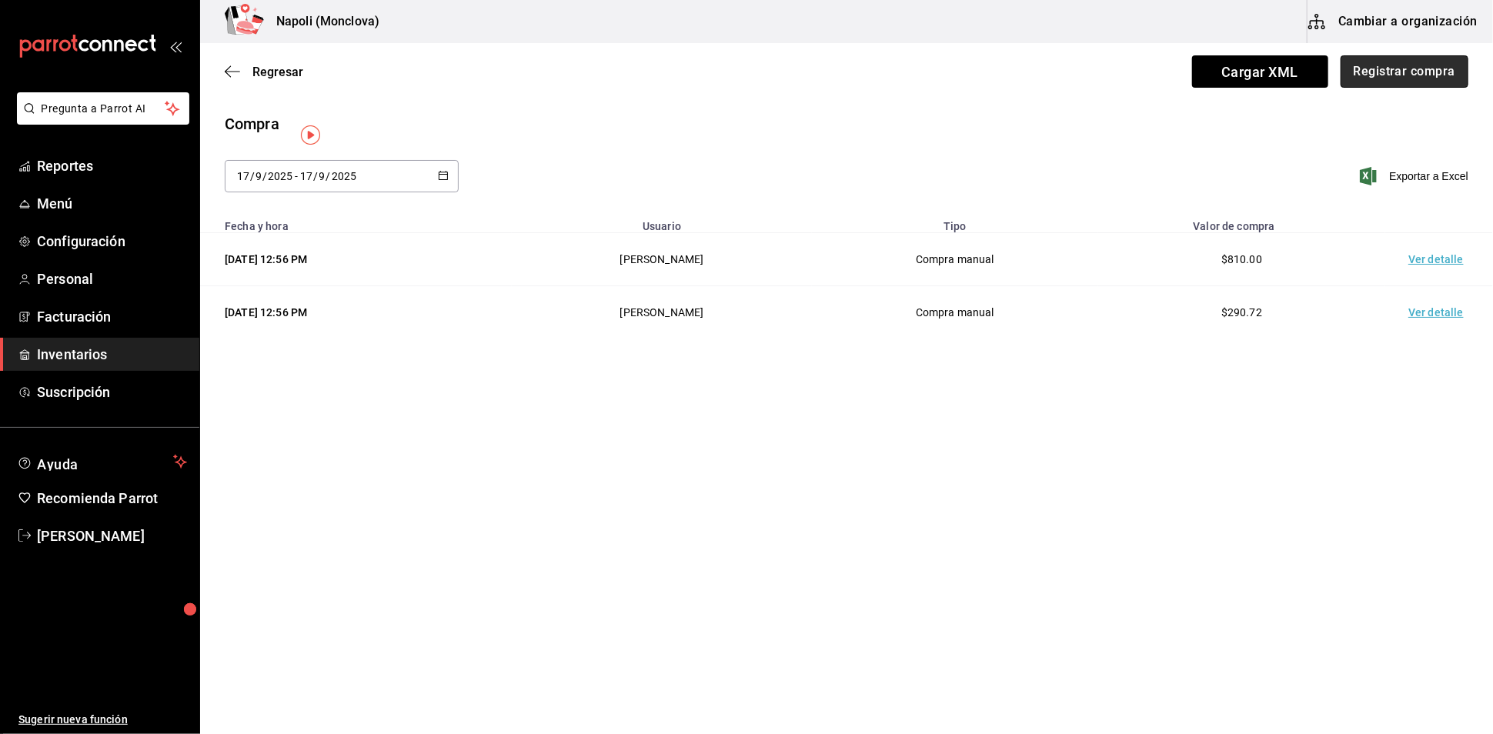
click at [1394, 75] on button "Registrar compra" at bounding box center [1404, 71] width 128 height 32
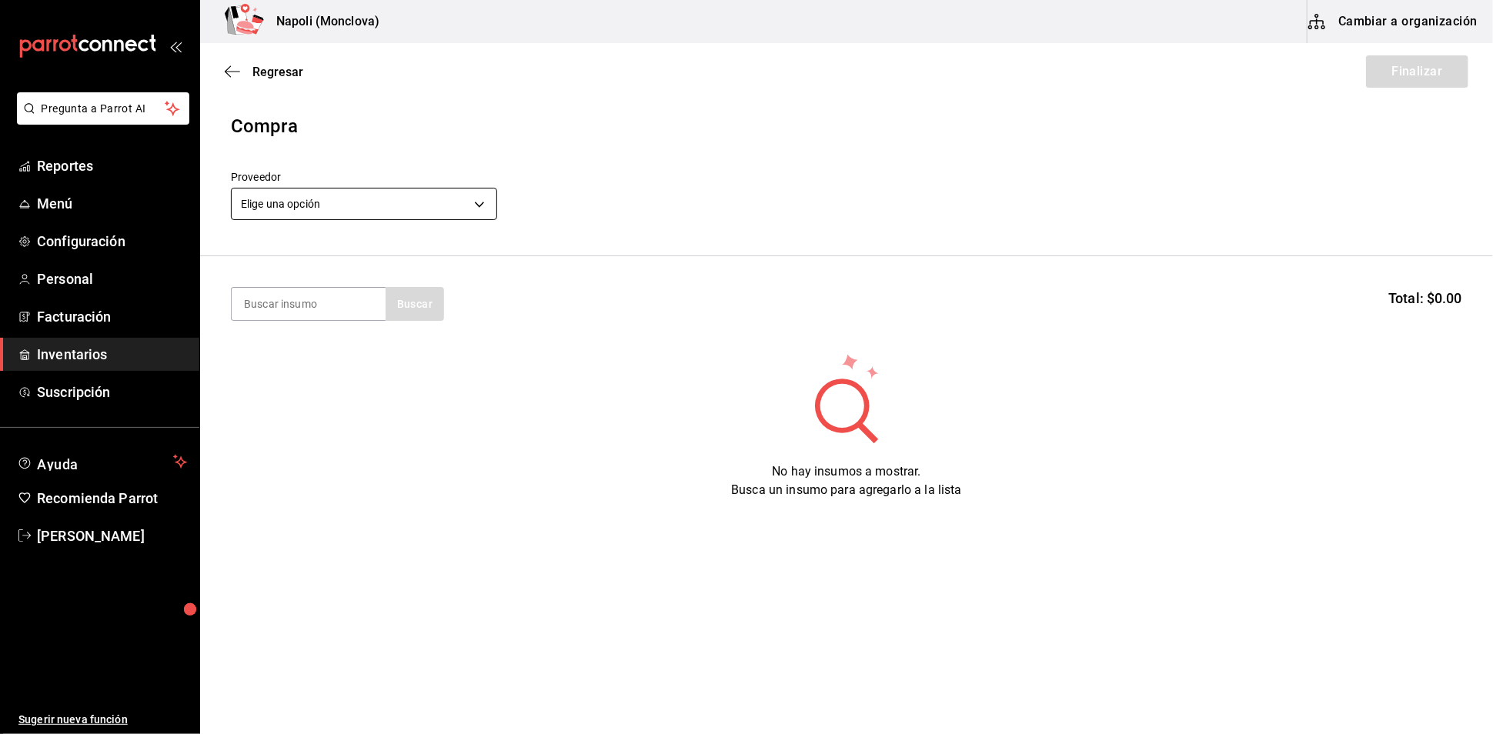
click at [481, 205] on body "Pregunta a Parrot AI Reportes Menú Configuración Personal Facturación Inventari…" at bounding box center [746, 323] width 1493 height 647
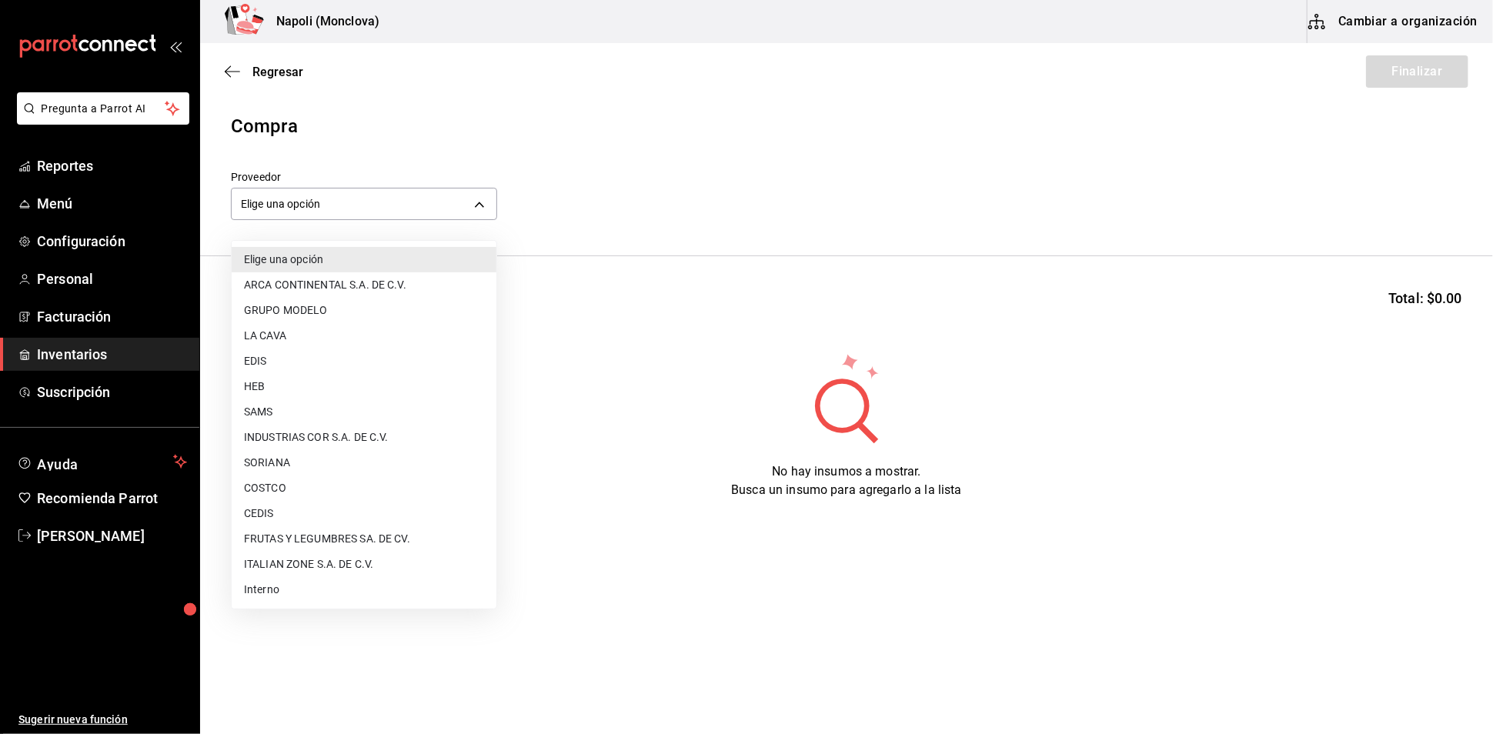
click at [311, 587] on li "Interno" at bounding box center [364, 589] width 265 height 25
type input "f09327f8-4c41-4679-ba5a-c4fdb900725a"
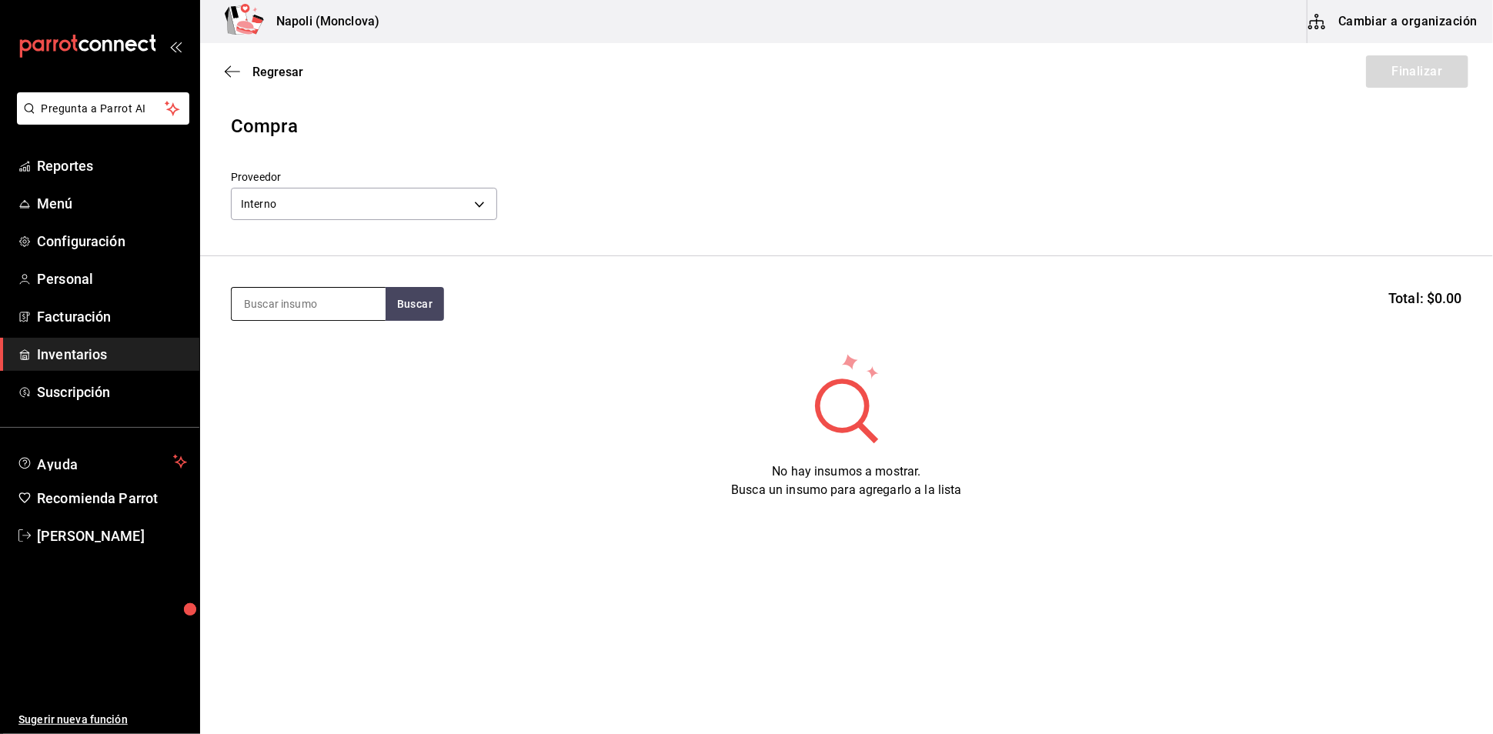
click at [277, 315] on input at bounding box center [309, 304] width 154 height 32
type input "XX LAG"
click at [417, 318] on button "Buscar" at bounding box center [414, 304] width 58 height 34
click at [268, 373] on div "PZA - Interno" at bounding box center [275, 373] width 64 height 16
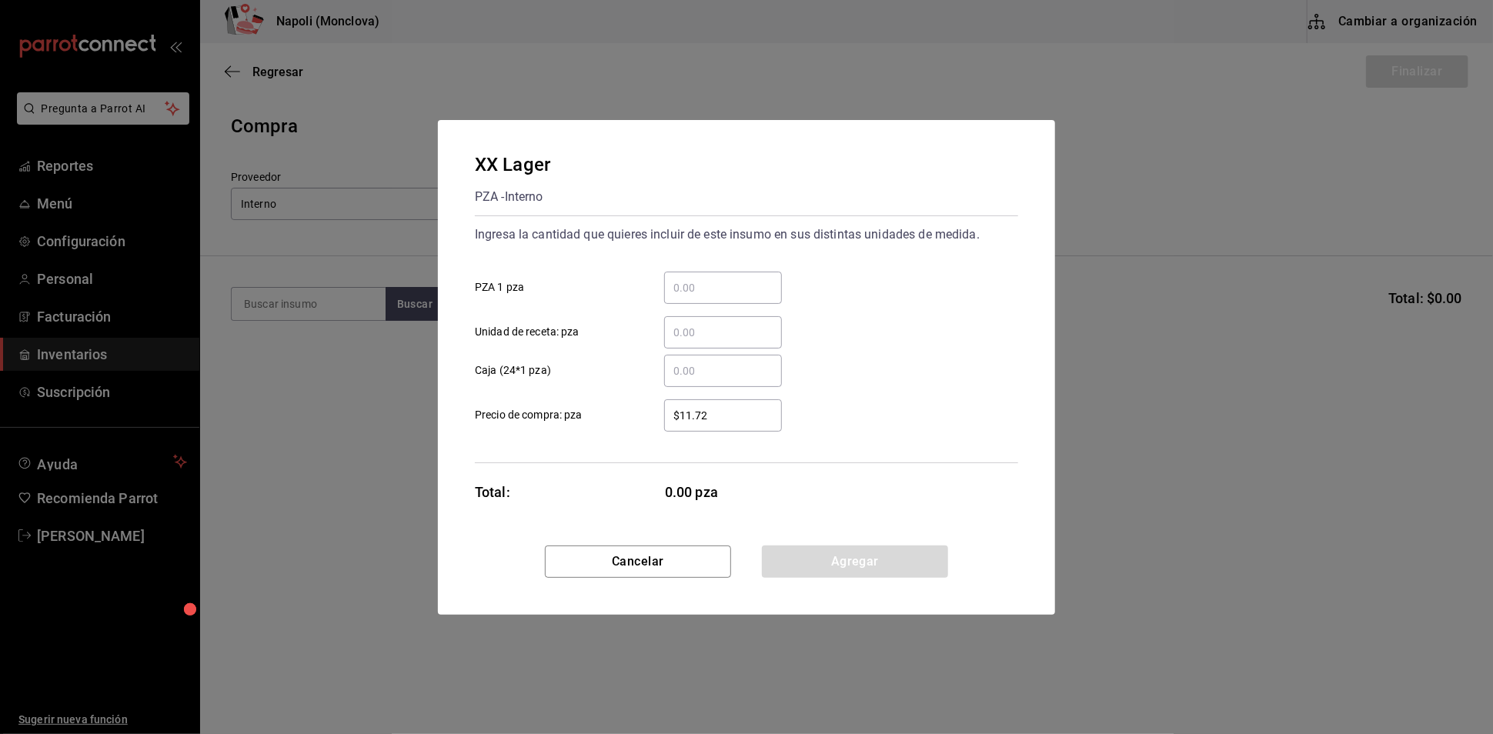
click at [699, 283] on div "​" at bounding box center [723, 288] width 118 height 32
click at [699, 283] on input "​ PZA 1 pza" at bounding box center [723, 288] width 118 height 18
click at [677, 323] on input "​ Unidad de receta: pza" at bounding box center [723, 332] width 118 height 18
click at [735, 279] on input "​ PZA 1 pza" at bounding box center [723, 288] width 118 height 18
type input "24"
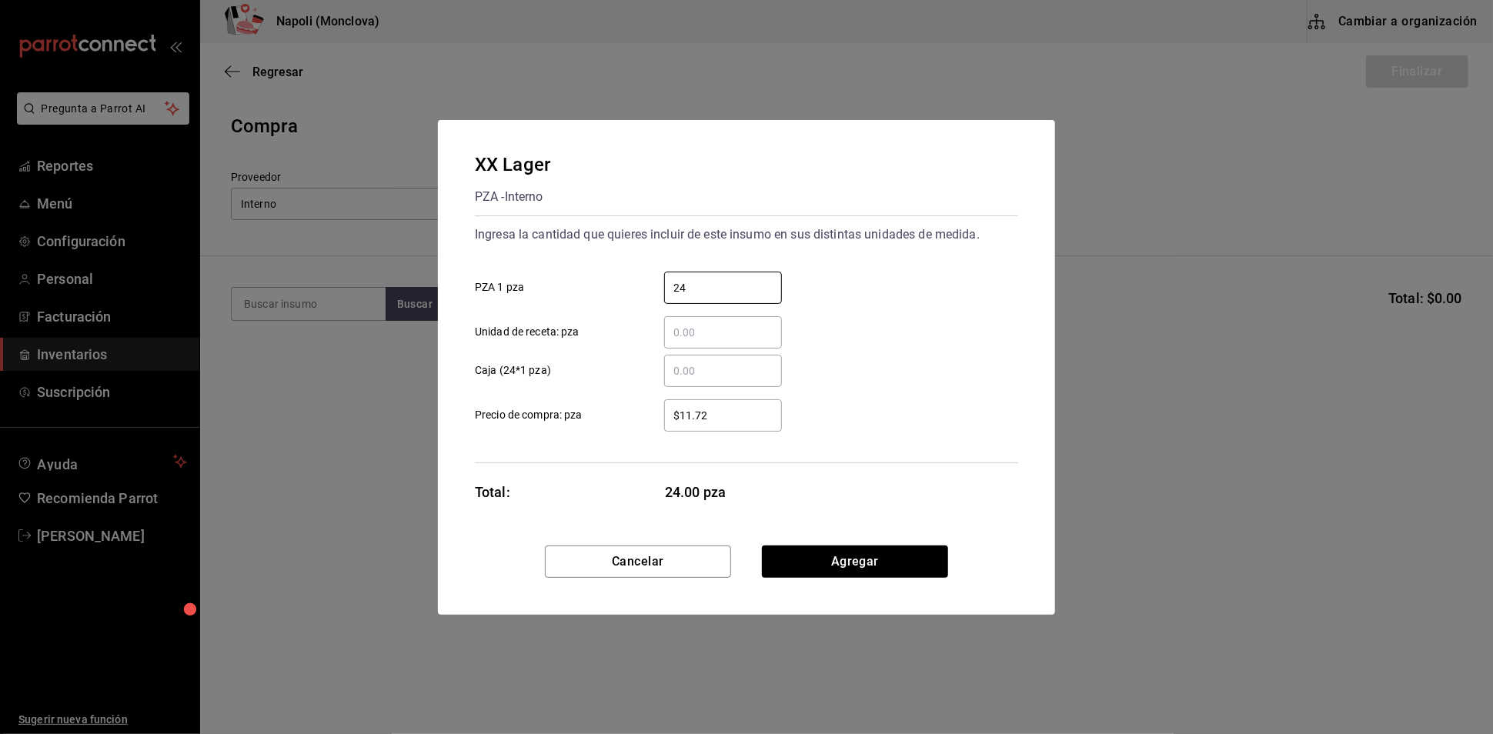
click at [864, 546] on div "XX Lager PZA - Interno Ingresa la cantidad que quieres incluir de este insumo e…" at bounding box center [746, 332] width 617 height 425
click at [858, 570] on button "Agregar" at bounding box center [855, 562] width 186 height 32
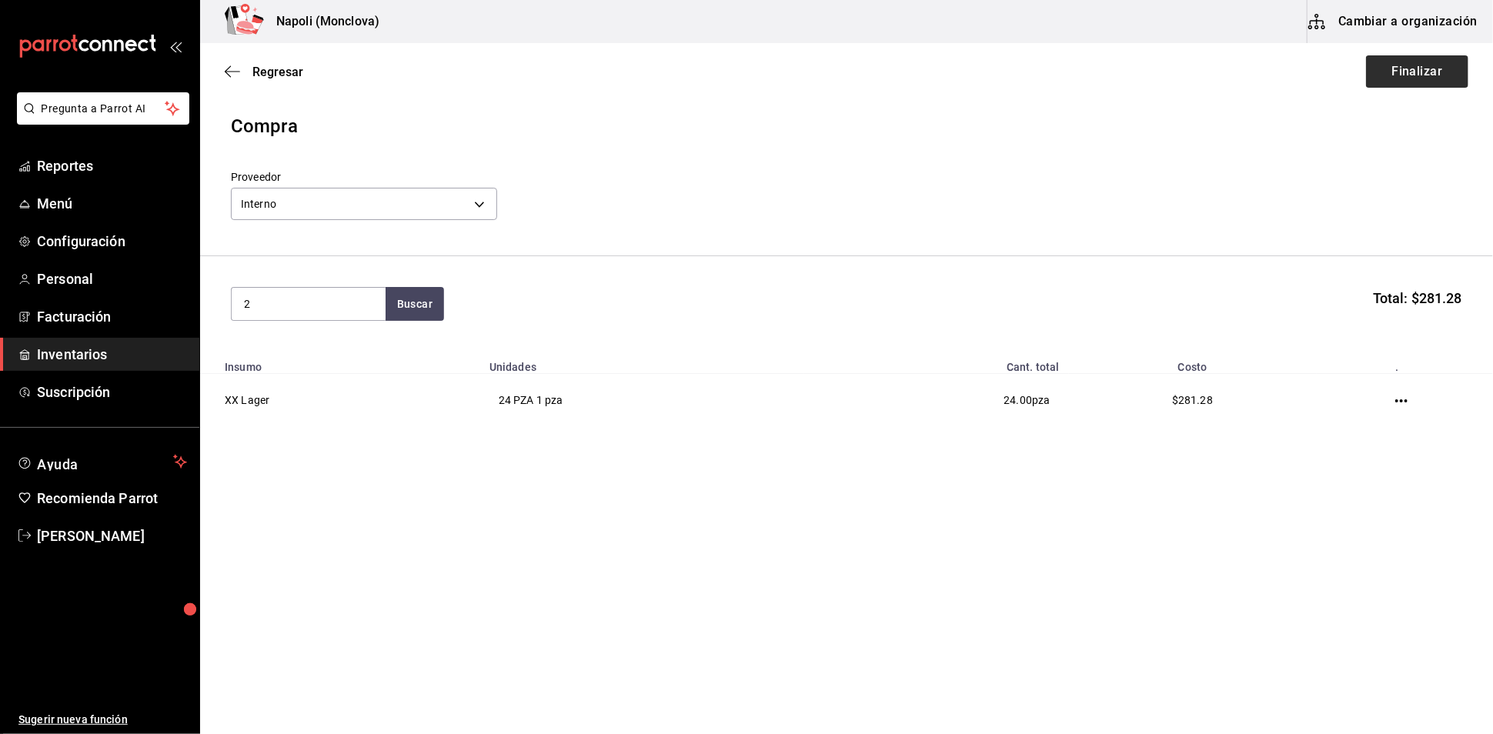
type input "2"
click at [1383, 79] on button "Finalizar" at bounding box center [1417, 71] width 102 height 32
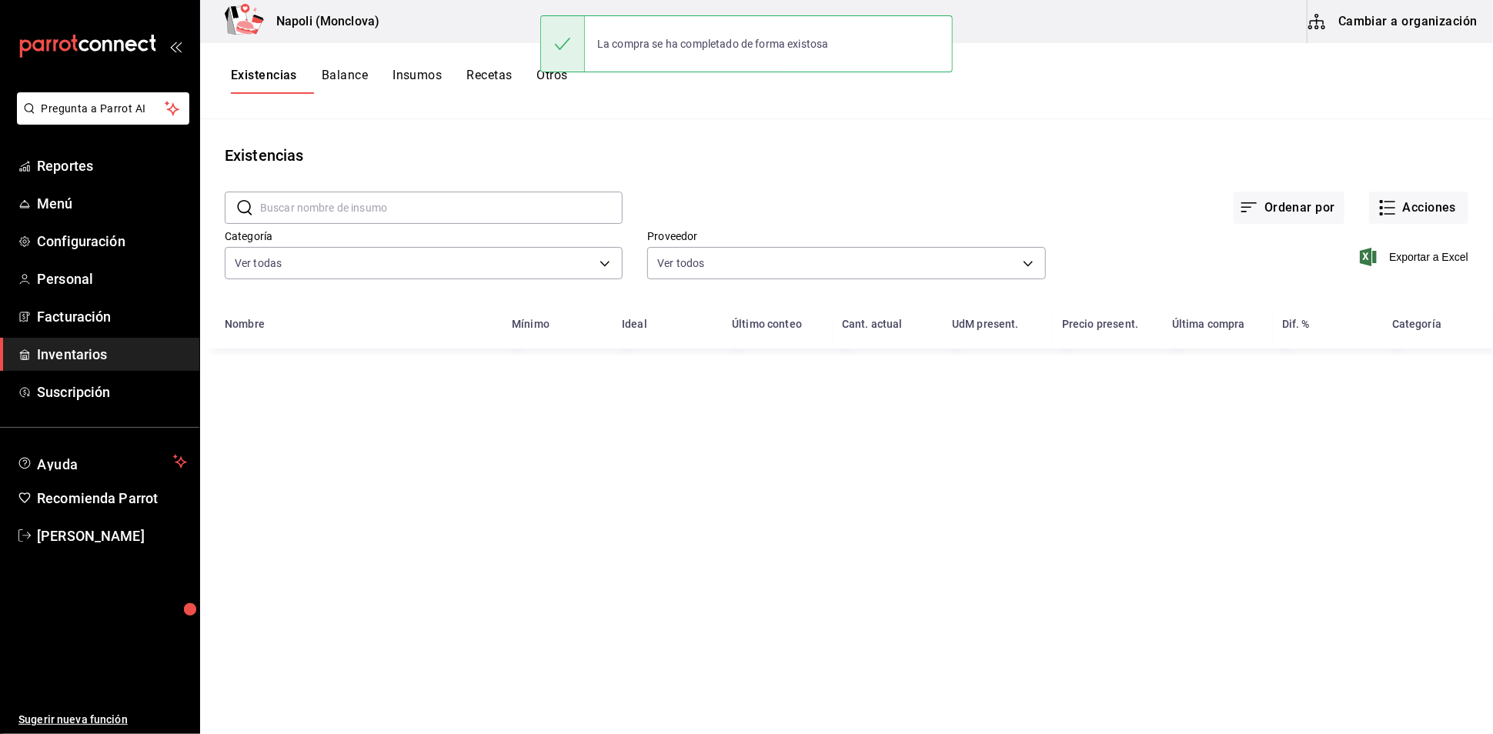
click at [316, 213] on input "text" at bounding box center [441, 207] width 362 height 31
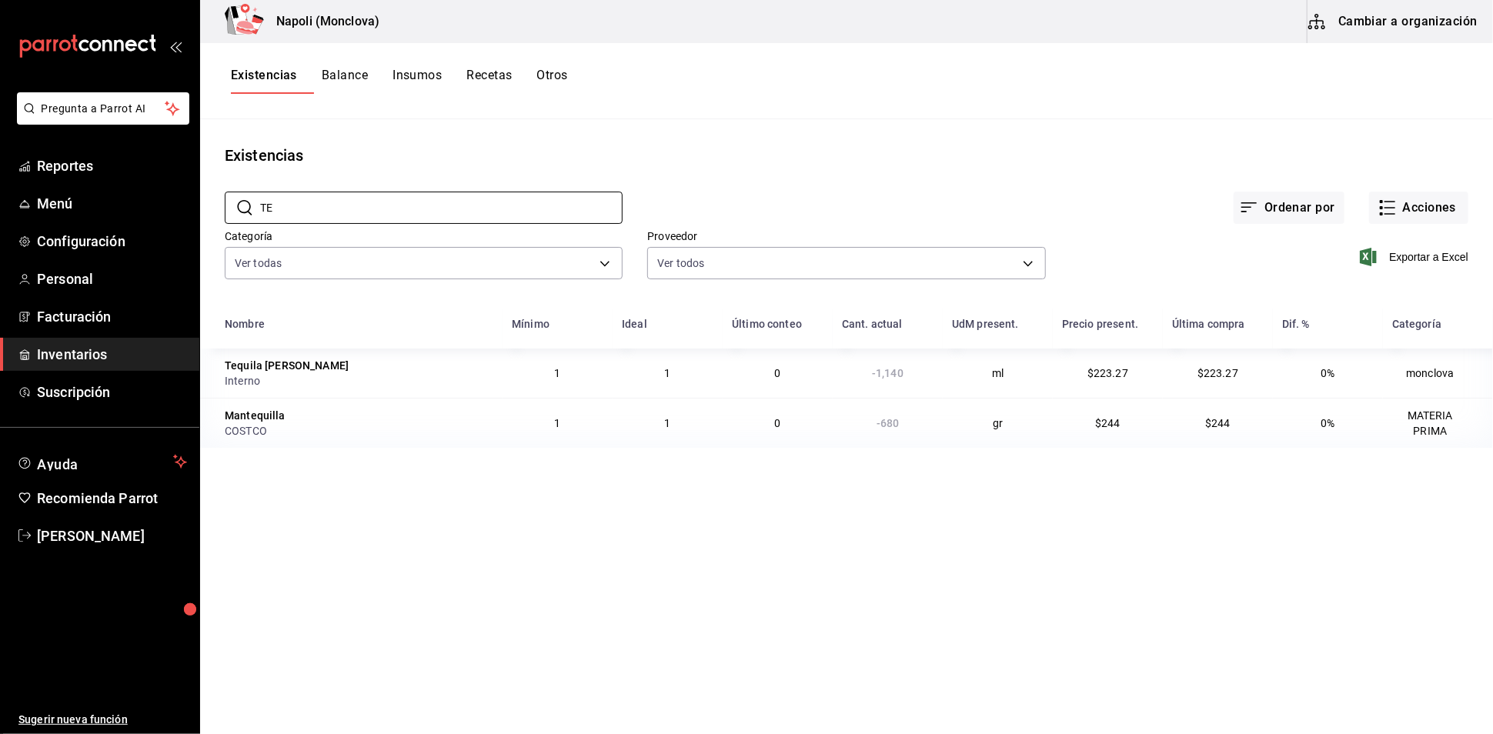
type input "T"
type input "COCA"
click at [1435, 221] on button "Acciones" at bounding box center [1418, 208] width 99 height 32
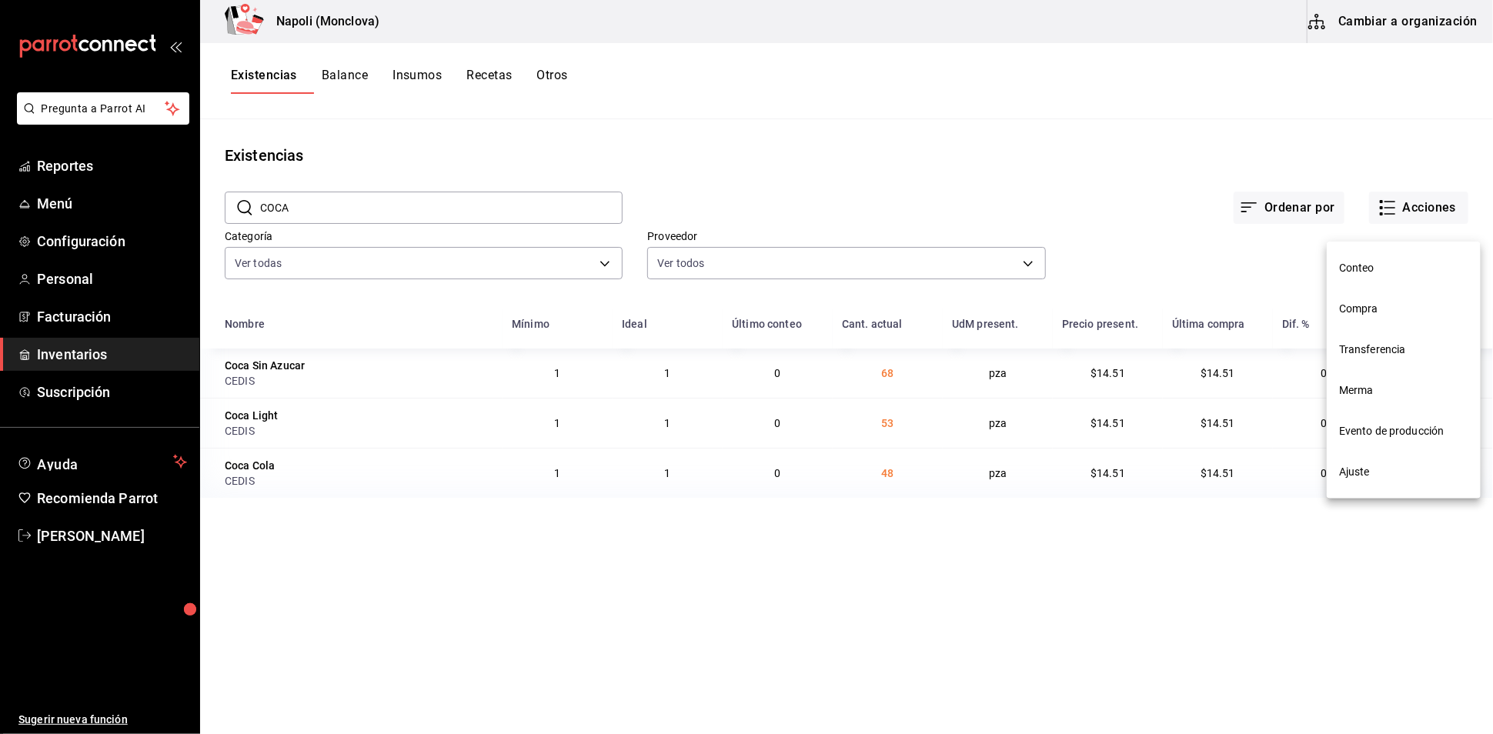
click at [1368, 302] on span "Compra" at bounding box center [1403, 309] width 129 height 16
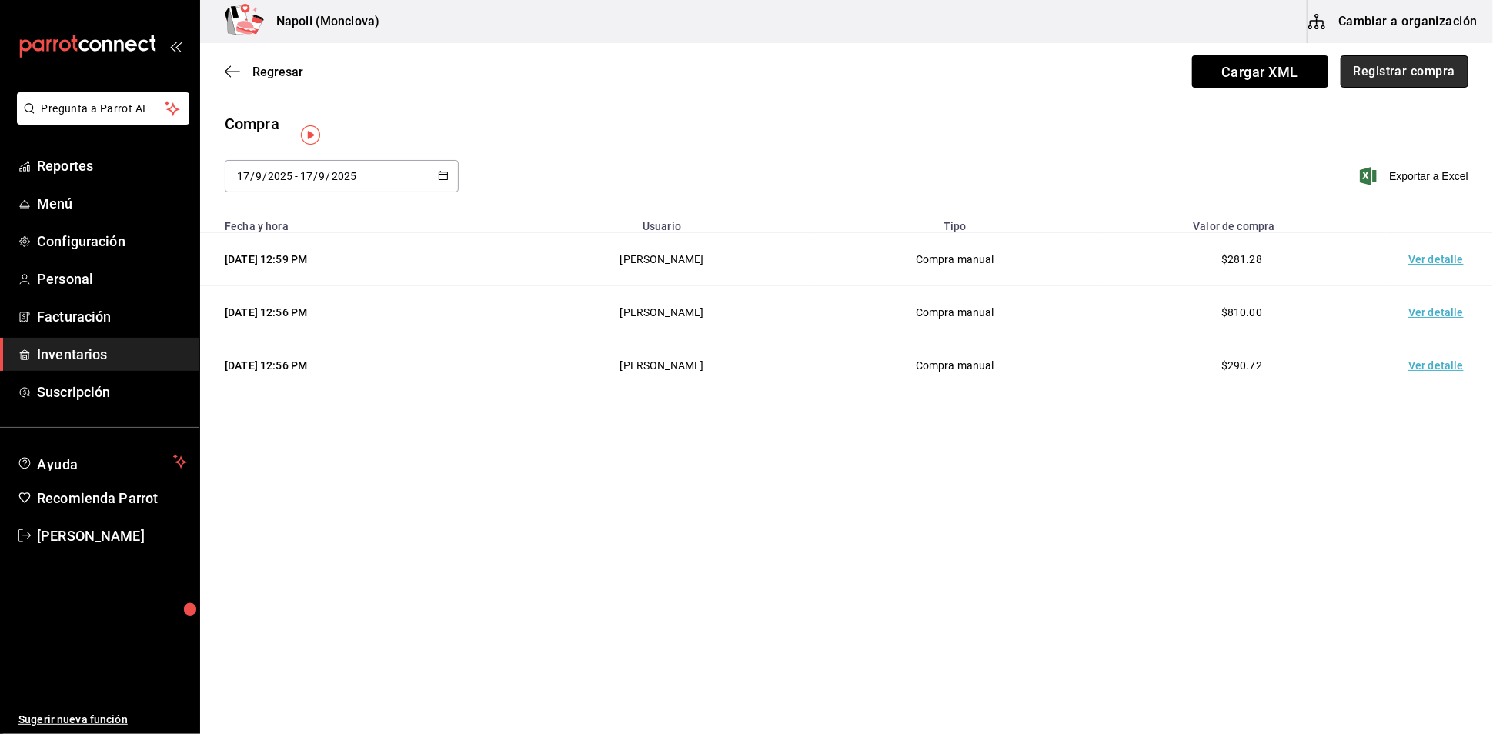
click at [1387, 72] on button "Registrar compra" at bounding box center [1404, 71] width 128 height 32
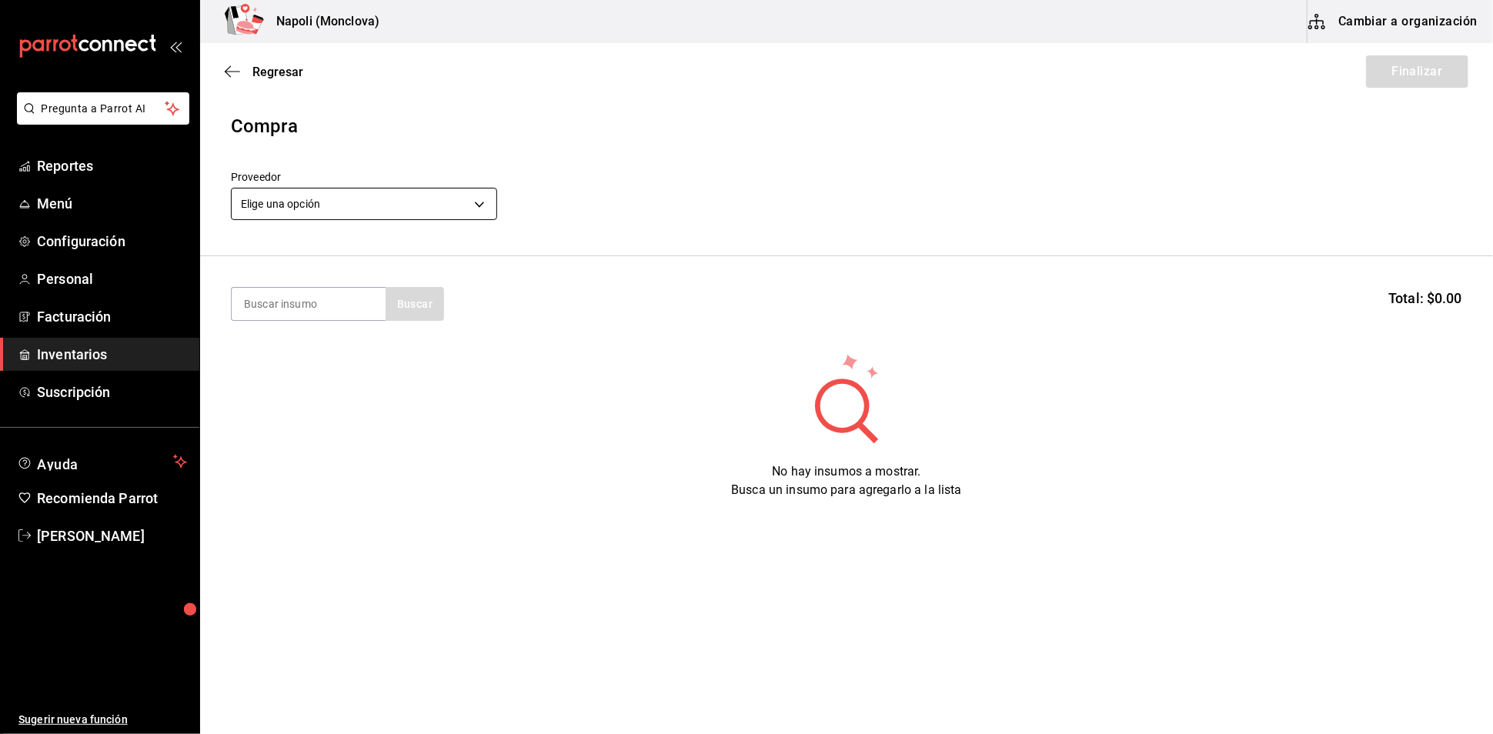
click at [490, 209] on body "Pregunta a Parrot AI Reportes Menú Configuración Personal Facturación Inventari…" at bounding box center [746, 323] width 1493 height 647
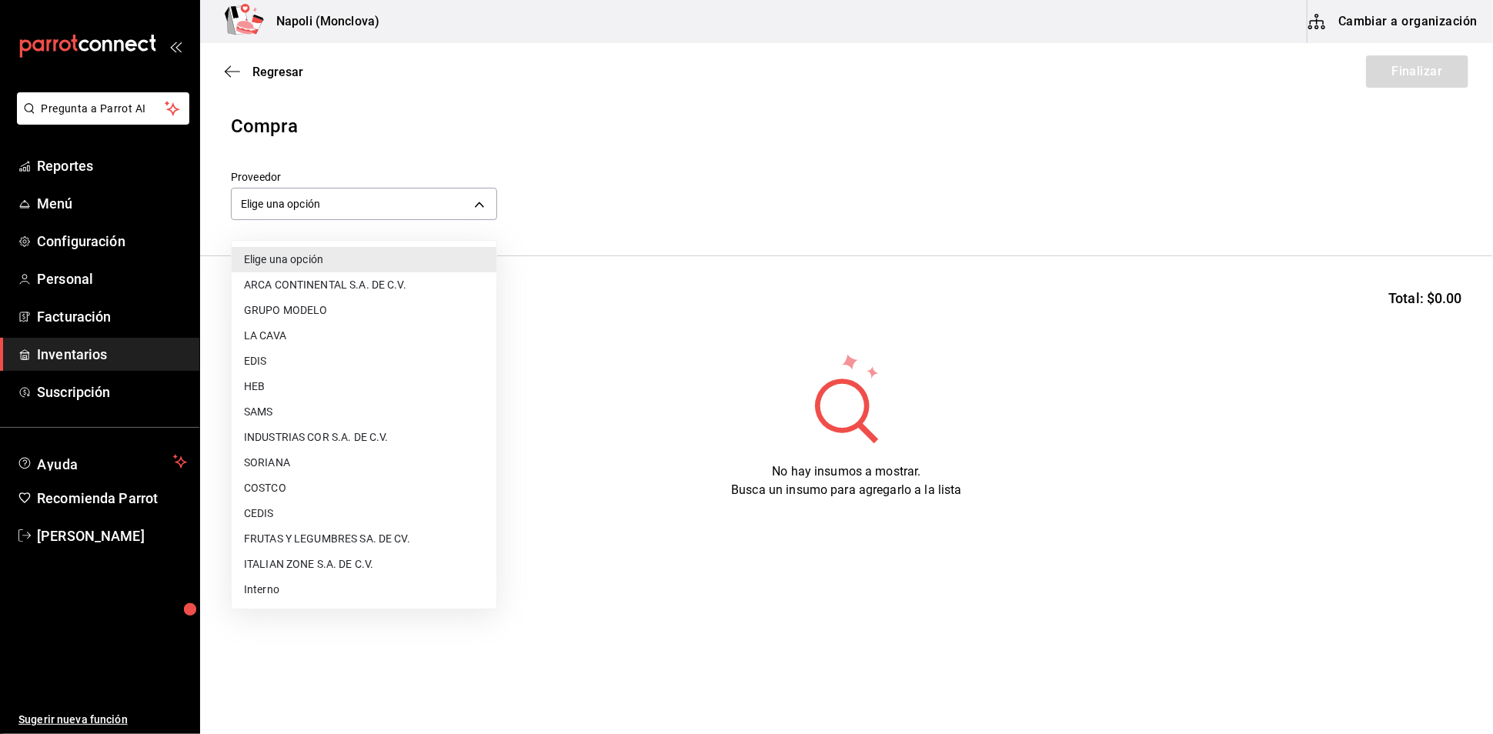
click at [362, 505] on li "CEDIS" at bounding box center [364, 513] width 265 height 25
type input "8bbbf040-4be4-464d-a164-6baf154bd563"
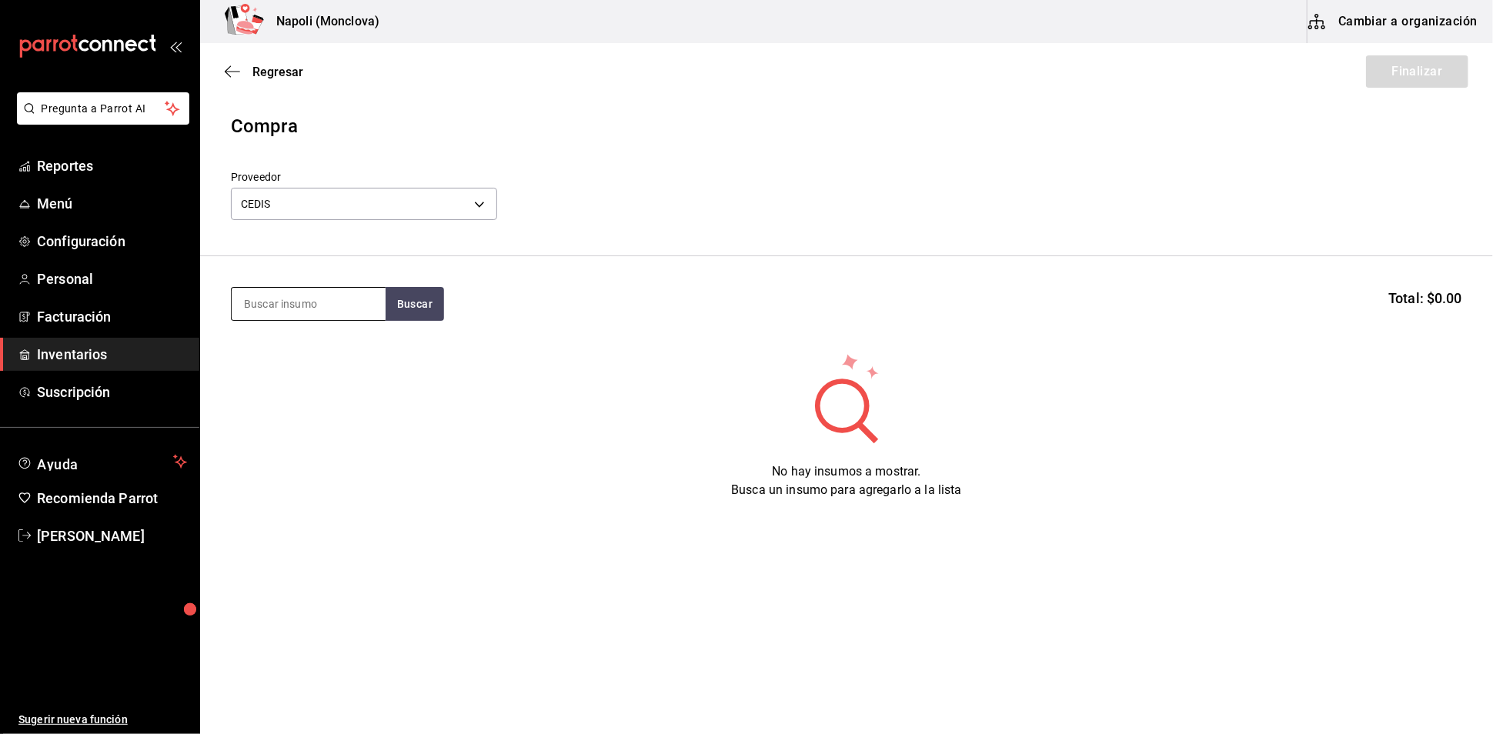
click at [269, 298] on input at bounding box center [309, 304] width 154 height 32
type input "T"
type input "COCA"
click at [419, 321] on button "Buscar" at bounding box center [414, 304] width 58 height 34
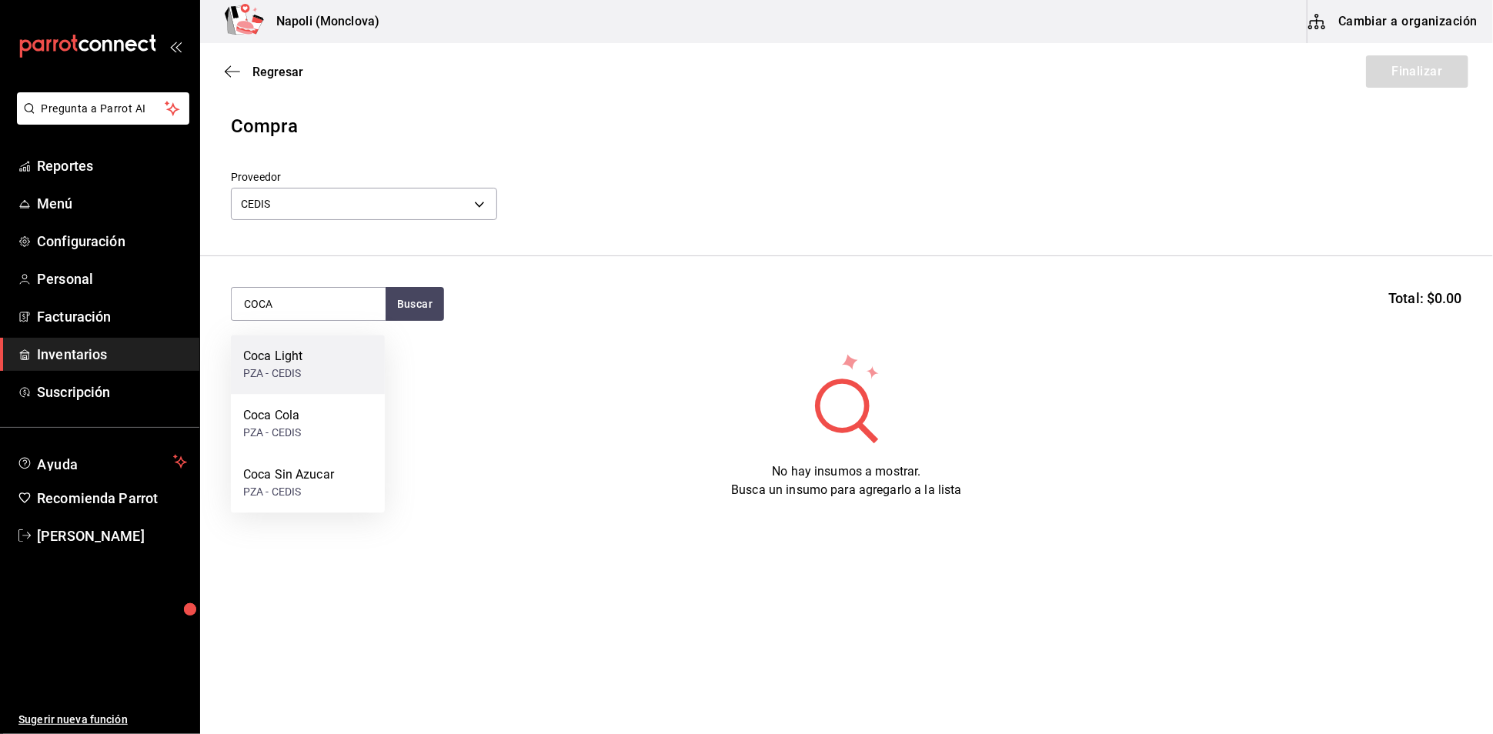
click at [311, 369] on div "Coca Light PZA - CEDIS" at bounding box center [308, 364] width 154 height 59
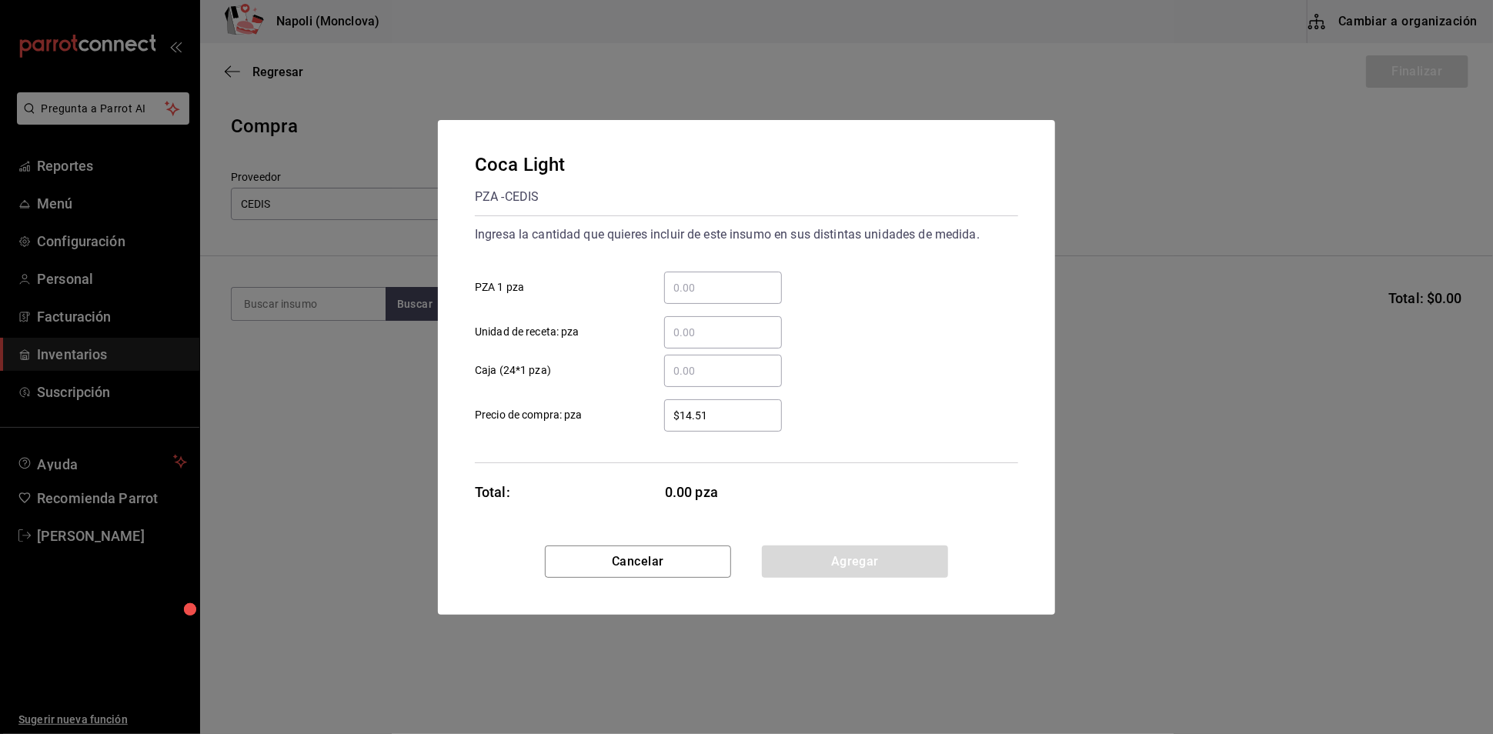
click at [682, 279] on input "​ PZA 1 pza" at bounding box center [723, 288] width 118 height 18
type input "24"
click at [847, 571] on button "Agregar" at bounding box center [855, 562] width 186 height 32
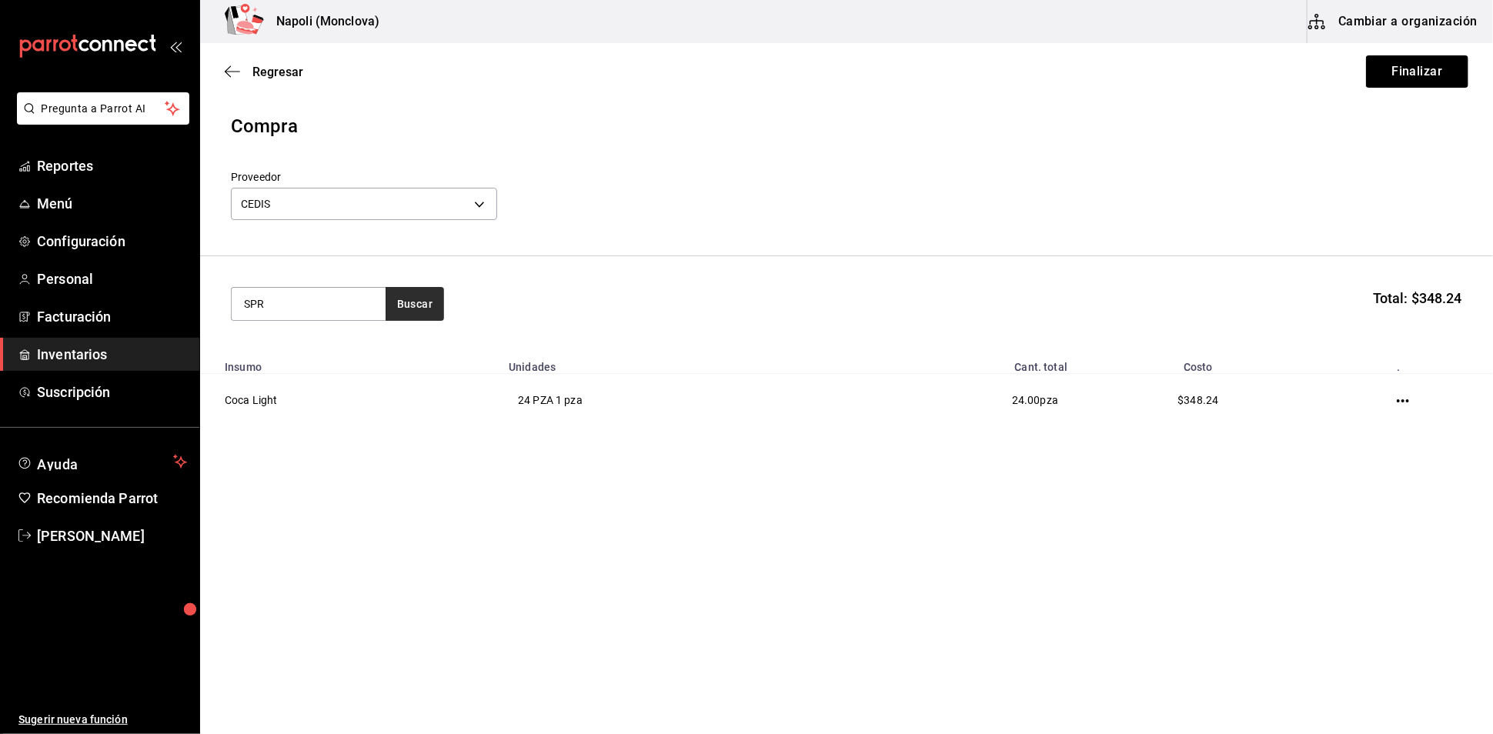
type input "SPR"
click at [409, 319] on button "Buscar" at bounding box center [414, 304] width 58 height 34
click at [280, 373] on div "PZA - CEDIS" at bounding box center [272, 373] width 58 height 16
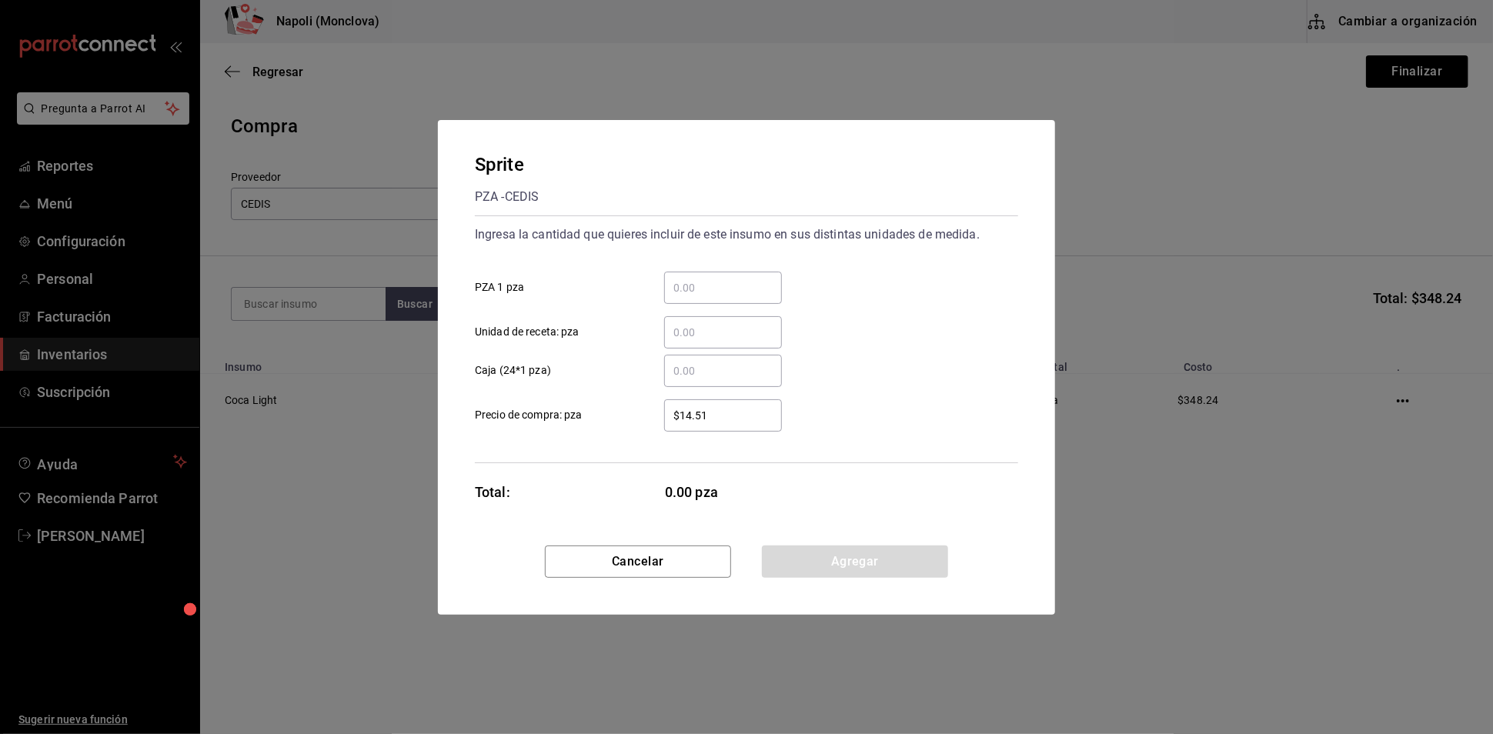
click at [696, 279] on input "​ PZA 1 pza" at bounding box center [723, 288] width 118 height 18
type input "24"
click at [792, 562] on button "Agregar" at bounding box center [855, 562] width 186 height 32
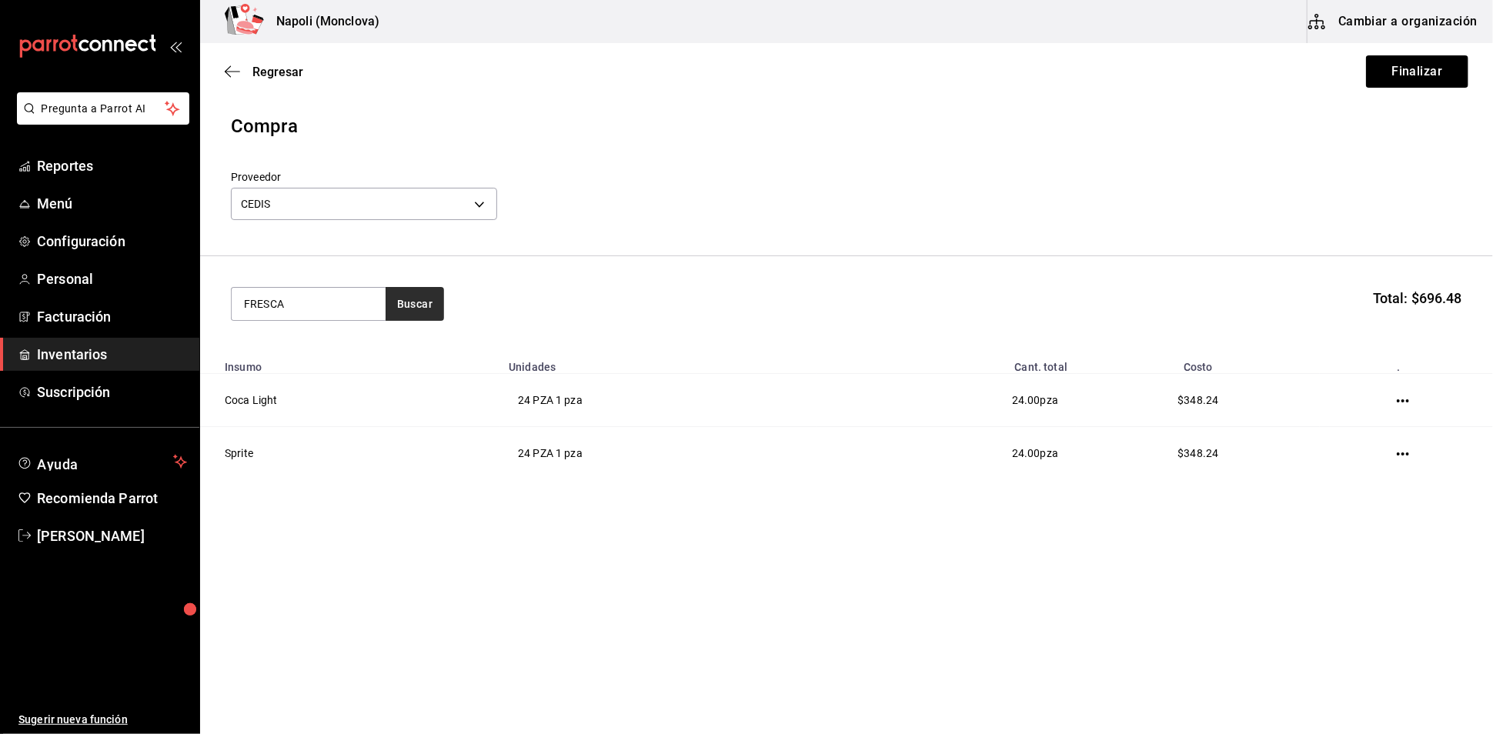
type input "FRESCA"
click at [432, 321] on button "Buscar" at bounding box center [414, 304] width 58 height 34
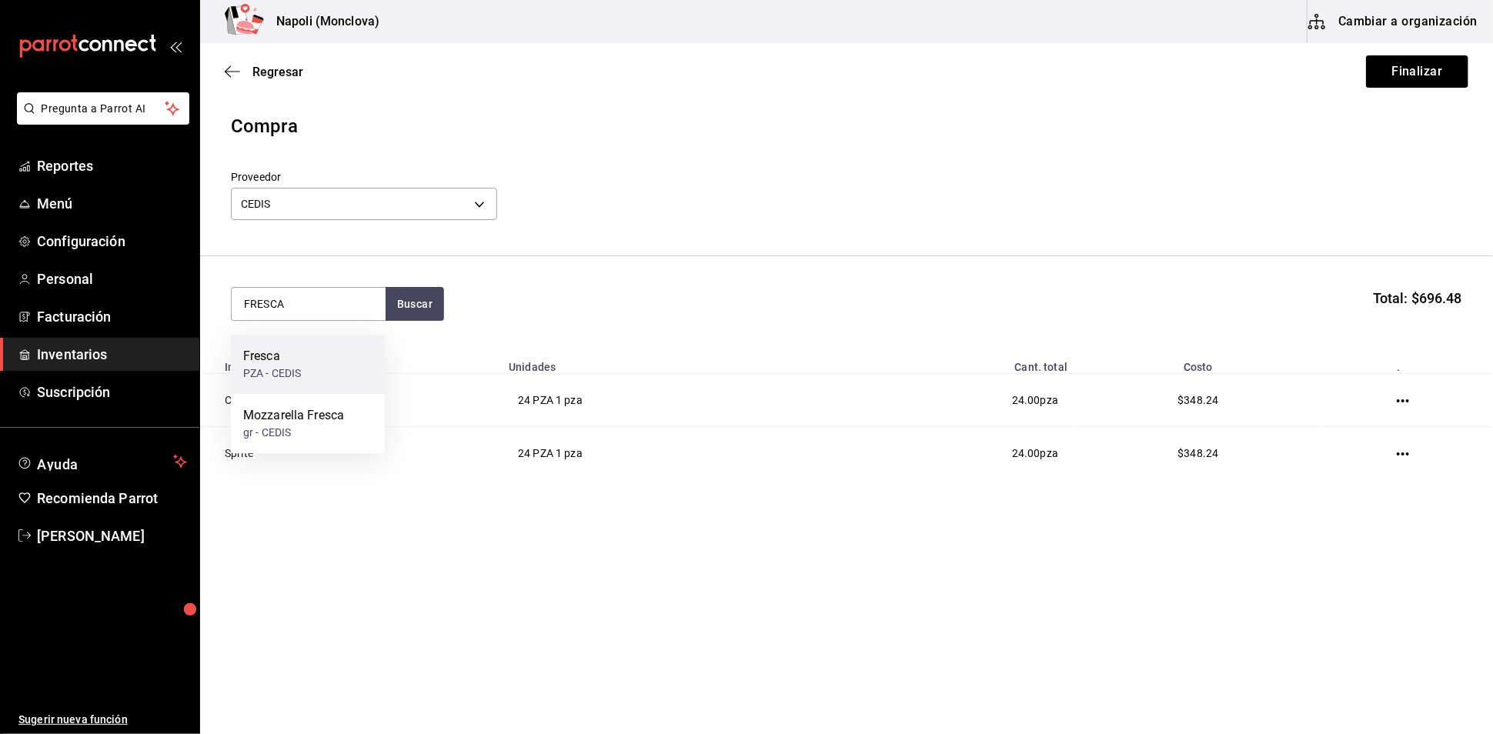
click at [293, 363] on div "Fresca" at bounding box center [272, 356] width 58 height 18
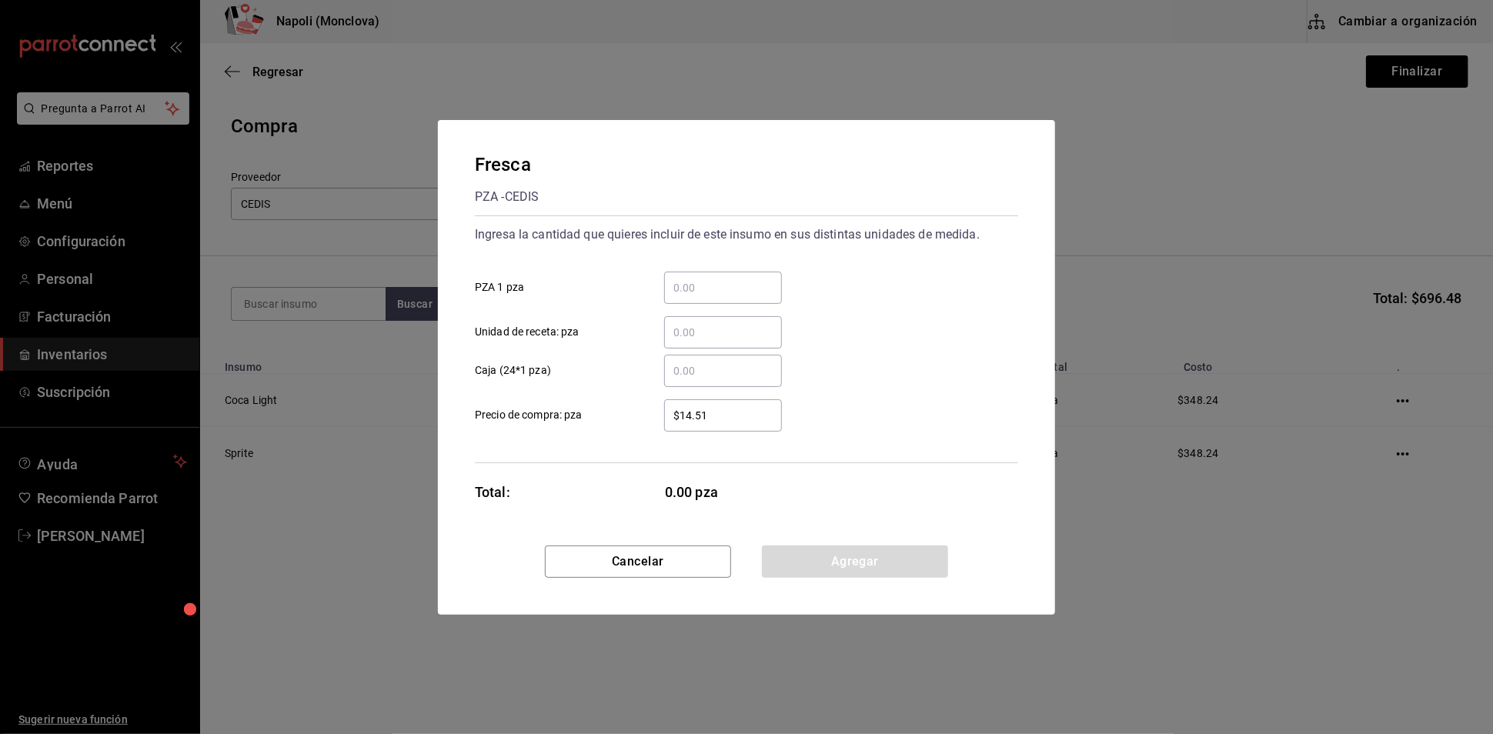
click at [691, 285] on div "​" at bounding box center [723, 288] width 118 height 32
click at [691, 285] on input "​ PZA 1 pza" at bounding box center [723, 288] width 118 height 18
type input "24"
click at [830, 573] on button "Agregar" at bounding box center [855, 562] width 186 height 32
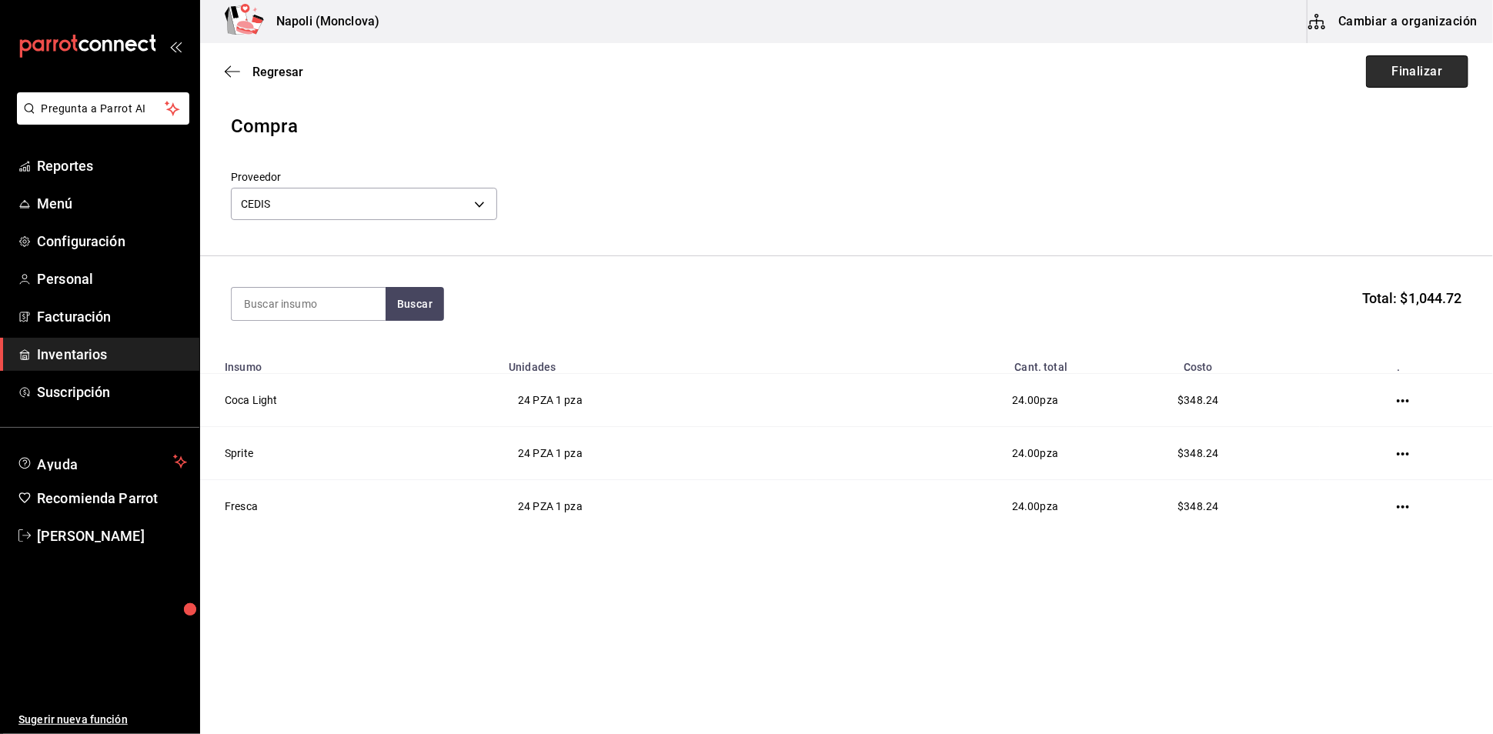
click at [1426, 75] on button "Finalizar" at bounding box center [1417, 71] width 102 height 32
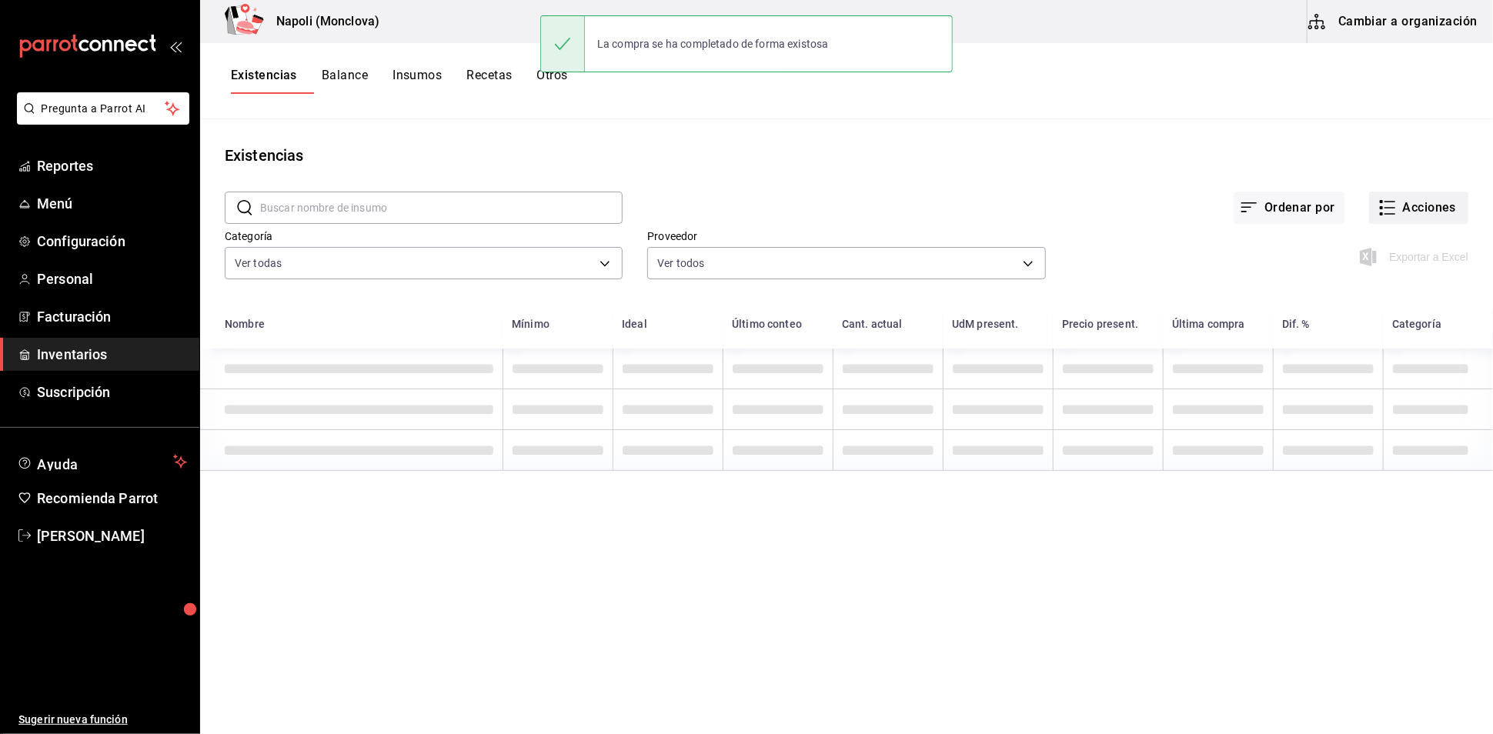
click at [1379, 221] on button "Acciones" at bounding box center [1418, 208] width 99 height 32
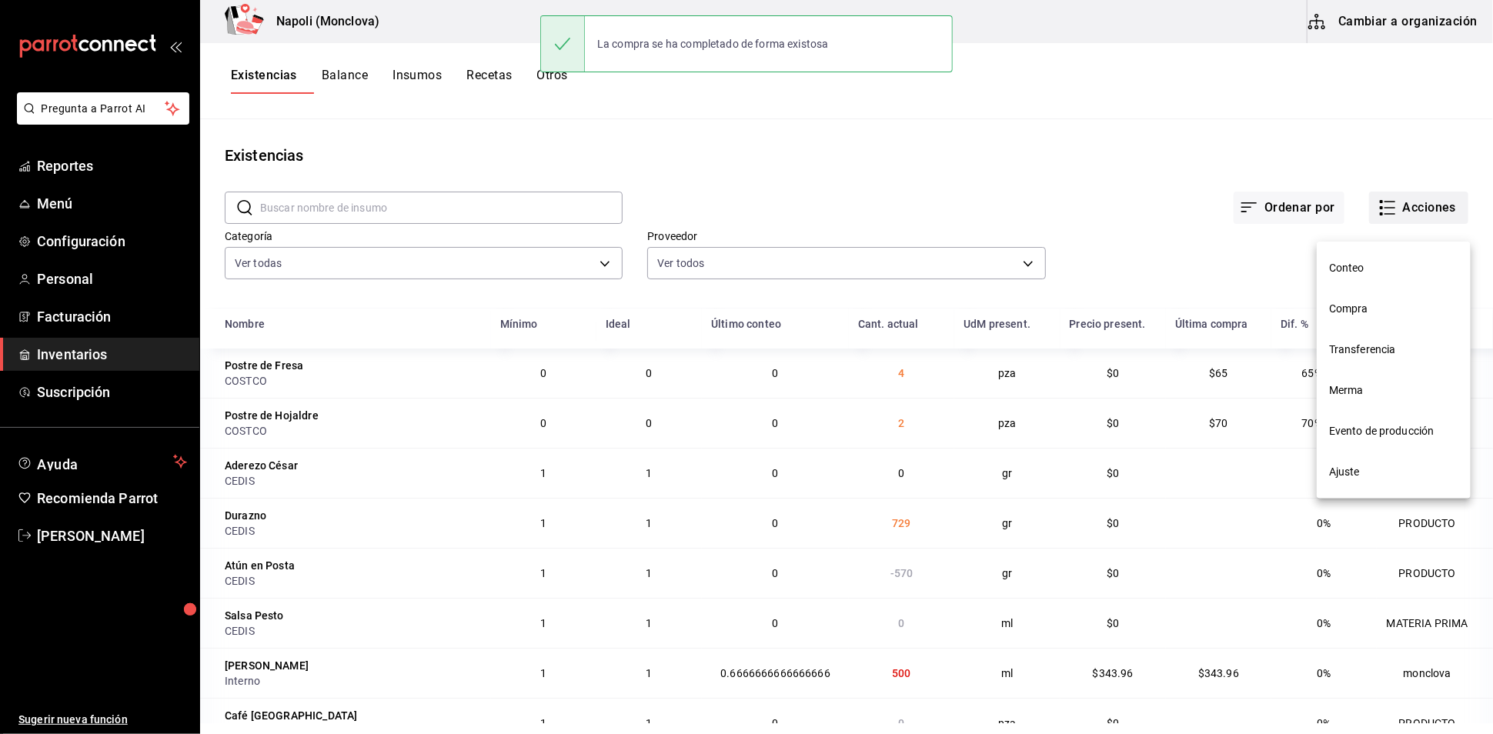
click at [1379, 306] on span "Compra" at bounding box center [1393, 309] width 129 height 16
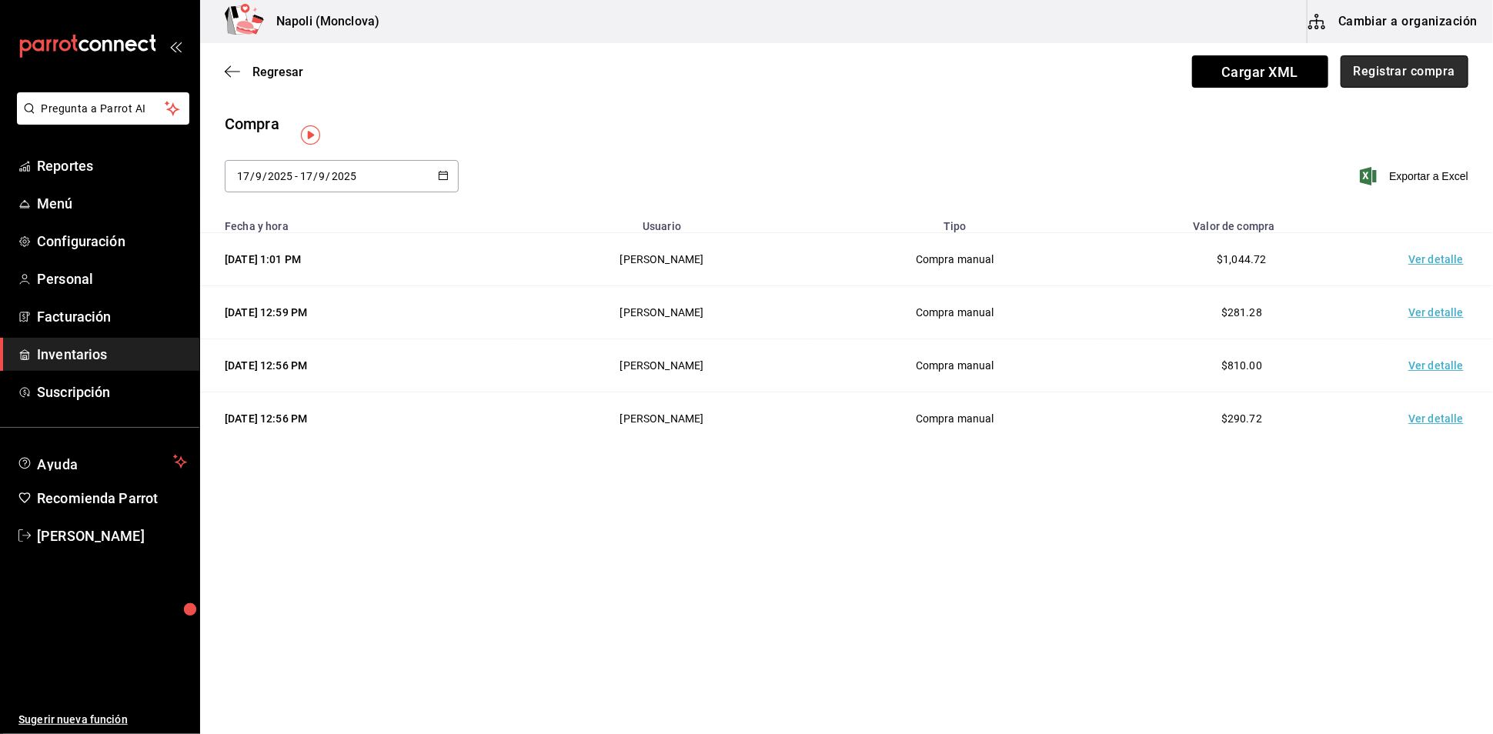
click at [1371, 87] on button "Registrar compra" at bounding box center [1404, 71] width 128 height 32
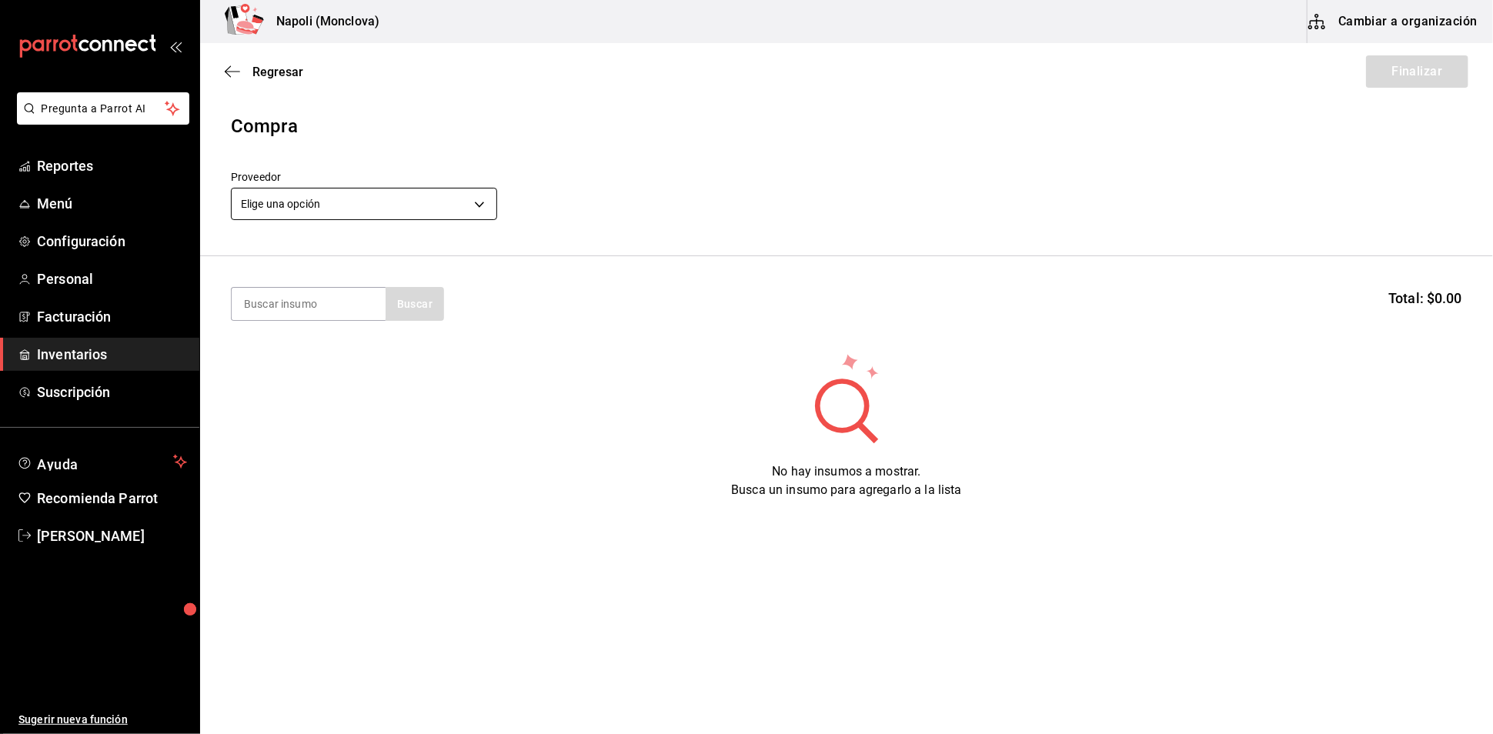
click at [479, 208] on body "Pregunta a Parrot AI Reportes Menú Configuración Personal Facturación Inventari…" at bounding box center [746, 323] width 1493 height 647
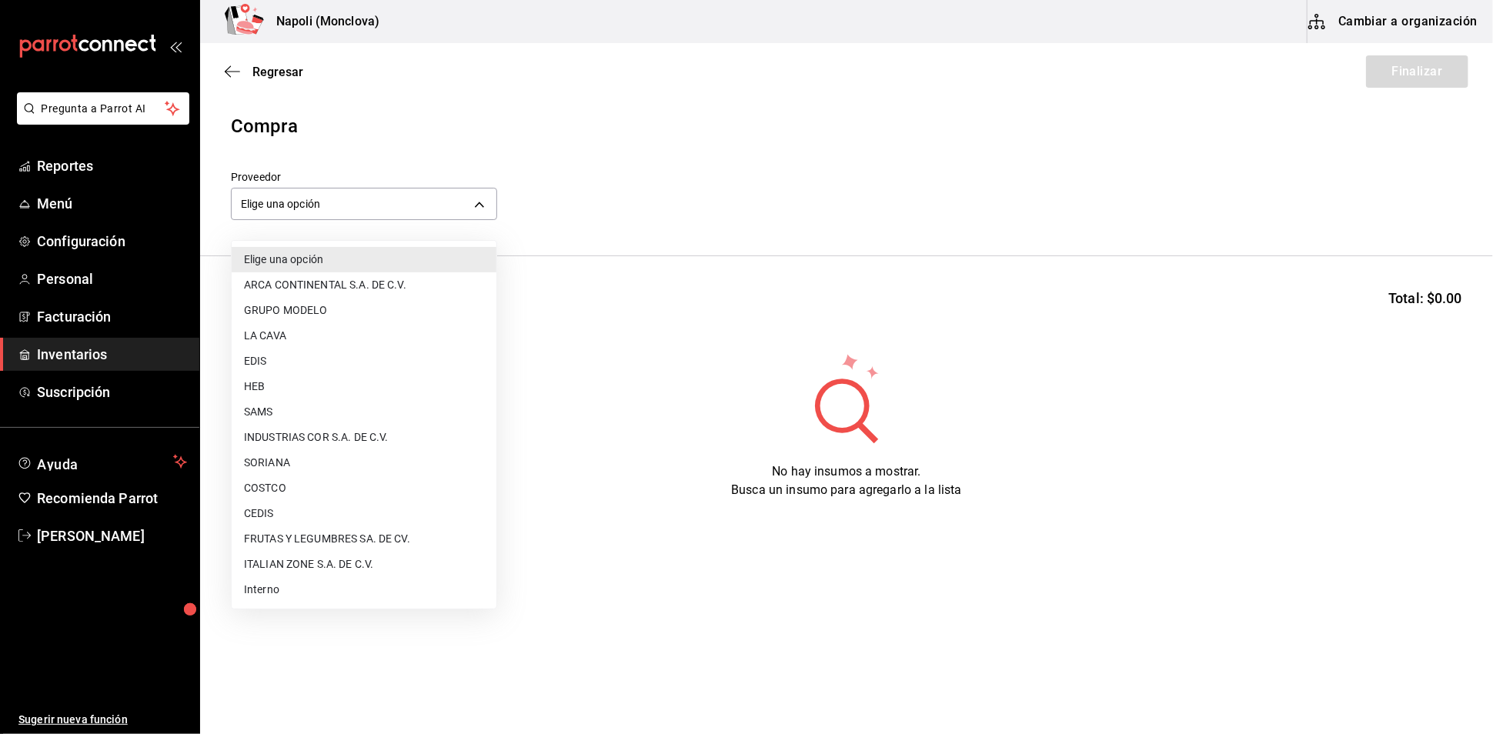
click at [375, 276] on li "ARCA CONTINENTAL S.A. DE C.V." at bounding box center [364, 284] width 265 height 25
type input "20dab52d-5566-43c6-9ccf-f51c7596d89a"
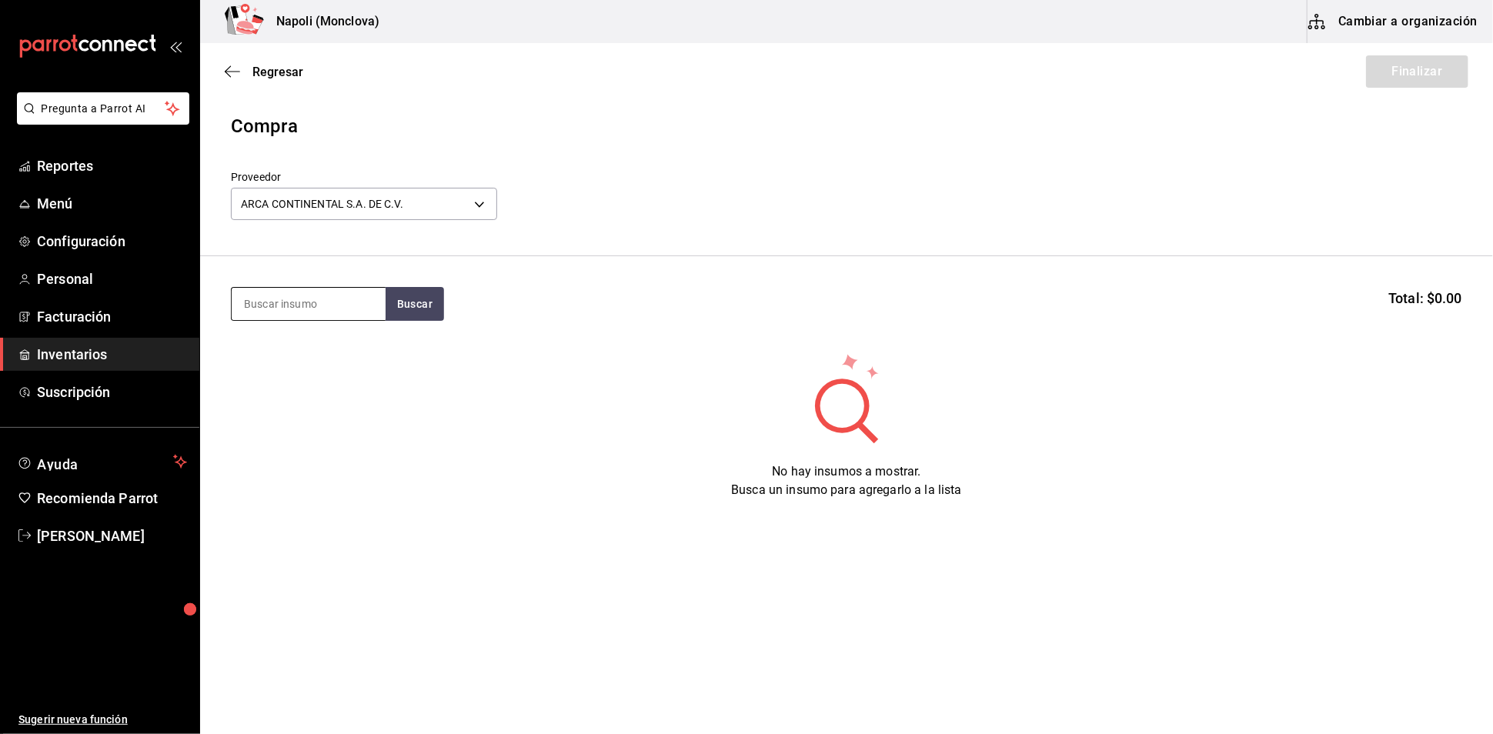
click at [292, 309] on input at bounding box center [309, 304] width 154 height 32
type input "TOPO"
click at [415, 321] on button "Buscar" at bounding box center [414, 304] width 58 height 34
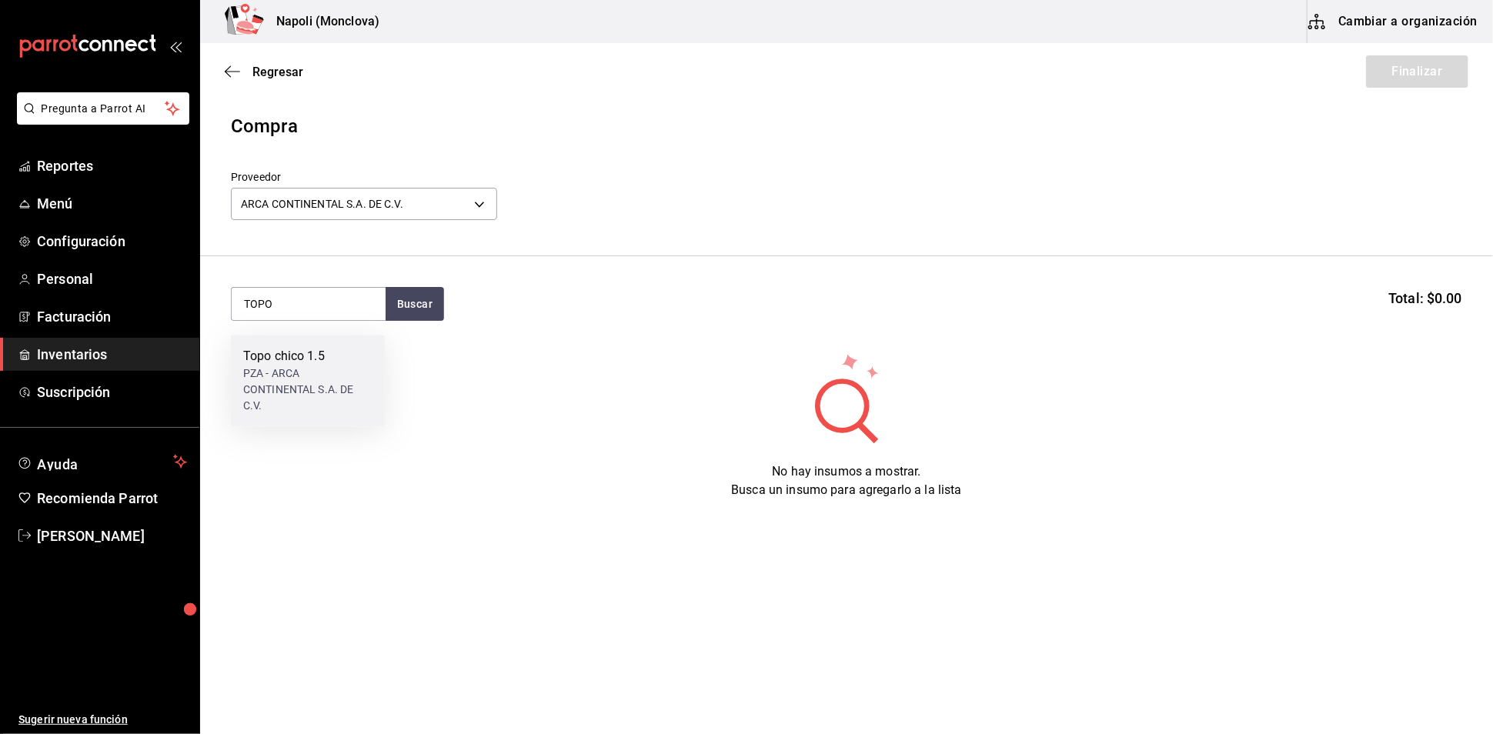
click at [304, 367] on div "PZA - ARCA CONTINENTAL S.A. DE C.V." at bounding box center [307, 389] width 129 height 48
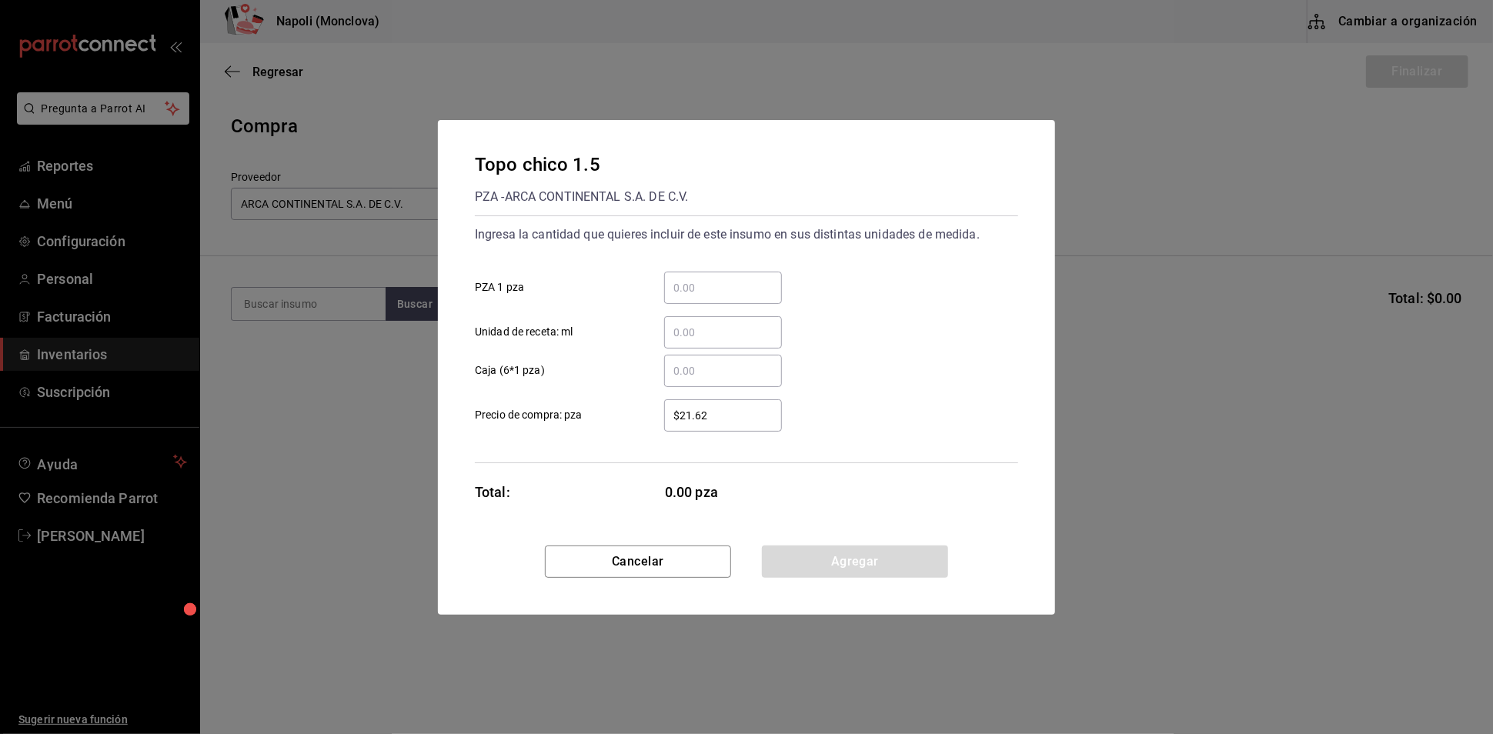
click at [713, 279] on input "​ PZA 1 pza" at bounding box center [723, 288] width 118 height 18
type input "48"
click at [866, 568] on button "Agregar" at bounding box center [855, 562] width 186 height 32
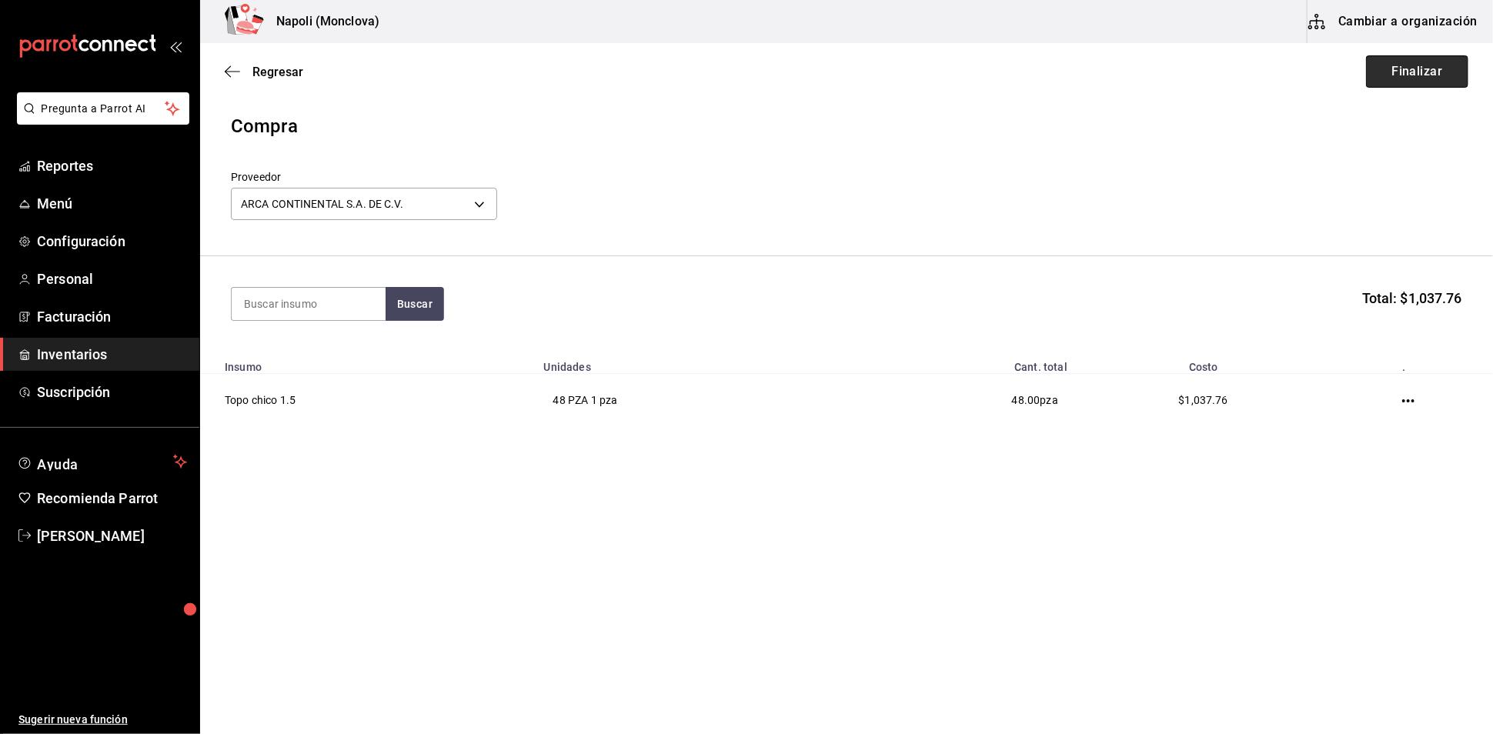
click at [1383, 72] on button "Finalizar" at bounding box center [1417, 71] width 102 height 32
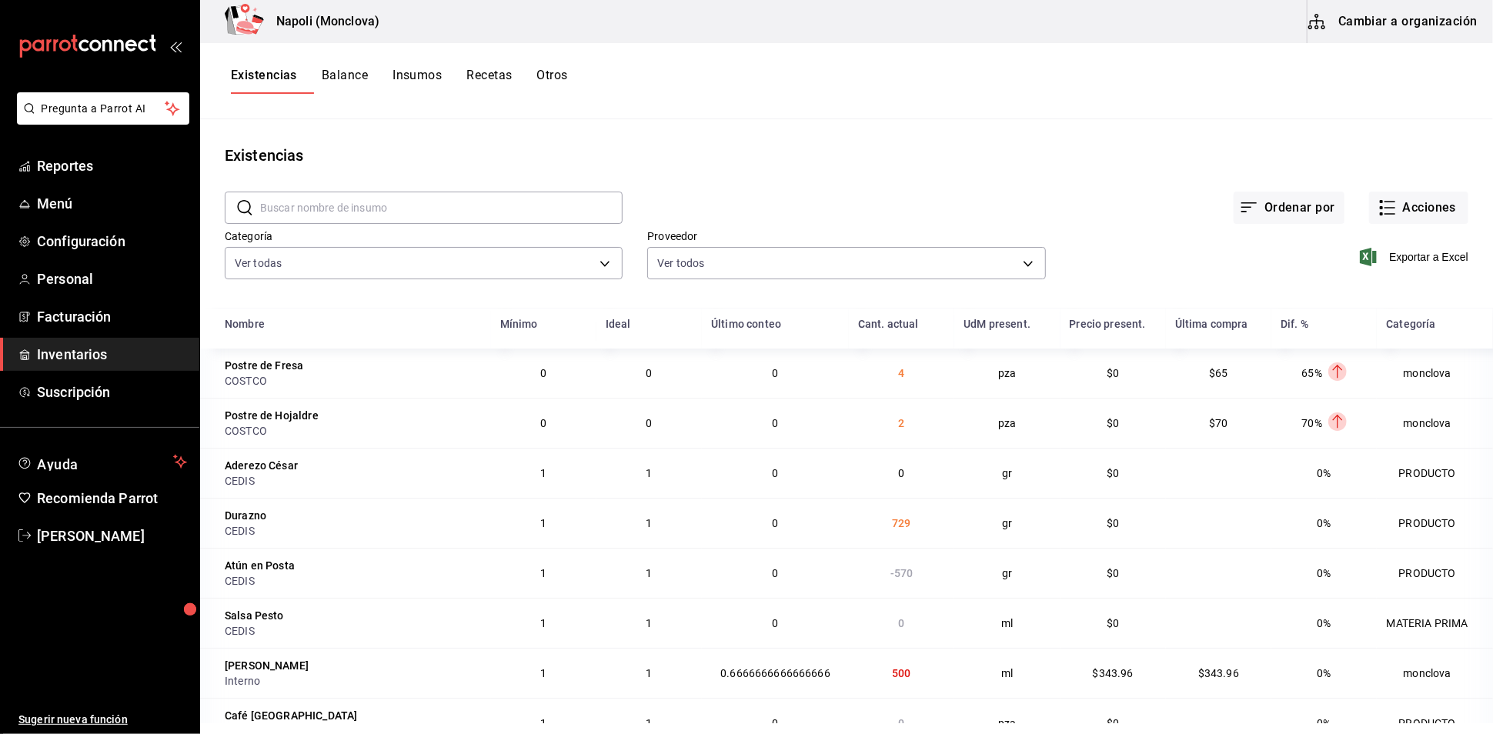
click at [289, 219] on input "text" at bounding box center [441, 207] width 362 height 31
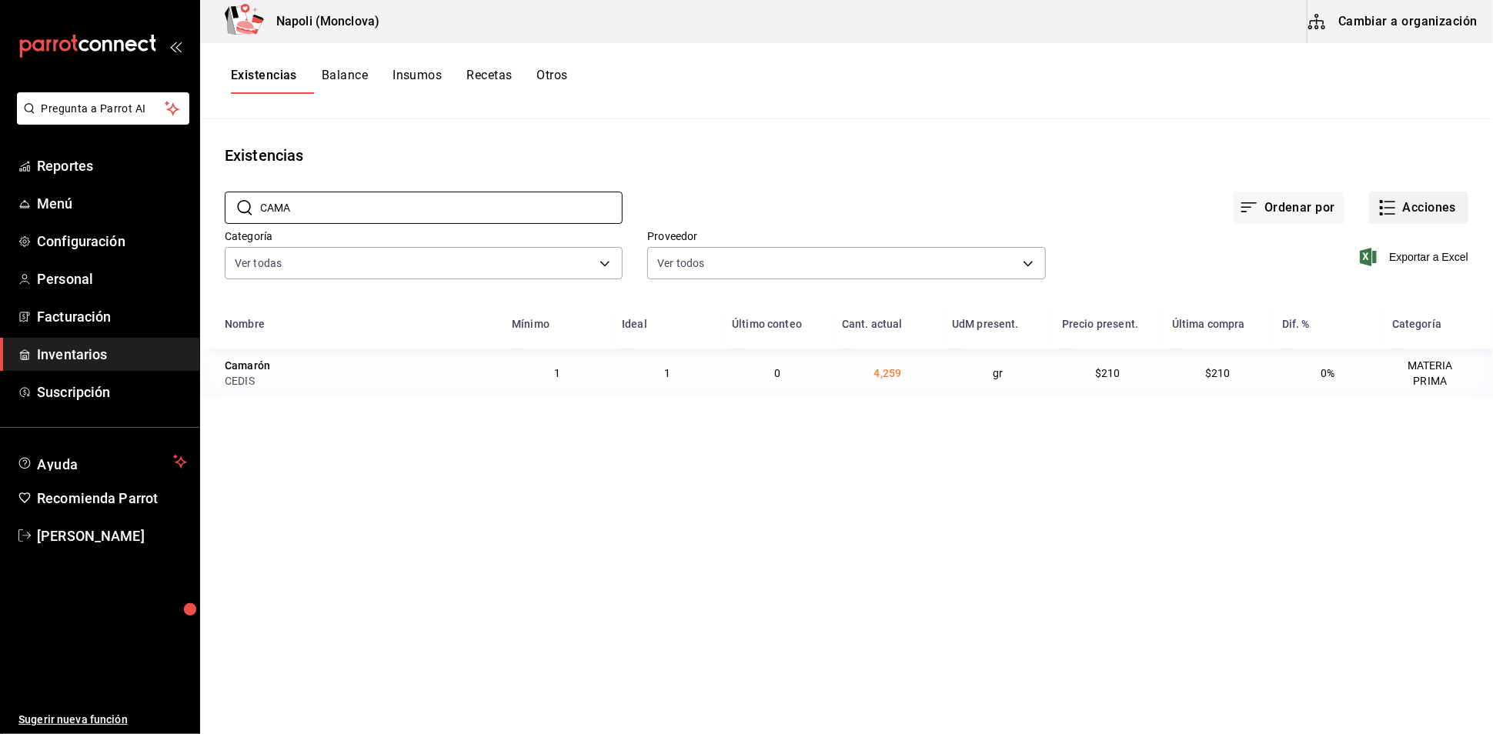
type input "CAMA"
click at [1378, 213] on icon "button" at bounding box center [1387, 208] width 18 height 18
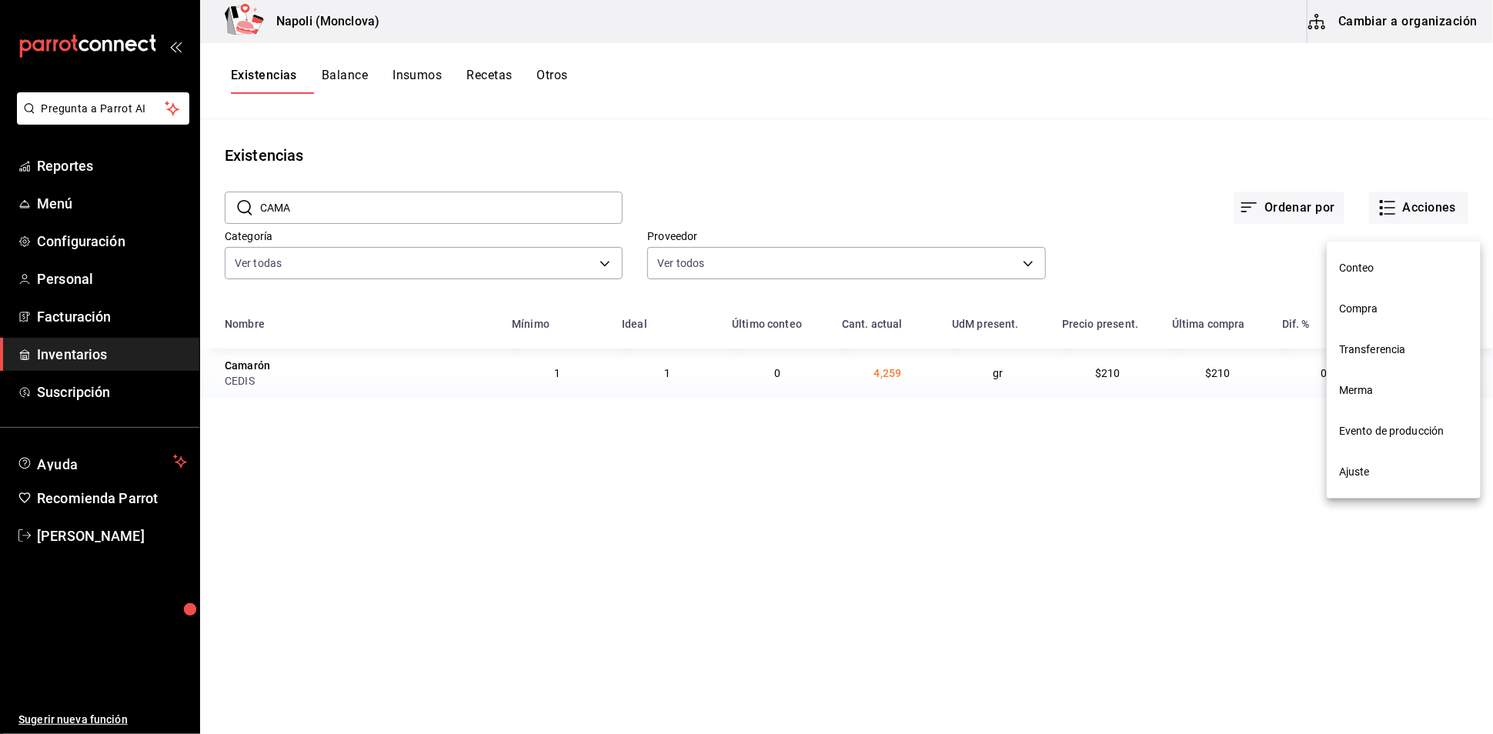
click at [1380, 291] on li "Compra" at bounding box center [1403, 309] width 154 height 41
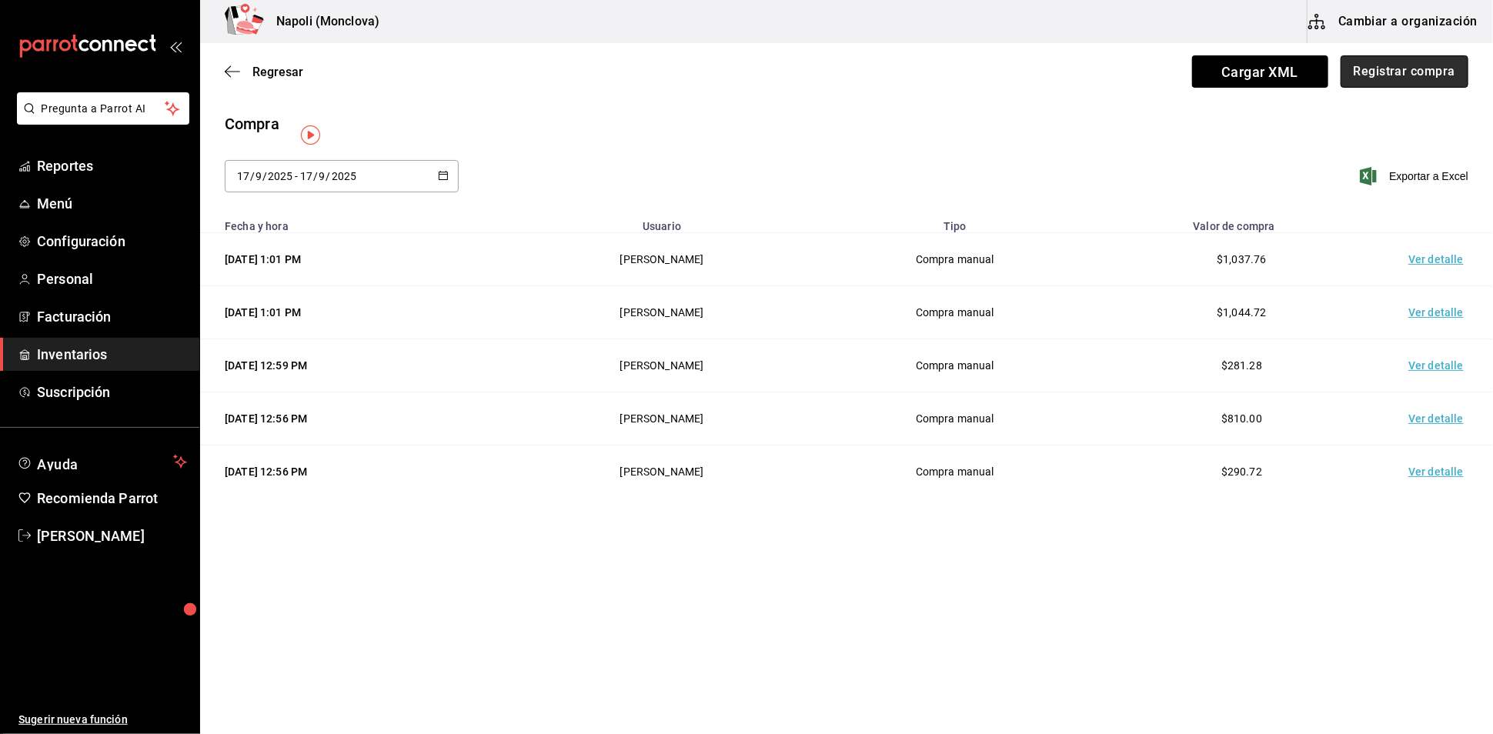
click at [1380, 70] on button "Registrar compra" at bounding box center [1404, 71] width 128 height 32
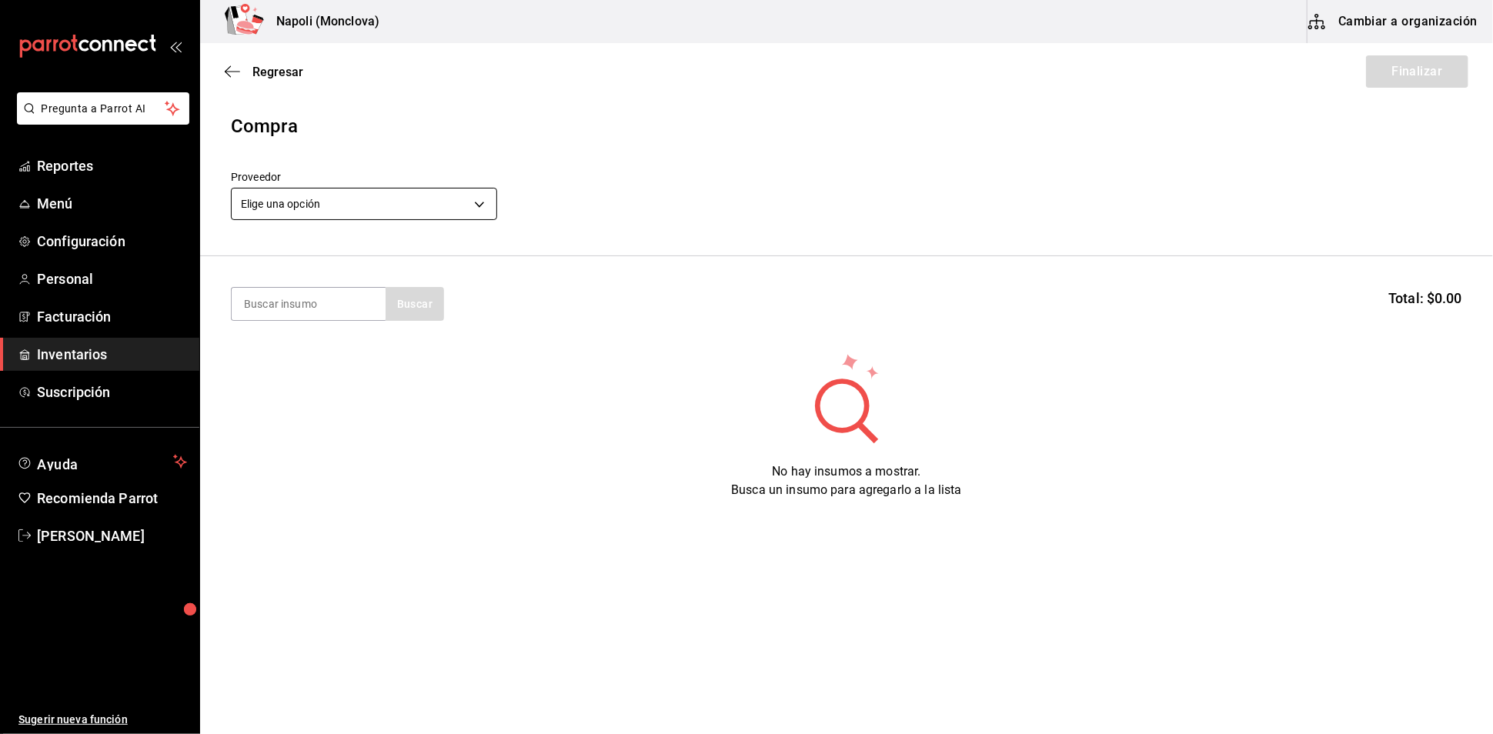
click at [491, 220] on body "Pregunta a Parrot AI Reportes Menú Configuración Personal Facturación Inventari…" at bounding box center [746, 323] width 1493 height 647
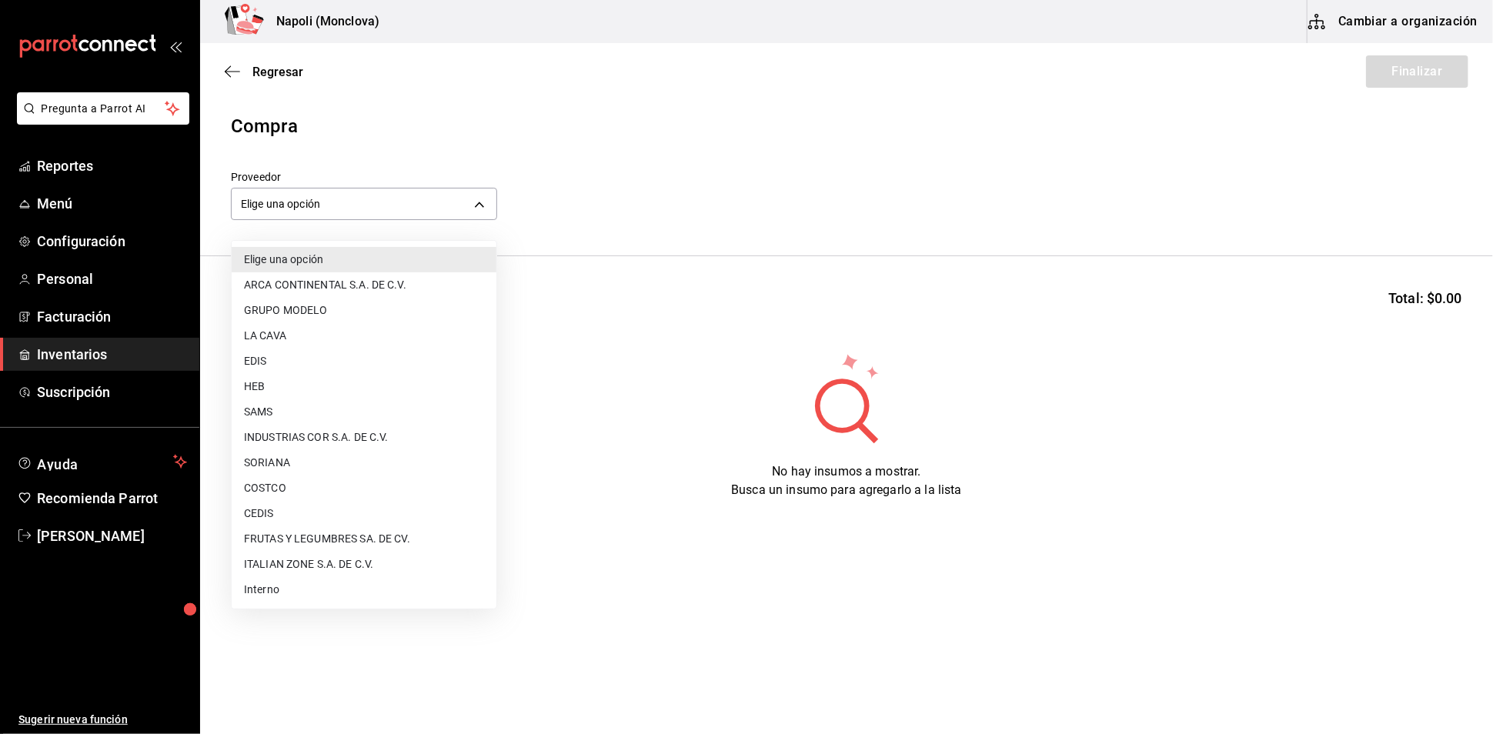
click at [311, 516] on li "CEDIS" at bounding box center [364, 513] width 265 height 25
type input "8bbbf040-4be4-464d-a164-6baf154bd563"
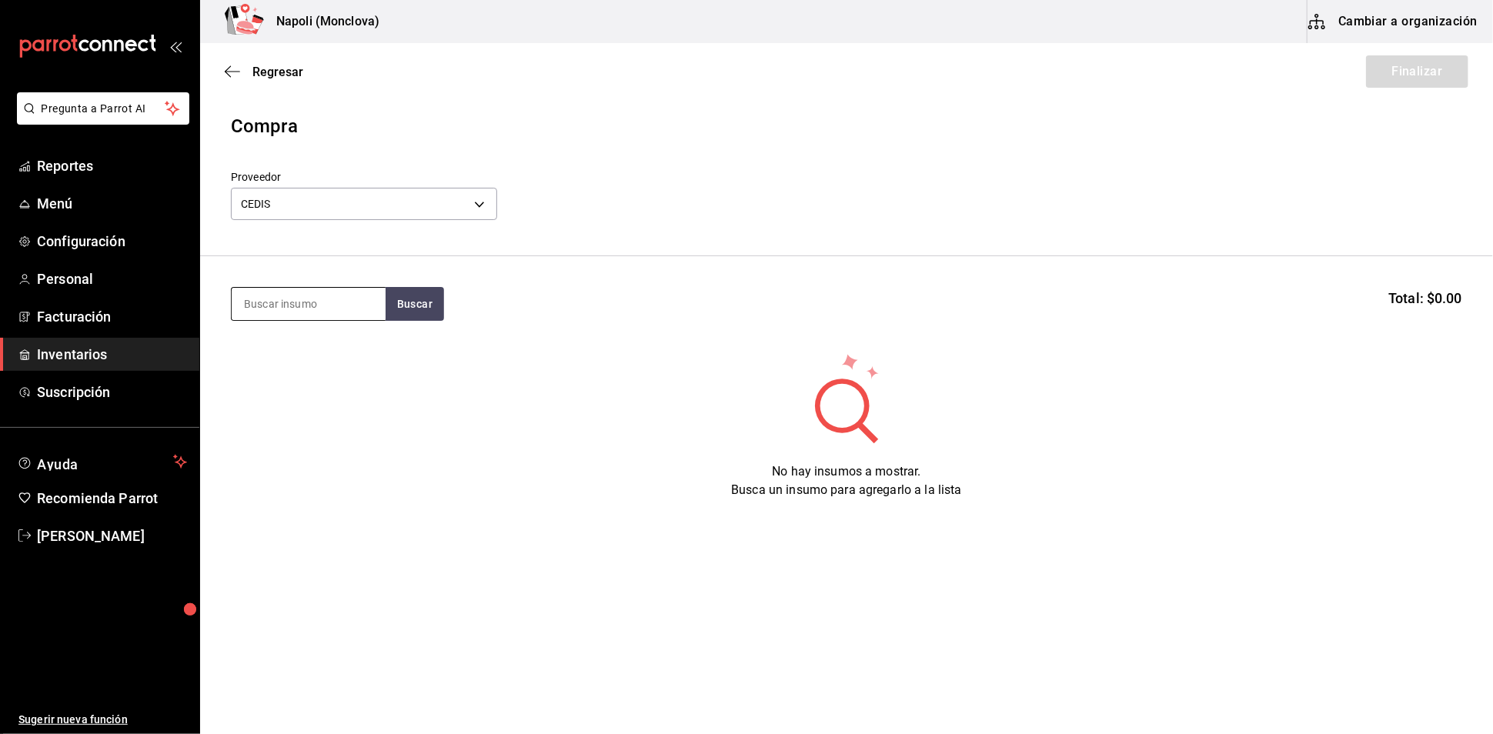
click at [333, 318] on input at bounding box center [309, 304] width 154 height 32
type input "CAMAR"
click at [392, 316] on button "Buscar" at bounding box center [414, 304] width 58 height 34
click at [322, 361] on div "Camarón gr - CEDIS" at bounding box center [308, 364] width 154 height 59
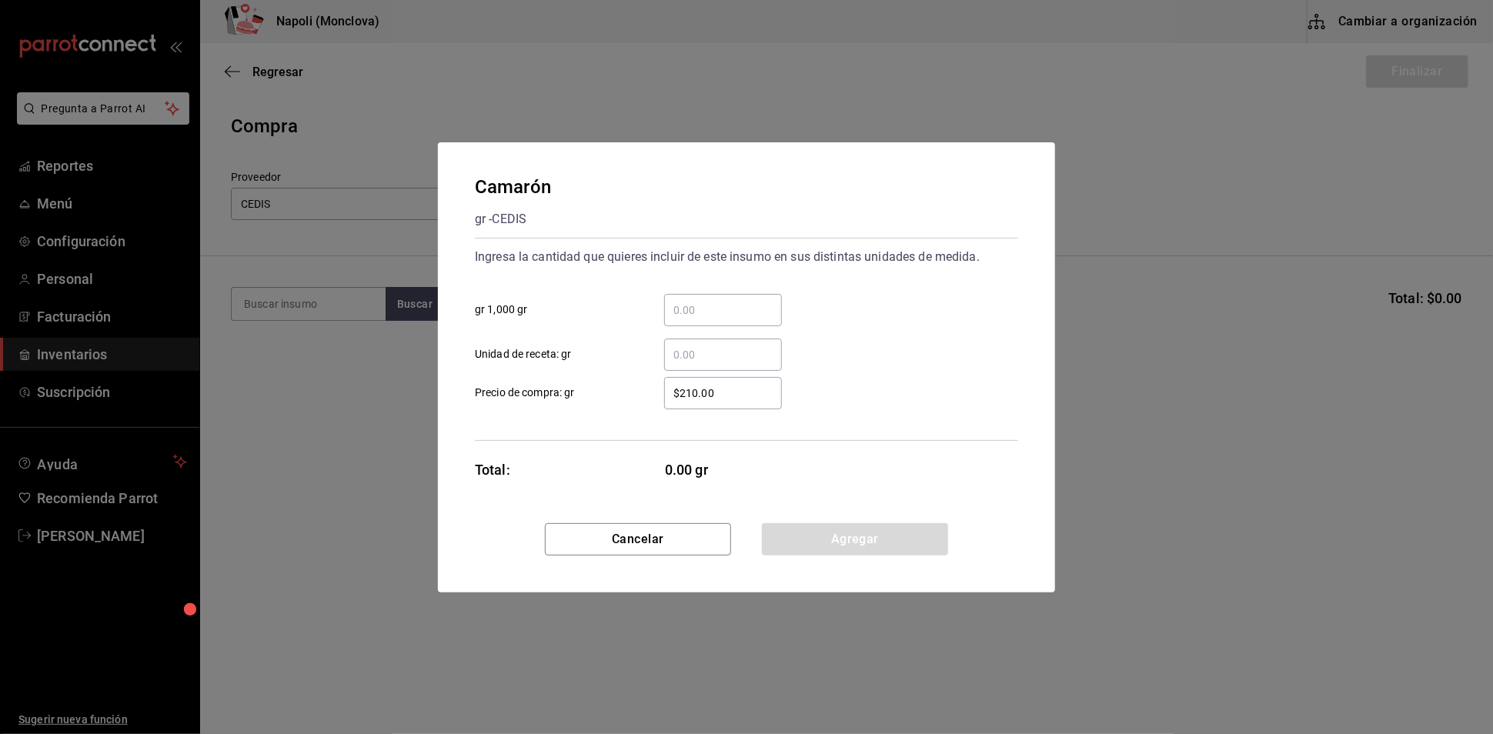
click at [669, 301] on input "​ gr 1,000 gr" at bounding box center [723, 310] width 118 height 18
type input "10"
click at [822, 552] on button "Agregar" at bounding box center [855, 539] width 186 height 32
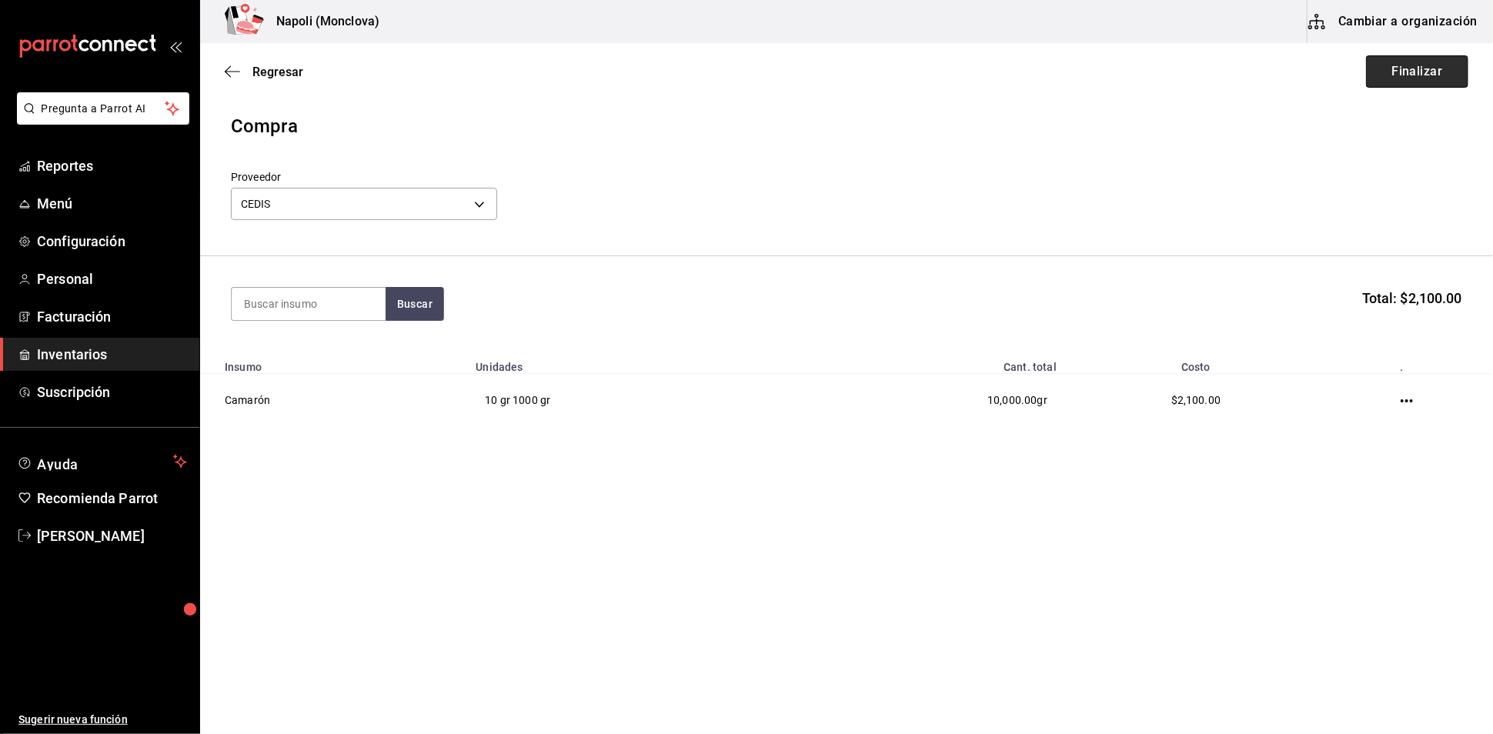
click at [1433, 83] on button "Finalizar" at bounding box center [1417, 71] width 102 height 32
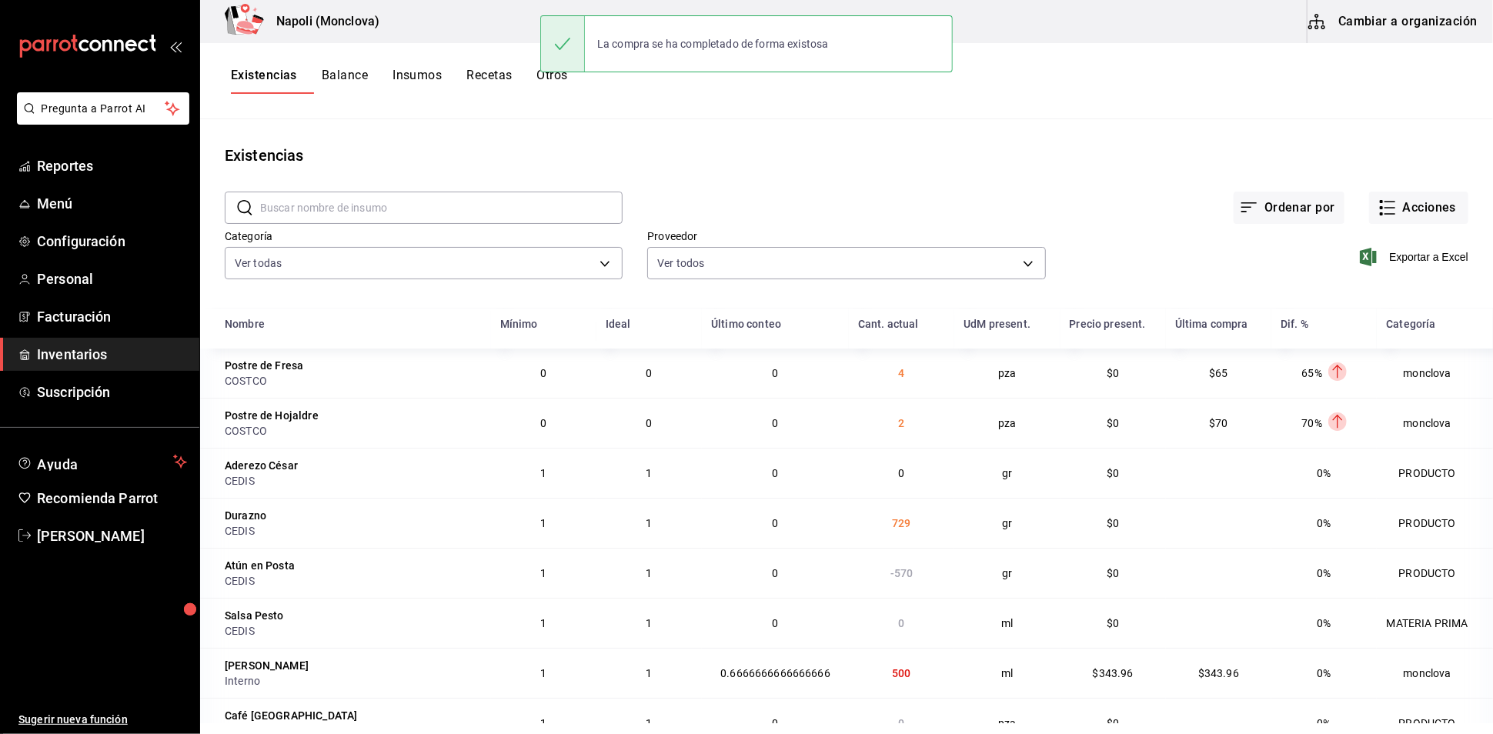
click at [671, 158] on div "Existencias" at bounding box center [846, 155] width 1293 height 23
click at [657, 197] on div "Ordenar por Acciones" at bounding box center [1045, 195] width 846 height 57
